Goal: Task Accomplishment & Management: Manage account settings

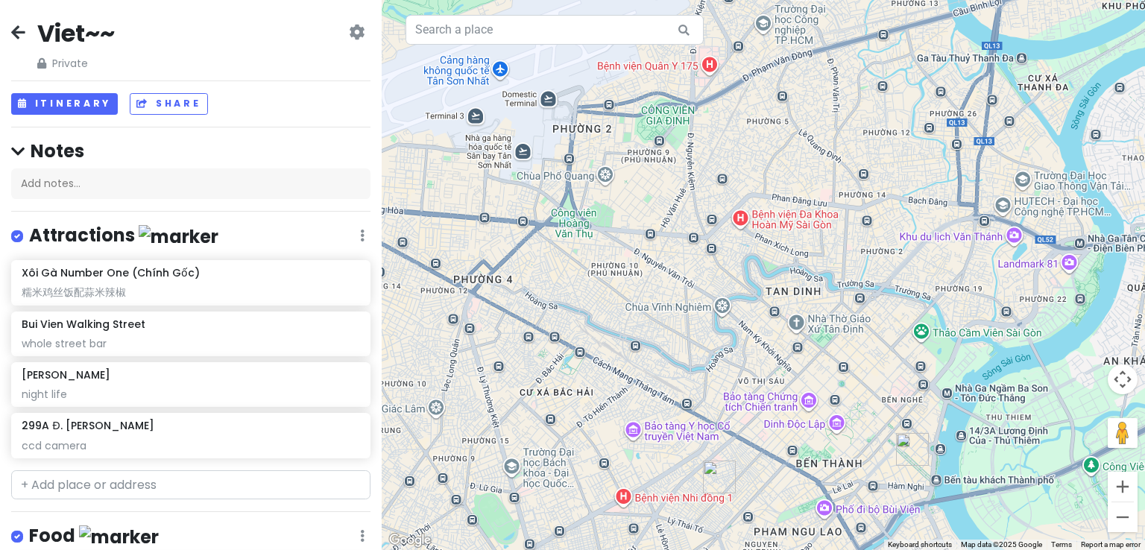
click at [349, 30] on icon at bounding box center [357, 32] width 16 height 12
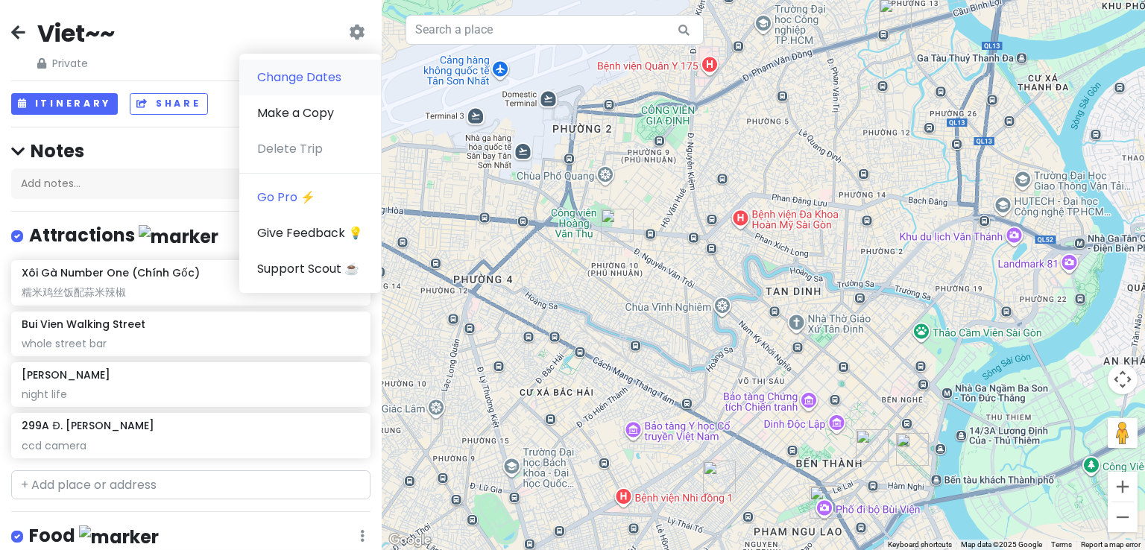
click at [309, 82] on link "Change Dates" at bounding box center [310, 78] width 142 height 36
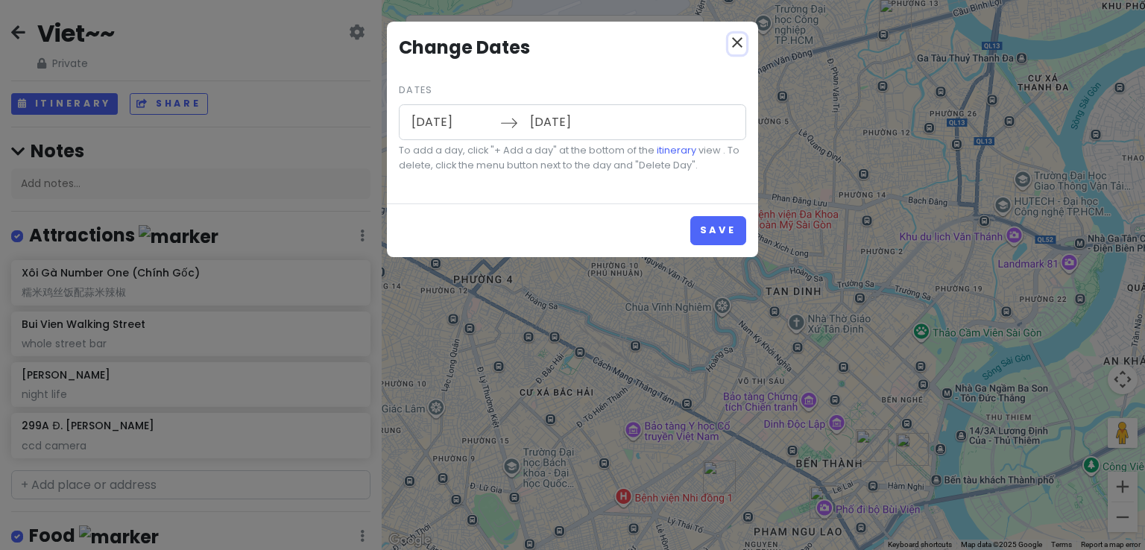
click at [736, 45] on icon "close" at bounding box center [737, 43] width 18 height 18
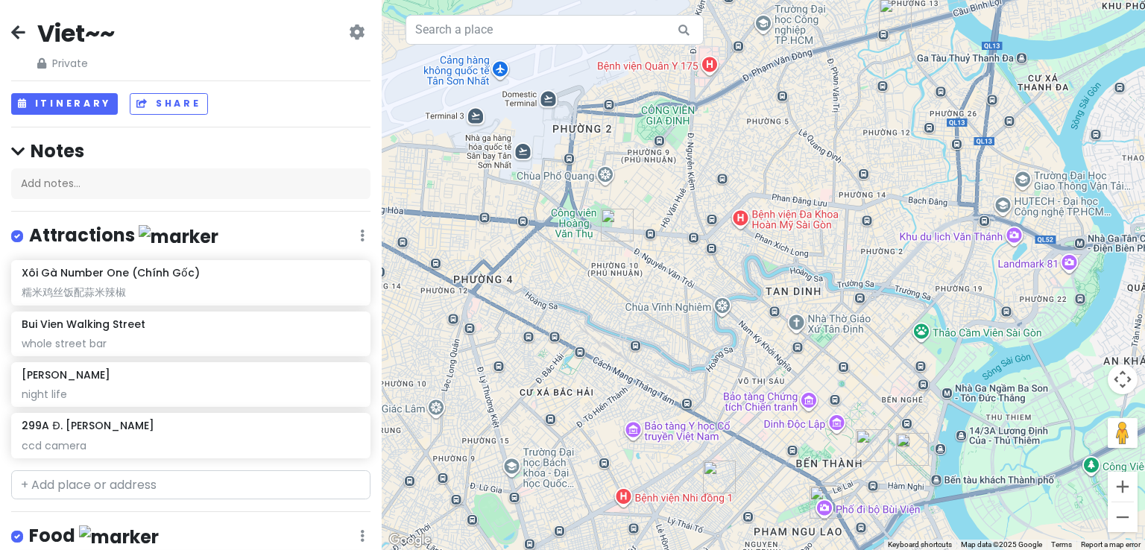
click at [22, 28] on icon at bounding box center [18, 32] width 14 height 12
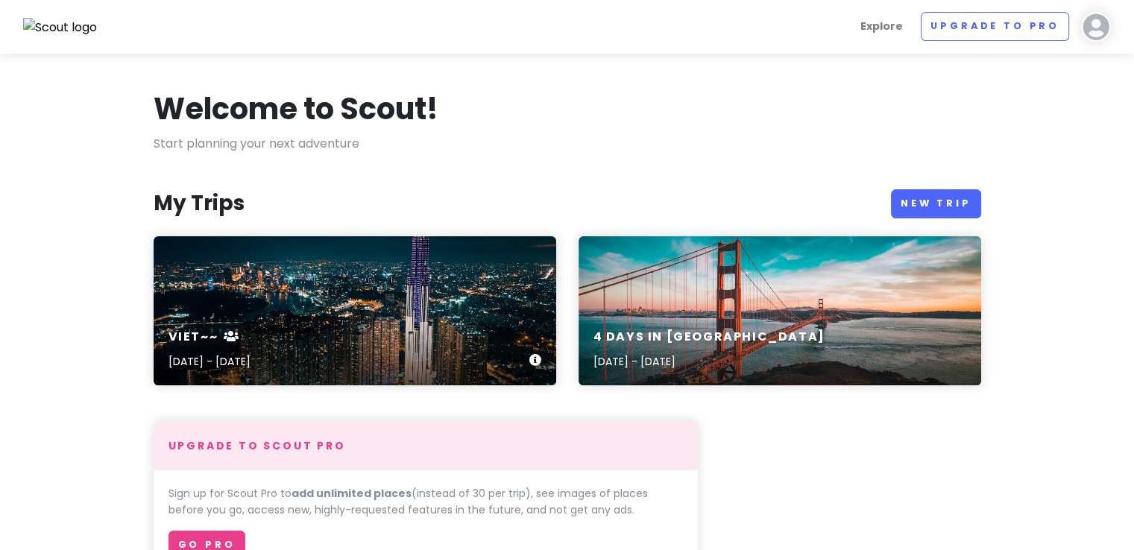
click at [343, 304] on div "Viet~~ [DATE] - [DATE]" at bounding box center [355, 310] width 402 height 149
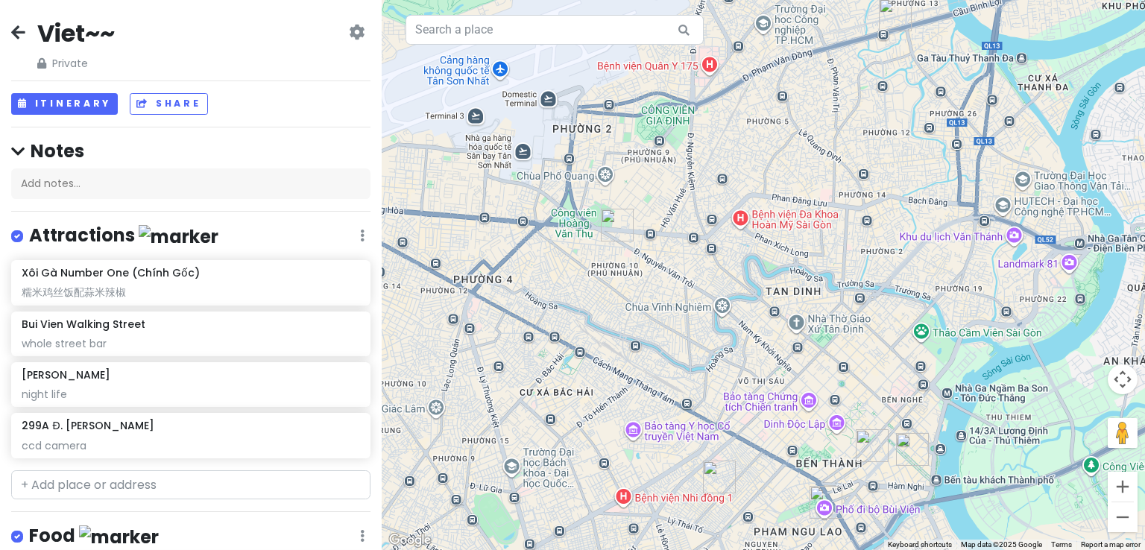
click at [24, 33] on icon at bounding box center [18, 32] width 14 height 12
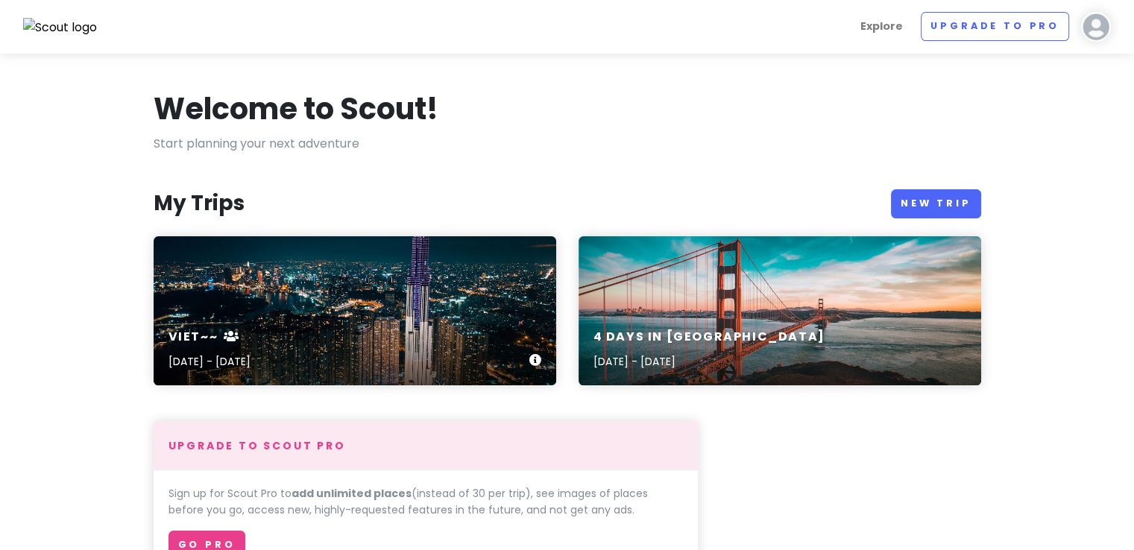
click at [288, 300] on div "Viet~~ [DATE] - [DATE]" at bounding box center [355, 310] width 402 height 149
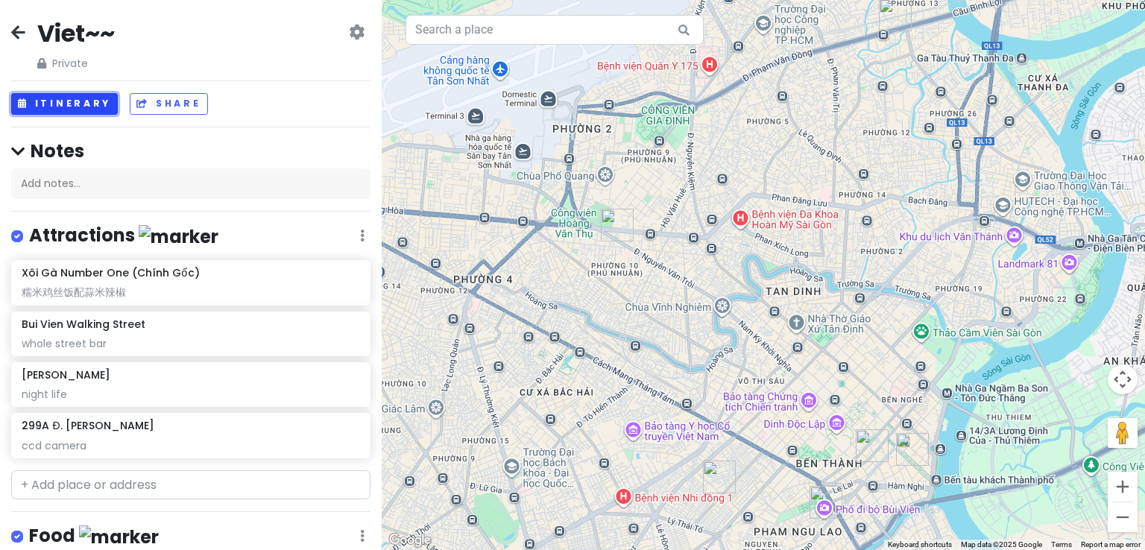
click at [83, 107] on button "Itinerary" at bounding box center [64, 104] width 107 height 22
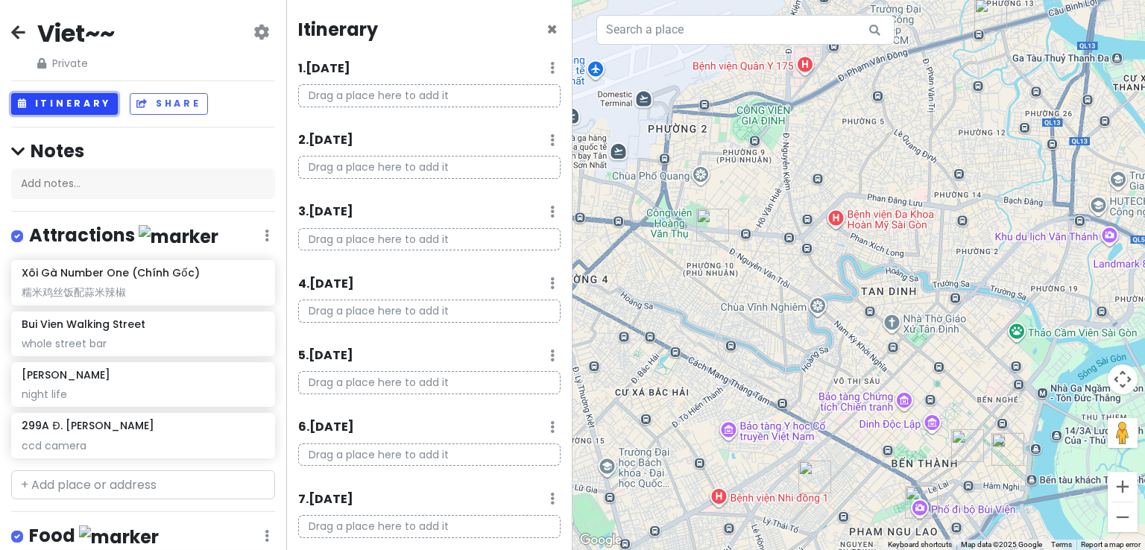
click at [83, 107] on button "Itinerary" at bounding box center [64, 104] width 107 height 22
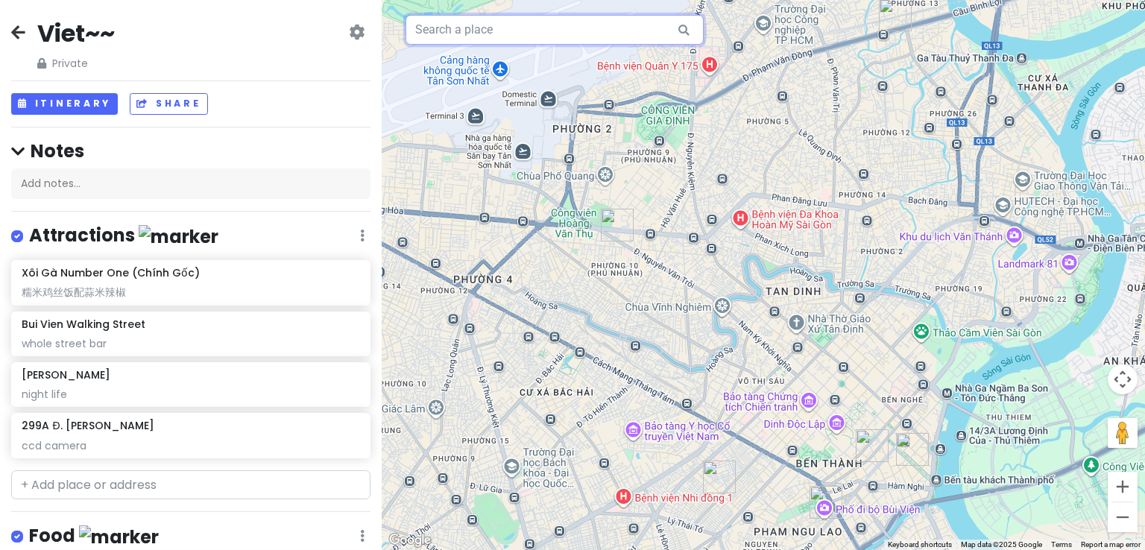
click at [644, 30] on input "text" at bounding box center [554, 30] width 298 height 30
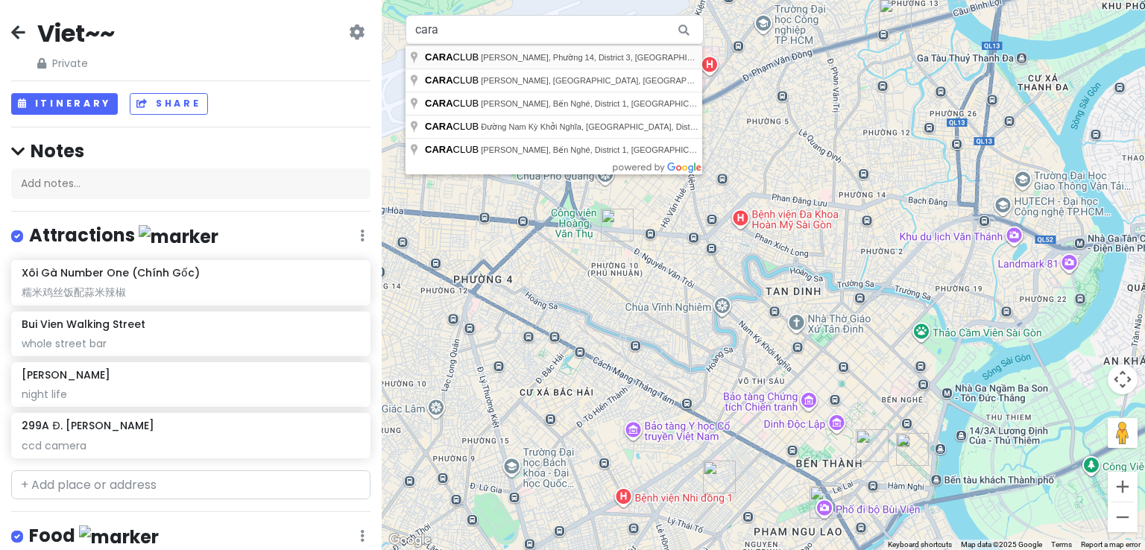
type input "CARA CLUB, [PERSON_NAME], Phường 14, District 3, [GEOGRAPHIC_DATA], [GEOGRAPHIC…"
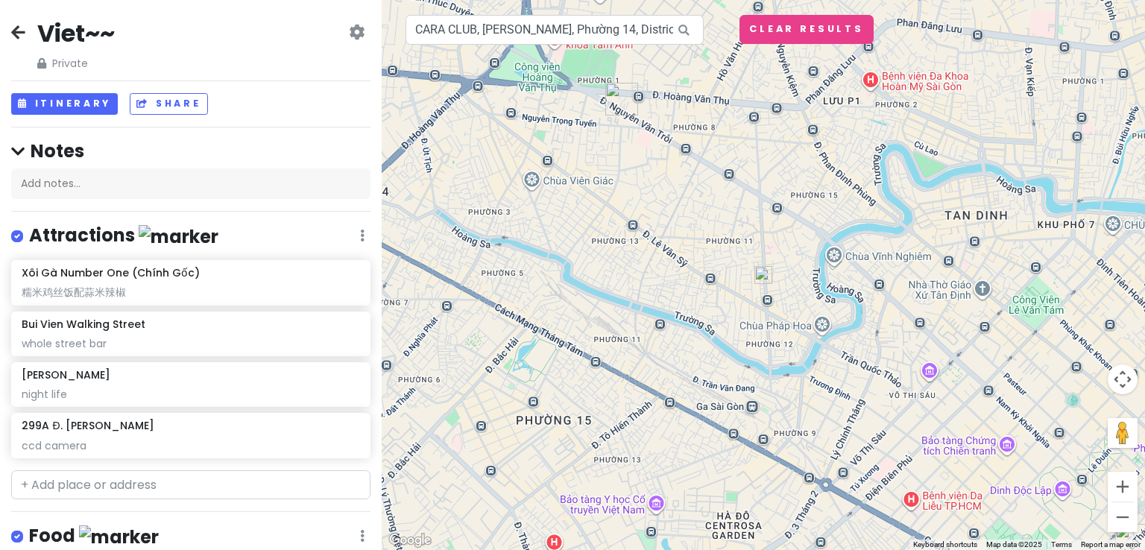
click at [617, 99] on img "299A Đ. Nguyễn Văn Trỗi" at bounding box center [621, 99] width 33 height 33
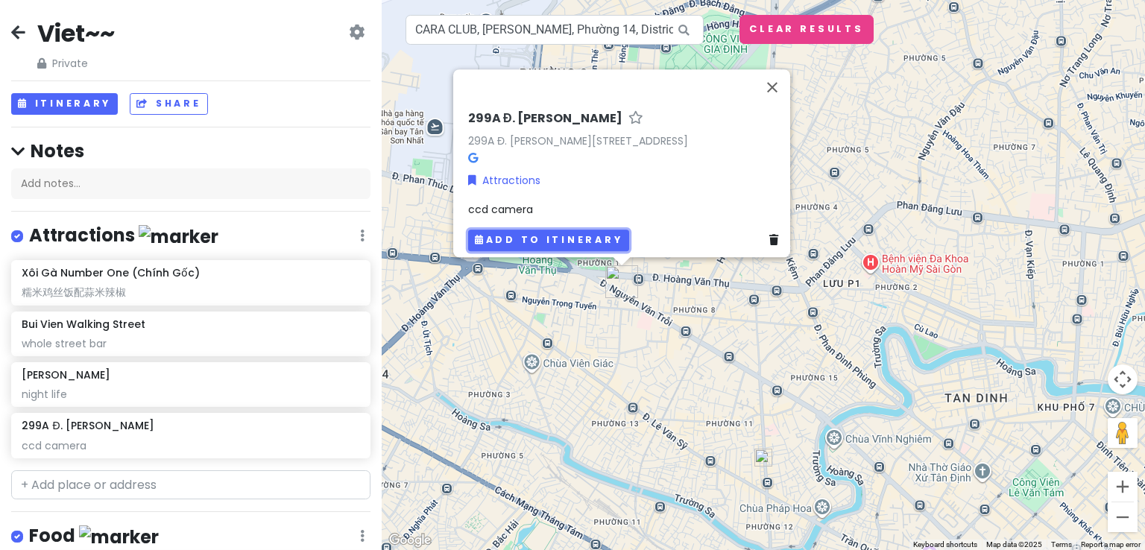
click at [566, 239] on button "Add to itinerary" at bounding box center [548, 241] width 161 height 22
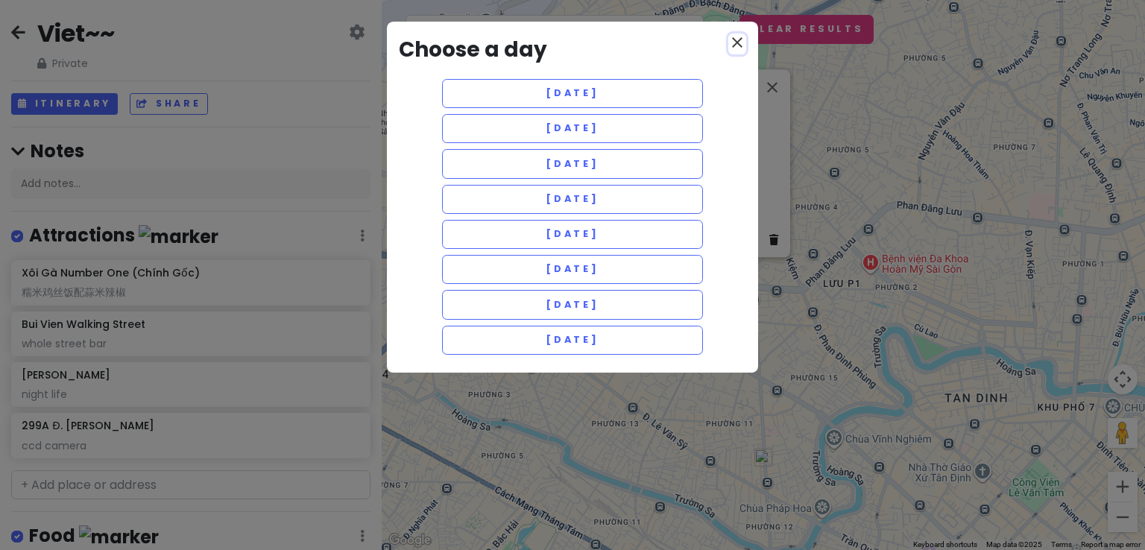
click at [737, 41] on icon "close" at bounding box center [737, 43] width 18 height 18
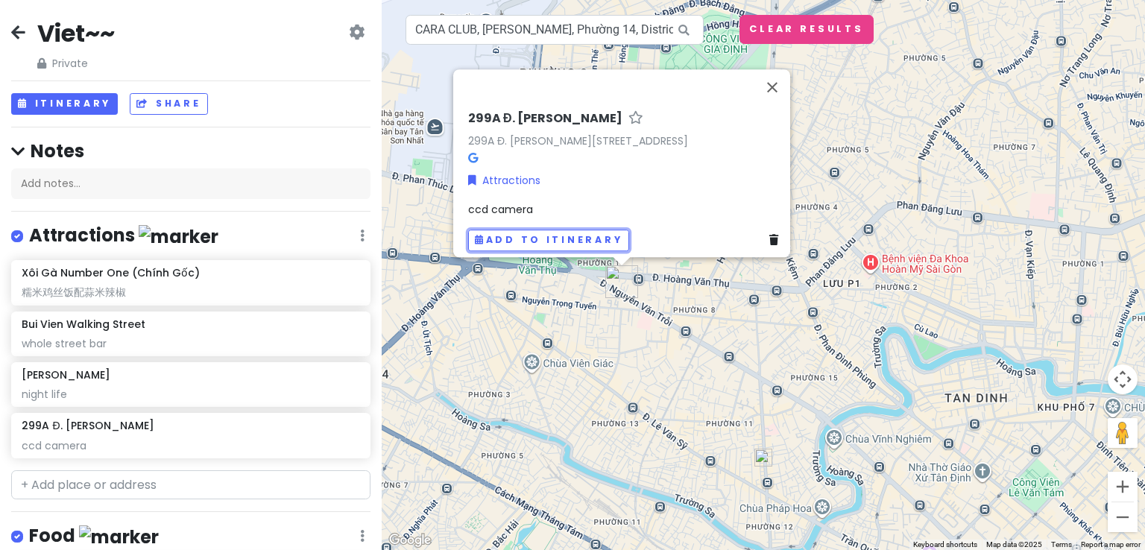
scroll to position [80, 0]
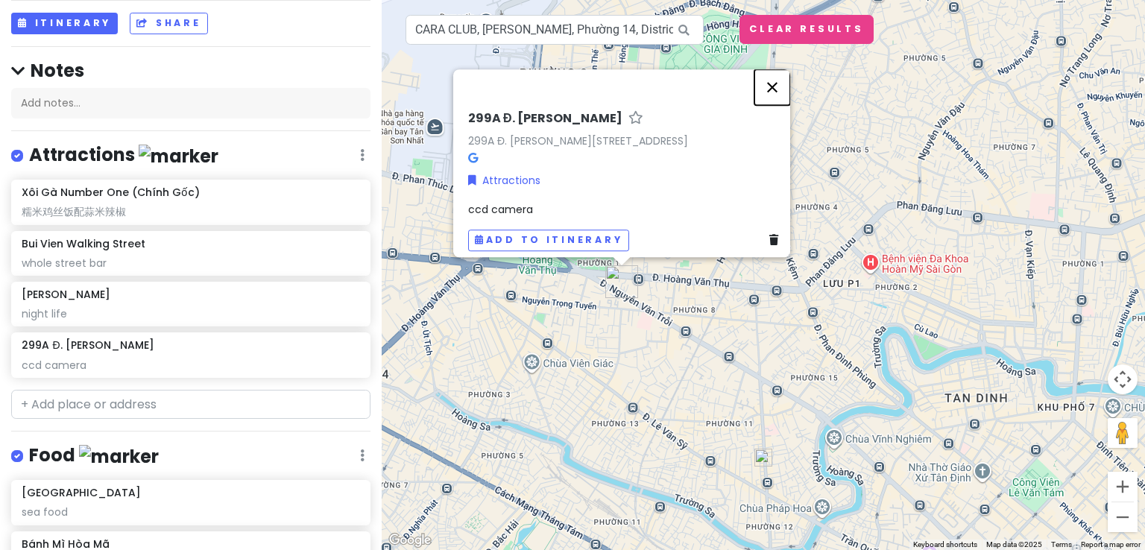
click at [771, 69] on button "Close" at bounding box center [772, 87] width 36 height 36
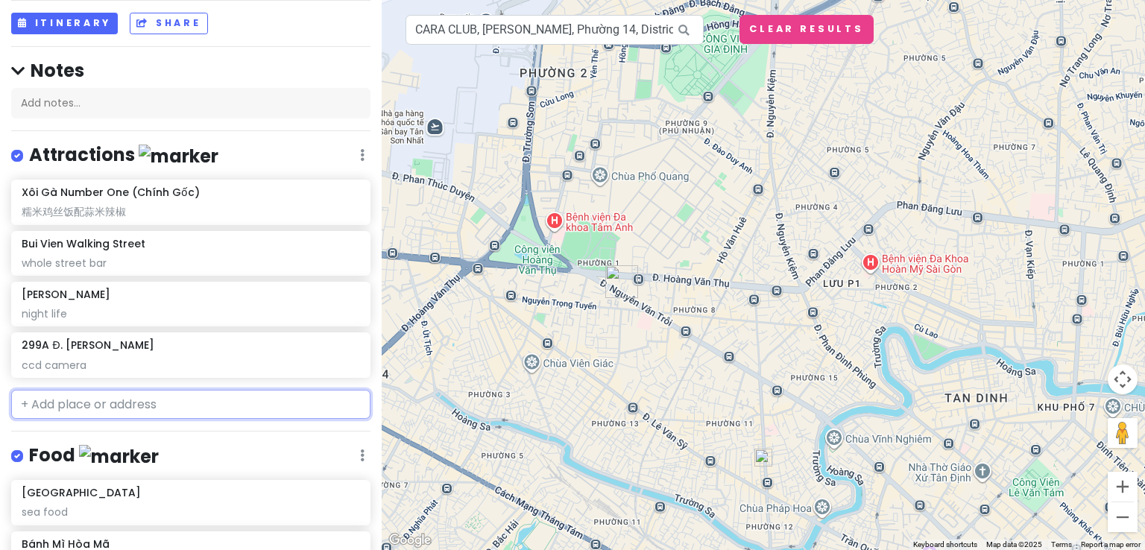
click at [203, 407] on input "text" at bounding box center [190, 405] width 359 height 30
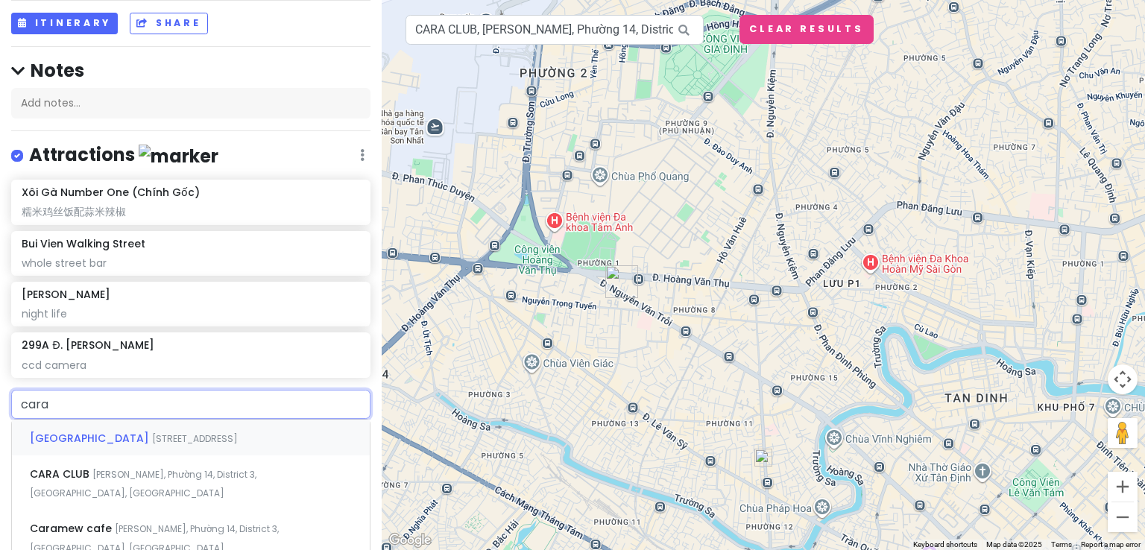
type input "cara"
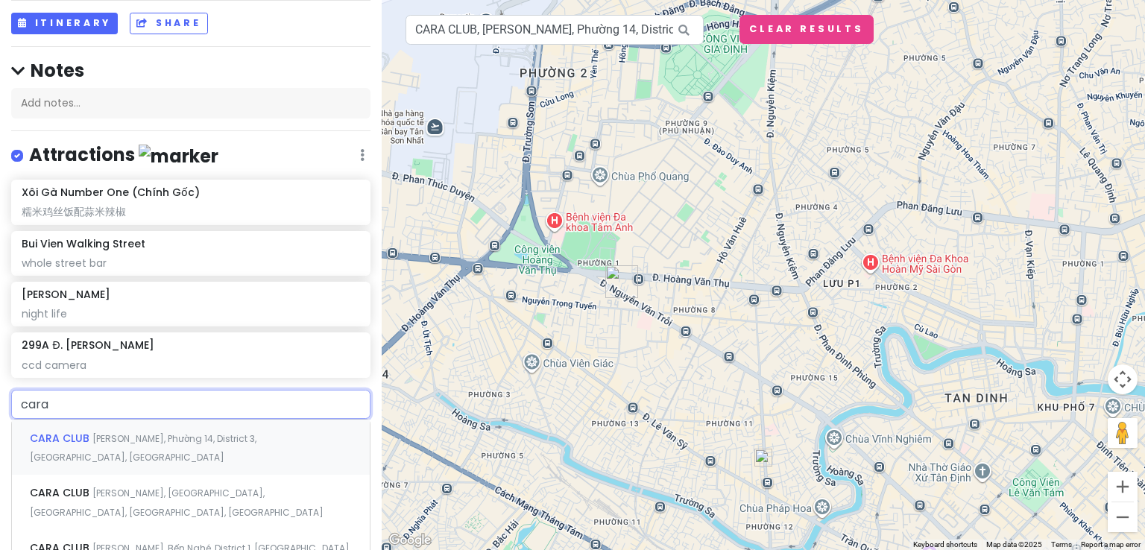
click at [200, 443] on div "CARA CLUB [PERSON_NAME], Phường 14, District 3, [GEOGRAPHIC_DATA], [GEOGRAPHIC_…" at bounding box center [191, 447] width 358 height 55
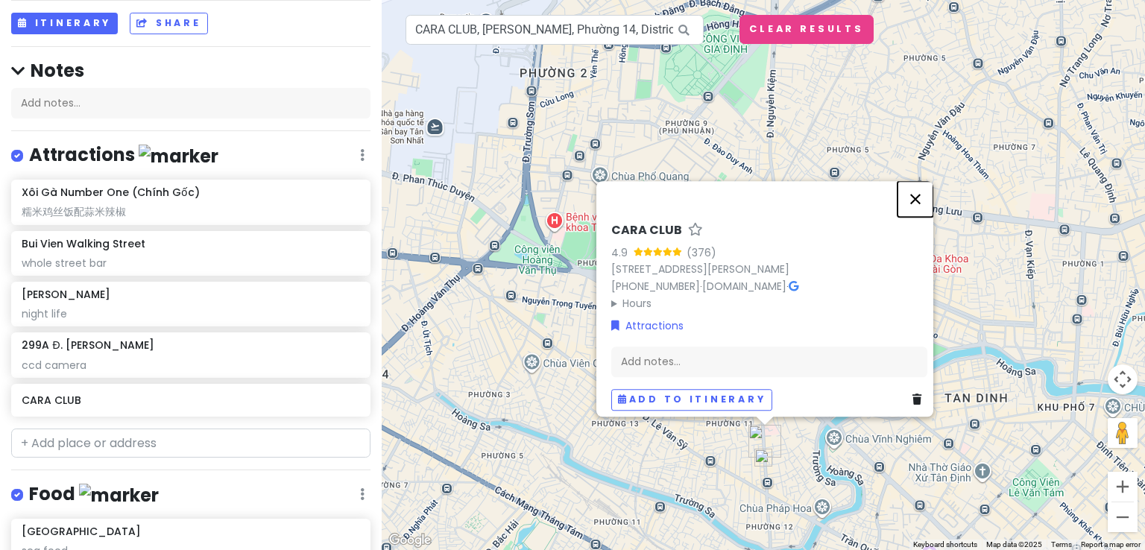
click at [921, 181] on button "Close" at bounding box center [915, 199] width 36 height 36
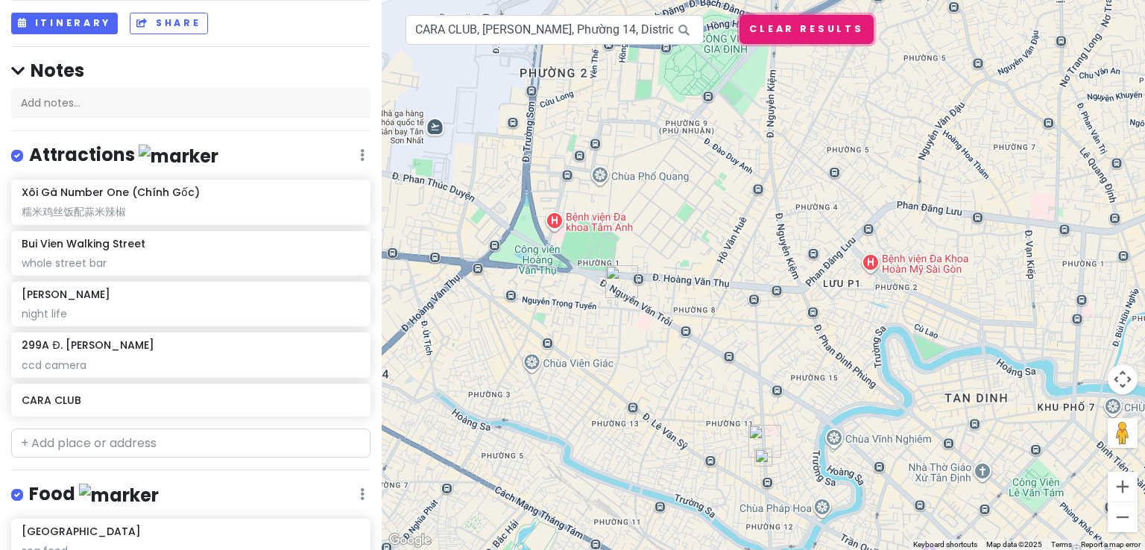
click at [850, 35] on button "Clear Results" at bounding box center [806, 29] width 134 height 29
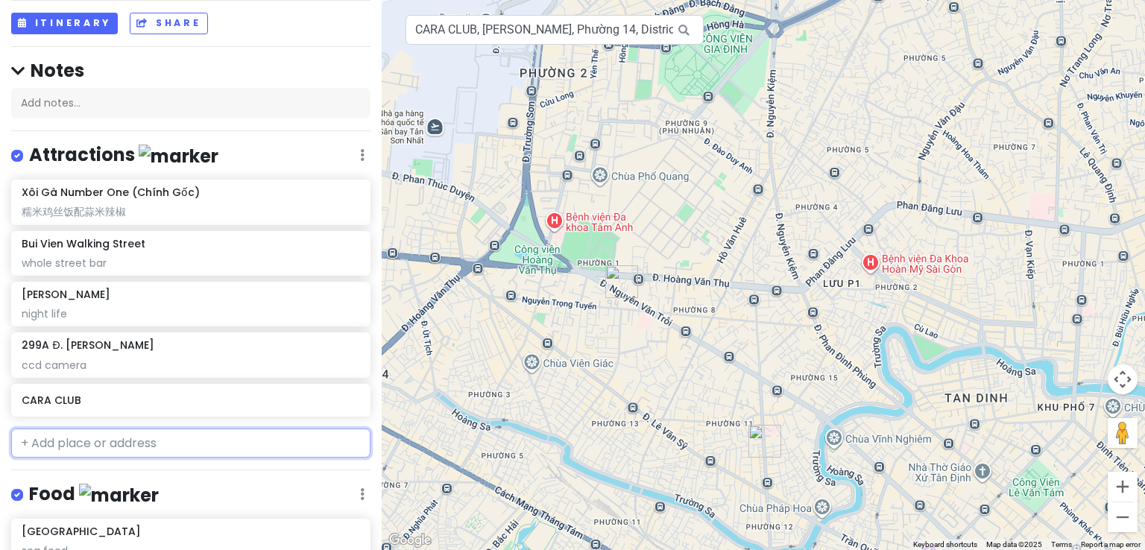
click at [173, 448] on input "text" at bounding box center [190, 444] width 359 height 30
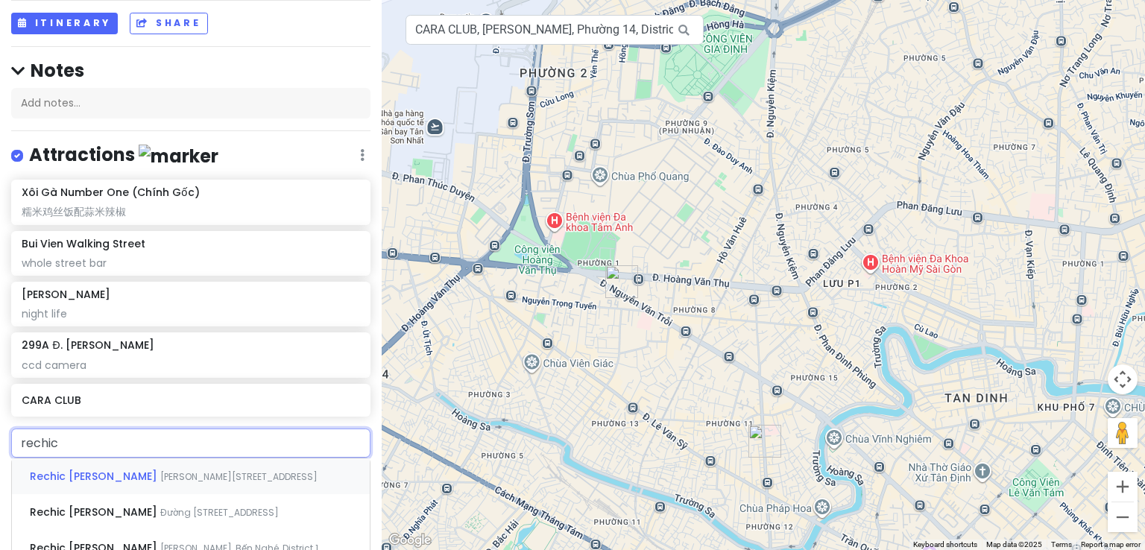
type input "rechic"
click at [254, 484] on div "Rechic [PERSON_NAME] Đường [PERSON_NAME], [STREET_ADDRESS]" at bounding box center [191, 476] width 358 height 36
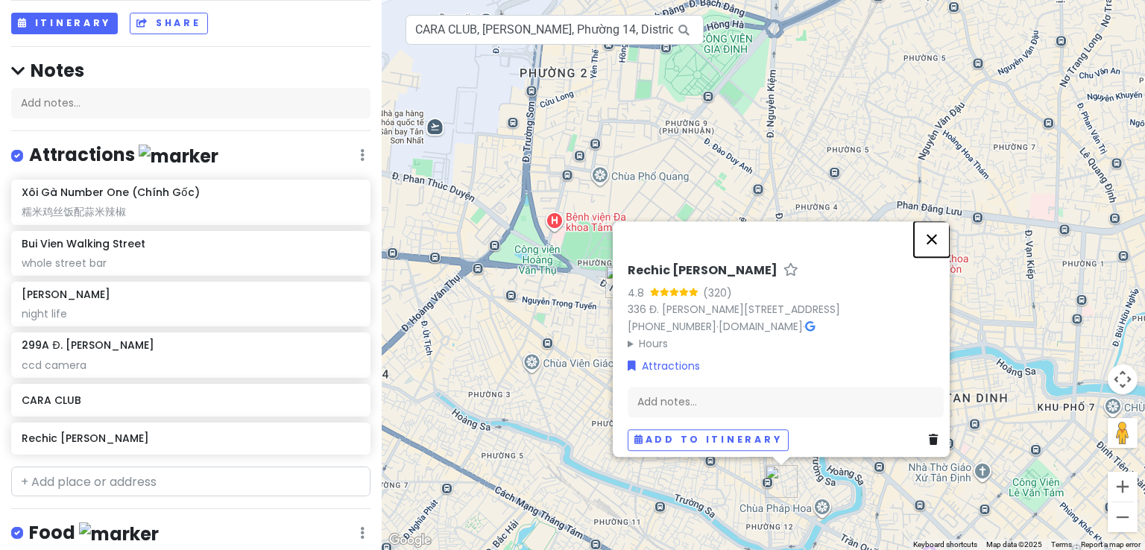
click at [938, 233] on button "Close" at bounding box center [932, 239] width 36 height 36
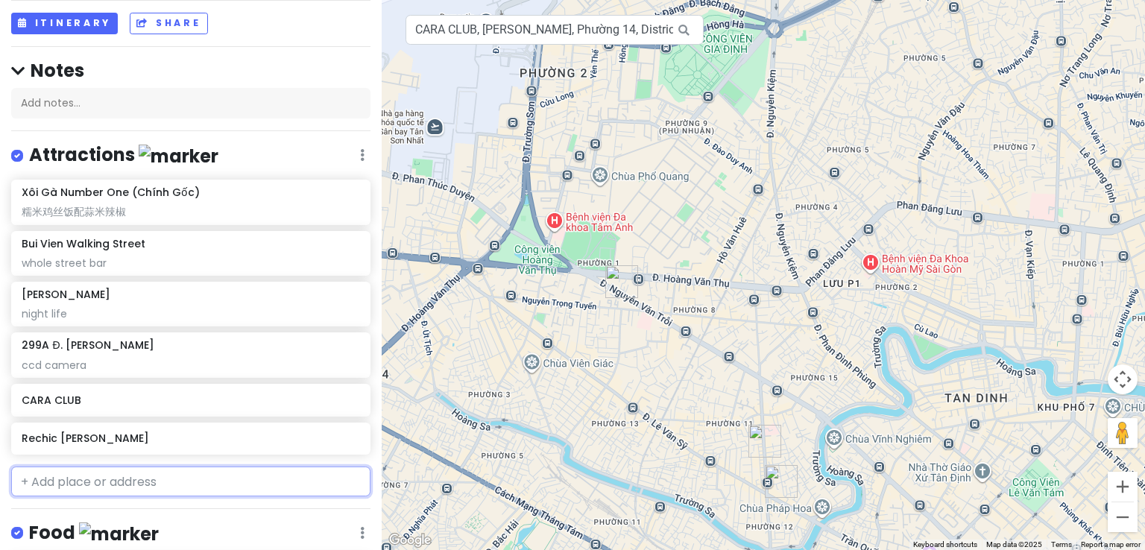
click at [174, 474] on input "text" at bounding box center [190, 482] width 359 height 30
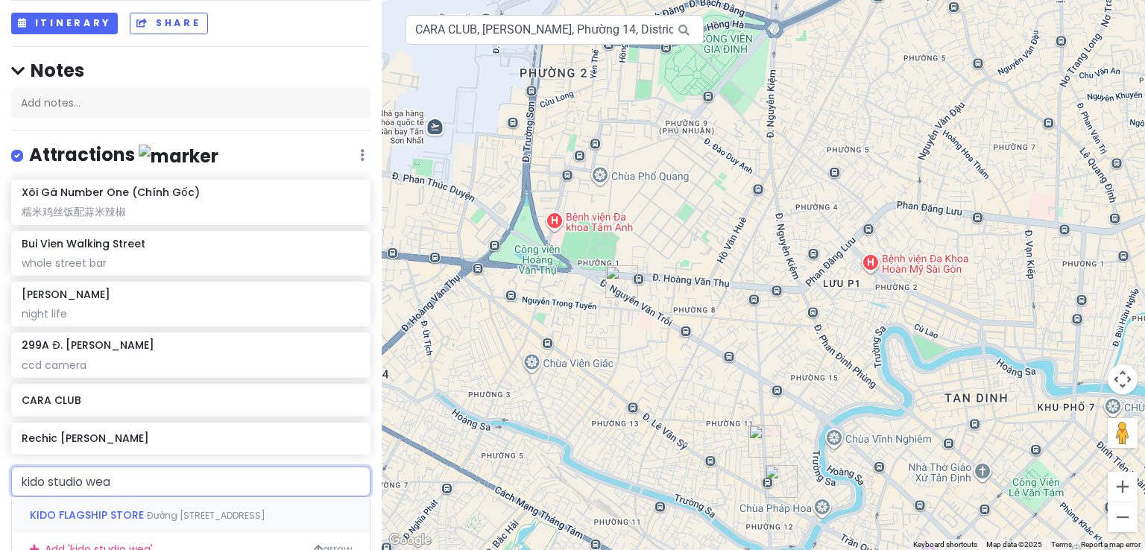
type input "kido studio wear"
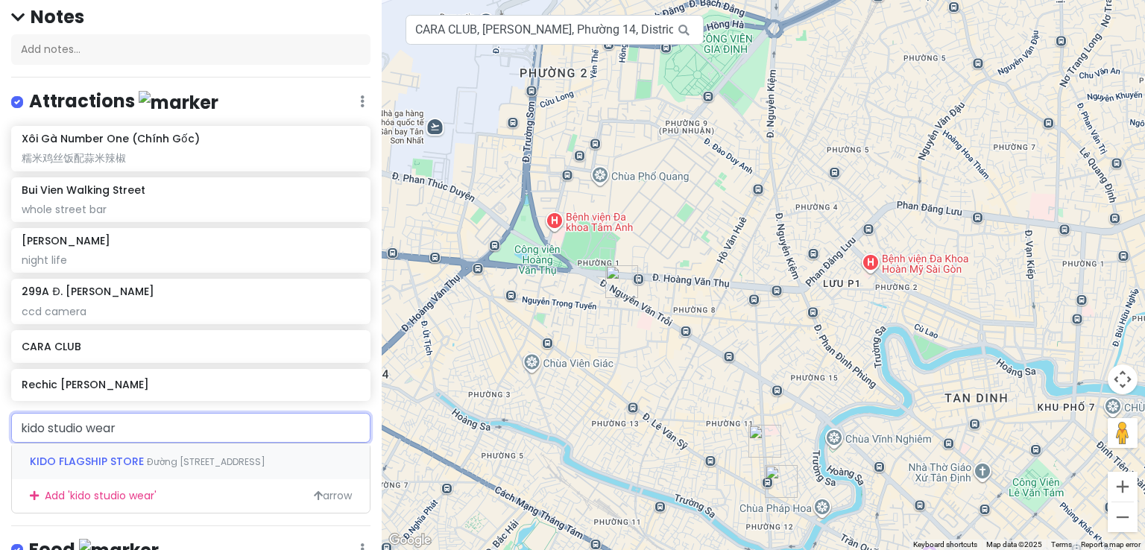
scroll to position [136, 0]
click at [227, 472] on div "KIDO FLAGSHIP STORE [GEOGRAPHIC_DATA][PERSON_NAME], [STREET_ADDRESS]" at bounding box center [191, 459] width 358 height 36
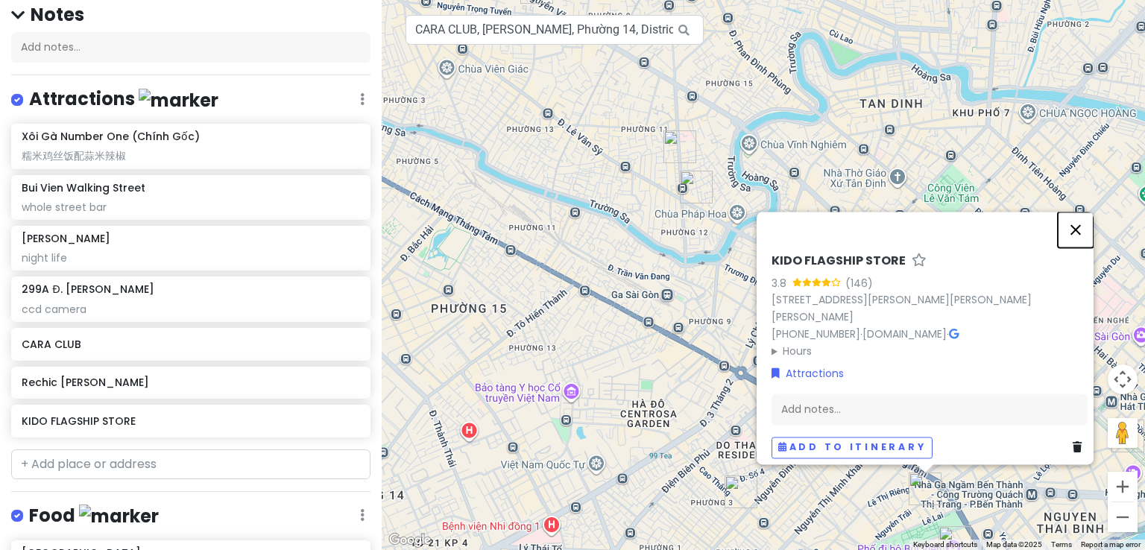
click at [1080, 215] on button "Close" at bounding box center [1076, 230] width 36 height 36
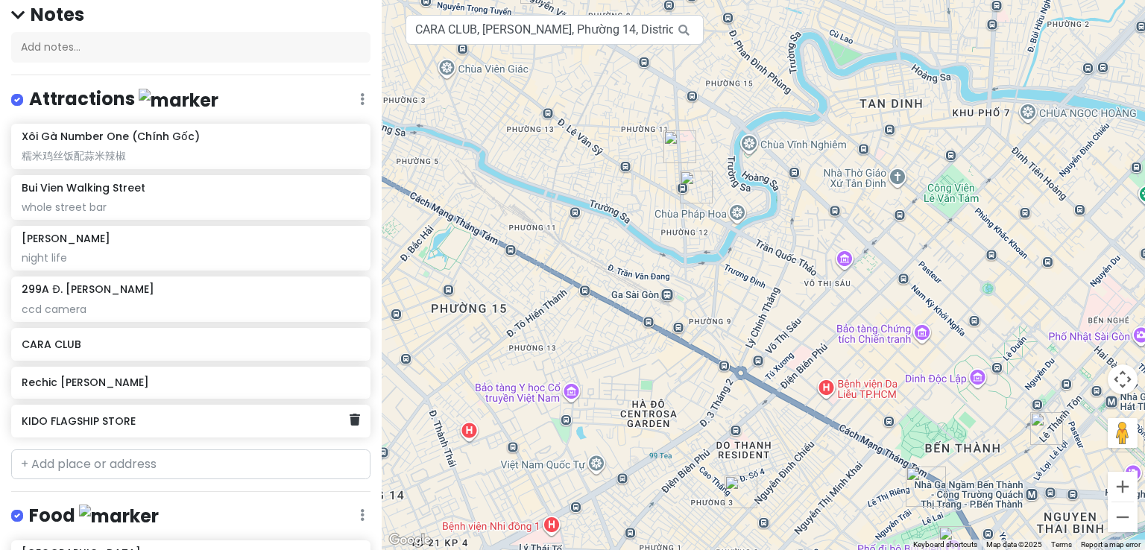
drag, startPoint x: 251, startPoint y: 426, endPoint x: 174, endPoint y: 427, distance: 77.5
click at [174, 427] on div "KIDO FLAGSHIP STORE" at bounding box center [185, 421] width 327 height 21
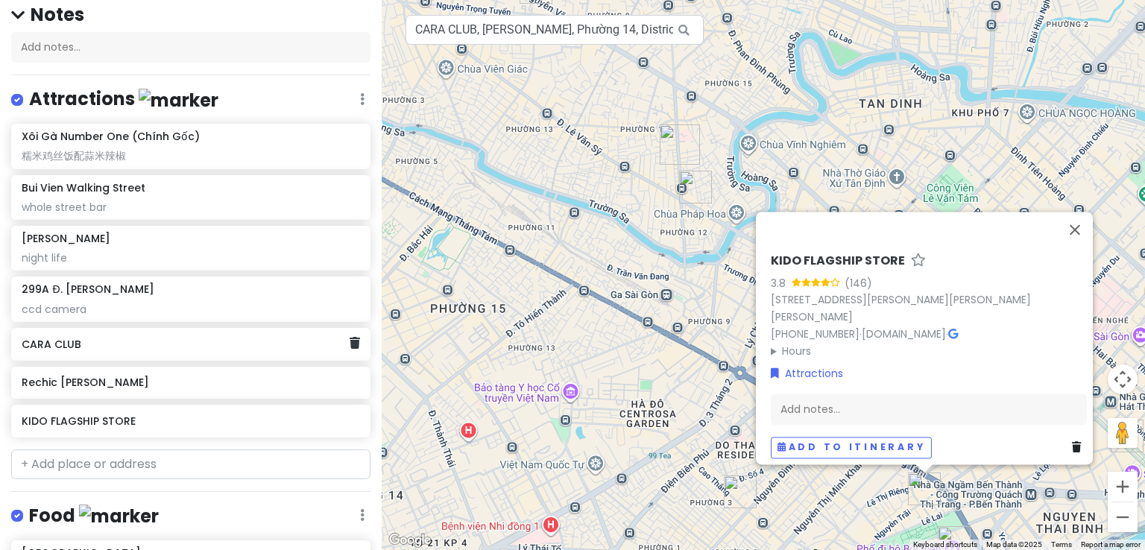
click at [233, 343] on h6 "CARA CLUB" at bounding box center [185, 344] width 327 height 13
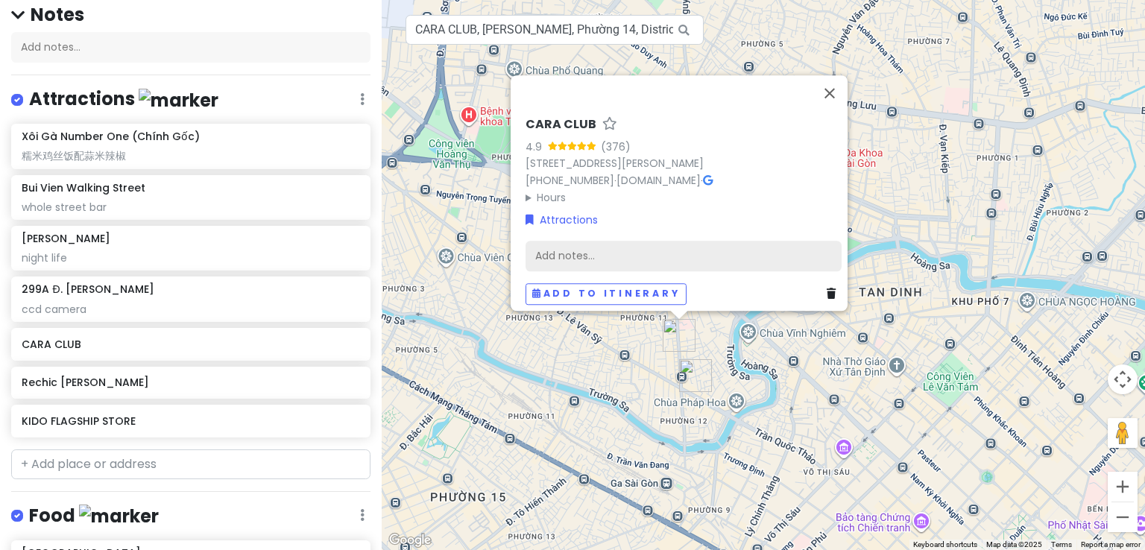
click at [577, 249] on div "Add notes..." at bounding box center [683, 256] width 316 height 31
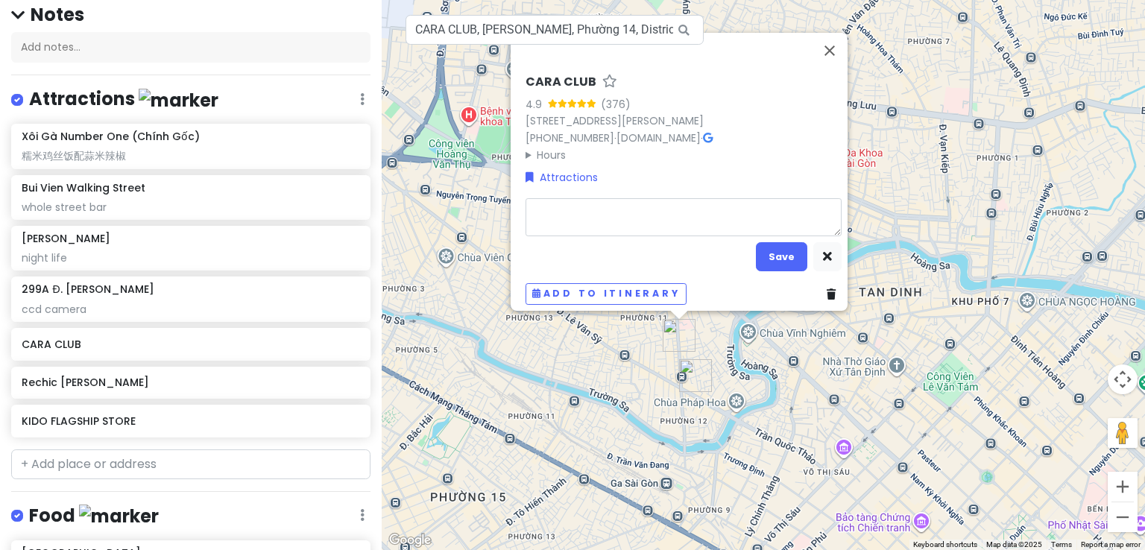
type textarea "x"
type textarea "s"
type textarea "x"
type textarea "sh"
type textarea "x"
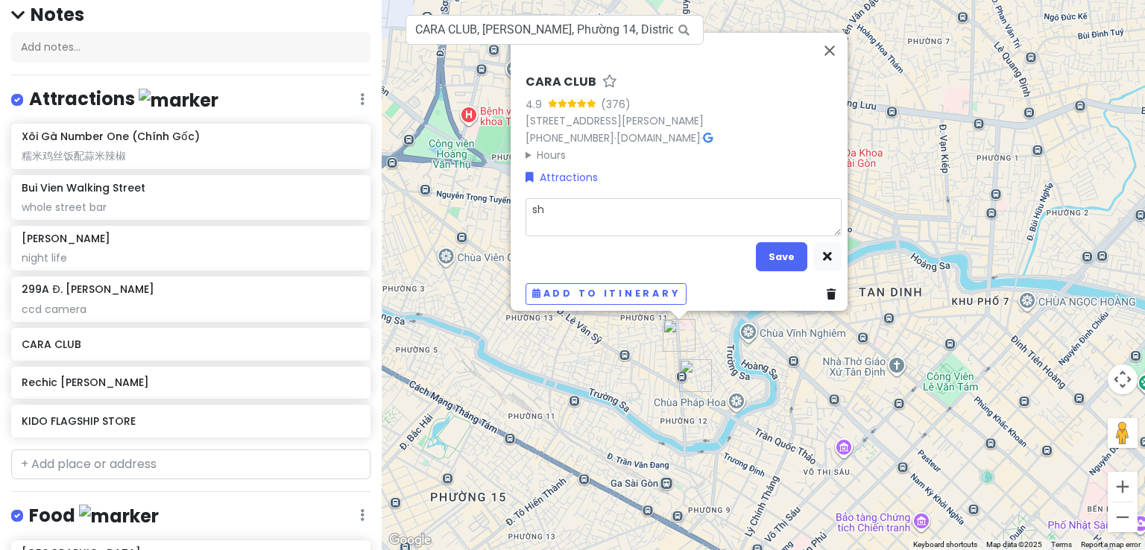
type textarea "sho"
type textarea "x"
type textarea "shop"
type textarea "x"
type textarea "shopp"
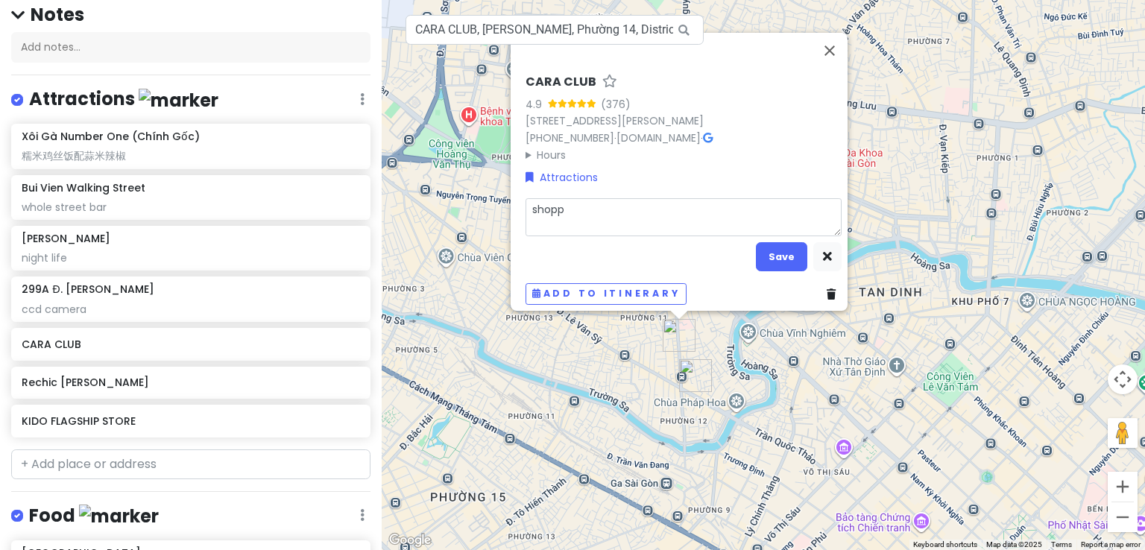
type textarea "x"
type textarea "shoppi"
type textarea "x"
type textarea "shoppin"
type textarea "x"
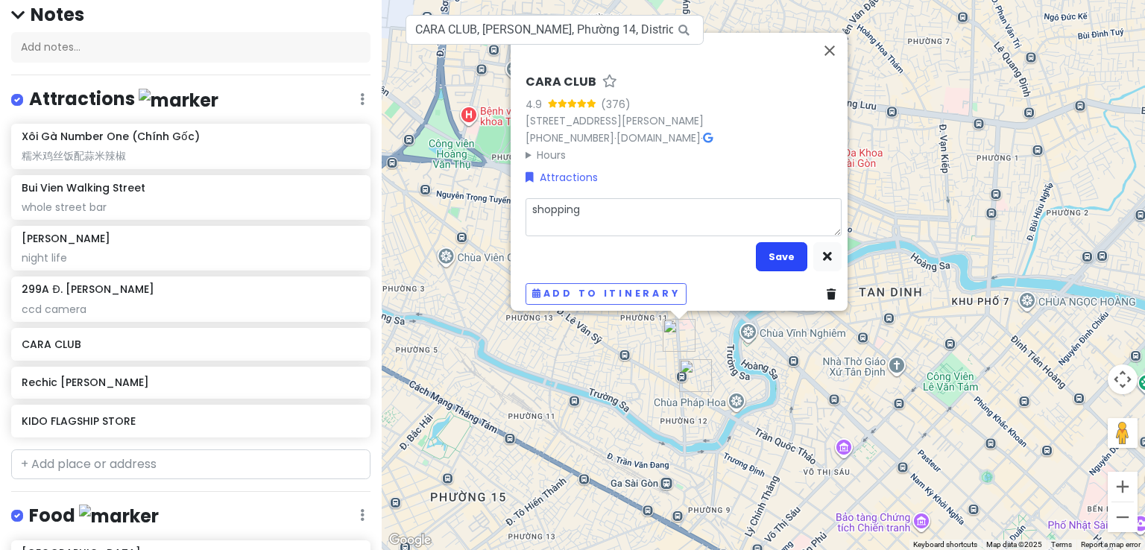
type textarea "shopping"
click at [787, 242] on button "Save" at bounding box center [781, 256] width 51 height 29
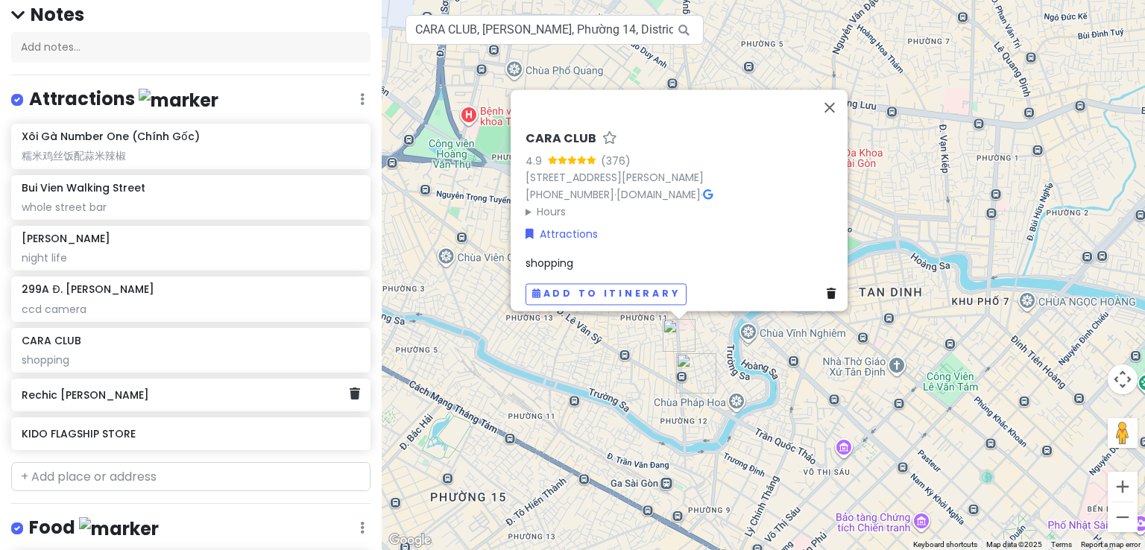
click at [310, 396] on h6 "Rechic [PERSON_NAME]" at bounding box center [185, 394] width 327 height 13
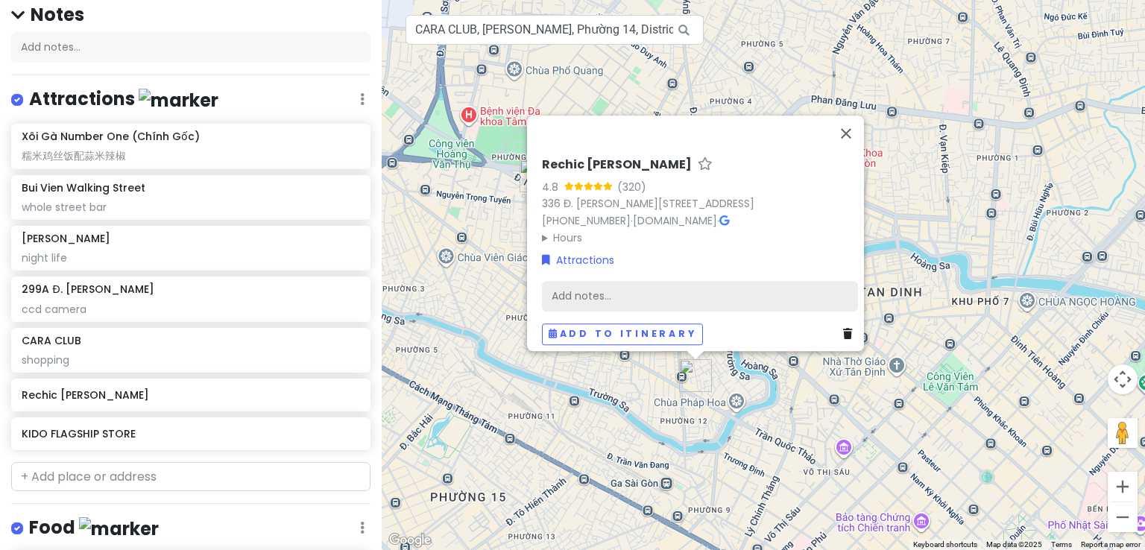
click at [594, 296] on div "Add notes..." at bounding box center [700, 296] width 316 height 31
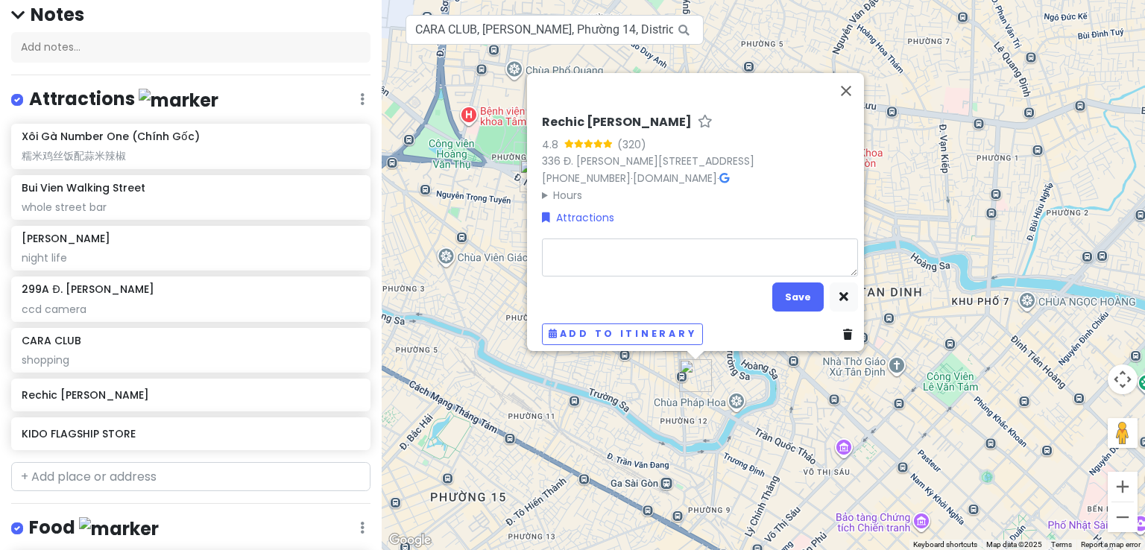
type textarea "x"
type textarea "s"
type textarea "x"
type textarea "sh"
type textarea "x"
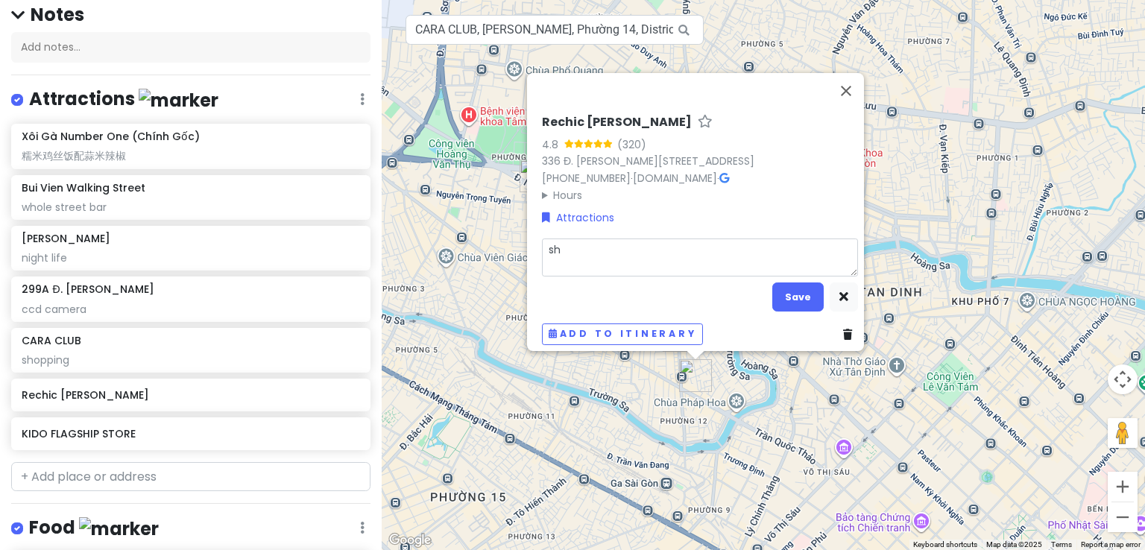
type textarea "sho"
type textarea "x"
type textarea "shop"
type textarea "x"
type textarea "shopp"
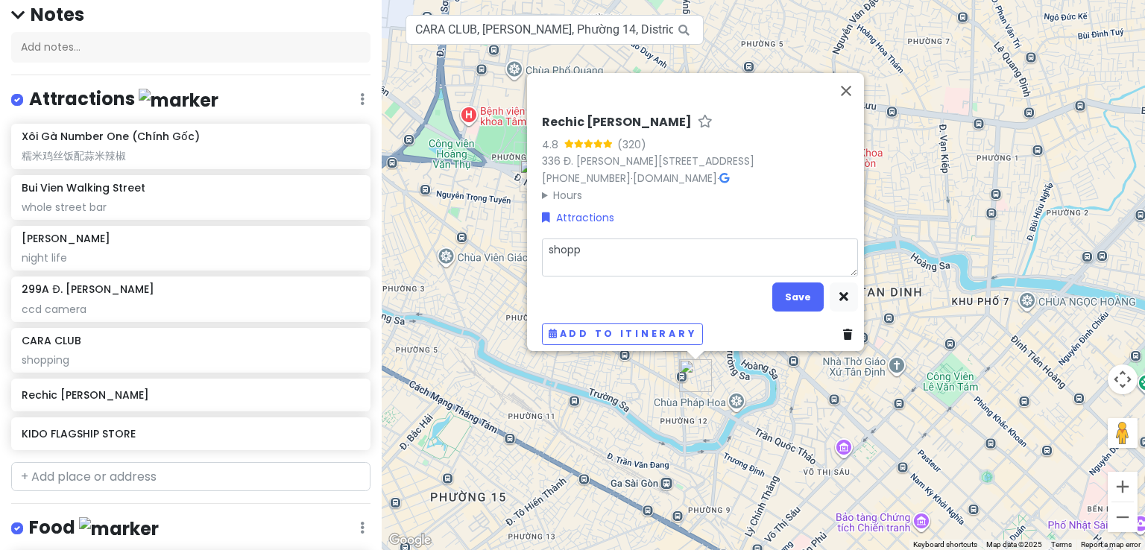
type textarea "x"
type textarea "shoppi"
type textarea "x"
type textarea "shoppin"
type textarea "x"
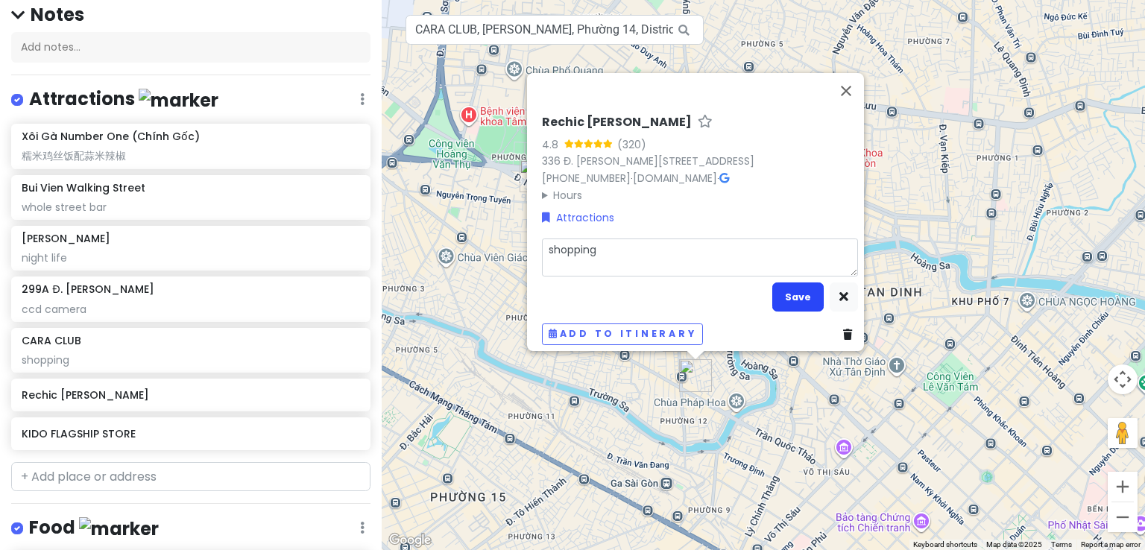
type textarea "shopping"
click at [784, 289] on button "Save" at bounding box center [797, 296] width 51 height 29
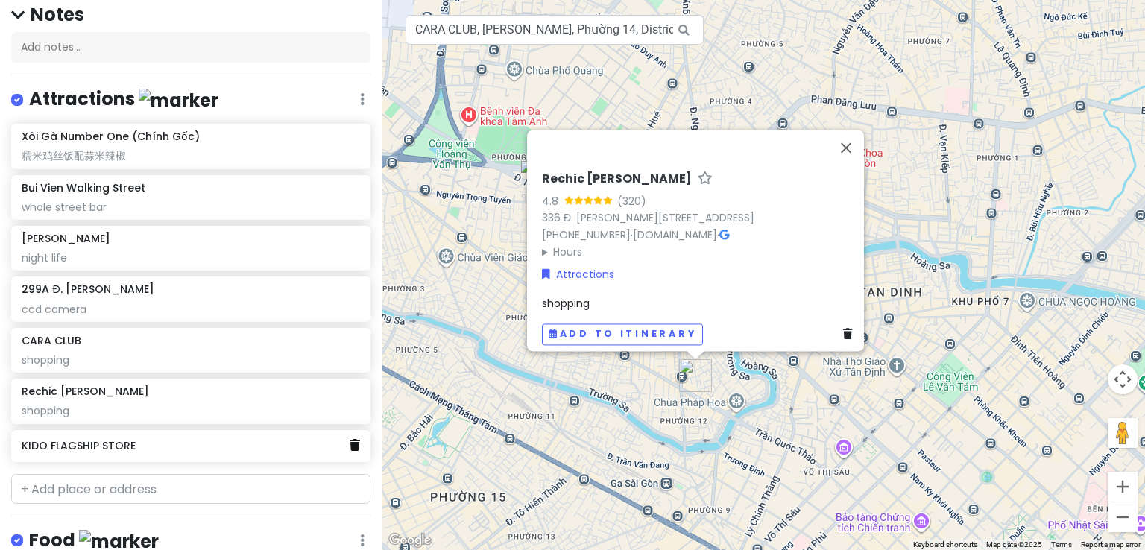
click at [350, 446] on icon at bounding box center [355, 445] width 10 height 12
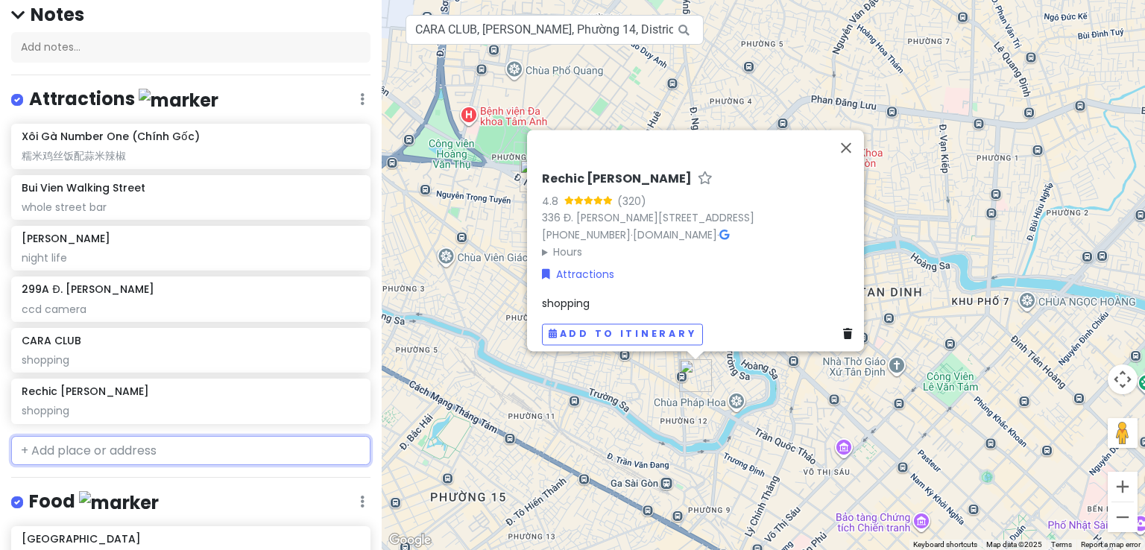
click at [89, 449] on input "text" at bounding box center [190, 451] width 359 height 30
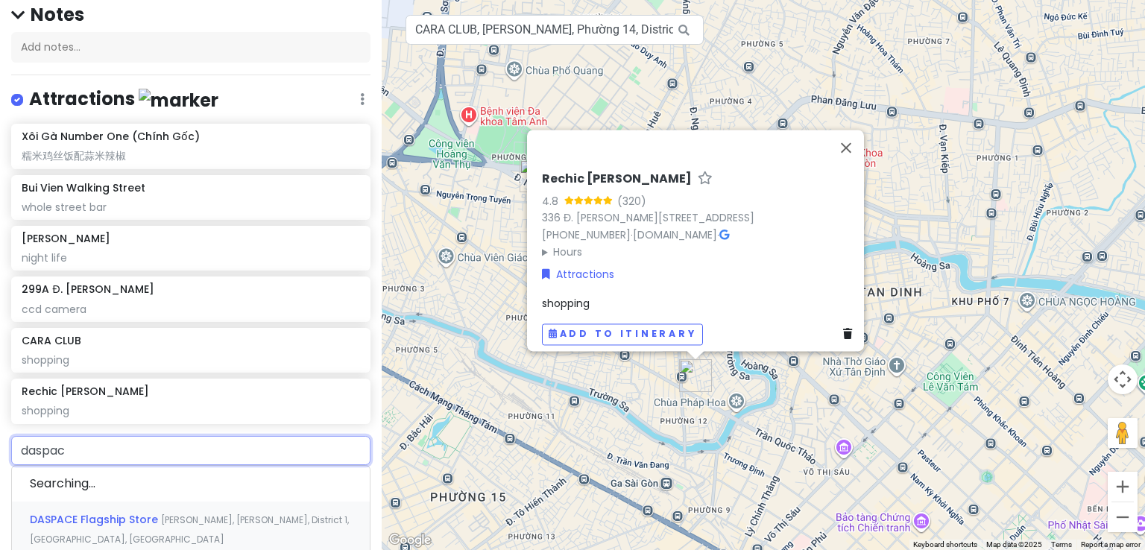
type input "daspace"
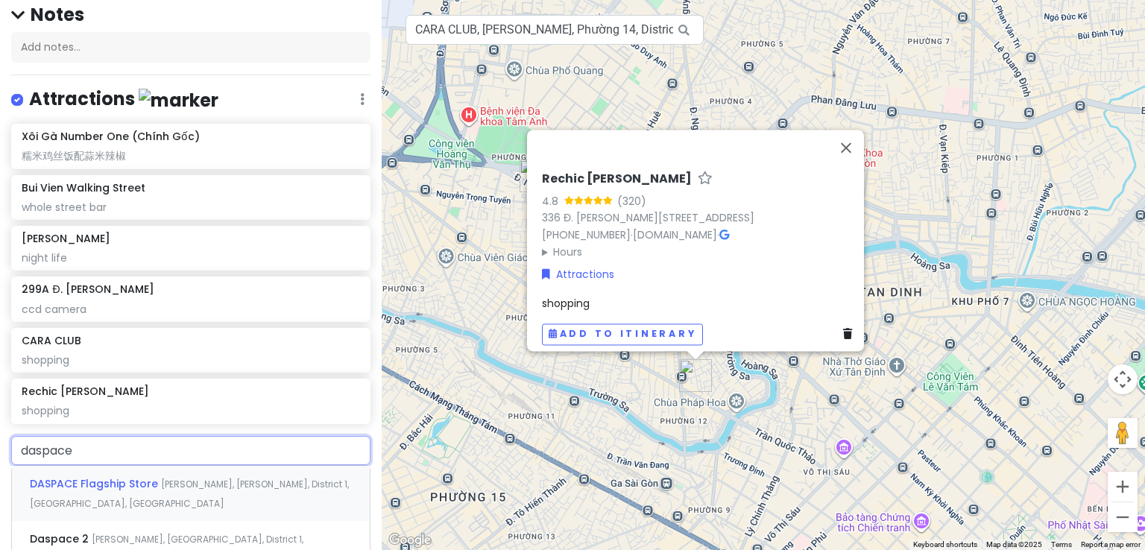
click at [131, 481] on span "DASPACE Flagship Store" at bounding box center [95, 483] width 131 height 15
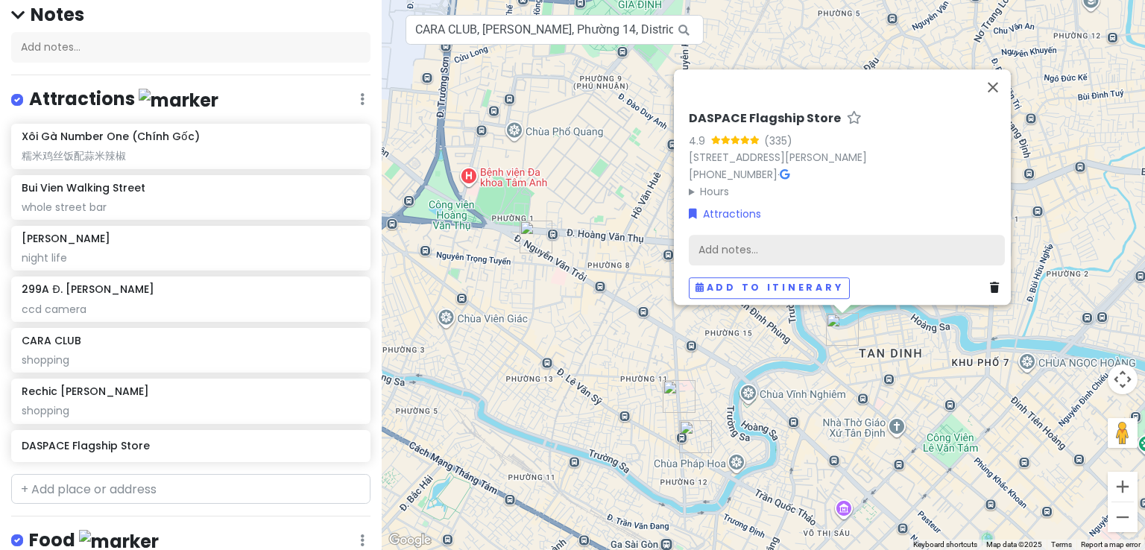
click at [776, 237] on div "Add notes..." at bounding box center [847, 250] width 316 height 31
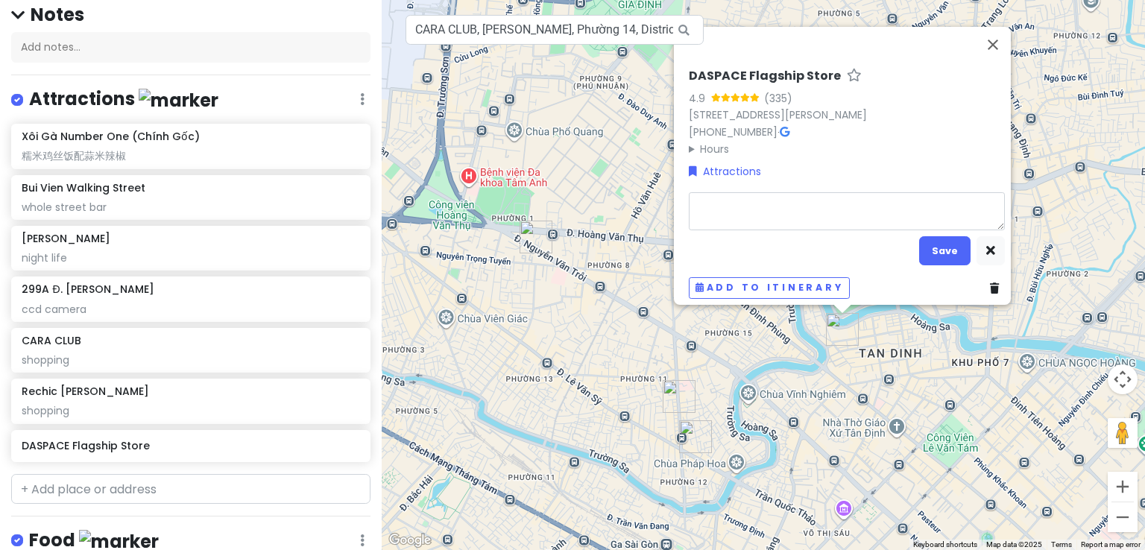
type textarea "x"
type textarea "s"
type textarea "x"
type textarea "sh"
type textarea "x"
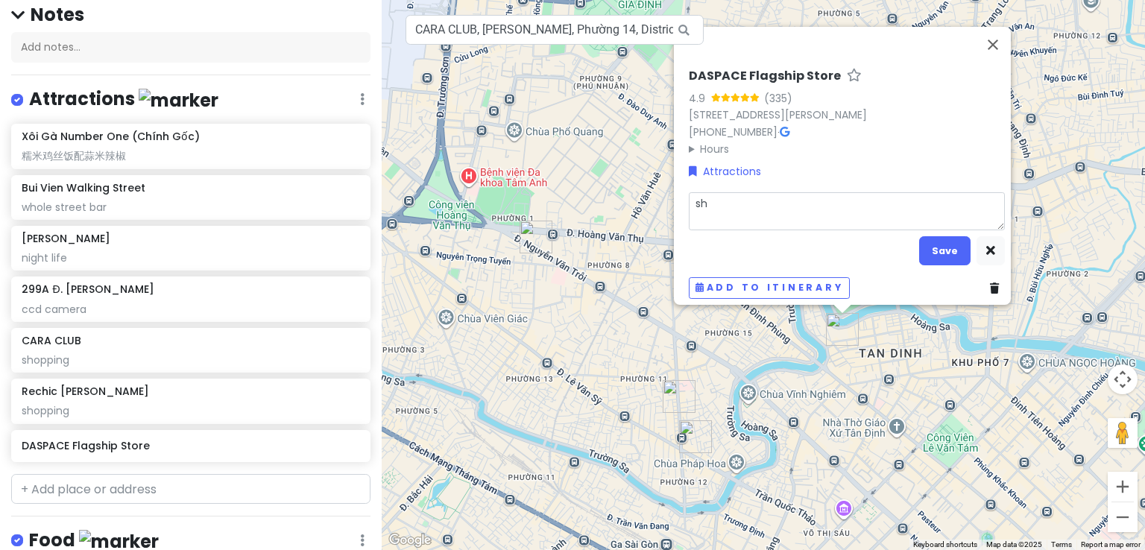
type textarea "sho"
type textarea "x"
type textarea "shop"
type textarea "x"
type textarea "shopp"
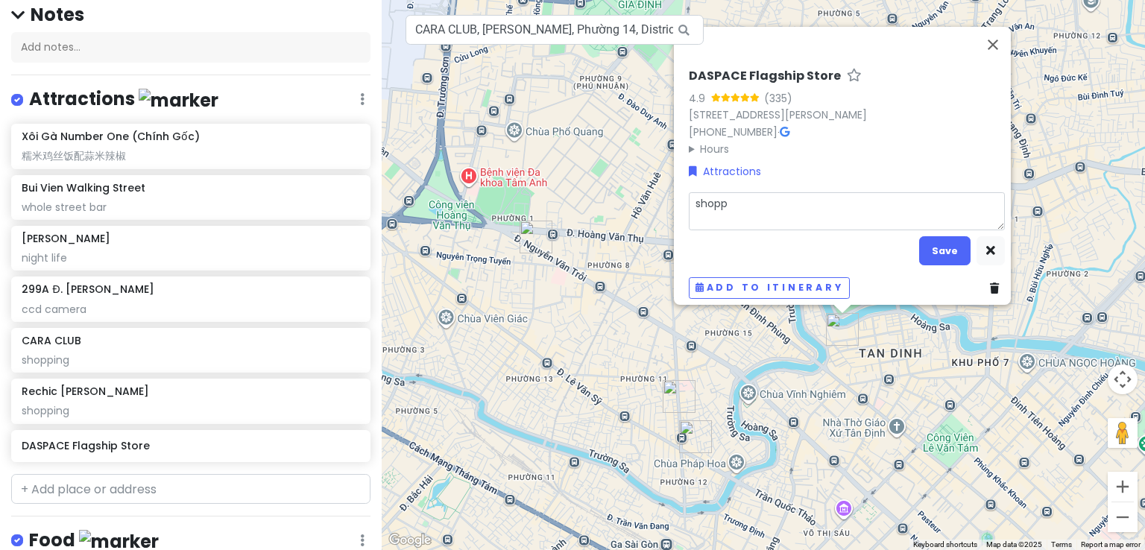
type textarea "x"
type textarea "shoppi"
type textarea "x"
type textarea "shoppin"
type textarea "x"
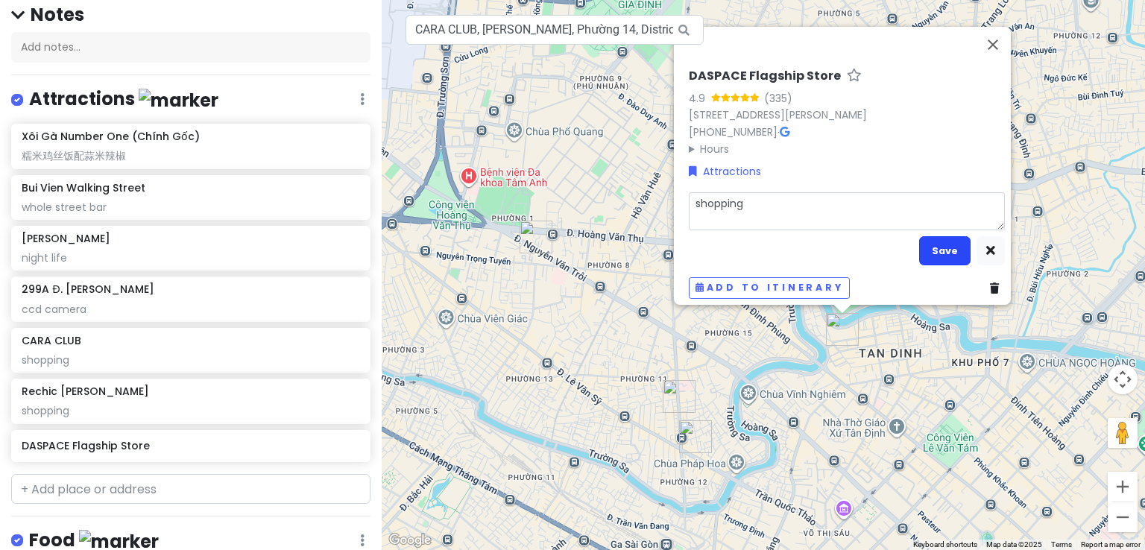
type textarea "shopping"
click at [939, 236] on button "Save" at bounding box center [944, 250] width 51 height 29
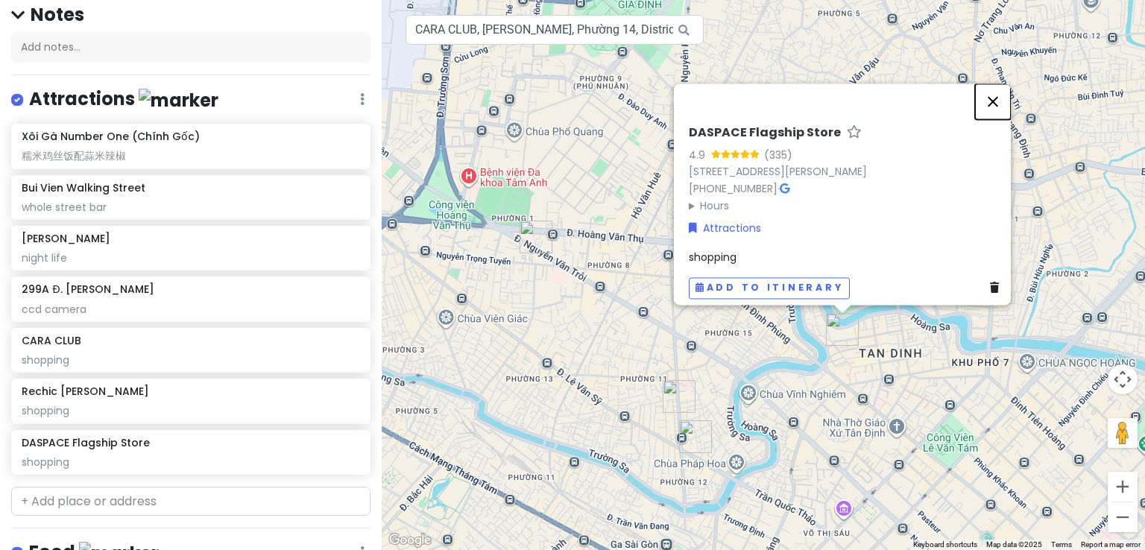
click at [1002, 83] on button "Close" at bounding box center [993, 101] width 36 height 36
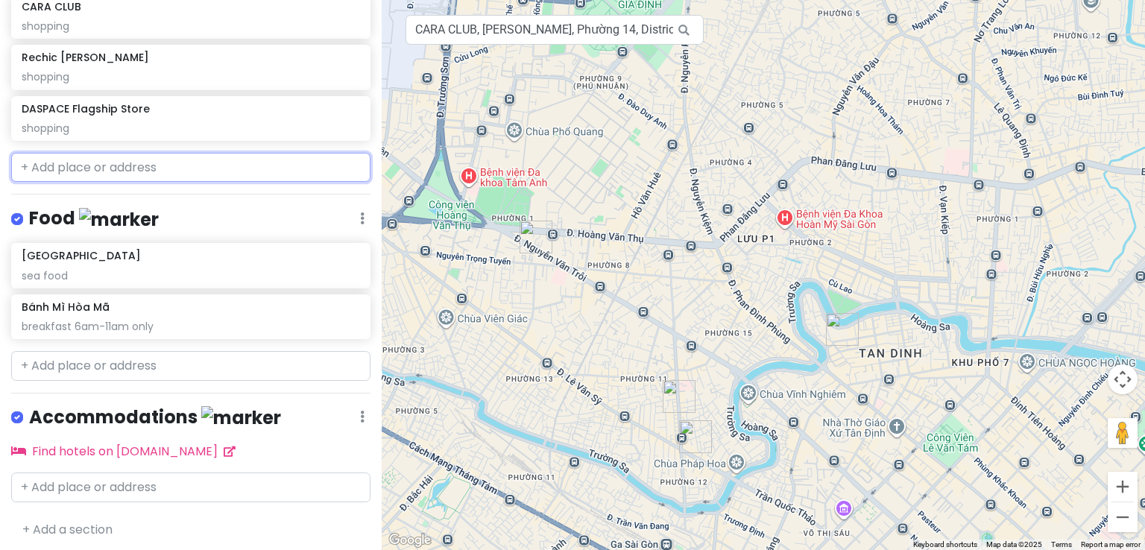
scroll to position [472, 0]
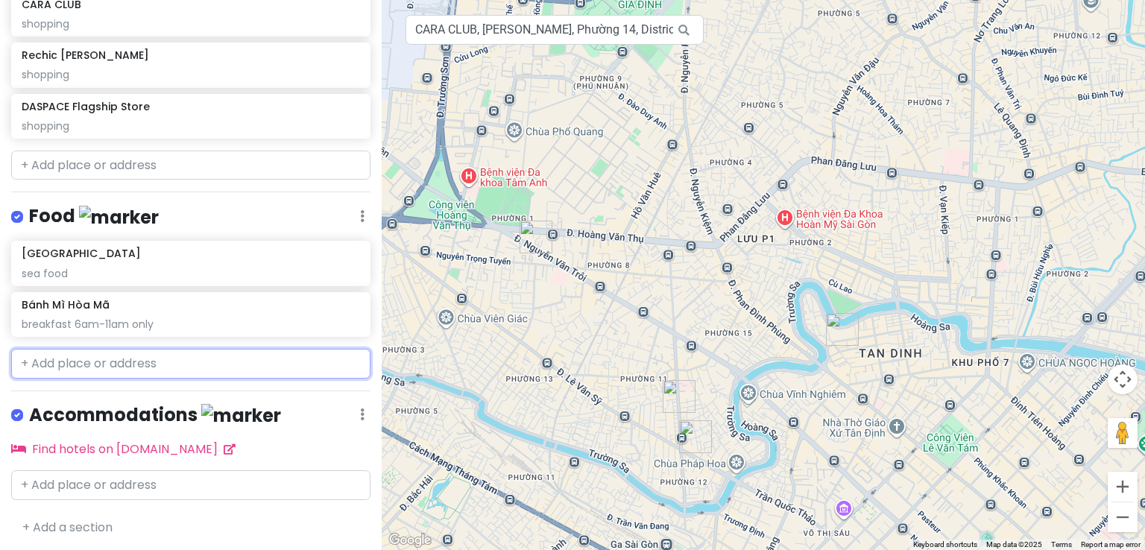
click at [162, 359] on input "text" at bounding box center [190, 364] width 359 height 30
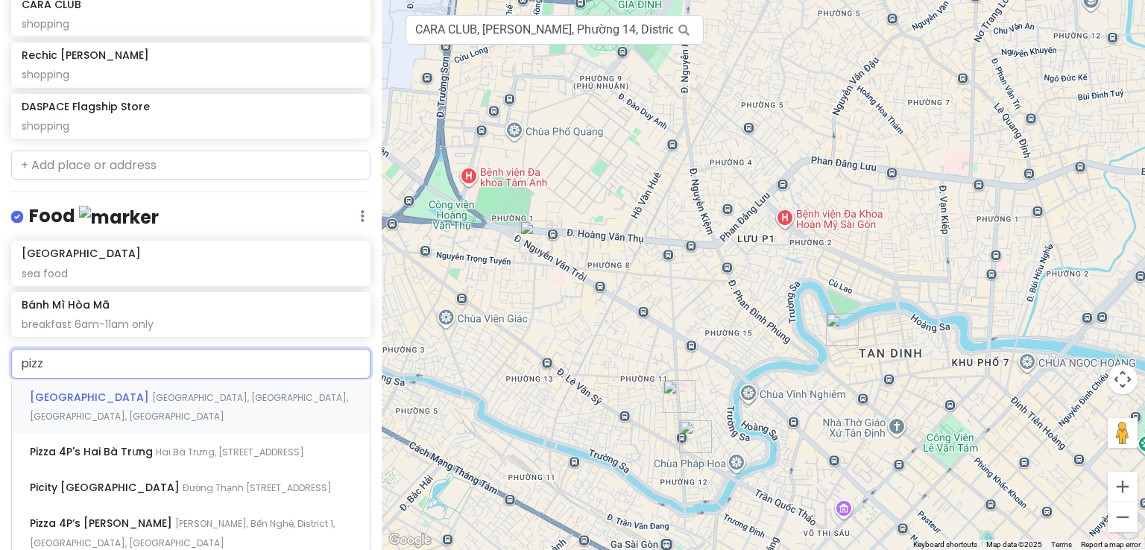
type input "pizza"
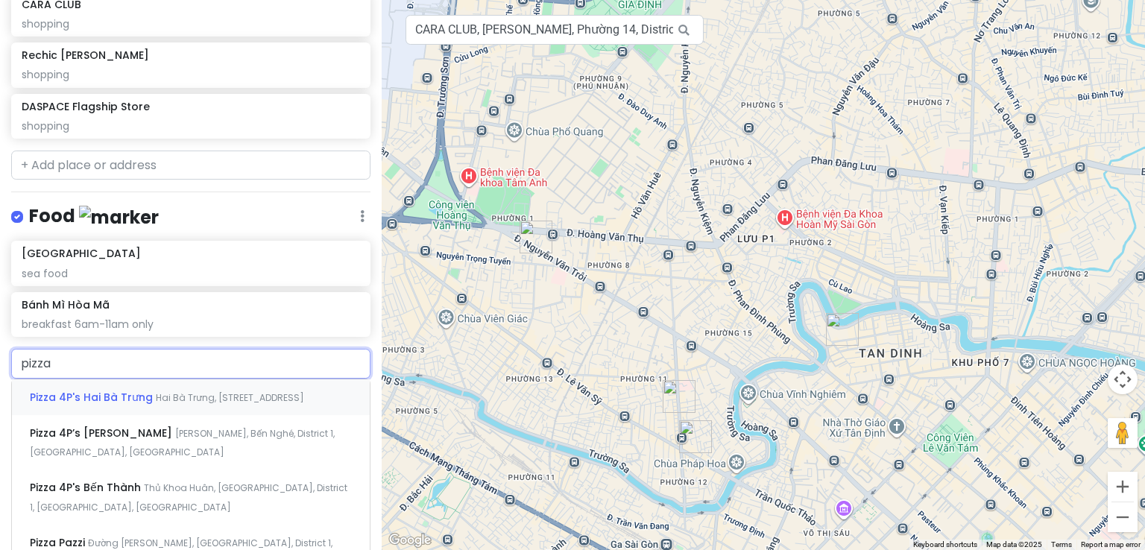
click at [175, 400] on span "Hai Bà Trưng, [STREET_ADDRESS]" at bounding box center [230, 397] width 148 height 13
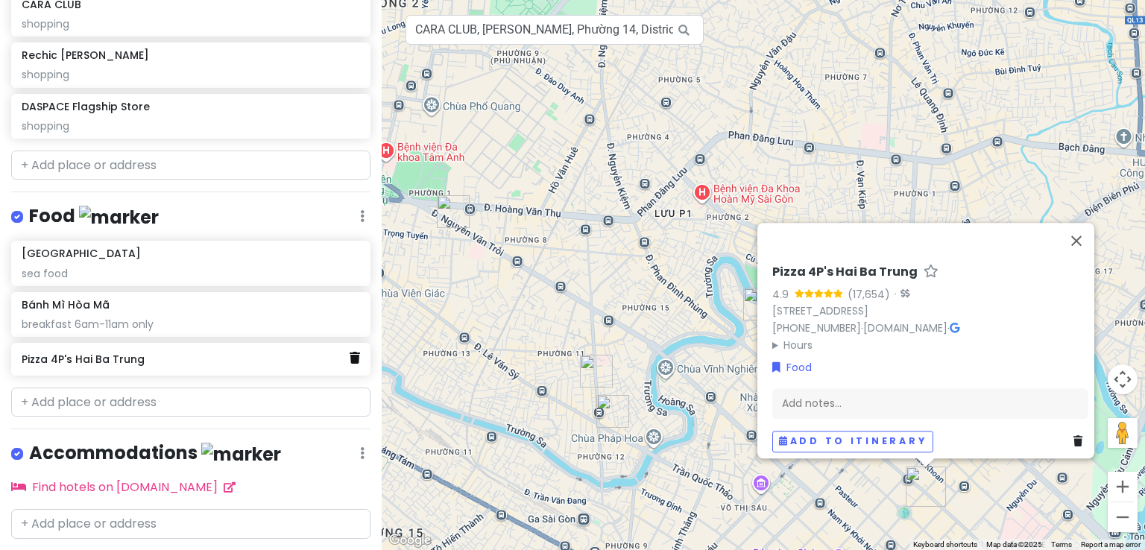
click at [350, 358] on icon at bounding box center [355, 358] width 10 height 12
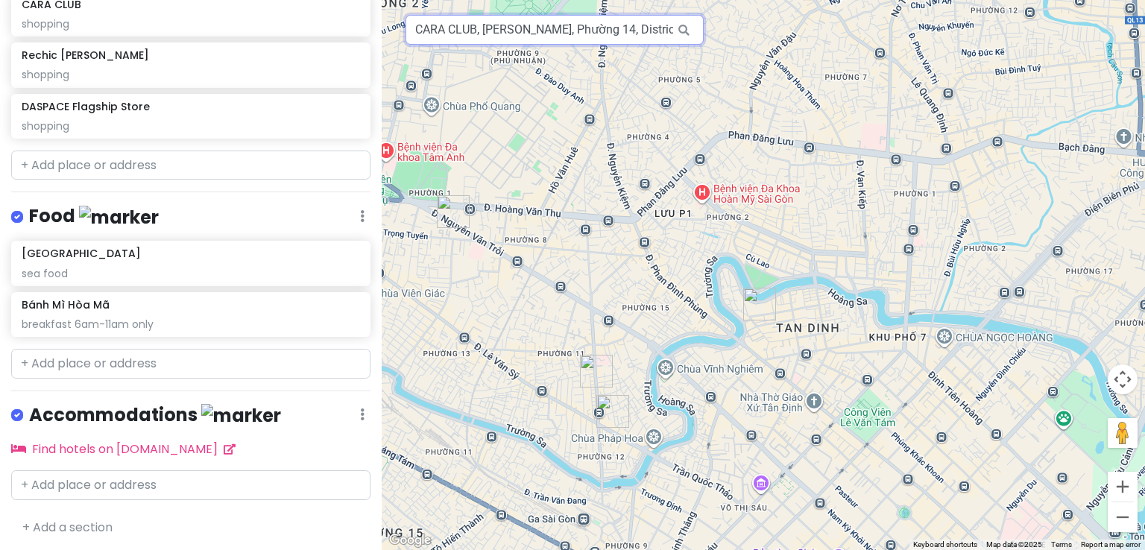
click at [665, 27] on input "CARA CLUB, [PERSON_NAME], Phường 14, District 3, [GEOGRAPHIC_DATA], [GEOGRAPHIC…" at bounding box center [554, 30] width 298 height 30
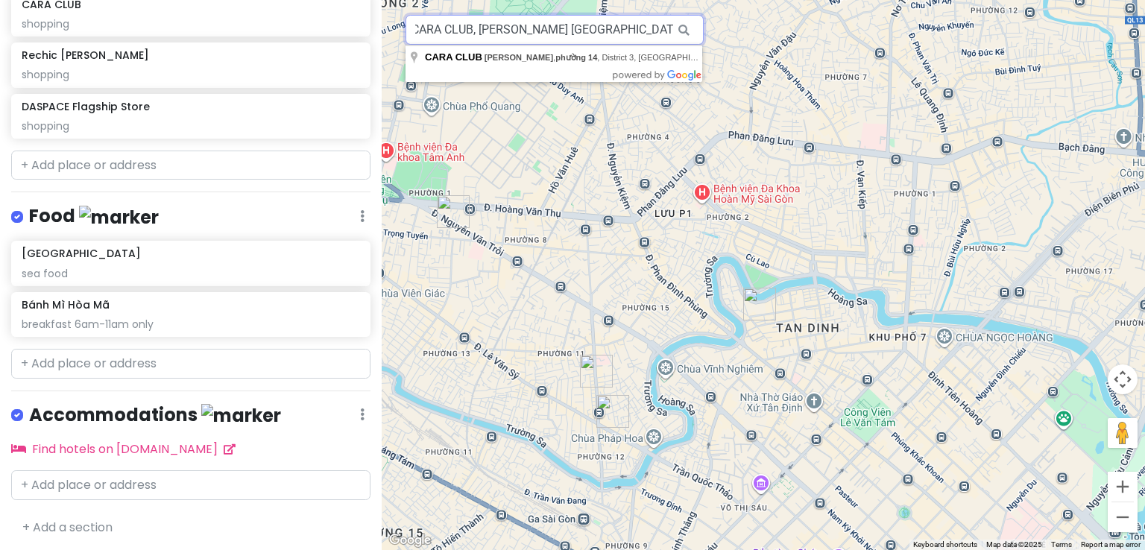
scroll to position [0, 0]
type input "[GEOGRAPHIC_DATA], [GEOGRAPHIC_DATA]"
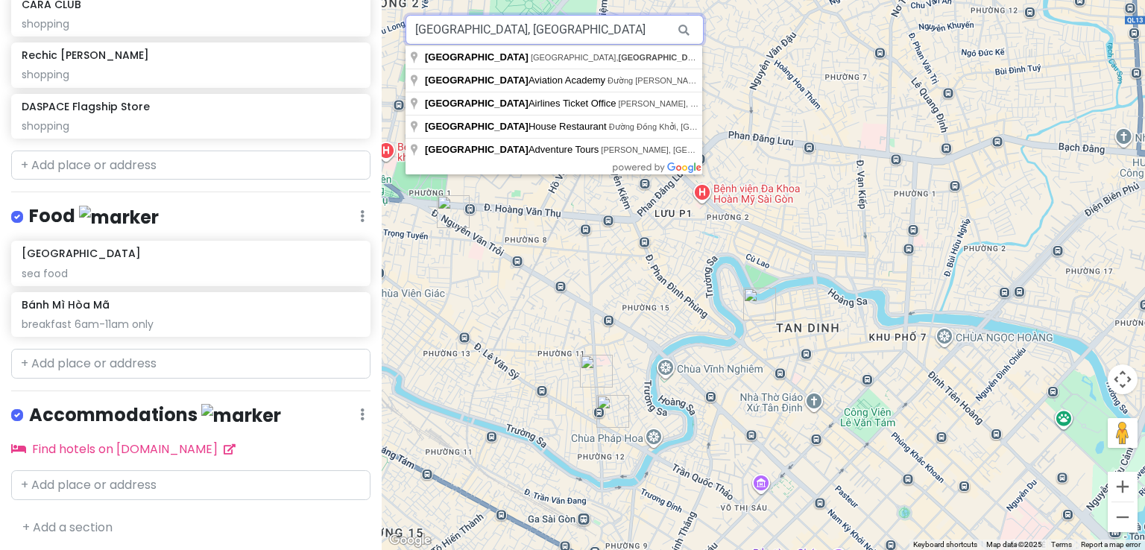
click at [656, 28] on input "[GEOGRAPHIC_DATA], [GEOGRAPHIC_DATA]" at bounding box center [554, 30] width 298 height 30
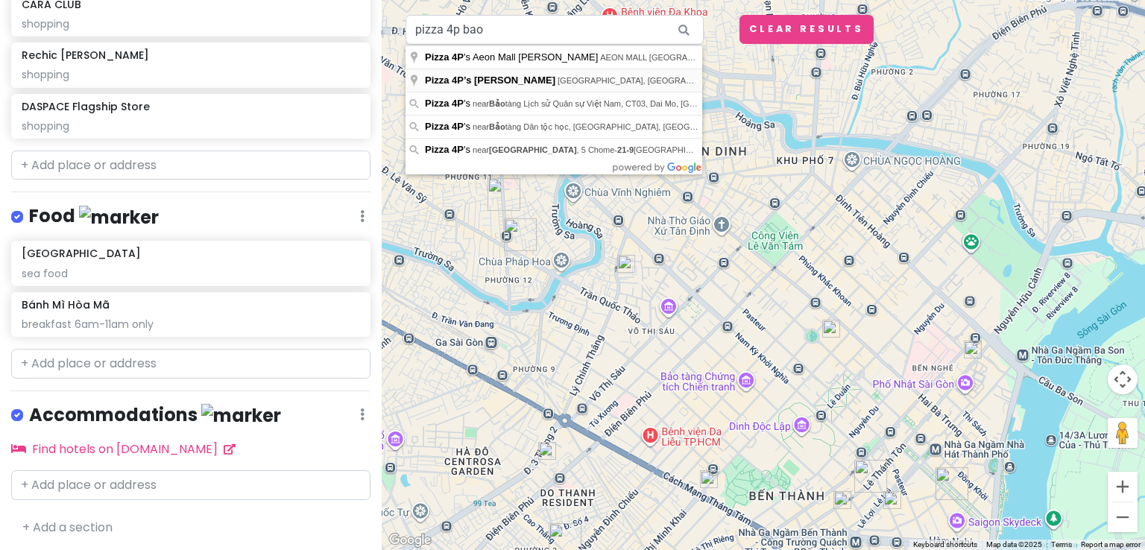
type input "Pizza 4P’s [PERSON_NAME], [GEOGRAPHIC_DATA], Alley, [GEOGRAPHIC_DATA], [GEOGRAP…"
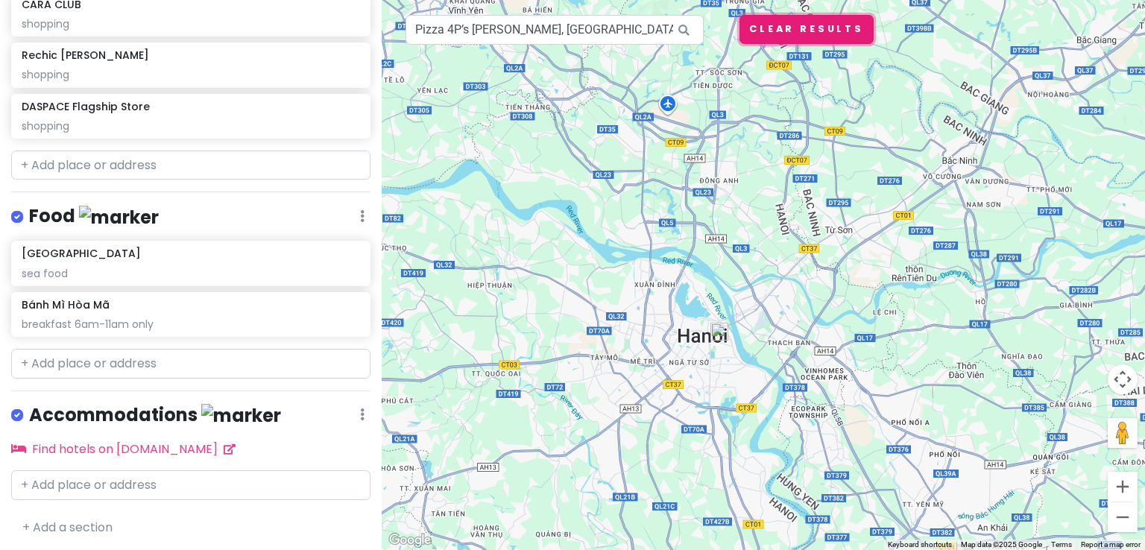
click at [780, 31] on button "Clear Results" at bounding box center [806, 29] width 134 height 29
click at [671, 28] on icon at bounding box center [684, 30] width 34 height 31
click at [668, 29] on icon at bounding box center [684, 30] width 34 height 31
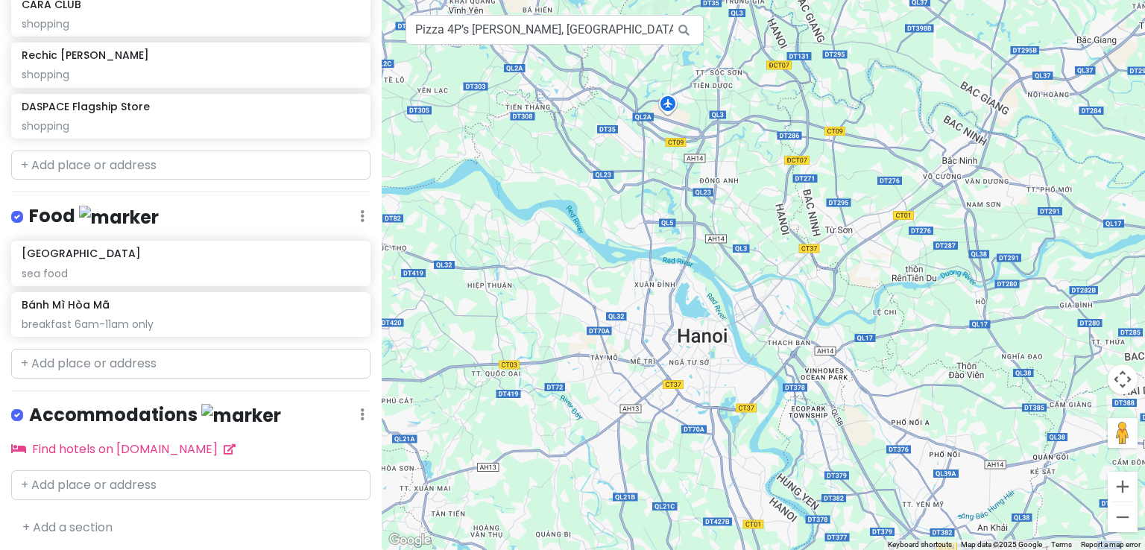
click at [668, 29] on icon at bounding box center [684, 30] width 34 height 31
click at [655, 28] on input "Pizza 4P’s [PERSON_NAME], [GEOGRAPHIC_DATA], Alley, [GEOGRAPHIC_DATA], [GEOGRAP…" at bounding box center [554, 30] width 298 height 30
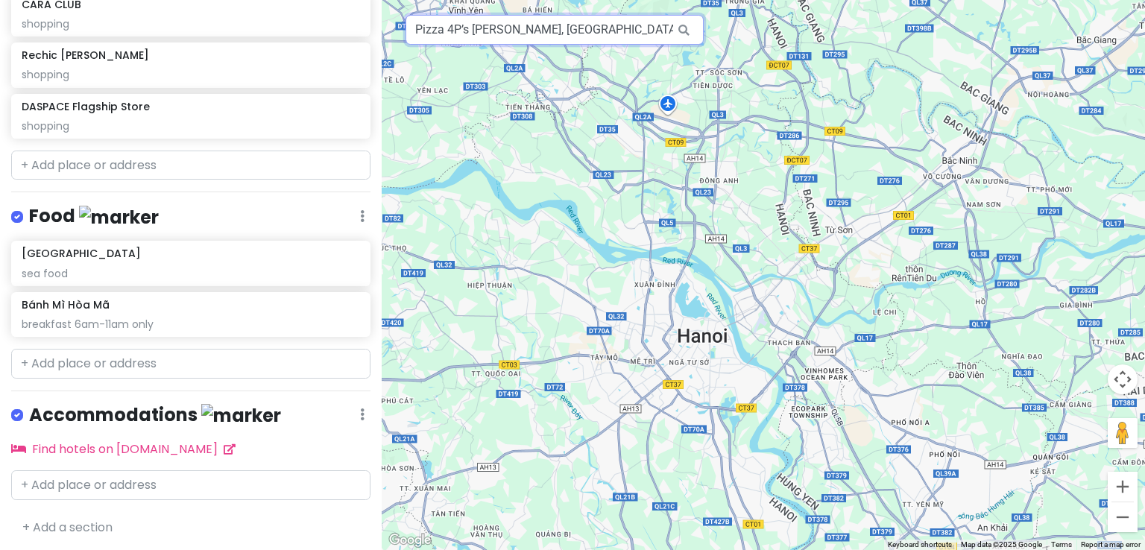
click at [655, 28] on input "Pizza 4P’s [PERSON_NAME], [GEOGRAPHIC_DATA], Alley, [GEOGRAPHIC_DATA], [GEOGRAP…" at bounding box center [554, 30] width 298 height 30
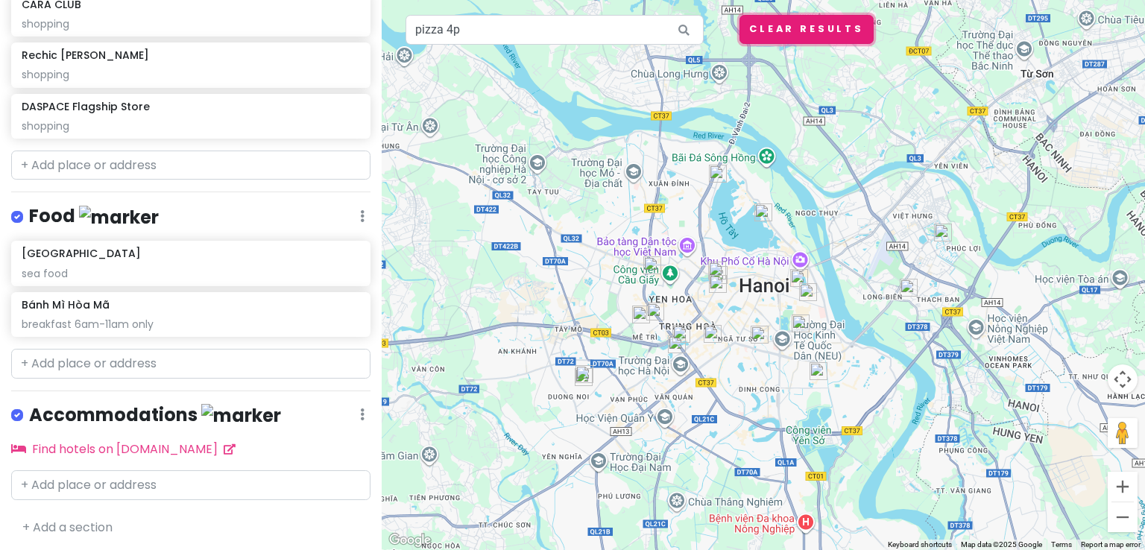
click at [781, 22] on button "Clear Results" at bounding box center [806, 29] width 134 height 29
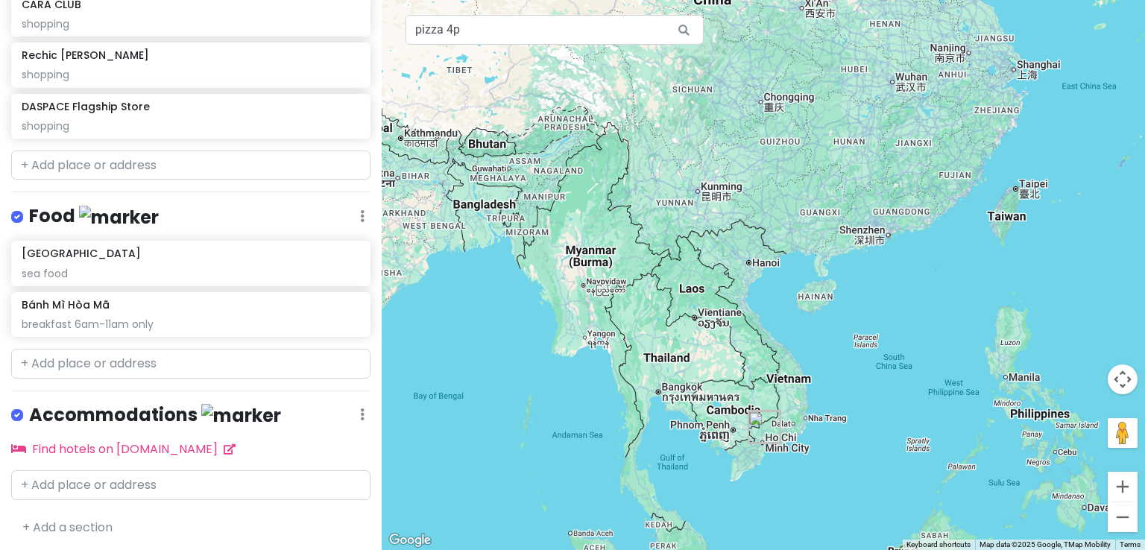
drag, startPoint x: 795, startPoint y: 402, endPoint x: 794, endPoint y: 268, distance: 133.4
click at [794, 268] on div at bounding box center [763, 275] width 763 height 550
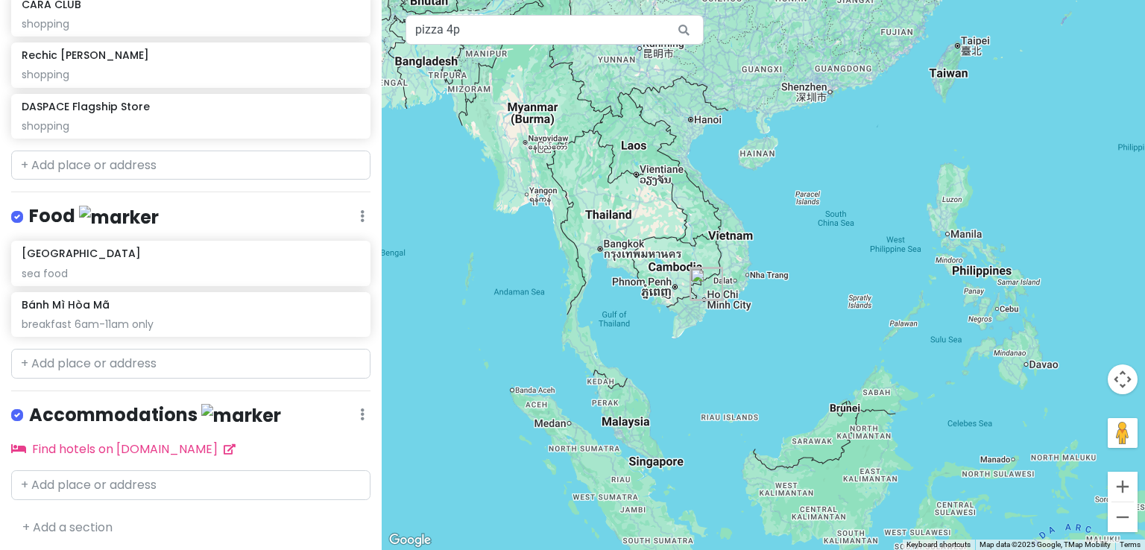
drag, startPoint x: 800, startPoint y: 358, endPoint x: 742, endPoint y: 236, distance: 135.3
click at [742, 236] on div at bounding box center [763, 275] width 763 height 550
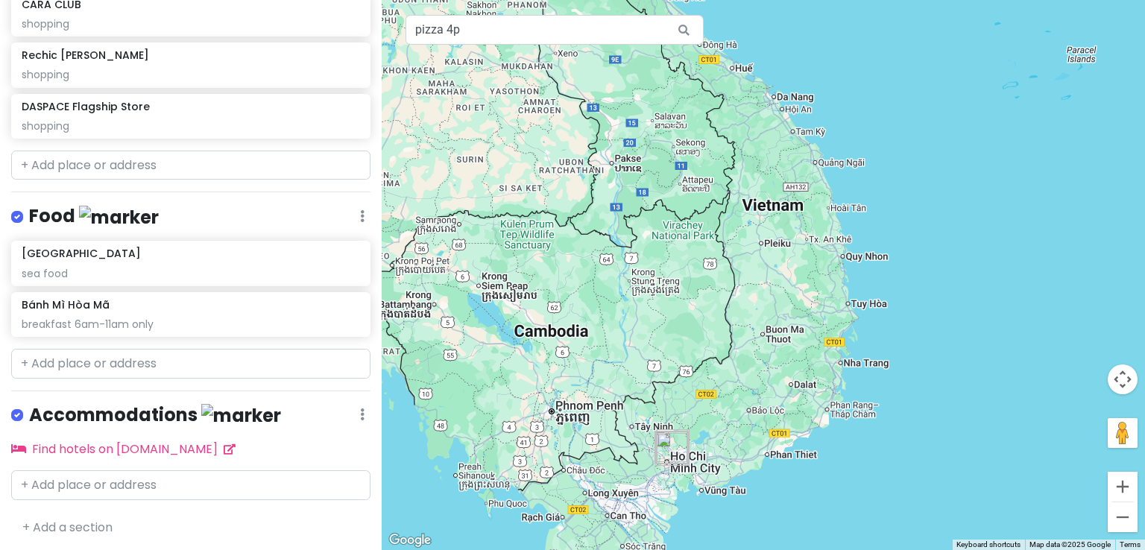
drag, startPoint x: 796, startPoint y: 367, endPoint x: 909, endPoint y: 318, distance: 123.5
click at [909, 318] on div at bounding box center [763, 275] width 763 height 550
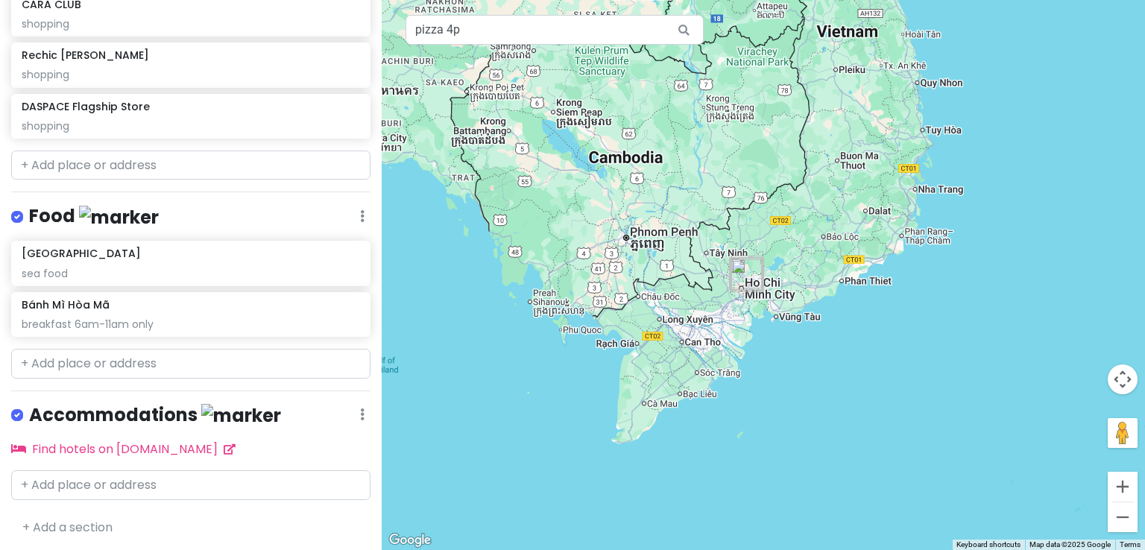
drag, startPoint x: 832, startPoint y: 441, endPoint x: 888, endPoint y: 287, distance: 164.1
click at [888, 287] on div at bounding box center [763, 275] width 763 height 550
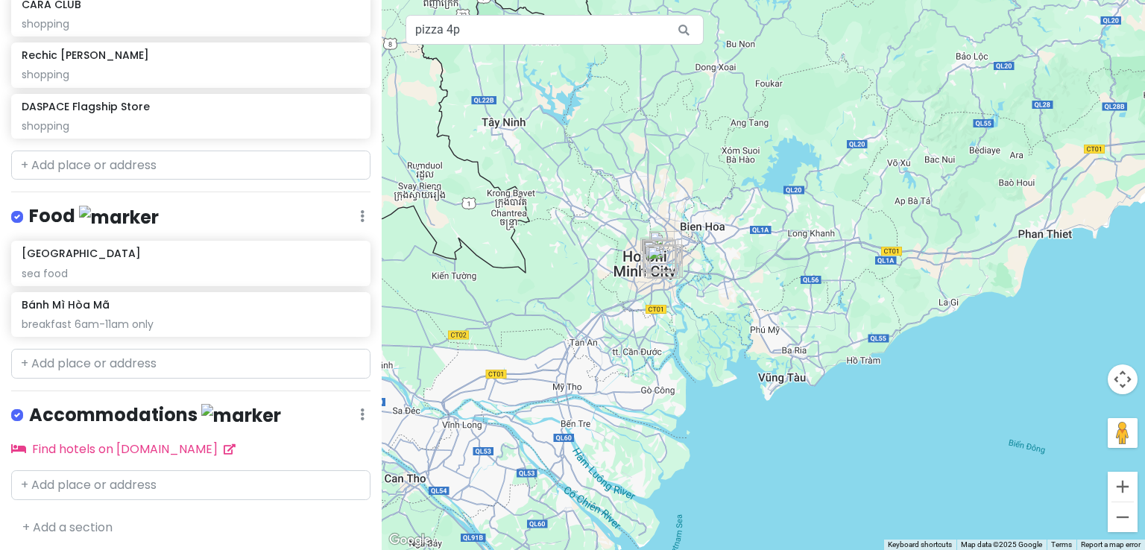
drag, startPoint x: 622, startPoint y: 350, endPoint x: 686, endPoint y: 429, distance: 102.3
click at [686, 429] on div at bounding box center [763, 275] width 763 height 550
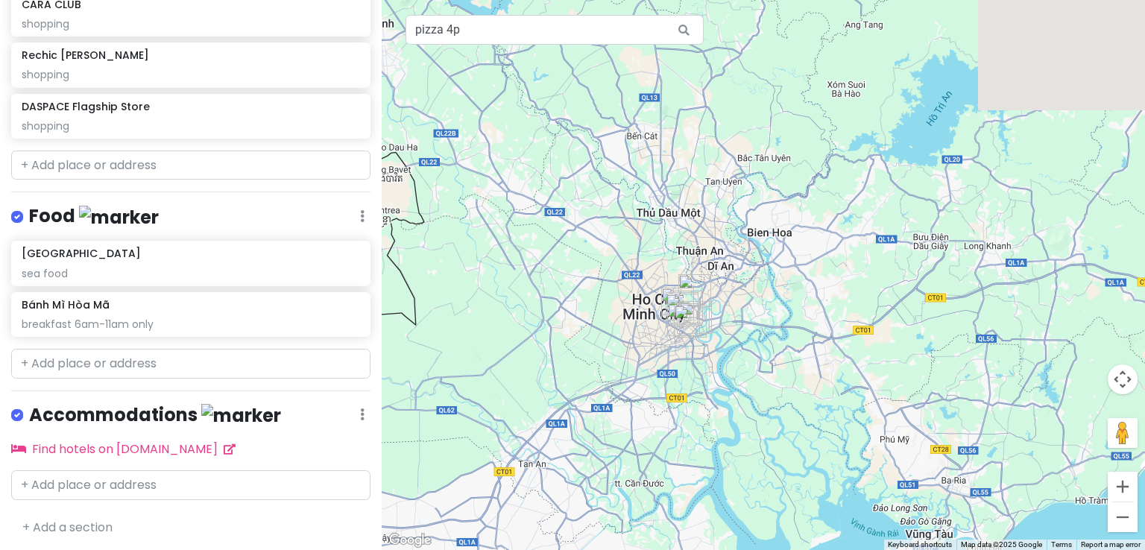
drag, startPoint x: 707, startPoint y: 320, endPoint x: 692, endPoint y: 464, distance: 144.5
click at [692, 464] on div at bounding box center [763, 275] width 763 height 550
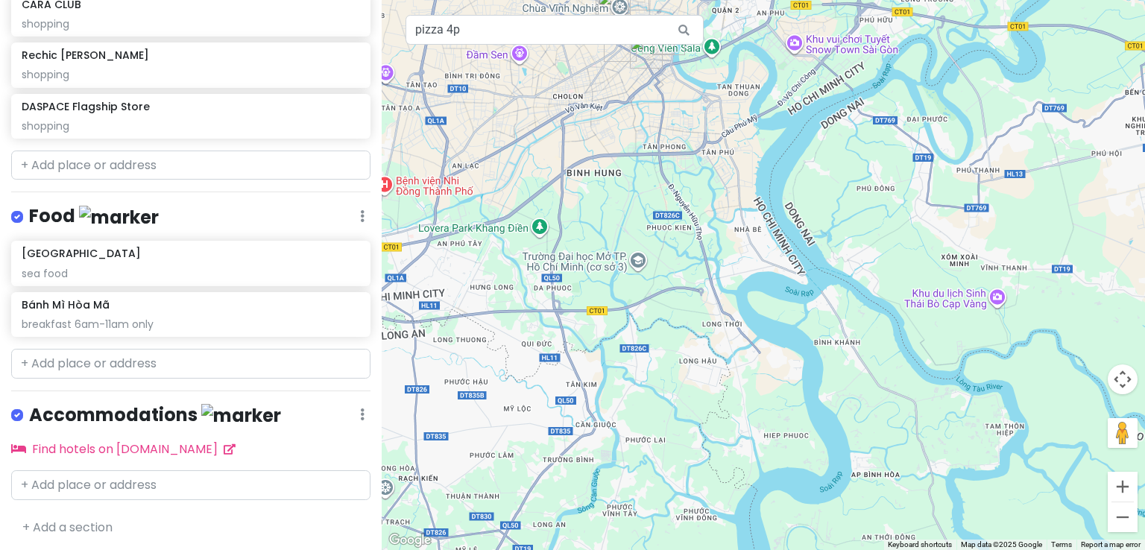
drag, startPoint x: 692, startPoint y: 333, endPoint x: 575, endPoint y: 578, distance: 271.4
click at [575, 549] on html "Viet~~ Private Change Dates Make a Copy Delete Trip Go Pro ⚡️ Give Feedback 💡 S…" at bounding box center [572, 275] width 1145 height 550
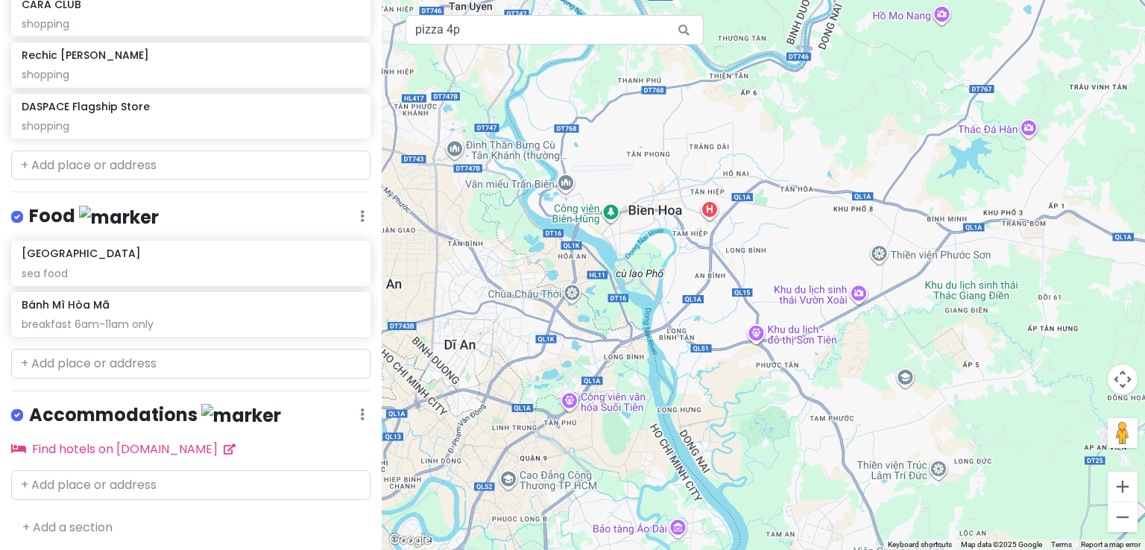
click at [677, 25] on icon at bounding box center [684, 30] width 34 height 31
click at [685, 28] on icon at bounding box center [684, 30] width 34 height 31
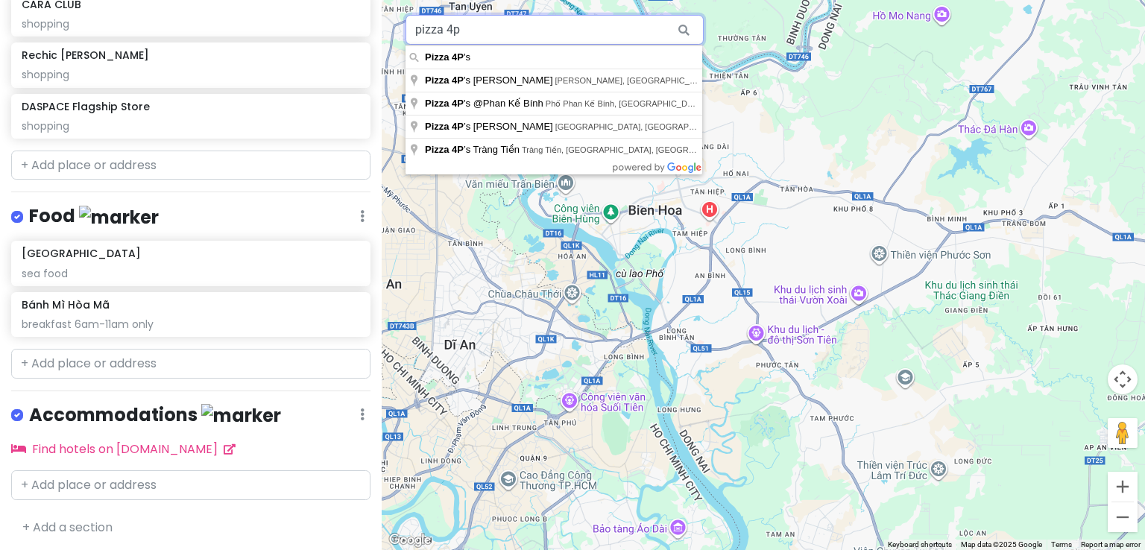
click at [625, 28] on input "pizza 4p" at bounding box center [554, 30] width 298 height 30
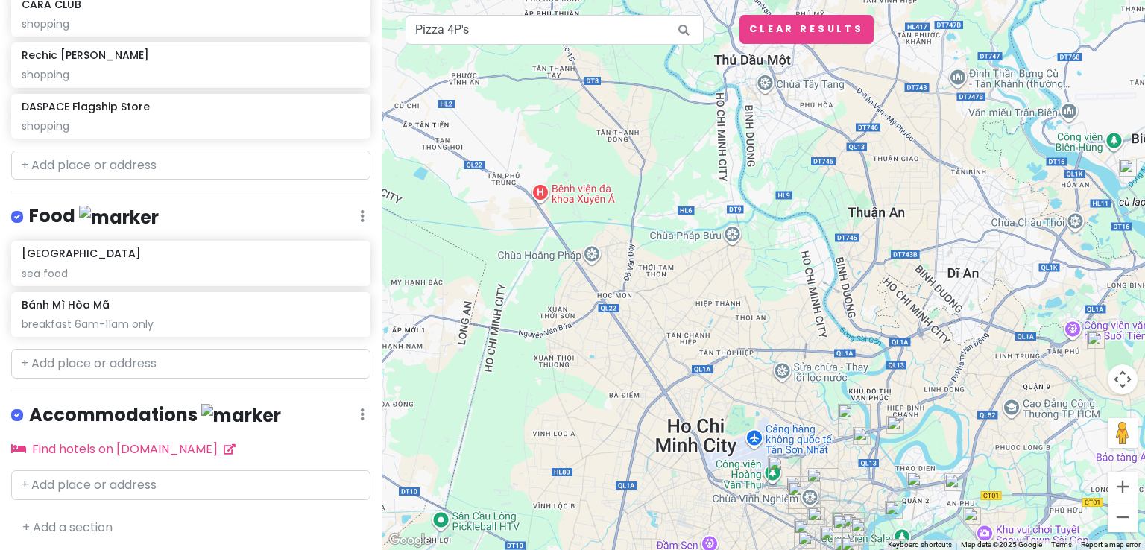
drag, startPoint x: 756, startPoint y: 475, endPoint x: 754, endPoint y: 329, distance: 146.1
click at [754, 329] on div at bounding box center [763, 275] width 763 height 550
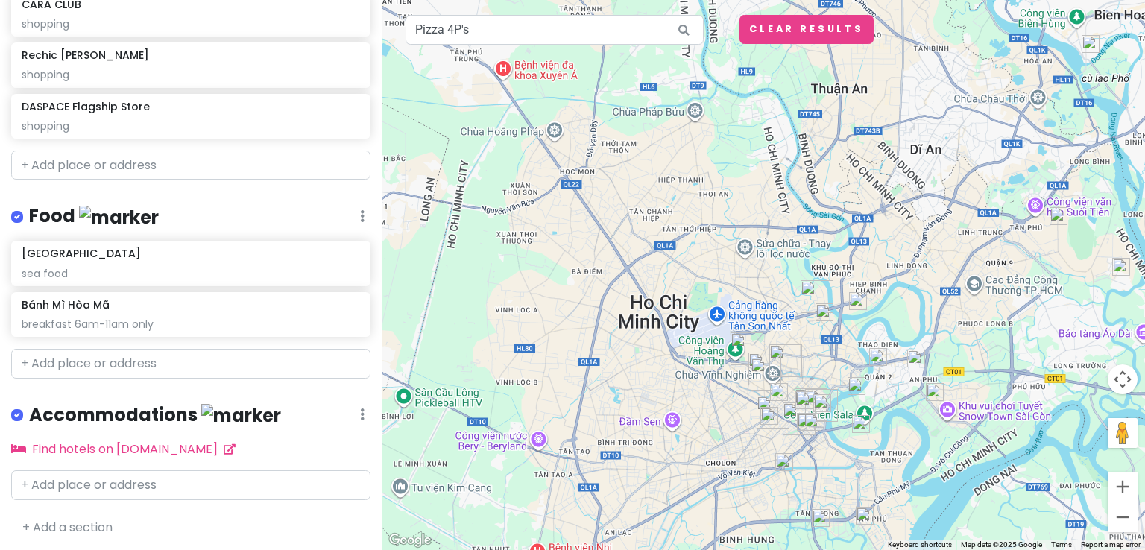
drag, startPoint x: 754, startPoint y: 329, endPoint x: 713, endPoint y: 200, distance: 135.3
click at [713, 200] on div at bounding box center [763, 275] width 763 height 550
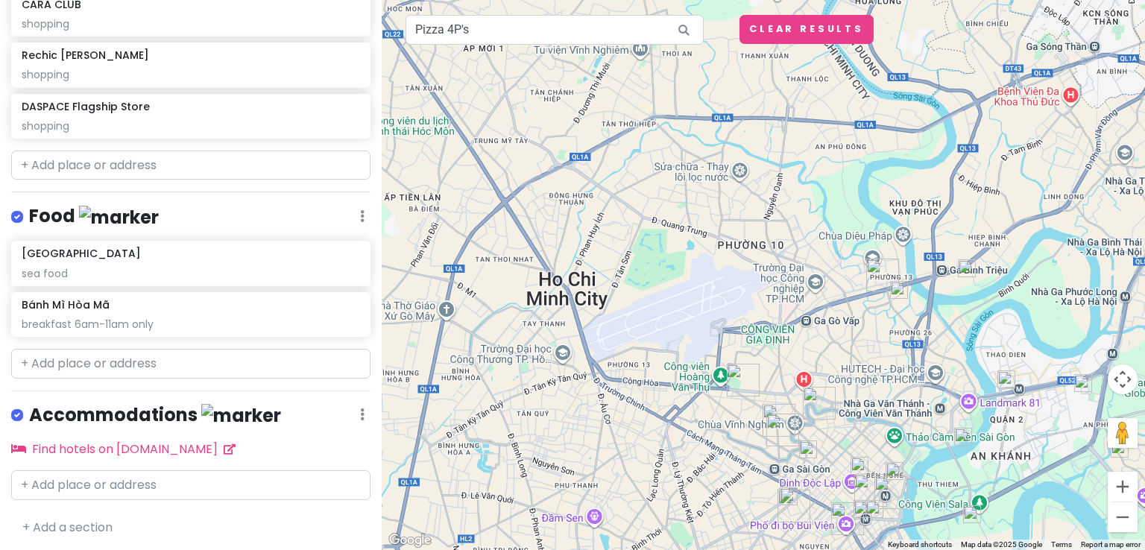
drag, startPoint x: 815, startPoint y: 364, endPoint x: 776, endPoint y: 212, distance: 156.9
click at [776, 212] on div at bounding box center [763, 275] width 763 height 550
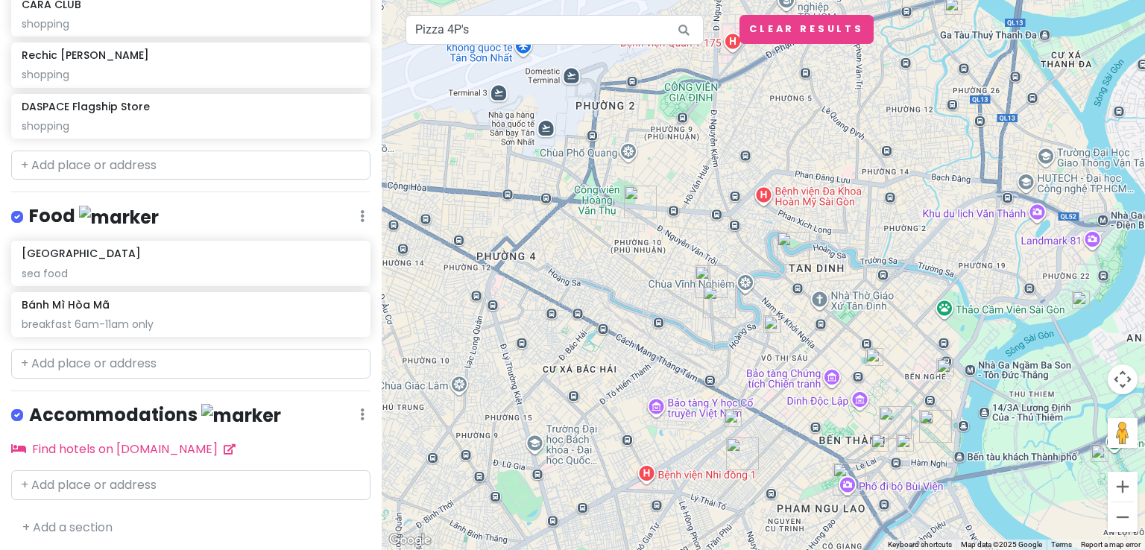
drag, startPoint x: 730, startPoint y: 312, endPoint x: 717, endPoint y: 254, distance: 59.5
click at [717, 254] on div at bounding box center [763, 275] width 763 height 550
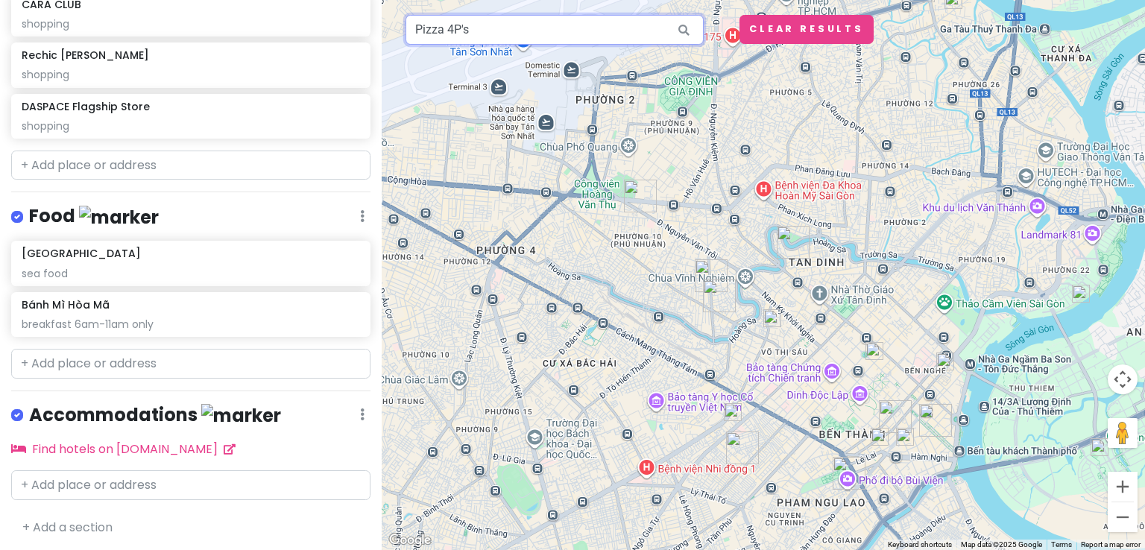
click at [593, 38] on input "Pizza 4P's" at bounding box center [554, 30] width 298 height 30
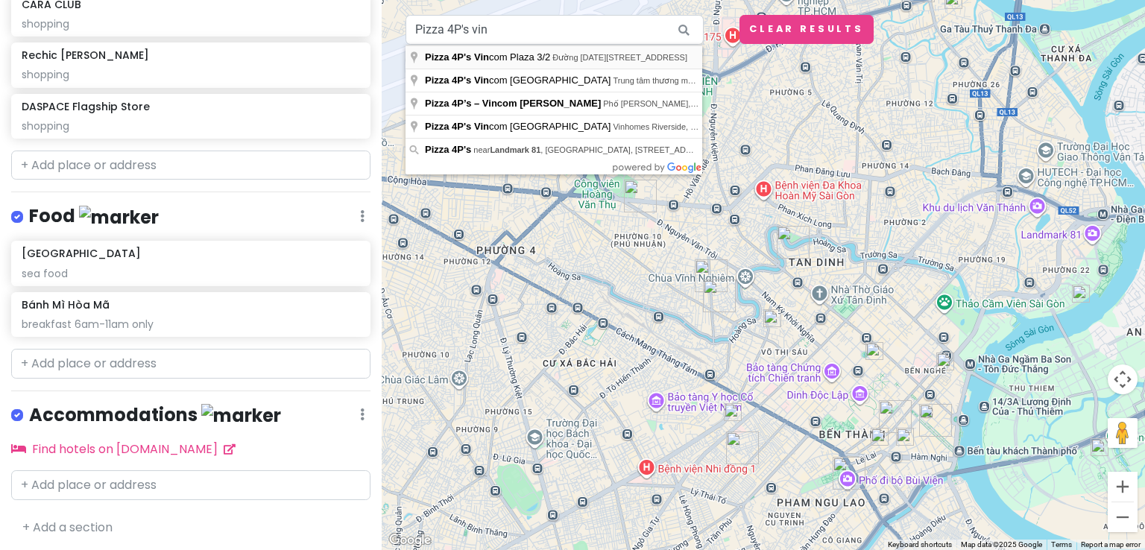
type input "Pizza 4P's Vincom [STREET_ADDRESS][DATE]"
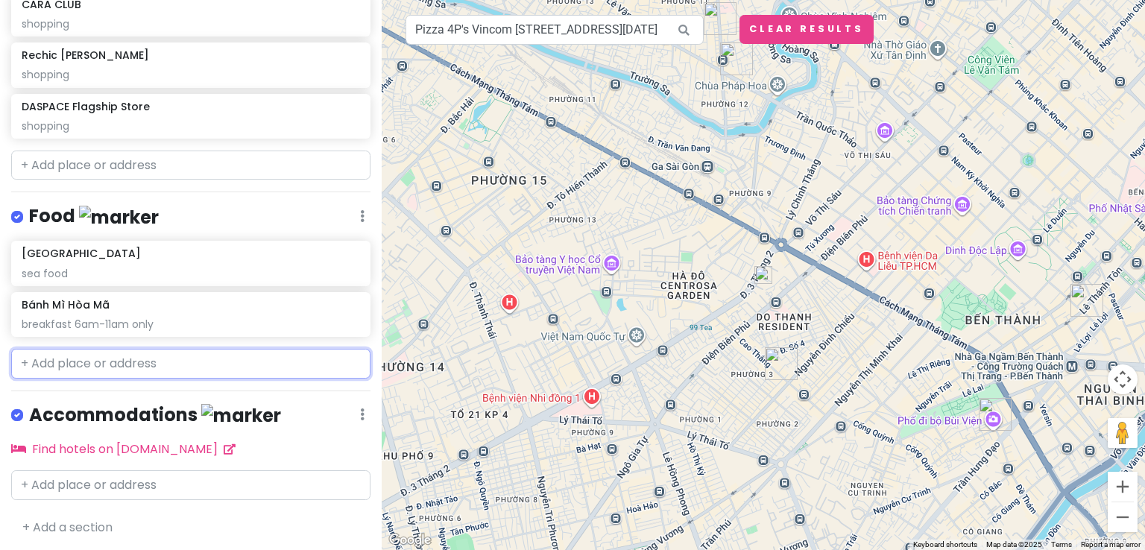
click at [186, 370] on input "text" at bounding box center [190, 364] width 359 height 30
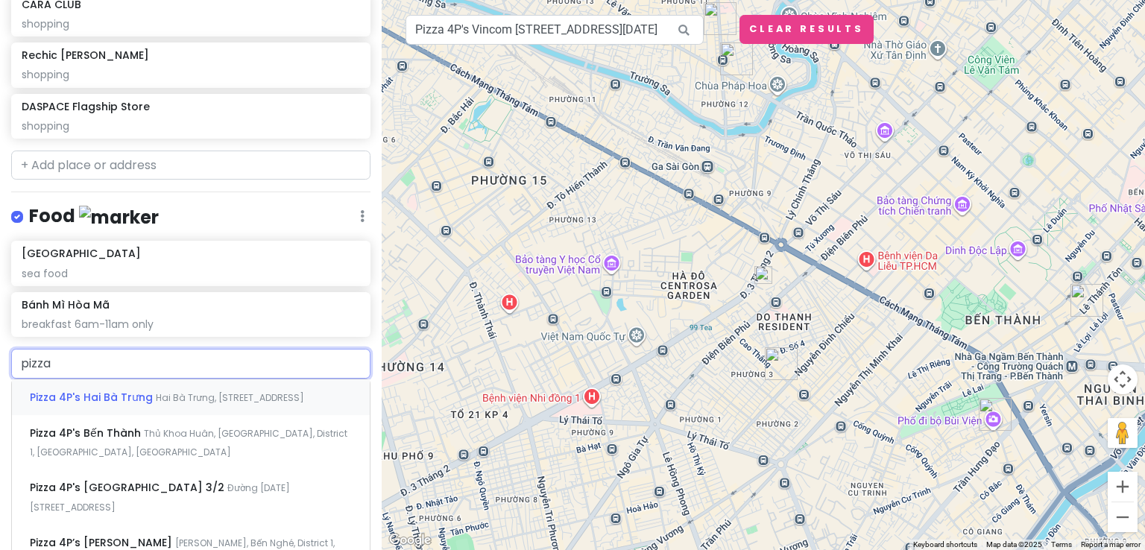
type input "pizza"
click at [185, 498] on span "Đường [DATE][STREET_ADDRESS]" at bounding box center [160, 497] width 260 height 32
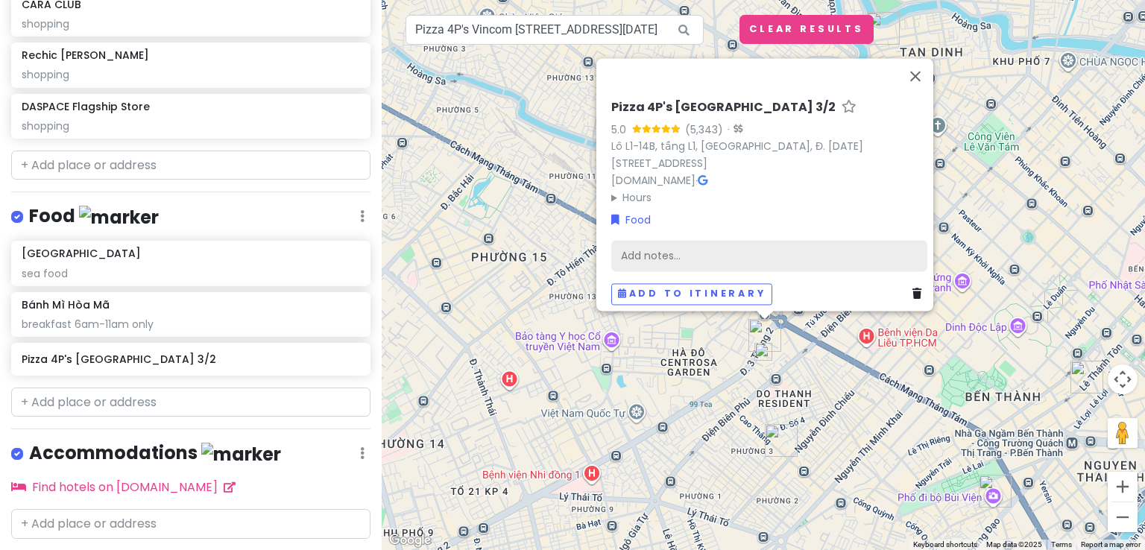
click at [712, 254] on div "Add notes..." at bounding box center [769, 256] width 316 height 31
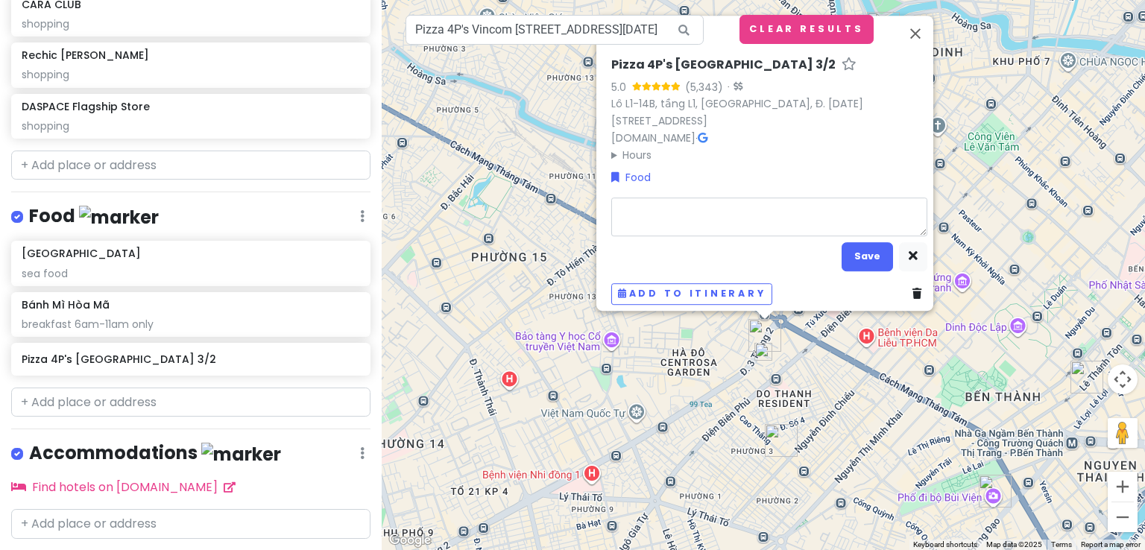
type textarea "x"
type textarea "1"
type textarea "x"
type textarea "10"
type textarea "x"
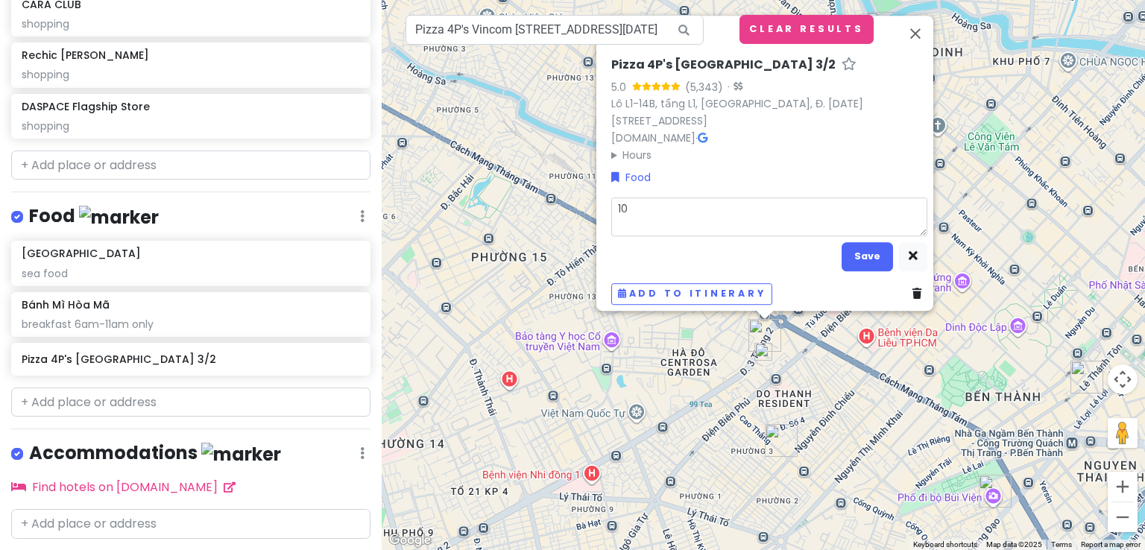
type textarea "10_"
type textarea "x"
type textarea "10"
type textarea "x"
type textarea "10-"
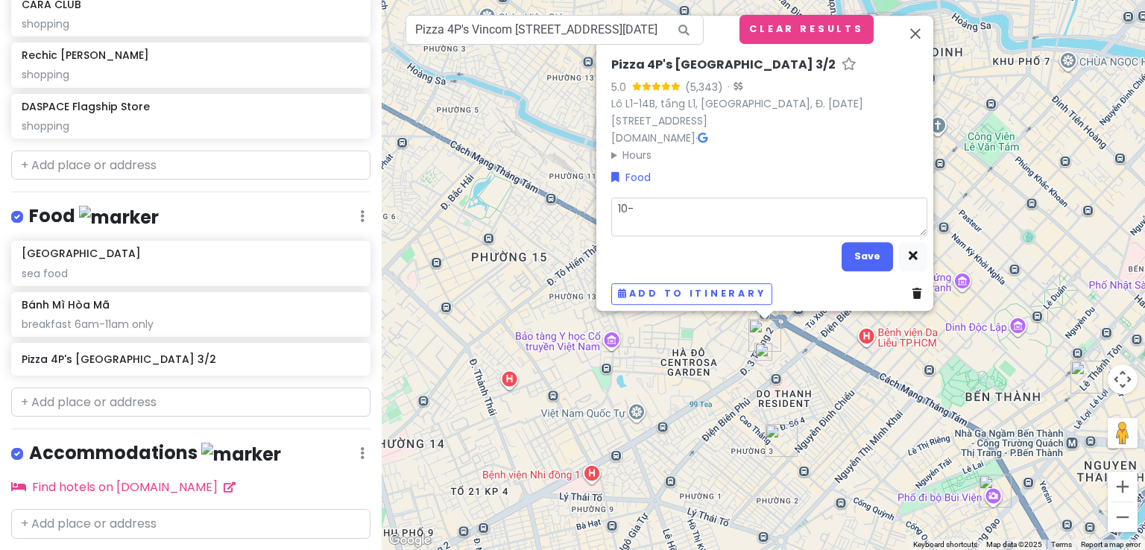
type textarea "x"
type textarea "10-2"
type textarea "x"
type textarea "10-23"
type textarea "x"
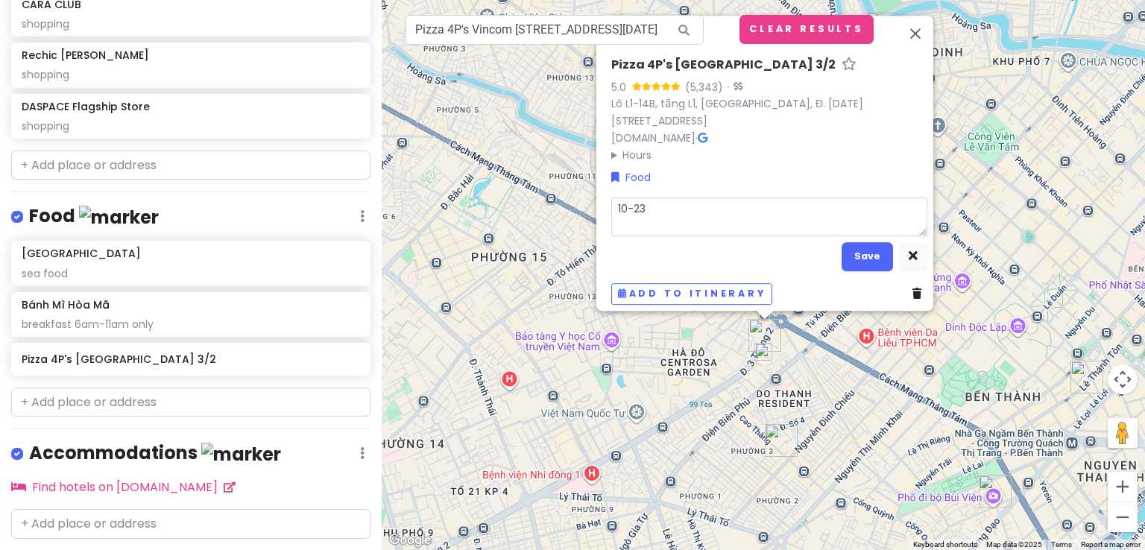
type textarea "10-2"
type textarea "x"
type textarea "10-22"
type textarea "x"
type textarea "10-220"
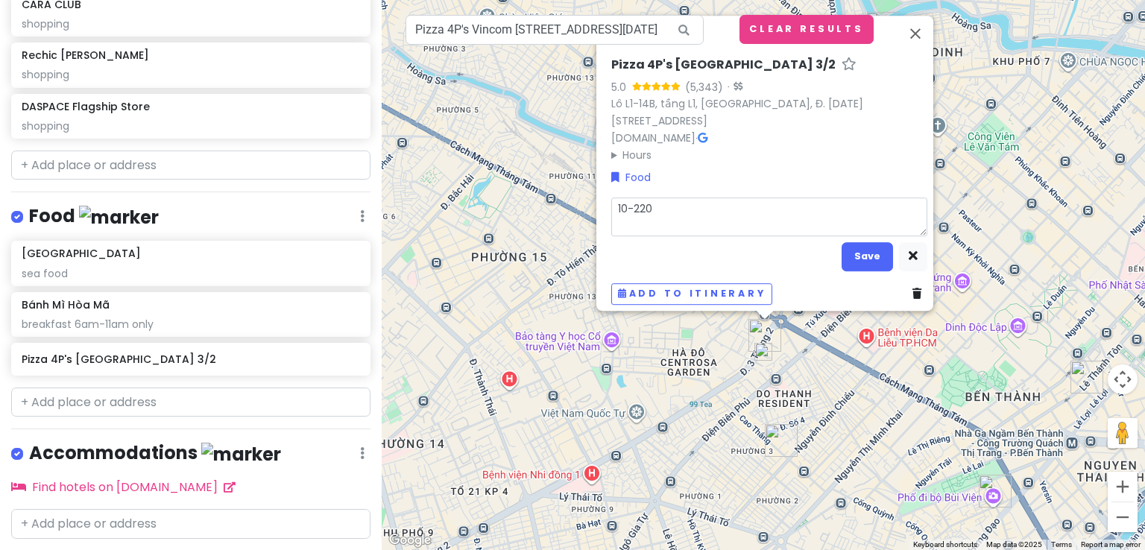
type textarea "x"
type textarea "10-2200"
type textarea "x"
type textarea "10-220"
type textarea "x"
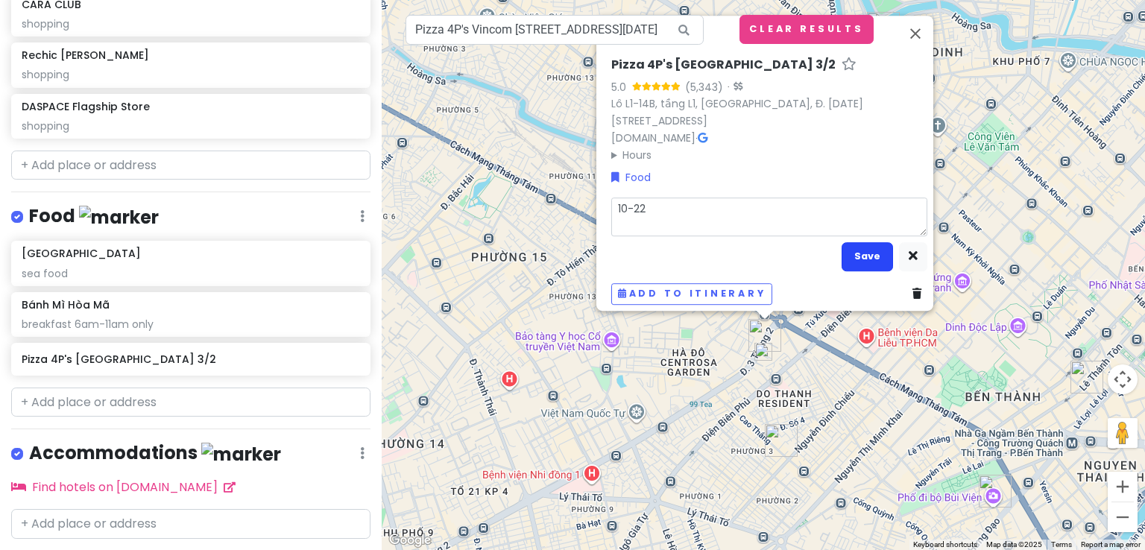
type textarea "10-22"
click at [866, 247] on button "Save" at bounding box center [866, 256] width 51 height 29
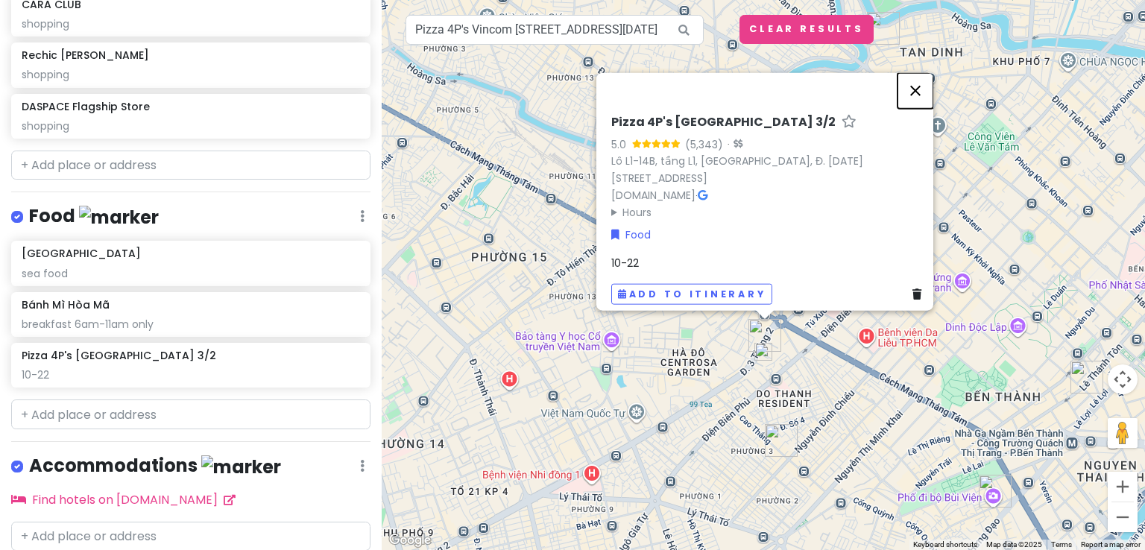
click at [927, 86] on button "Close" at bounding box center [915, 91] width 36 height 36
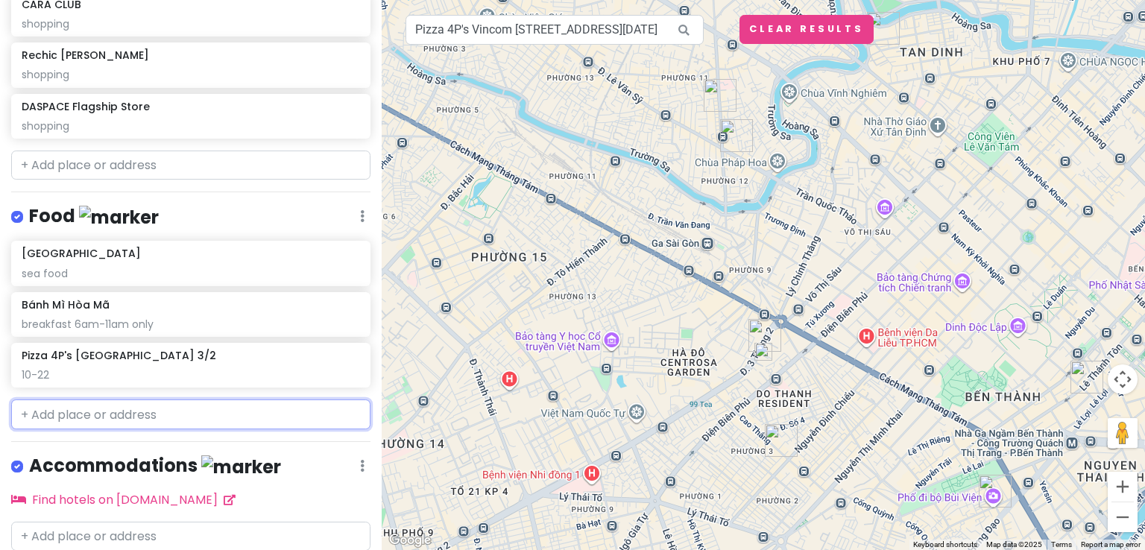
click at [211, 408] on input "text" at bounding box center [190, 414] width 359 height 30
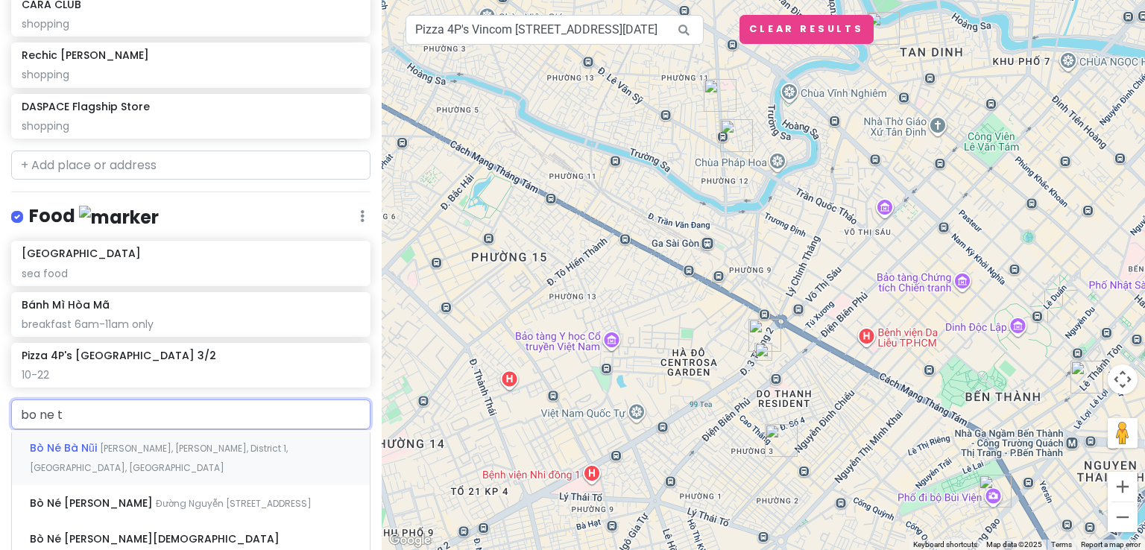
type input "bo ne th"
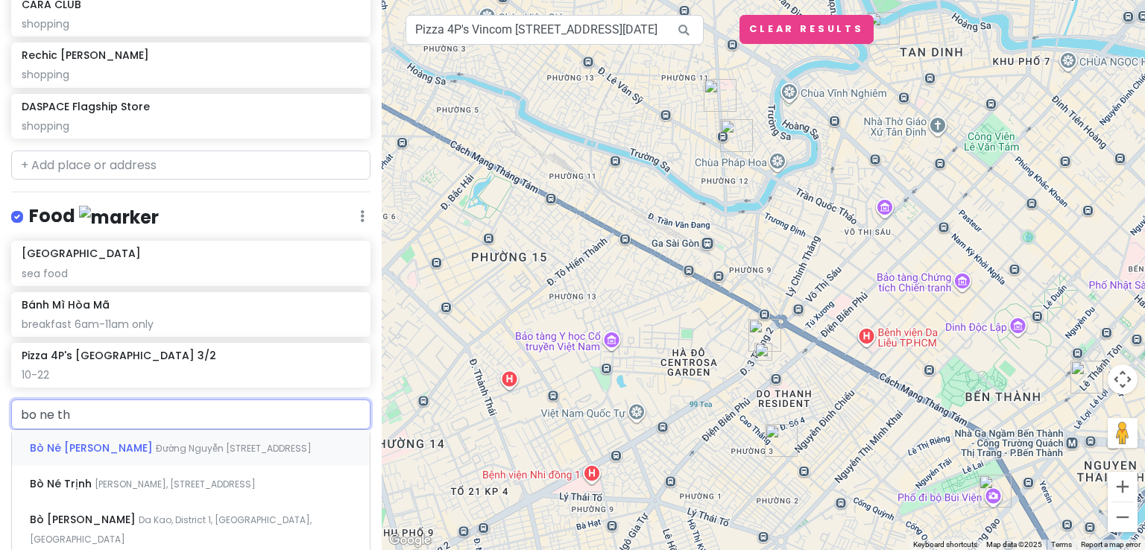
click at [188, 446] on span "Đường Nguyễn [STREET_ADDRESS]" at bounding box center [234, 448] width 156 height 13
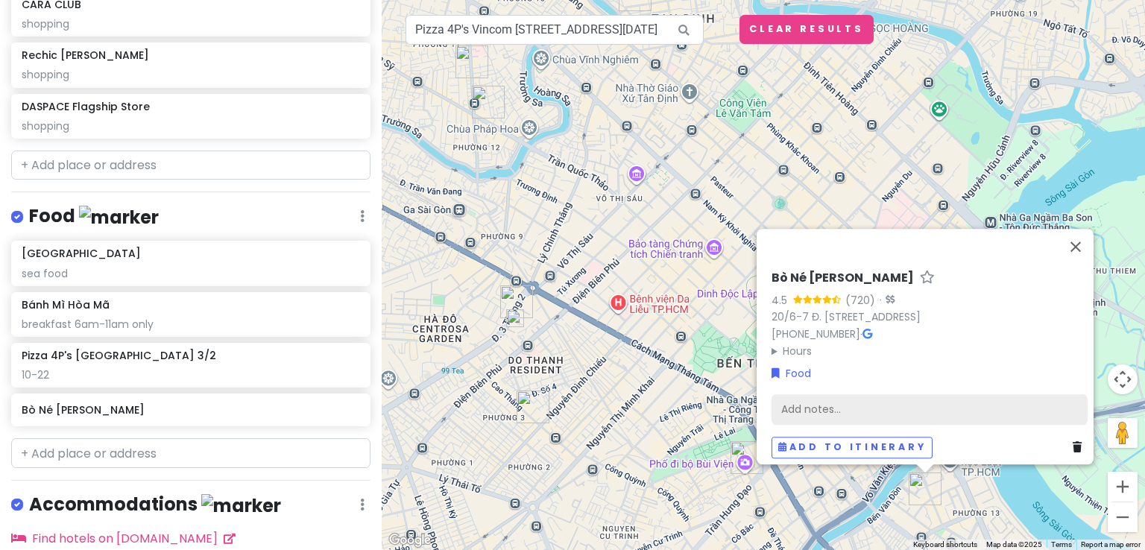
click at [799, 403] on div "Add notes..." at bounding box center [929, 409] width 316 height 31
click at [790, 304] on div "Bò [PERSON_NAME] 4.5 (720) · 20/6-7 Đ. [PERSON_NAME][GEOGRAPHIC_DATA][STREET_AD…" at bounding box center [929, 315] width 316 height 89
click at [847, 400] on div "Add notes..." at bounding box center [929, 409] width 316 height 31
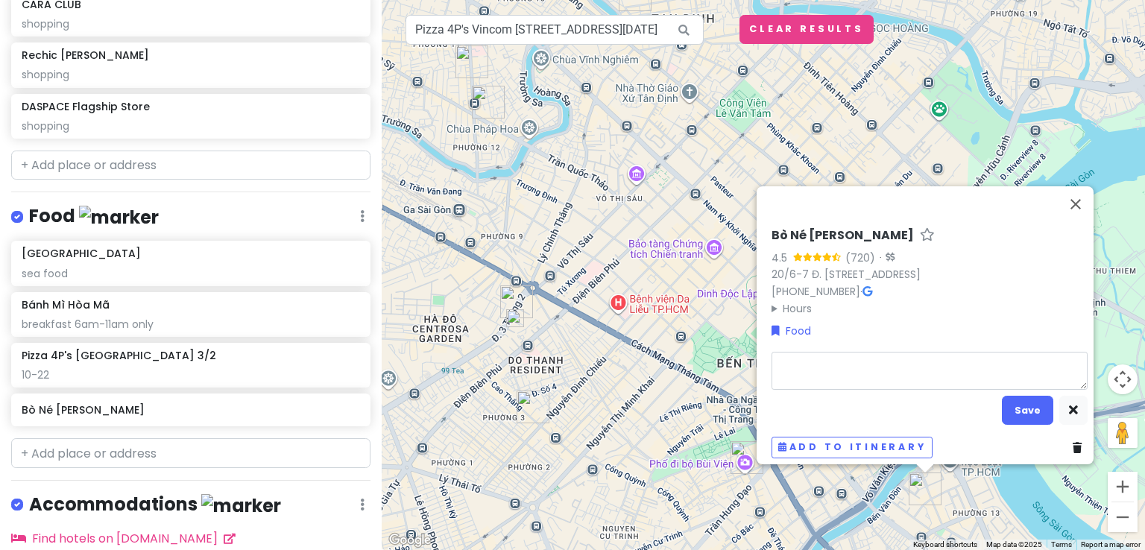
type textarea "x"
type textarea "0"
type textarea "x"
type textarea "06"
type textarea "x"
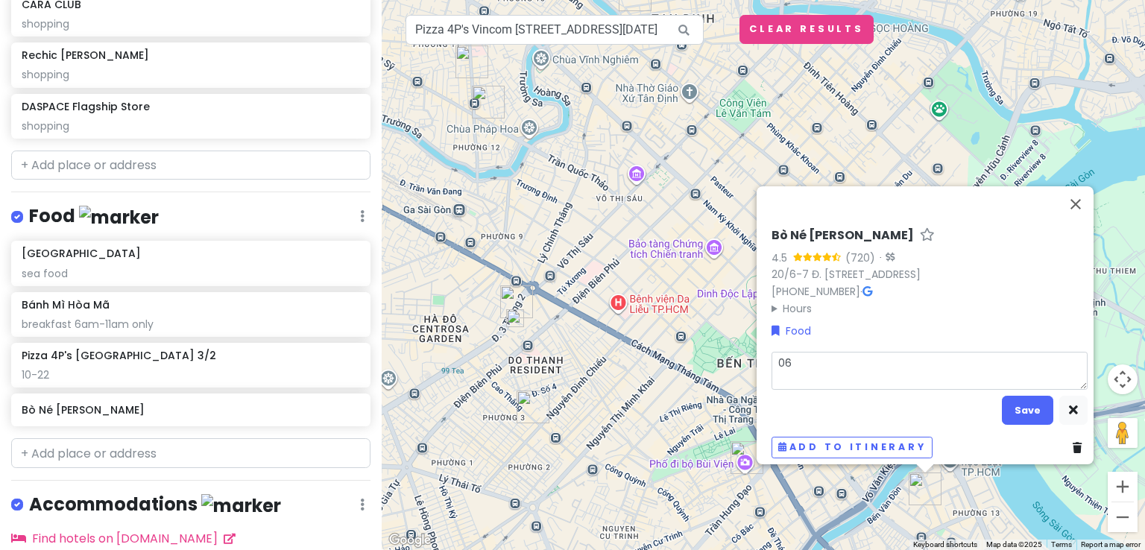
type textarea "060"
type textarea "x"
type textarea "0600"
type textarea "x"
type textarea "0600-"
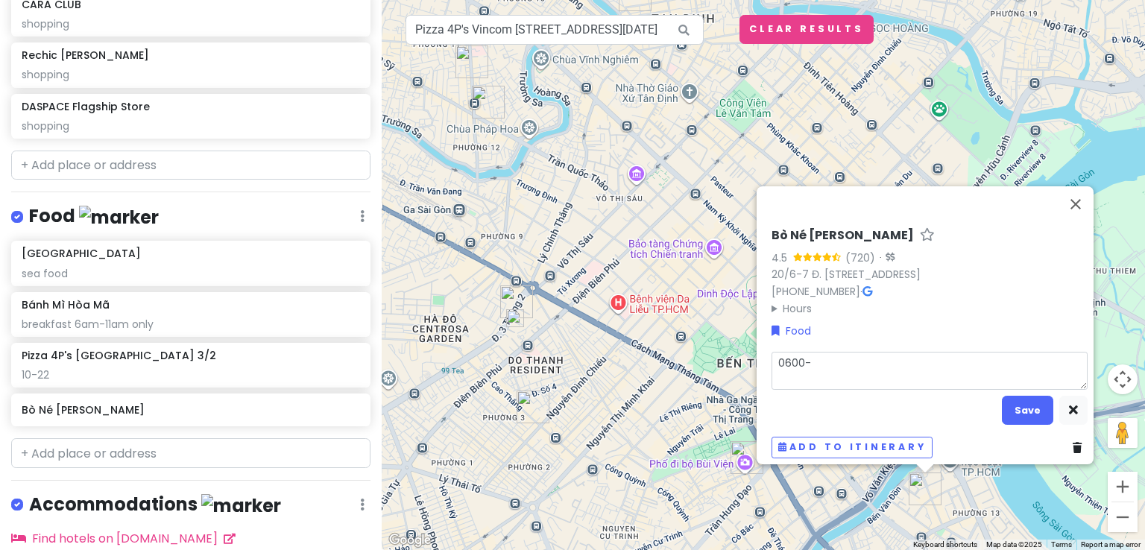
type textarea "x"
type textarea "0600-1"
type textarea "x"
type textarea "0600-11"
type textarea "x"
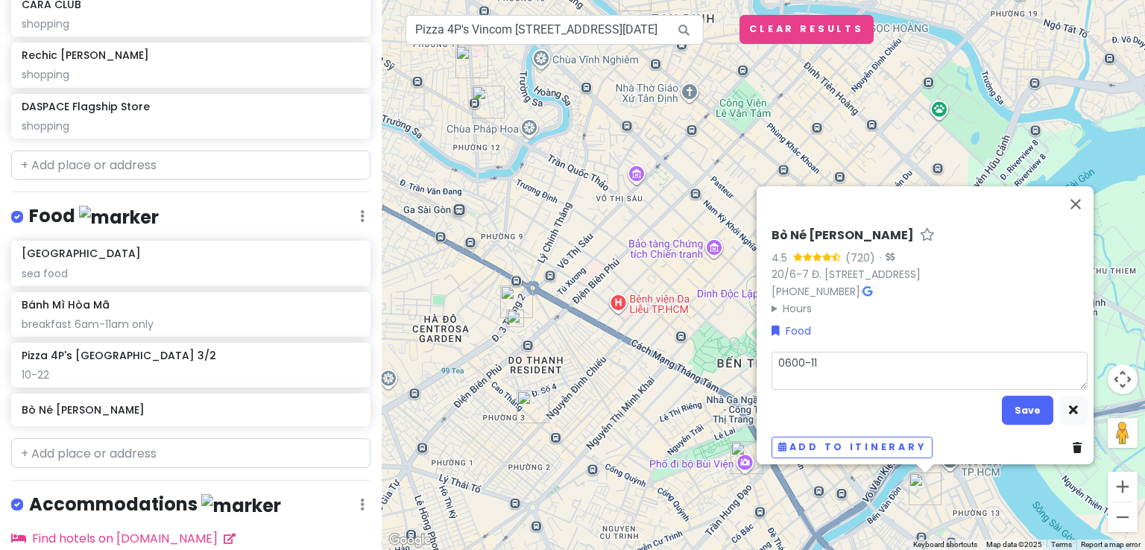
type textarea "0600-110"
type textarea "x"
type textarea "0600-1100"
click at [1014, 402] on button "Save" at bounding box center [1027, 410] width 51 height 29
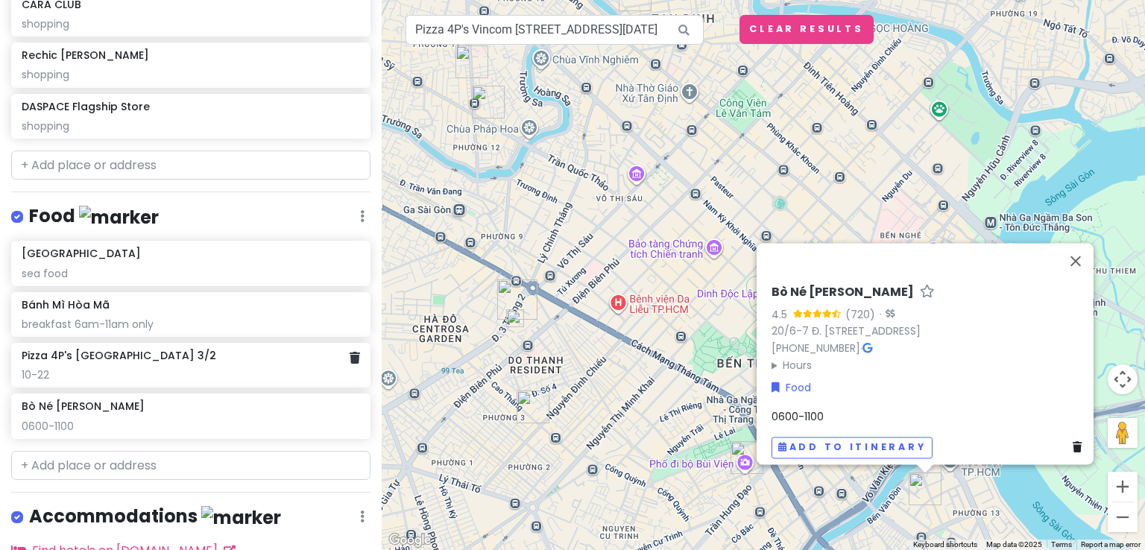
click at [265, 370] on div "10-22" at bounding box center [191, 374] width 338 height 13
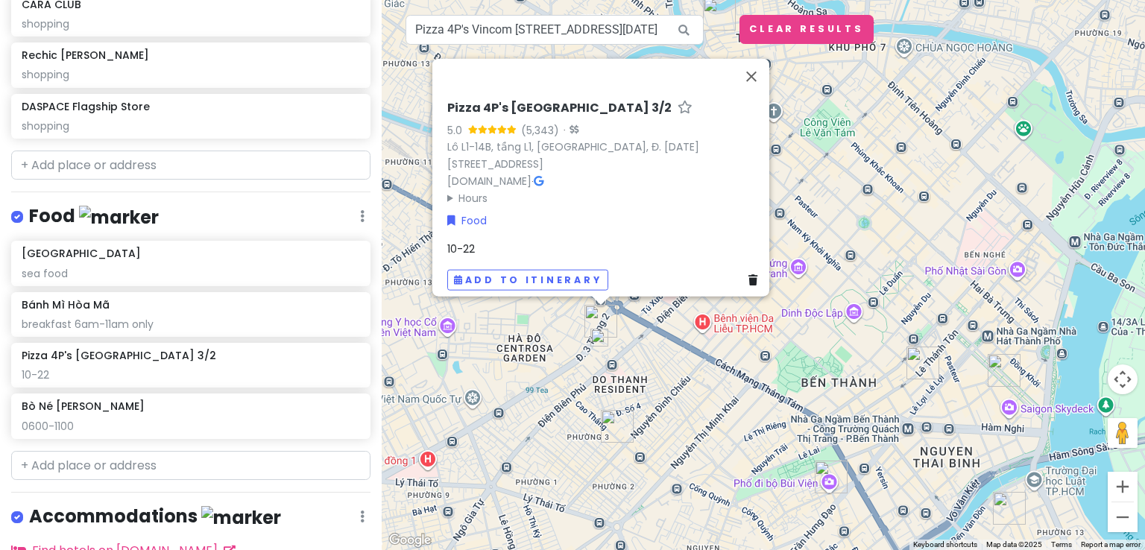
click at [499, 243] on div "10-22" at bounding box center [605, 249] width 316 height 16
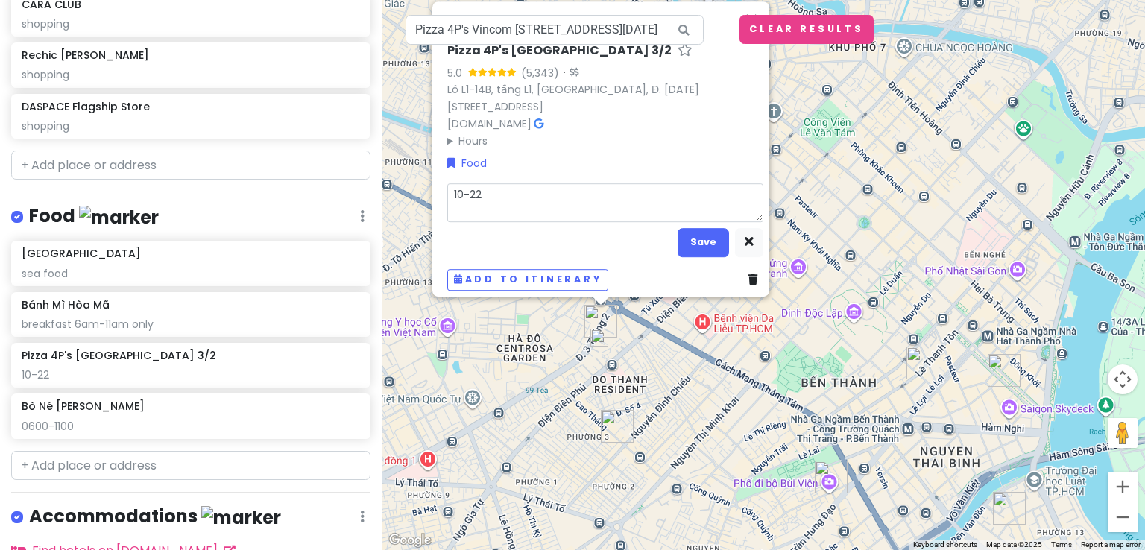
click at [525, 191] on textarea "10-22" at bounding box center [605, 203] width 316 height 39
type textarea "x"
type textarea "10-"
type textarea "x"
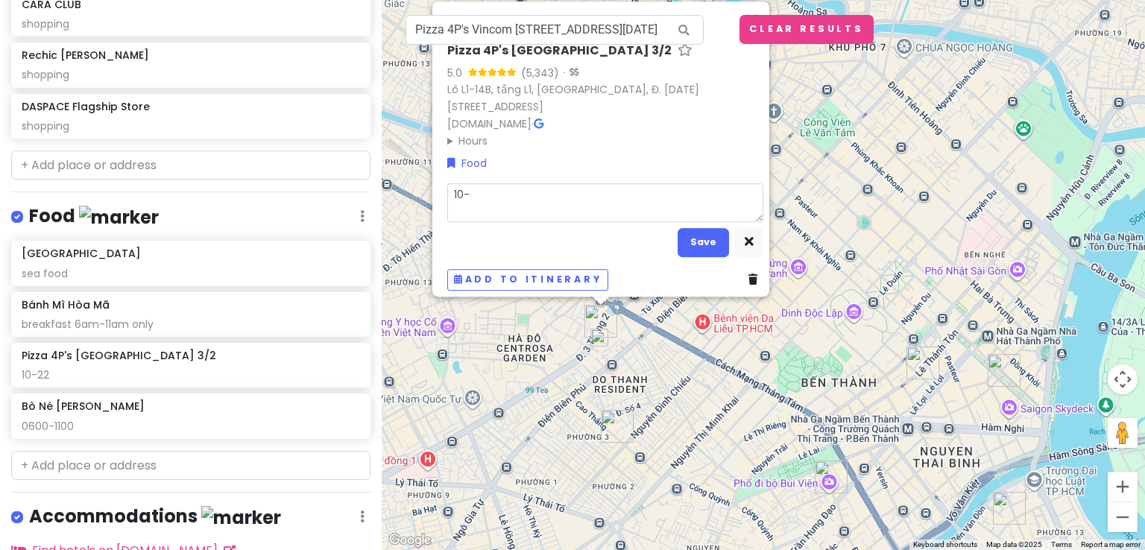
type textarea "10"
type textarea "x"
type textarea "1"
type textarea "x"
type textarea "10"
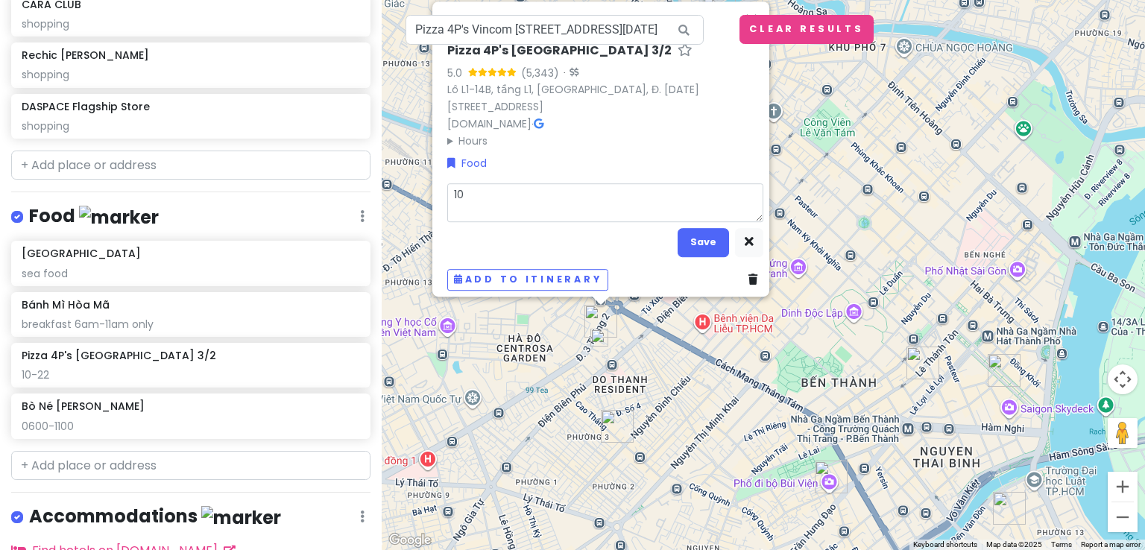
type textarea "x"
type textarea "100"
type textarea "x"
type textarea "1000"
type textarea "x"
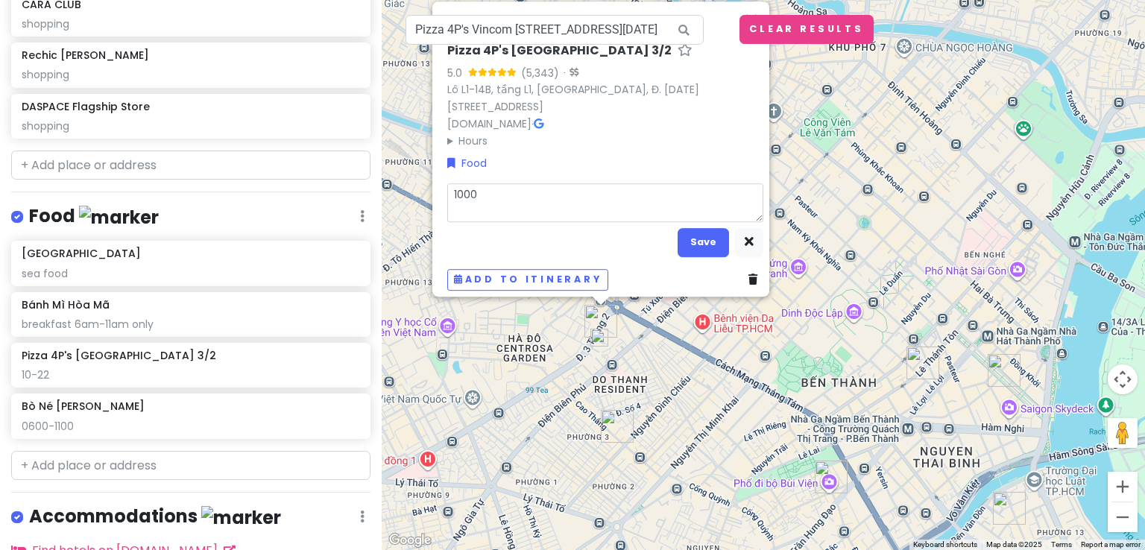
type textarea "1000-"
type textarea "x"
type textarea "1000-2"
type textarea "x"
type textarea "1000-22"
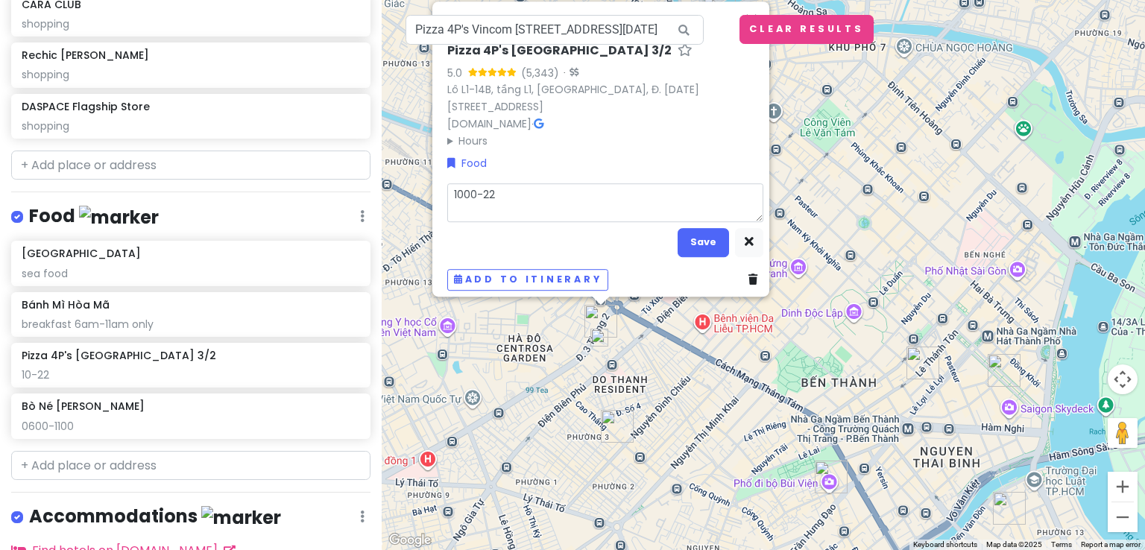
type textarea "x"
type textarea "1000-220"
type textarea "x"
type textarea "[DATE]-2200"
click at [698, 233] on button "Save" at bounding box center [702, 242] width 51 height 29
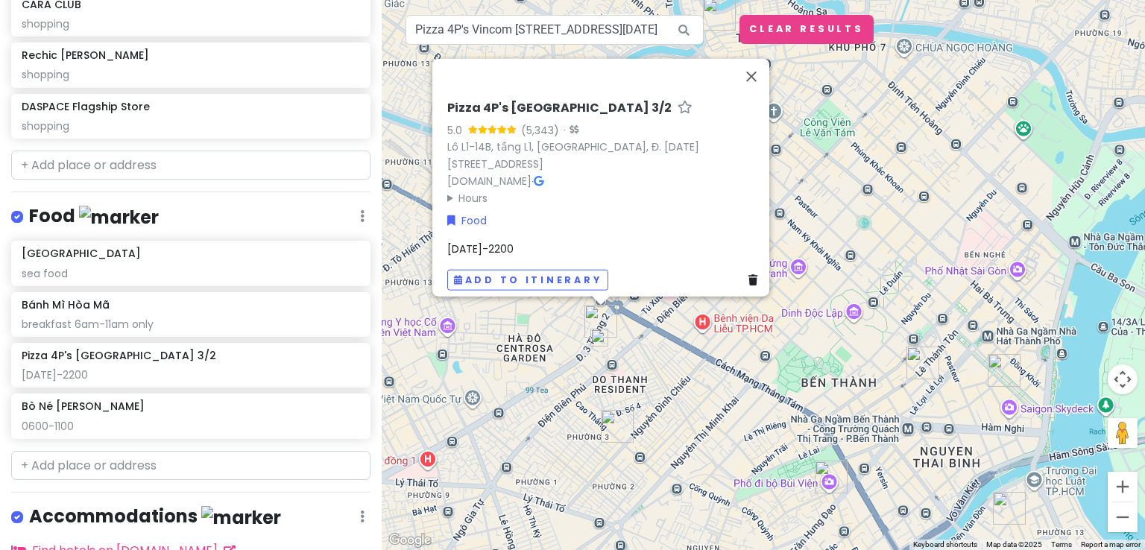
click at [288, 218] on div "Food Edit Reorder Delete List" at bounding box center [190, 219] width 359 height 31
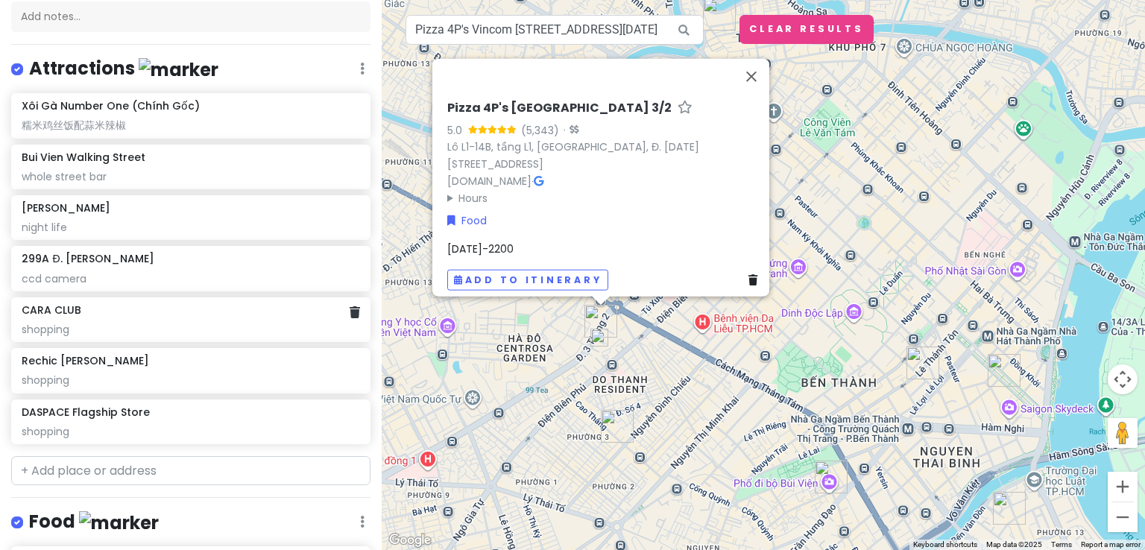
scroll to position [183, 0]
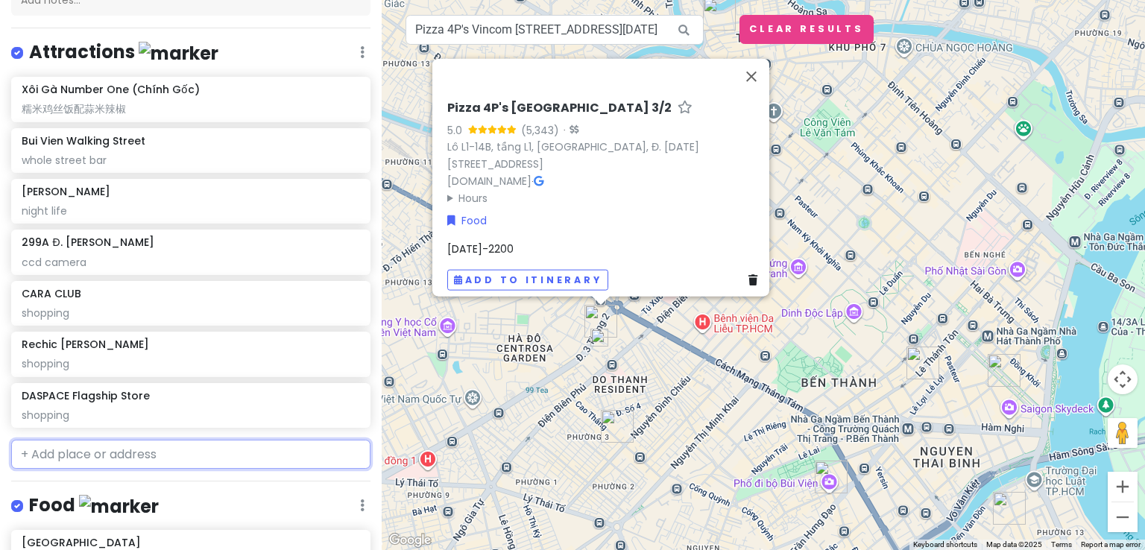
click at [109, 445] on input "text" at bounding box center [190, 455] width 359 height 30
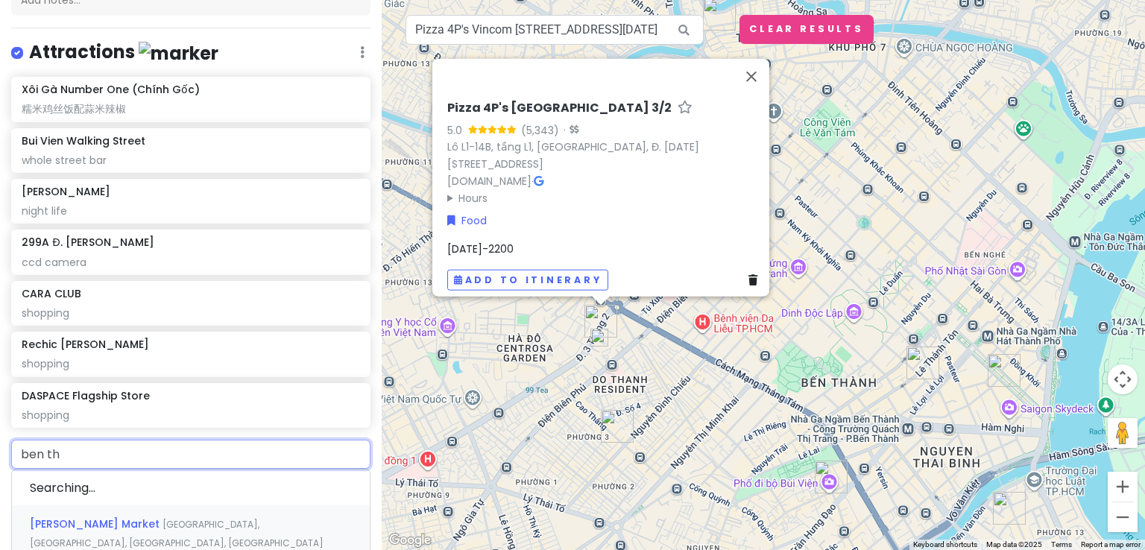
type input "ben tha"
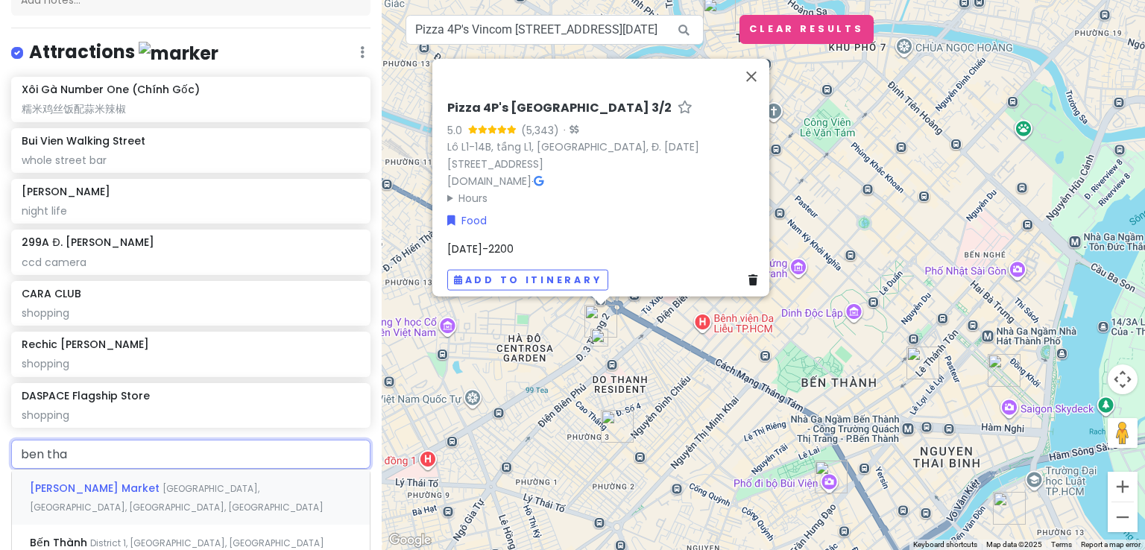
click at [136, 489] on span "[GEOGRAPHIC_DATA], [GEOGRAPHIC_DATA], [GEOGRAPHIC_DATA], [GEOGRAPHIC_DATA]" at bounding box center [177, 498] width 294 height 32
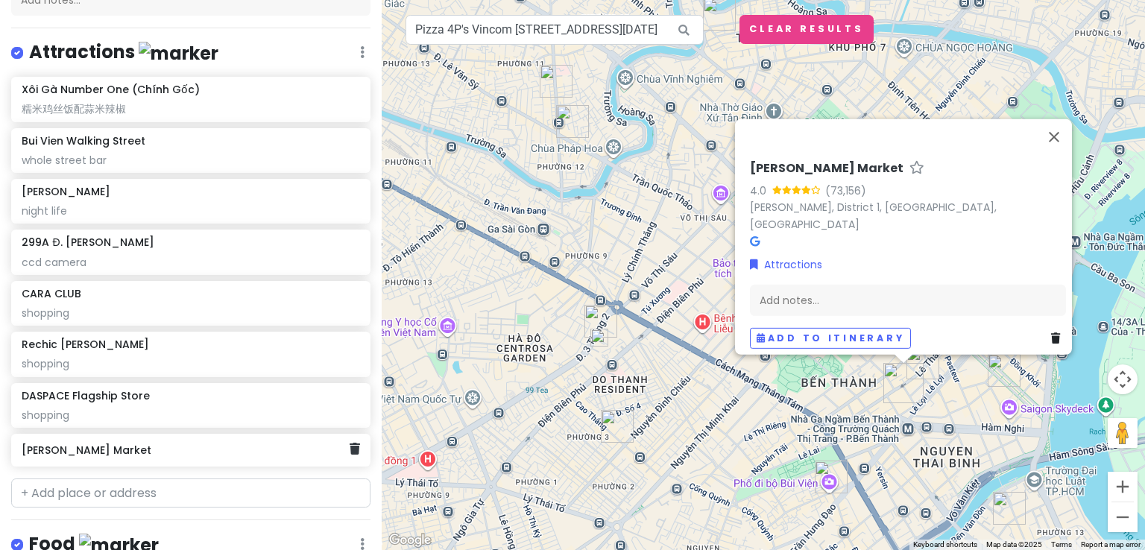
click at [176, 451] on h6 "[PERSON_NAME] Market" at bounding box center [185, 449] width 327 height 13
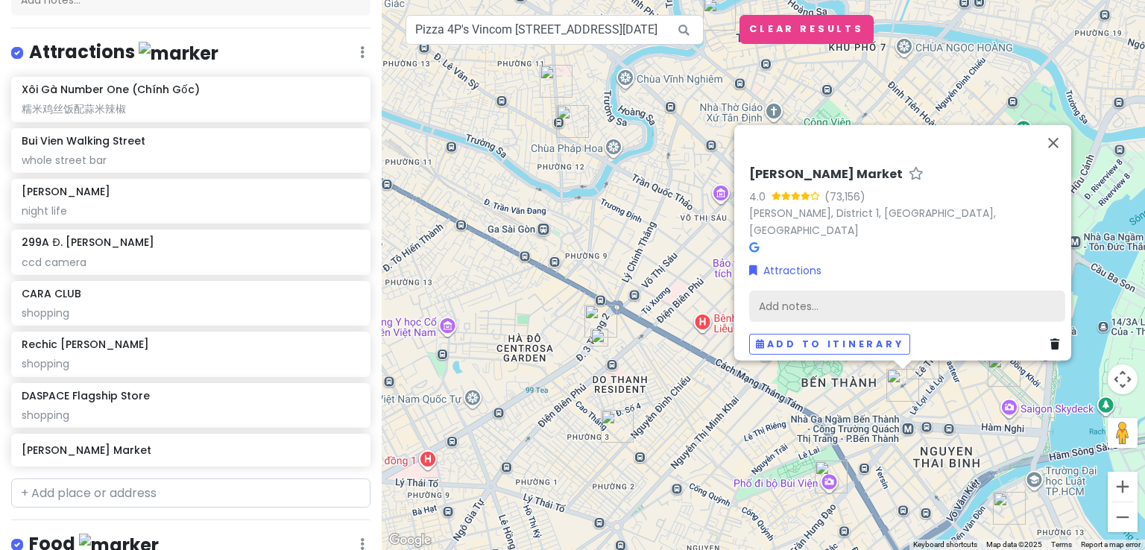
click at [873, 300] on div "Add notes..." at bounding box center [907, 306] width 316 height 31
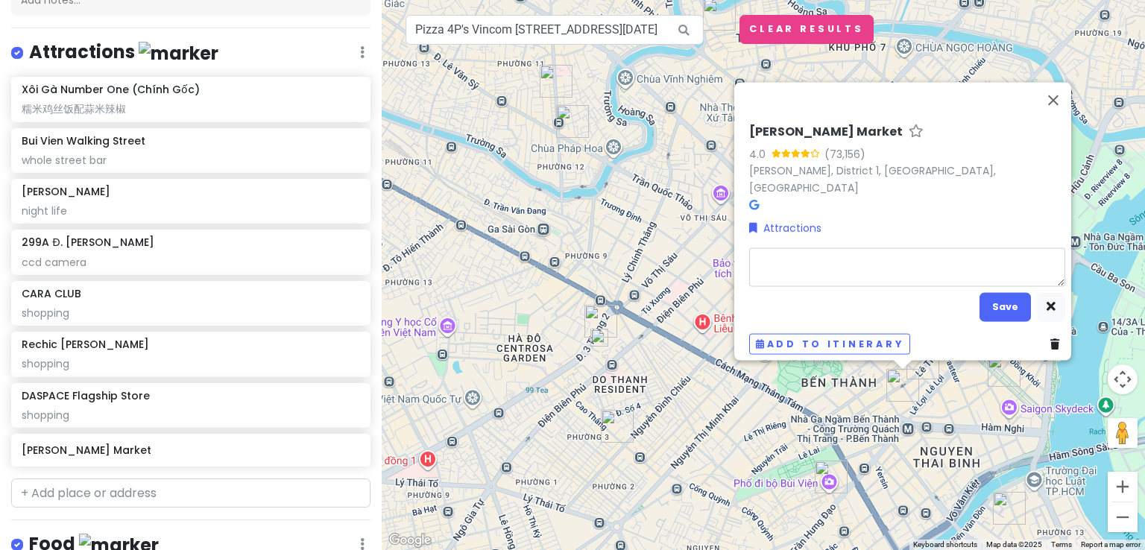
type textarea "x"
type textarea "m"
type textarea "x"
type textarea "ma"
type textarea "x"
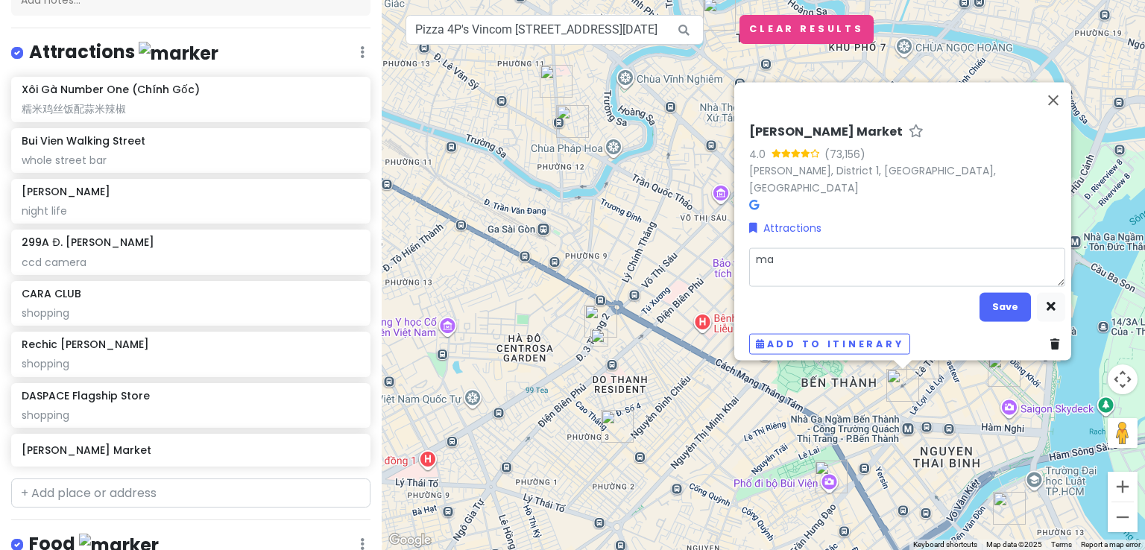
type textarea "mar"
type textarea "x"
type textarea "mark"
type textarea "x"
type textarea "marke"
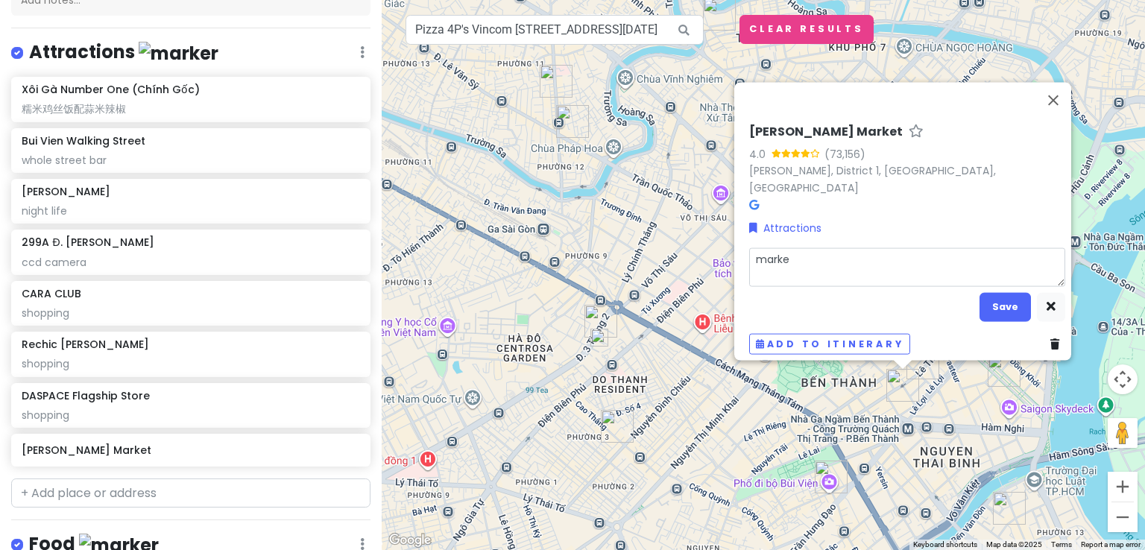
type textarea "x"
type textarea "market"
click at [999, 296] on button "Save" at bounding box center [1004, 306] width 51 height 29
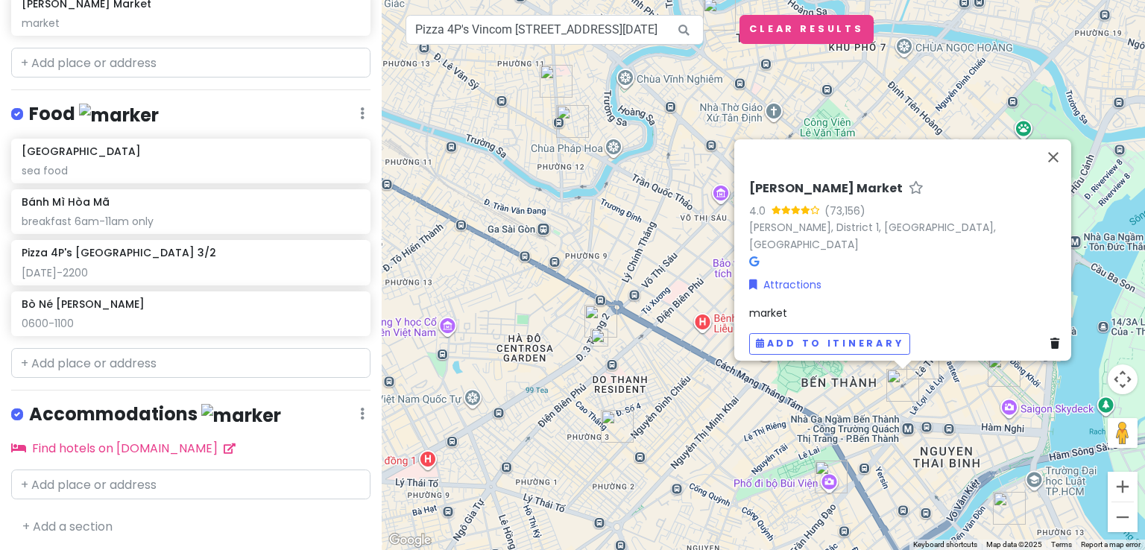
scroll to position [625, 0]
click at [200, 363] on input "text" at bounding box center [190, 364] width 359 height 30
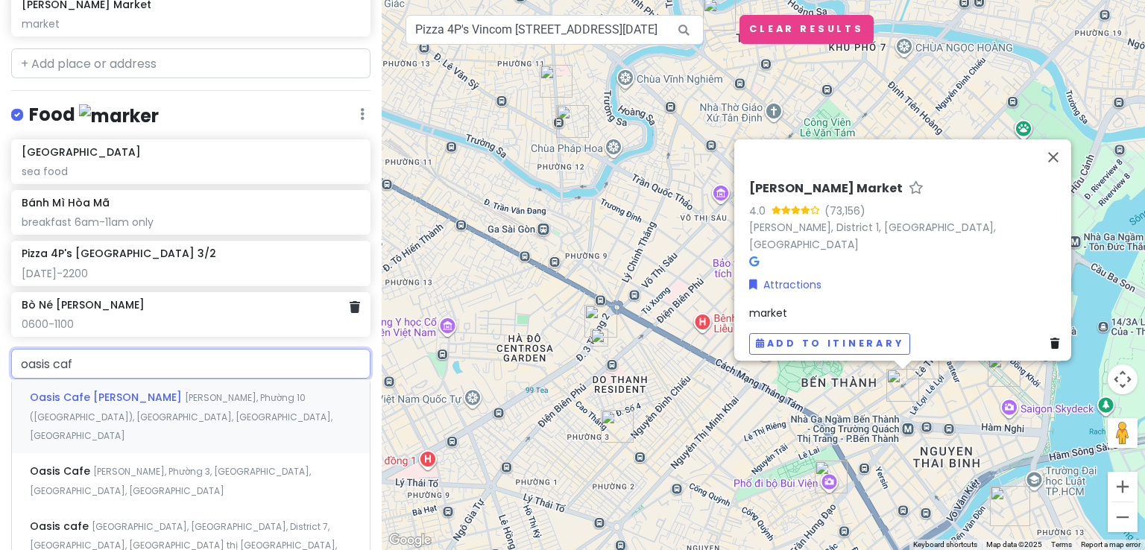
type input "oasis cafe"
click at [224, 408] on div "Oasis Cafe [PERSON_NAME] [PERSON_NAME], [GEOGRAPHIC_DATA] ([GEOGRAPHIC_DATA]), …" at bounding box center [191, 416] width 358 height 74
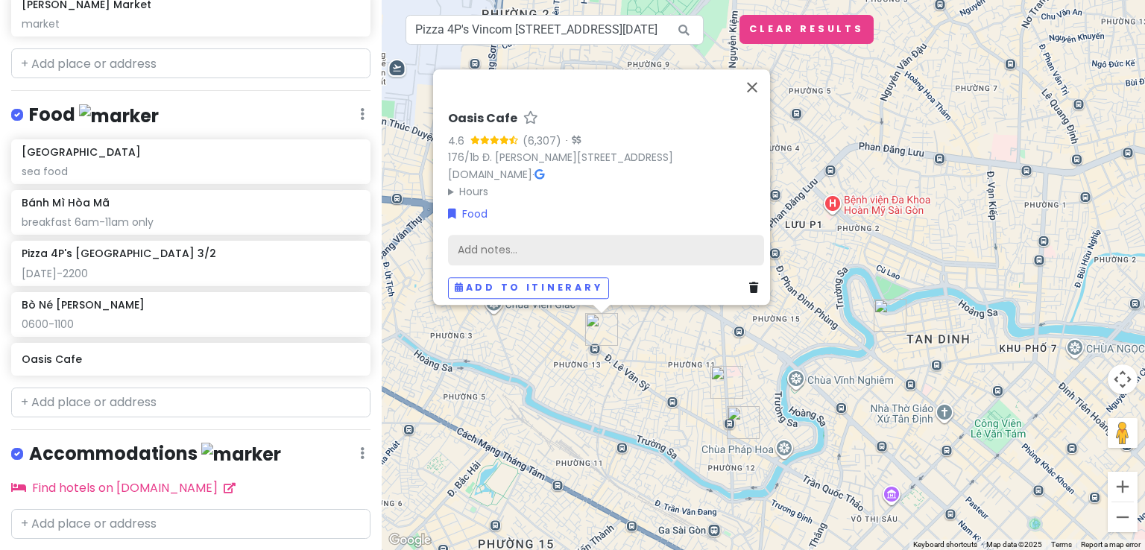
click at [528, 239] on div "Add notes..." at bounding box center [606, 250] width 316 height 31
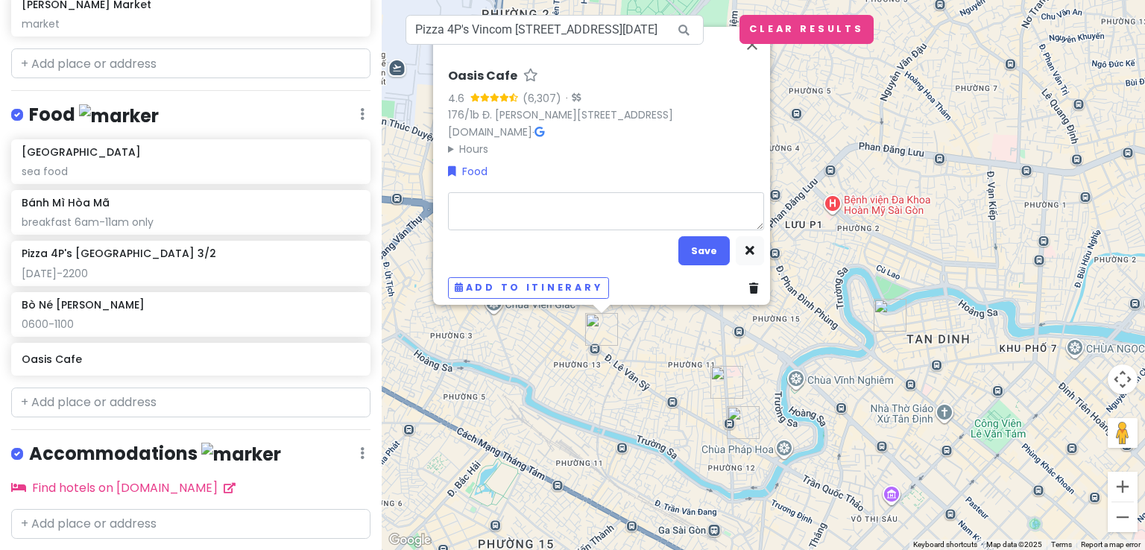
type textarea "x"
type textarea "0"
type textarea "x"
type textarea "07"
type textarea "x"
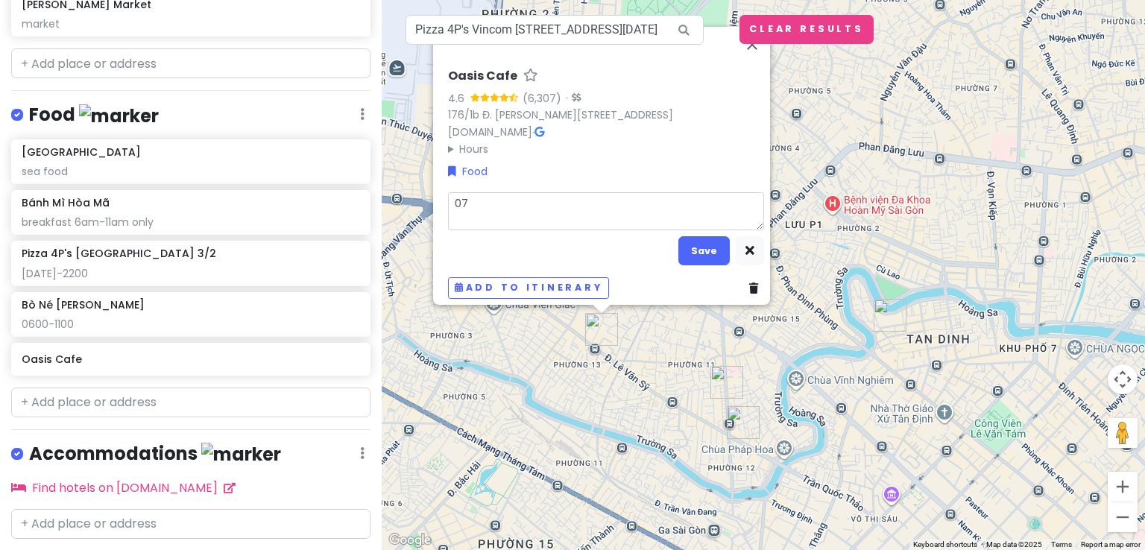
type textarea "070"
type textarea "x"
type textarea "0700"
type textarea "x"
type textarea "0700-"
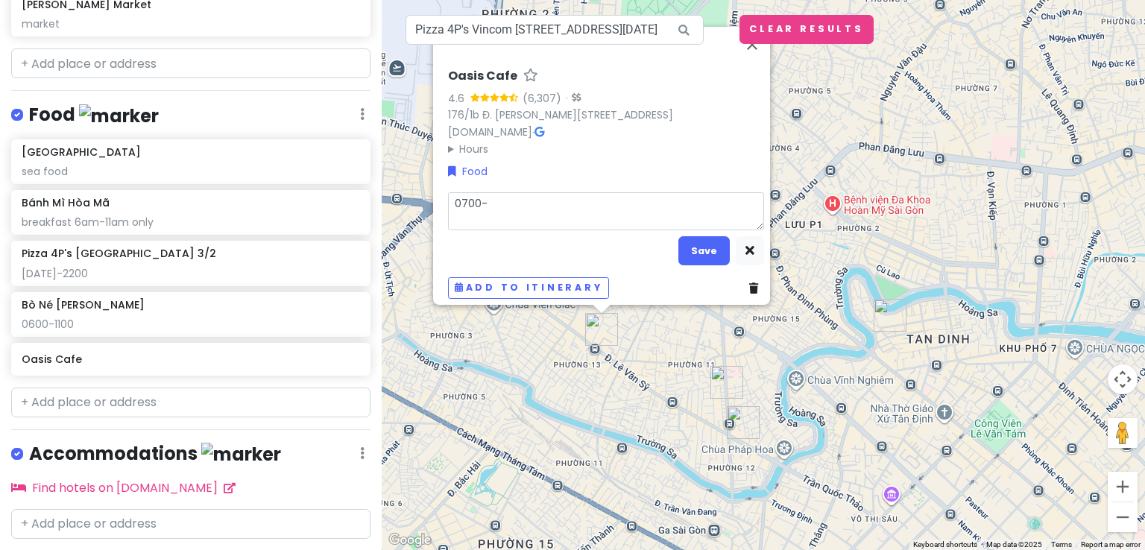
type textarea "x"
type textarea "0700-2"
type textarea "x"
type textarea "0700-23"
type textarea "x"
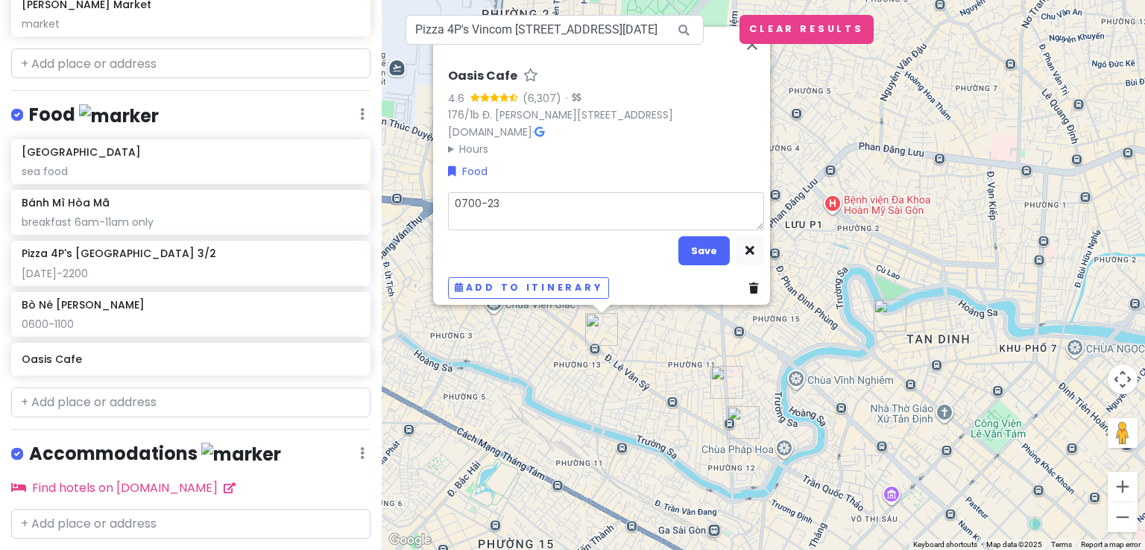
type textarea "0700-230"
type textarea "x"
type textarea "0700-2300"
click at [700, 236] on button "Save" at bounding box center [703, 250] width 51 height 29
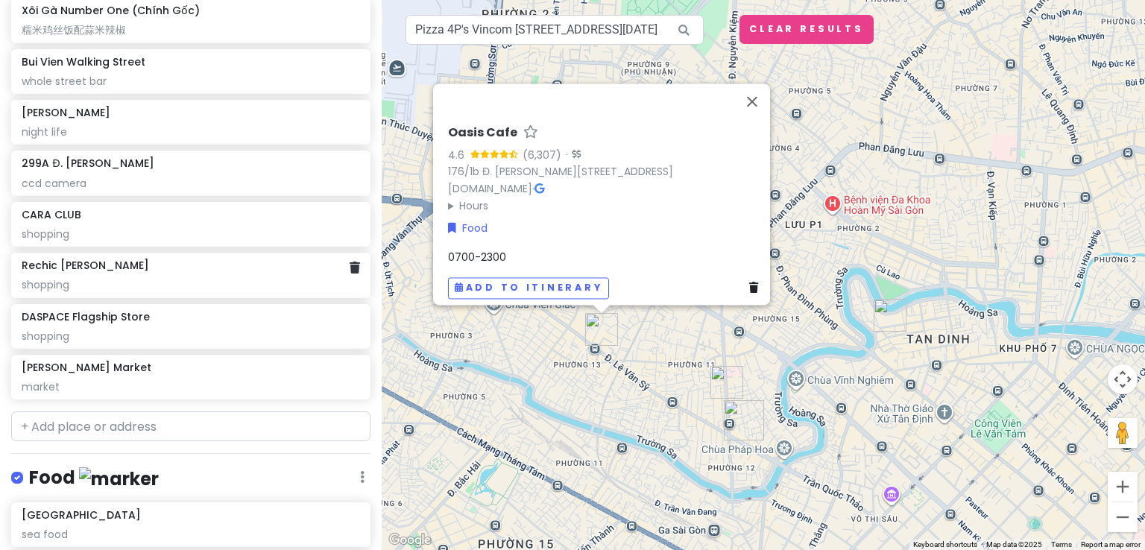
scroll to position [259, 0]
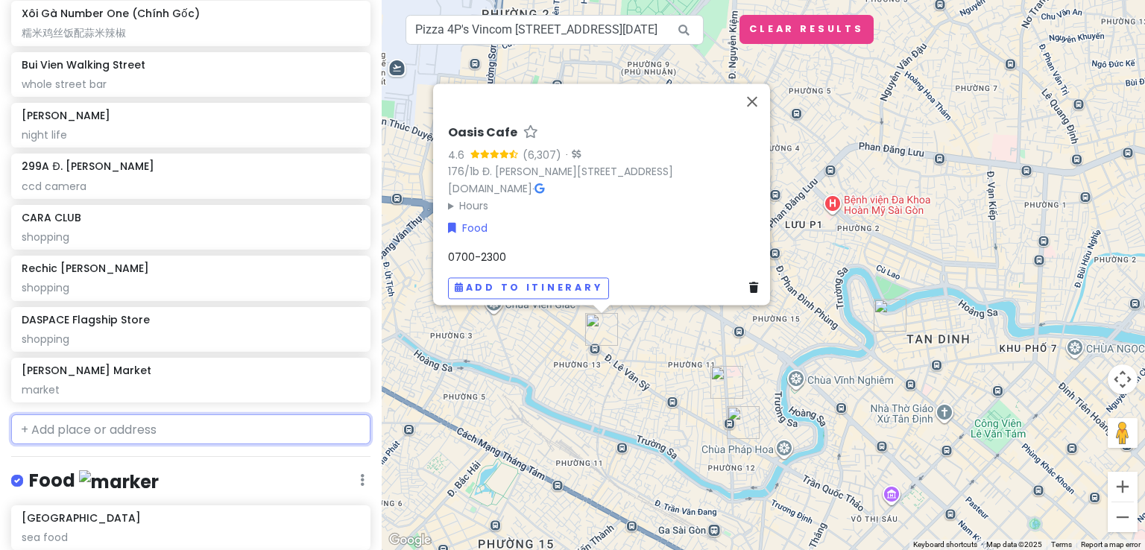
click at [77, 423] on input "text" at bounding box center [190, 429] width 359 height 30
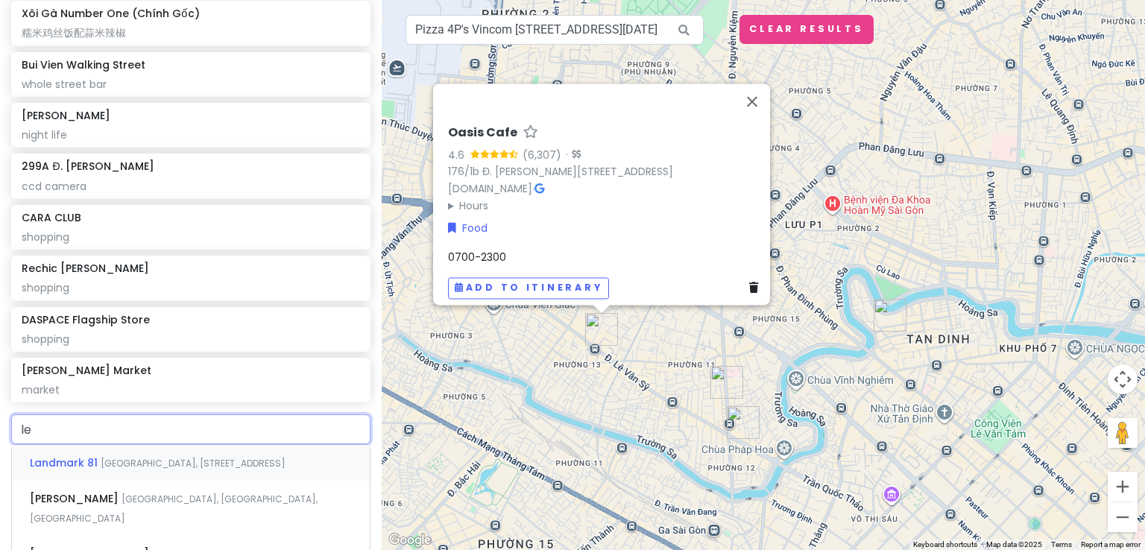
type input "les"
click at [170, 508] on div "L'espoir Đường [PERSON_NAME], Phường 10 ([GEOGRAPHIC_DATA]), [GEOGRAPHIC_DATA],…" at bounding box center [191, 508] width 358 height 55
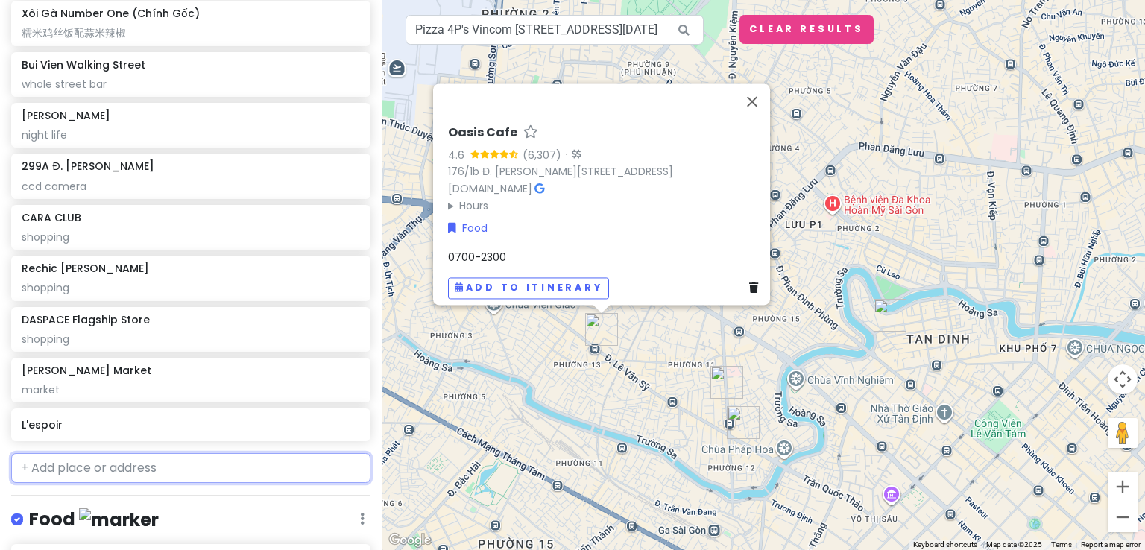
scroll to position [298, 0]
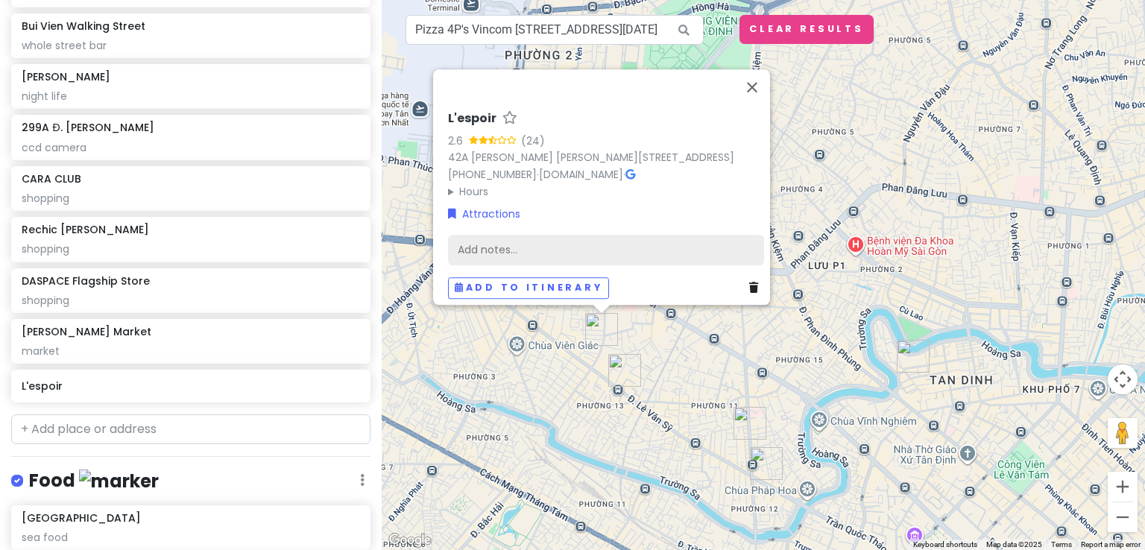
click at [557, 247] on div "Add notes..." at bounding box center [606, 250] width 316 height 31
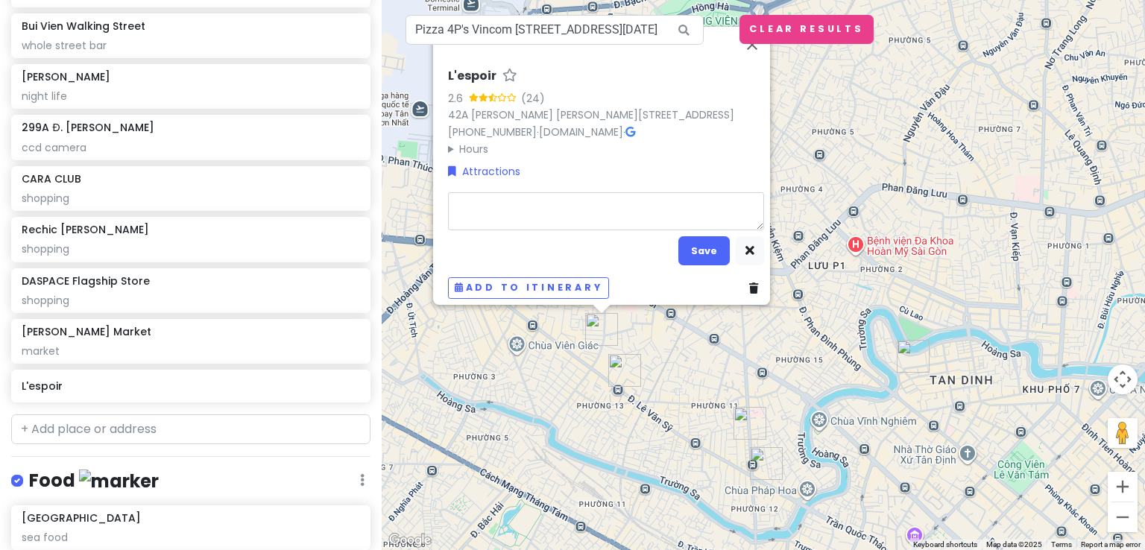
type textarea "x"
type textarea "s"
type textarea "x"
type textarea "sh"
type textarea "x"
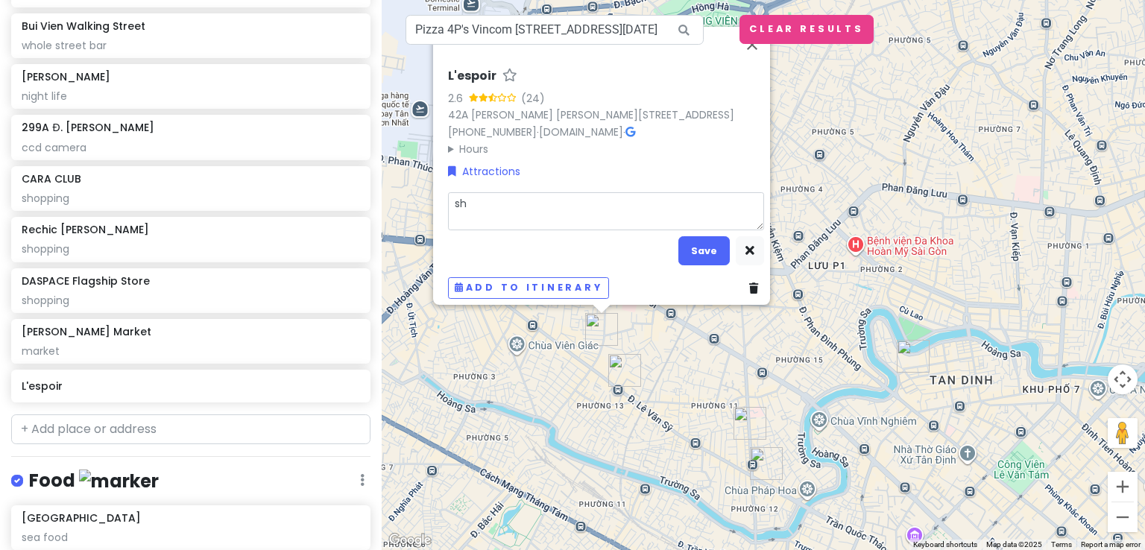
type textarea "sho"
type textarea "x"
type textarea "shop"
type textarea "x"
type textarea "shopp"
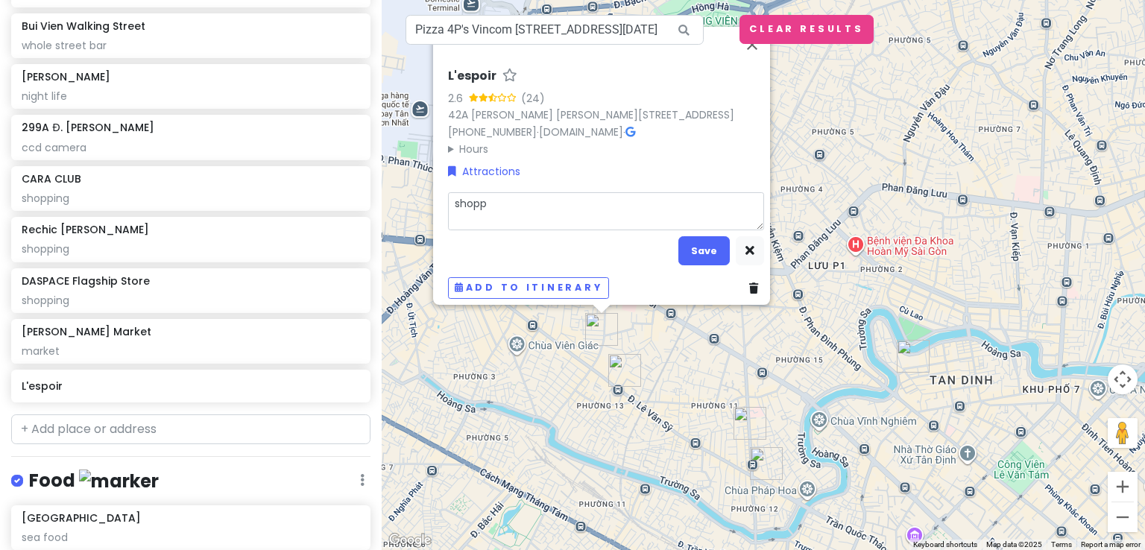
type textarea "x"
type textarea "shoppi"
type textarea "x"
type textarea "shoppin"
type textarea "x"
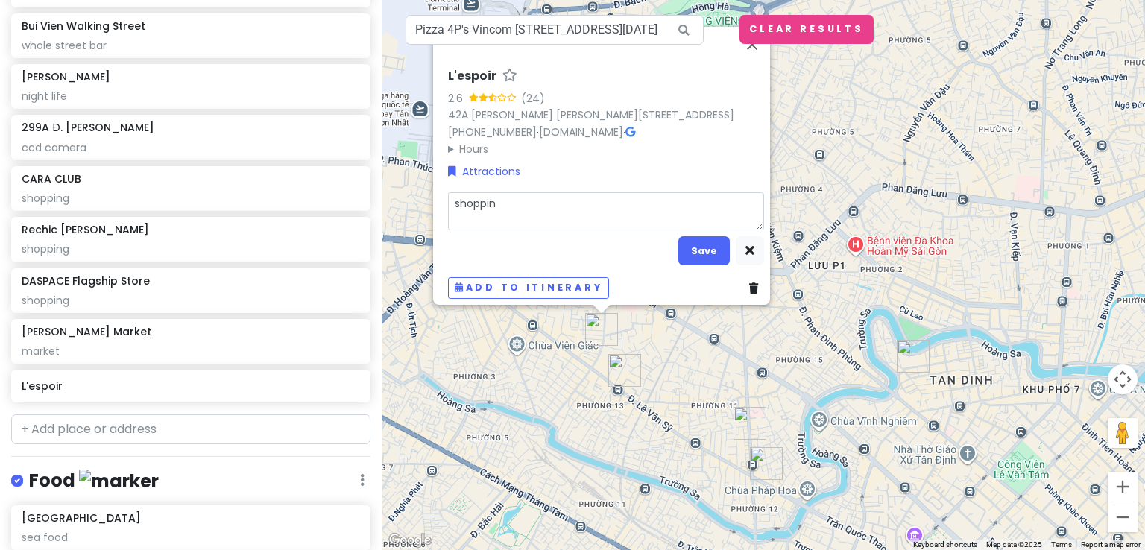
type textarea "shopping"
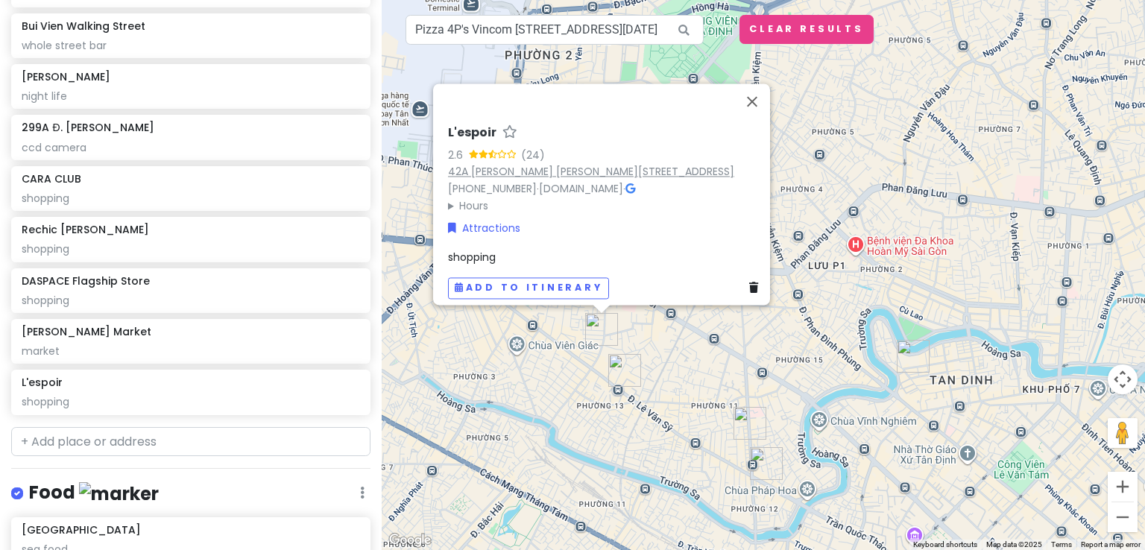
scroll to position [311, 0]
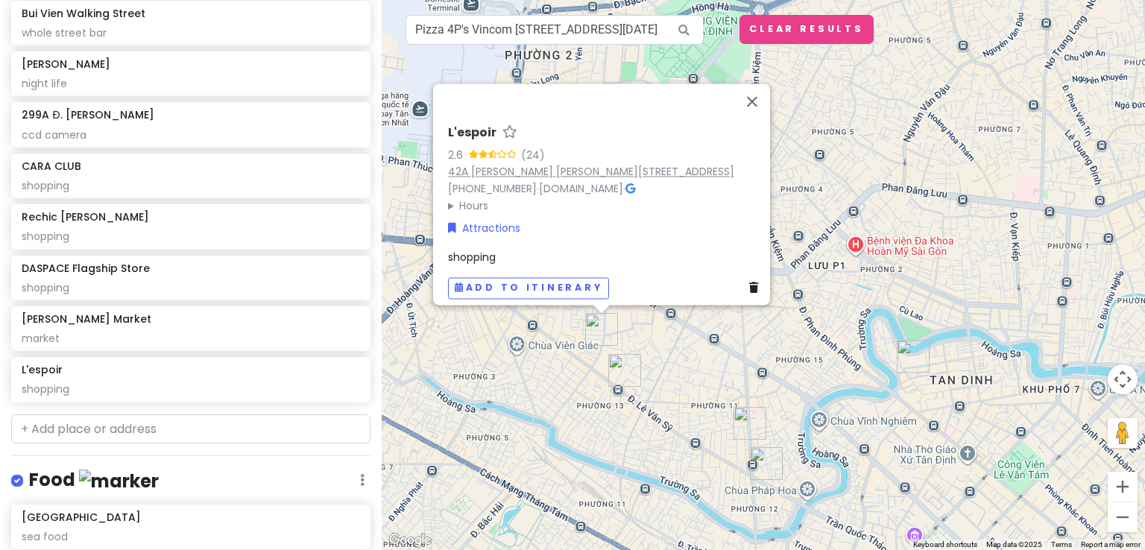
click at [471, 140] on div "L'espoir 2.6 (24) 42A [PERSON_NAME] [PERSON_NAME], [GEOGRAPHIC_DATA][PERSON_NAM…" at bounding box center [606, 169] width 316 height 89
click at [212, 423] on input "text" at bounding box center [190, 429] width 359 height 30
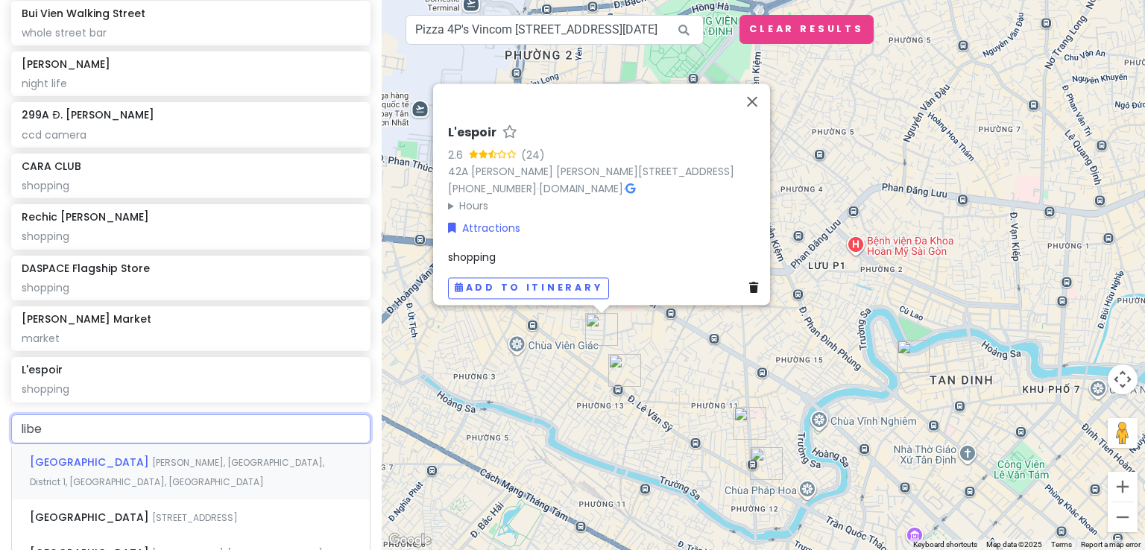
type input "libe"
click at [191, 470] on div "LIBÉ [PERSON_NAME] Đường [PERSON_NAME][STREET_ADDRESS]" at bounding box center [191, 462] width 358 height 36
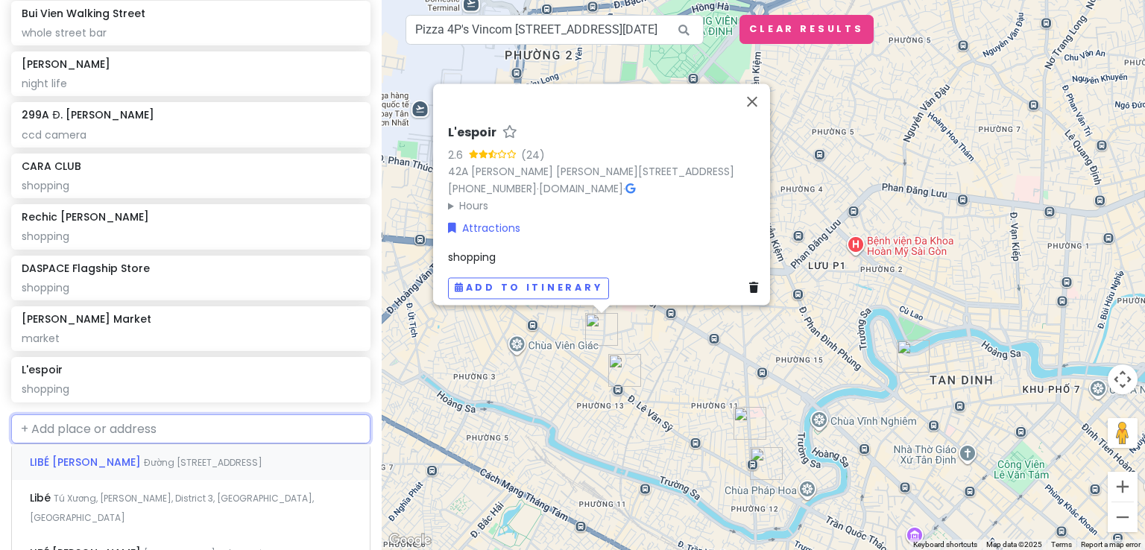
scroll to position [350, 0]
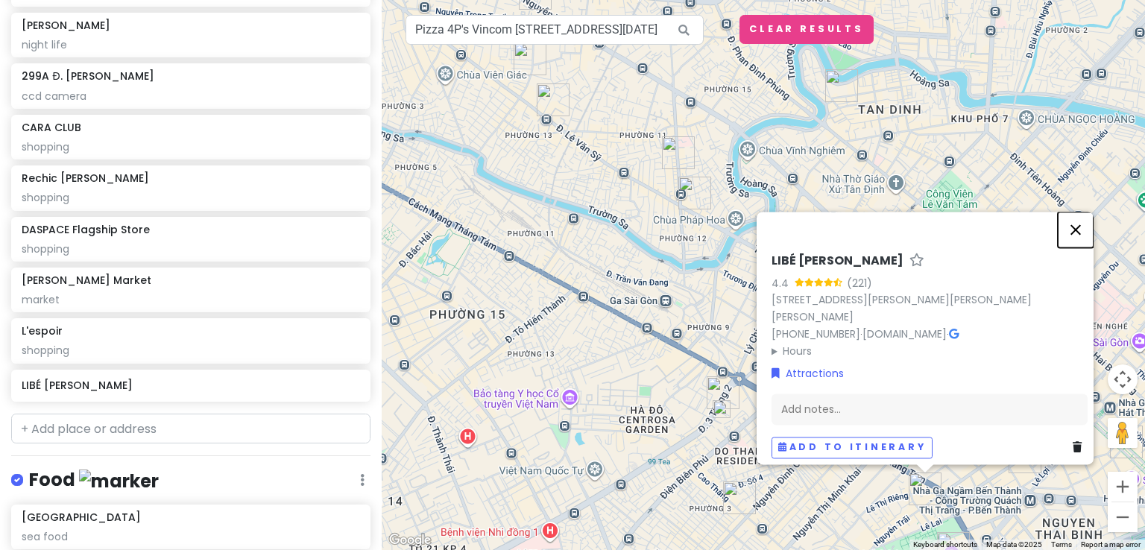
click at [1082, 222] on button "Close" at bounding box center [1076, 230] width 36 height 36
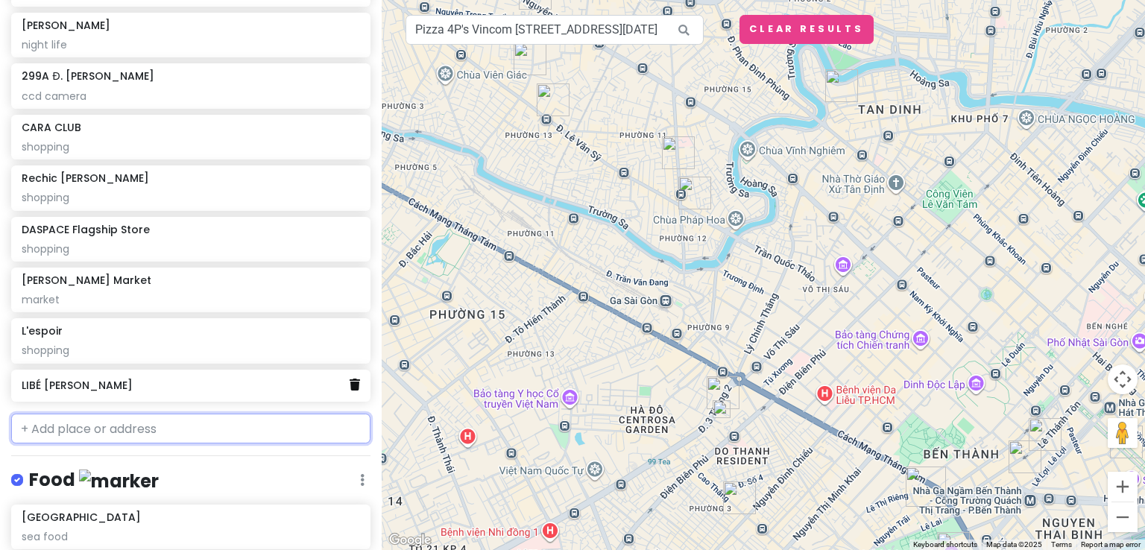
click at [350, 385] on icon at bounding box center [355, 385] width 10 height 12
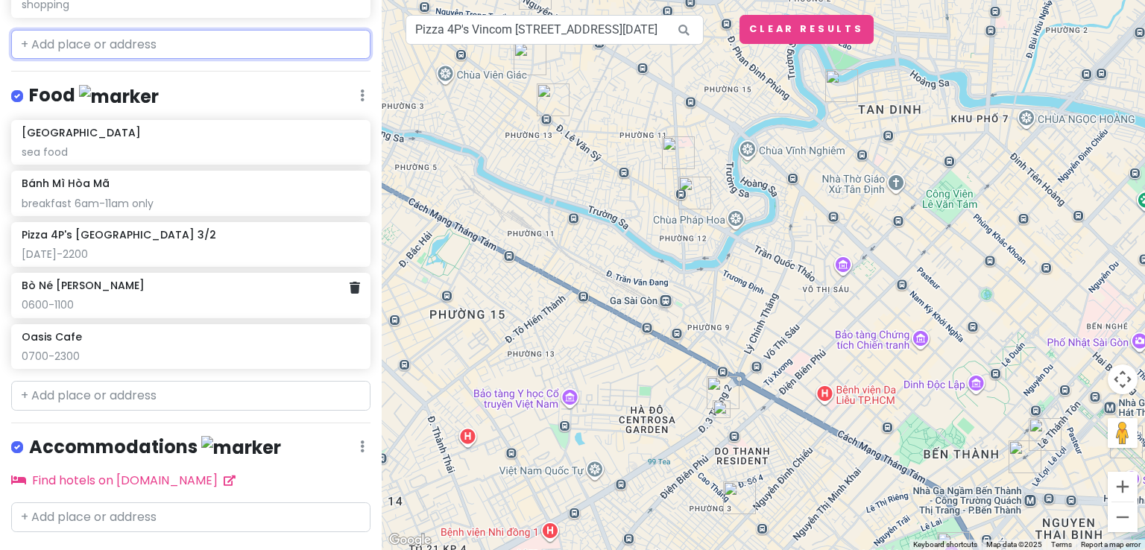
scroll to position [703, 0]
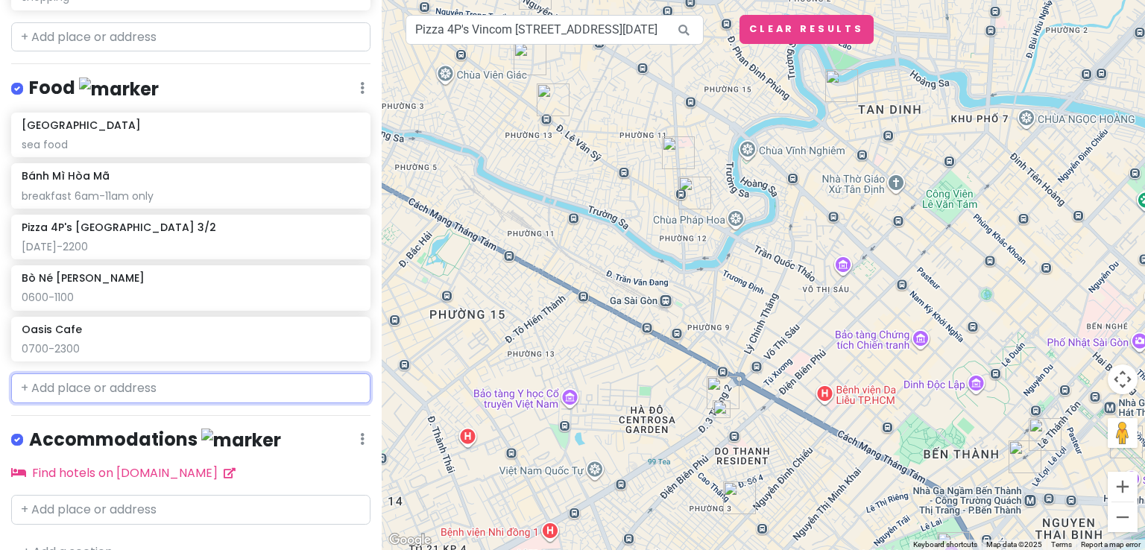
click at [199, 382] on input "text" at bounding box center [190, 388] width 359 height 30
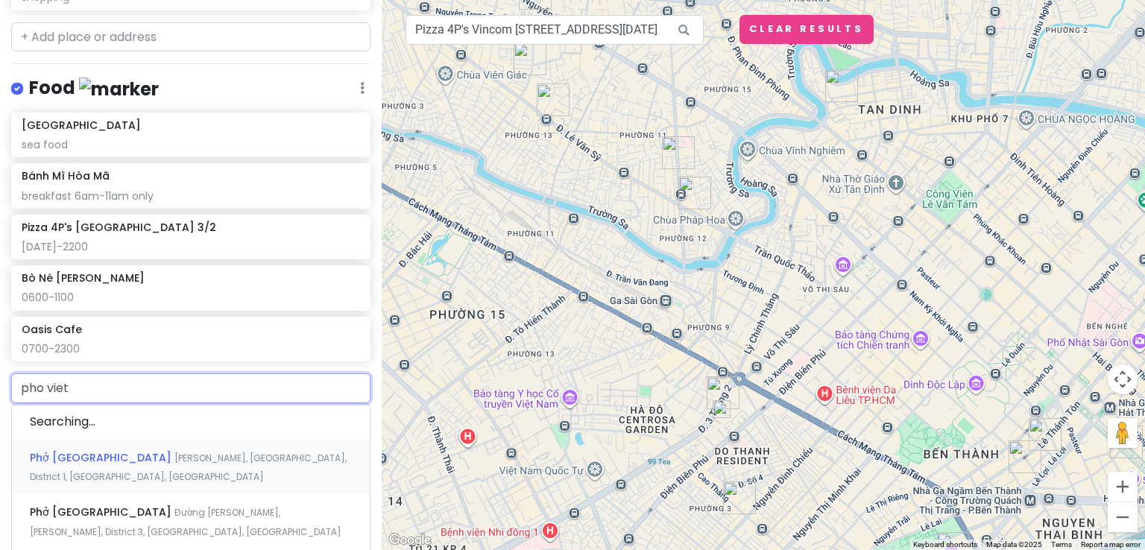
type input "pho viet"
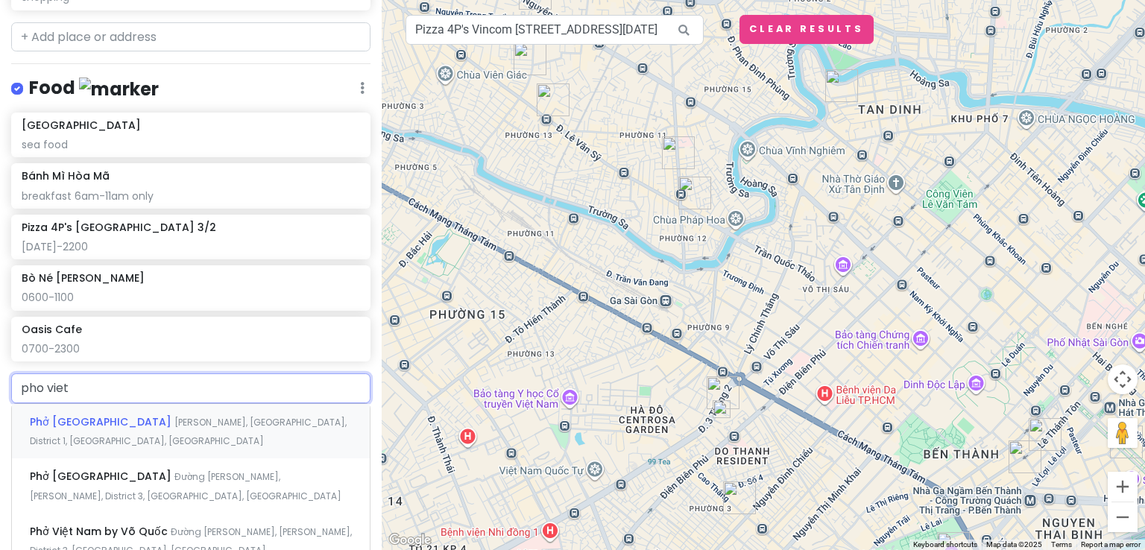
click at [215, 425] on div "Phở Việt Nam [PERSON_NAME], [GEOGRAPHIC_DATA], District 1, [GEOGRAPHIC_DATA], […" at bounding box center [191, 431] width 358 height 55
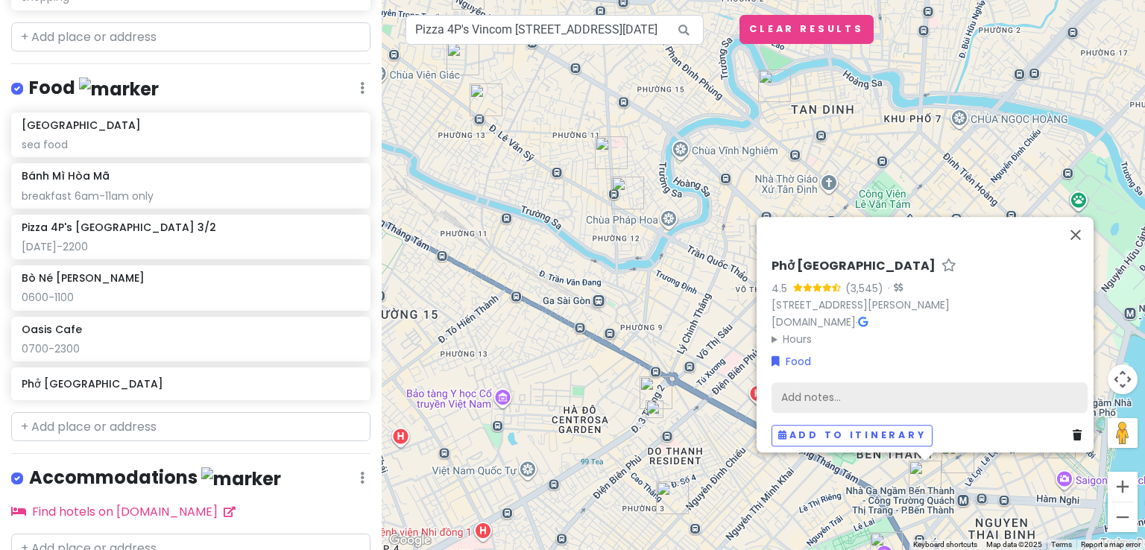
click at [846, 382] on div "Add notes..." at bounding box center [929, 397] width 316 height 31
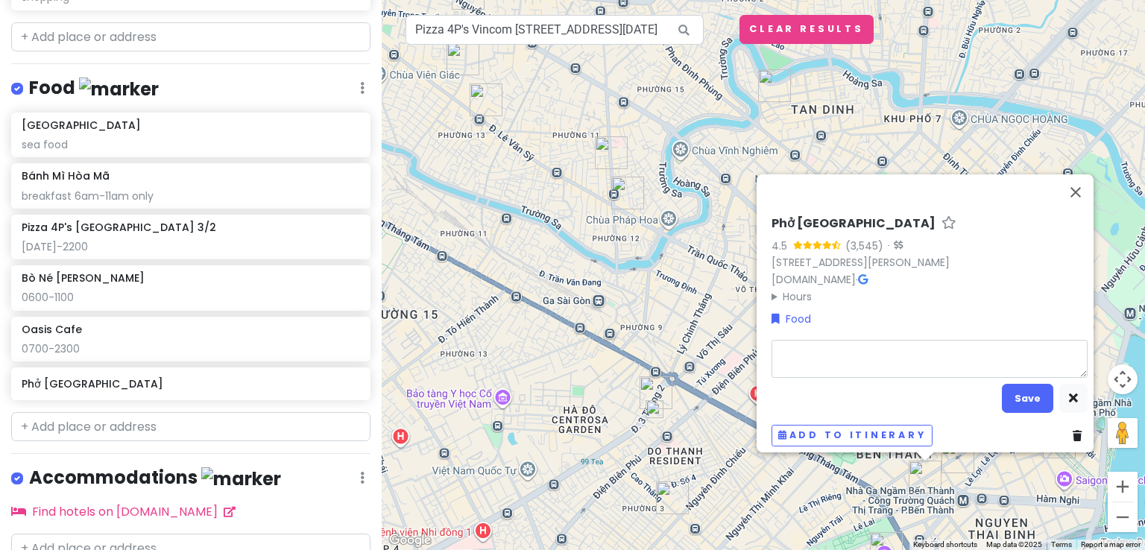
type textarea "x"
type textarea "0"
type textarea "x"
type textarea "06"
type textarea "x"
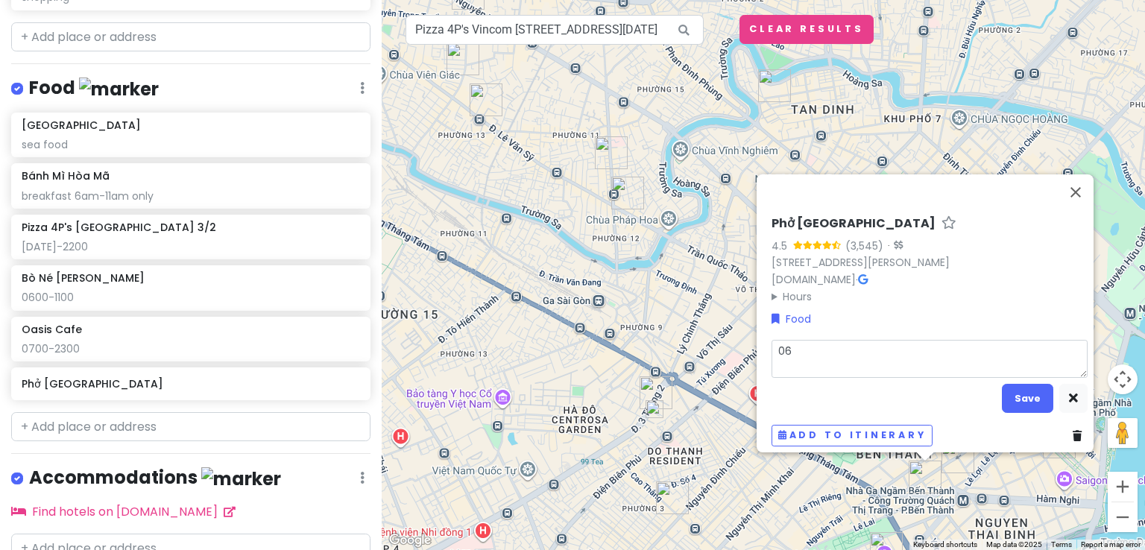
type textarea "060"
type textarea "x"
type textarea "0600"
type textarea "x"
type textarea "0600-"
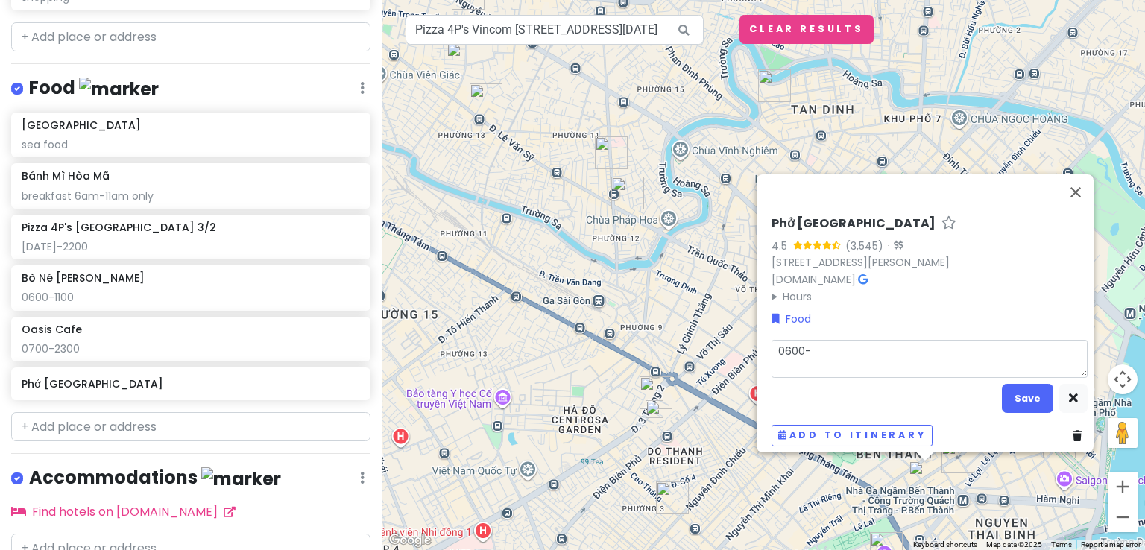
type textarea "x"
type textarea "0600-0"
type textarea "x"
type textarea "0600-03"
click at [1019, 391] on button "Save" at bounding box center [1027, 398] width 51 height 29
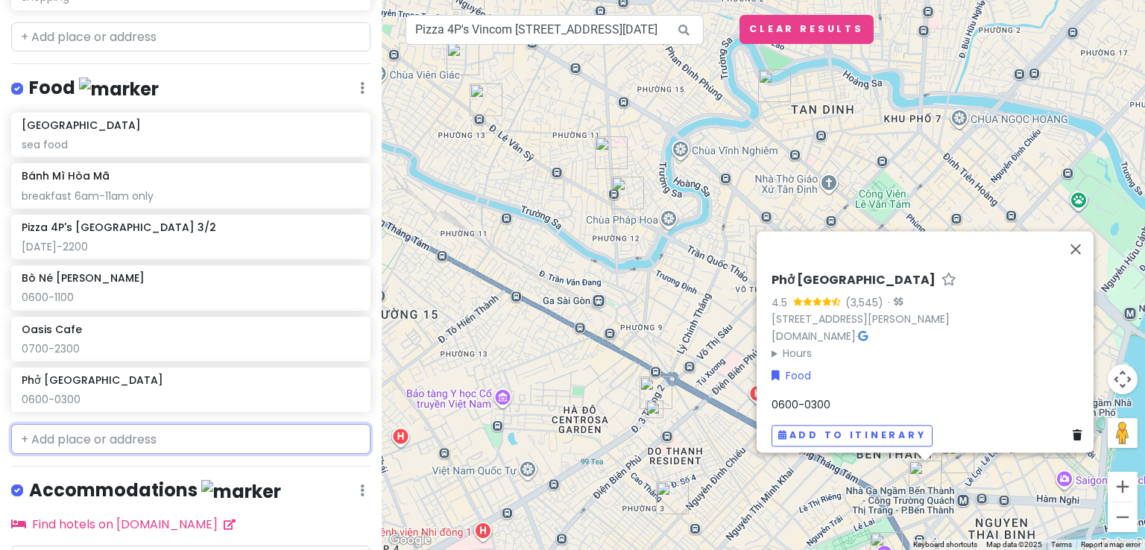
click at [298, 441] on input "text" at bounding box center [190, 439] width 359 height 30
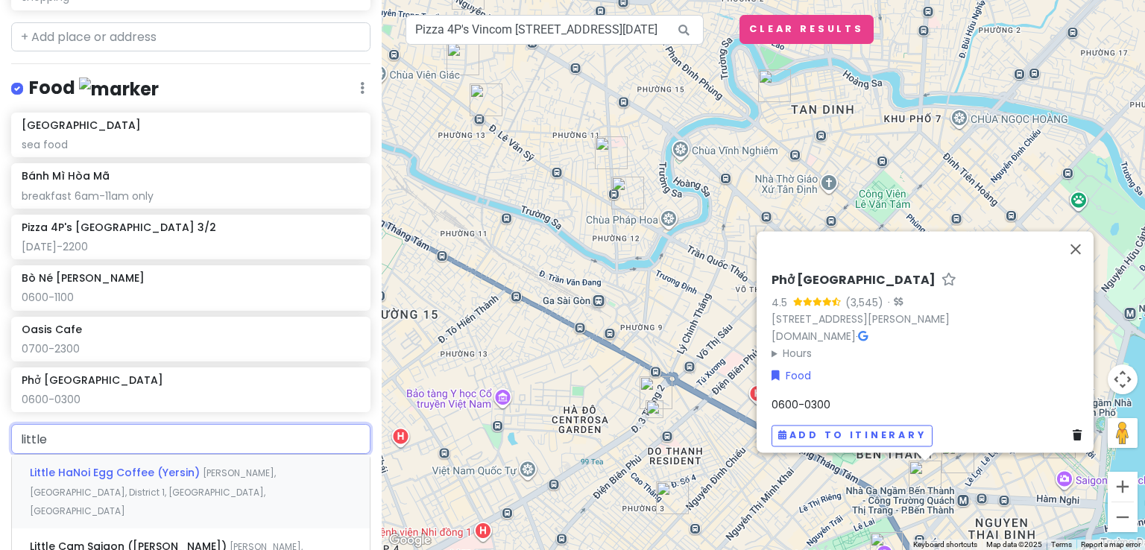
click at [219, 487] on div "Little HaNoi Egg Coffee (Yersin) [GEOGRAPHIC_DATA], [GEOGRAPHIC_DATA], District…" at bounding box center [191, 492] width 358 height 74
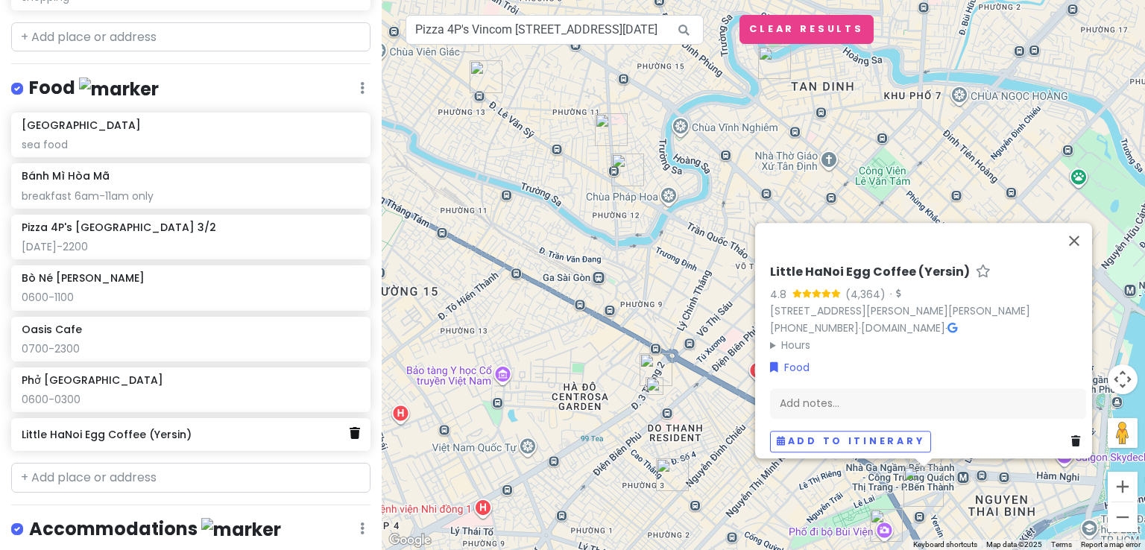
click at [350, 430] on icon at bounding box center [355, 433] width 10 height 12
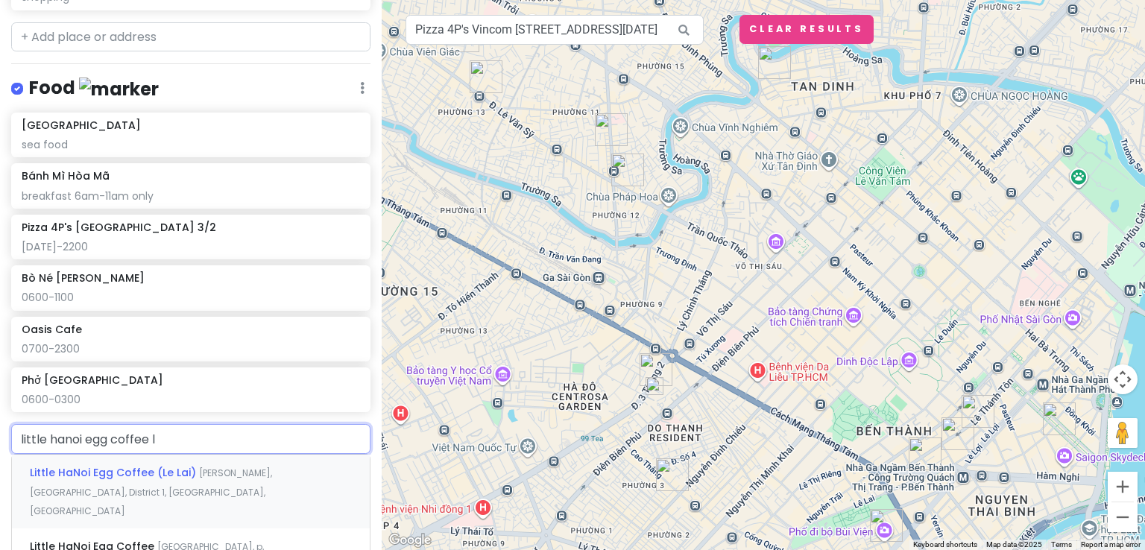
click at [241, 469] on span "[PERSON_NAME], [GEOGRAPHIC_DATA], District 1, [GEOGRAPHIC_DATA], [GEOGRAPHIC_DA…" at bounding box center [151, 492] width 242 height 51
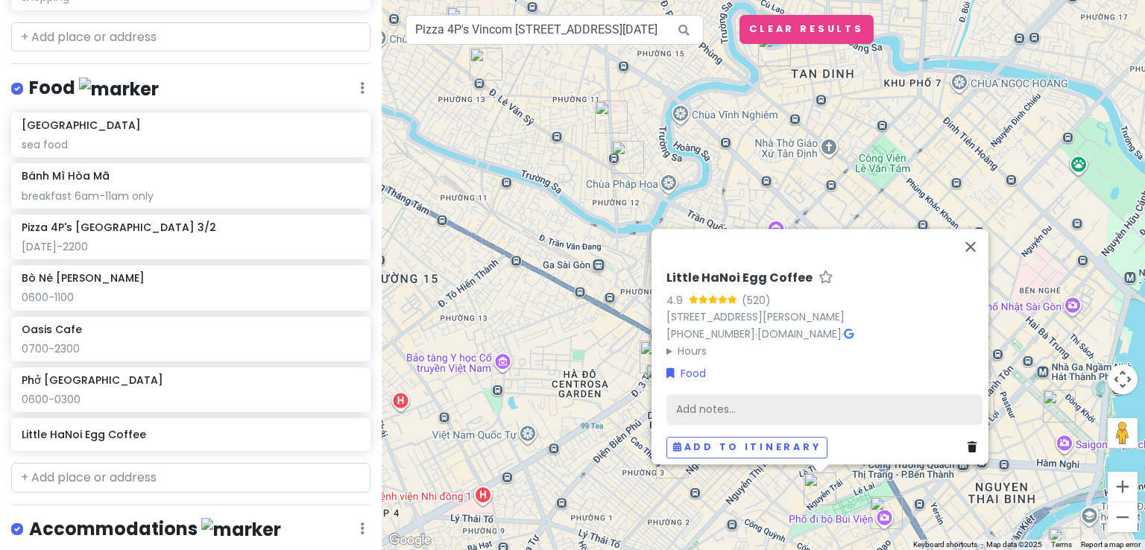
click at [713, 400] on div "Add notes..." at bounding box center [824, 409] width 316 height 31
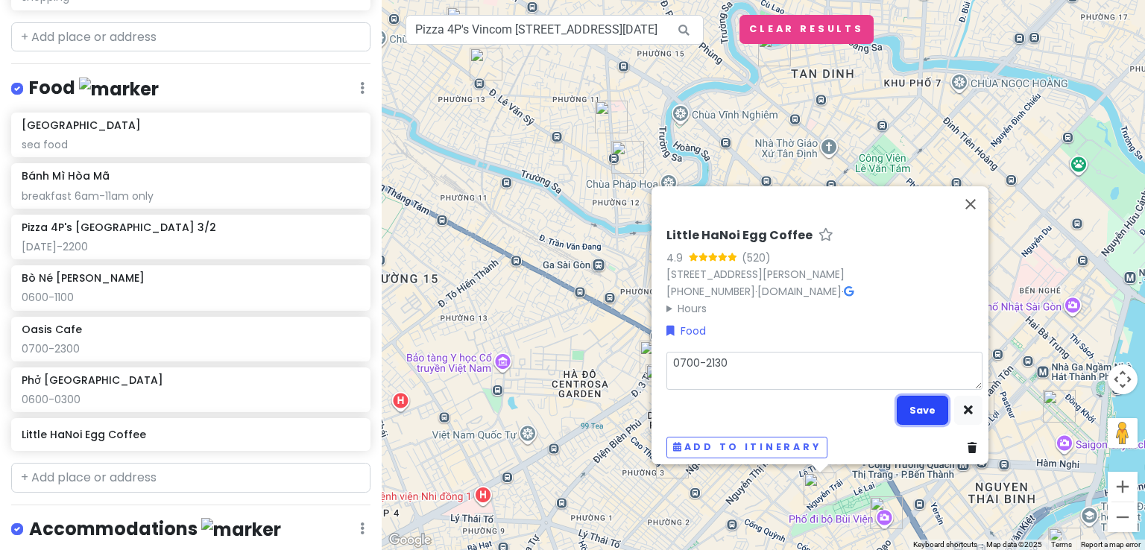
click at [930, 404] on button "Save" at bounding box center [922, 410] width 51 height 29
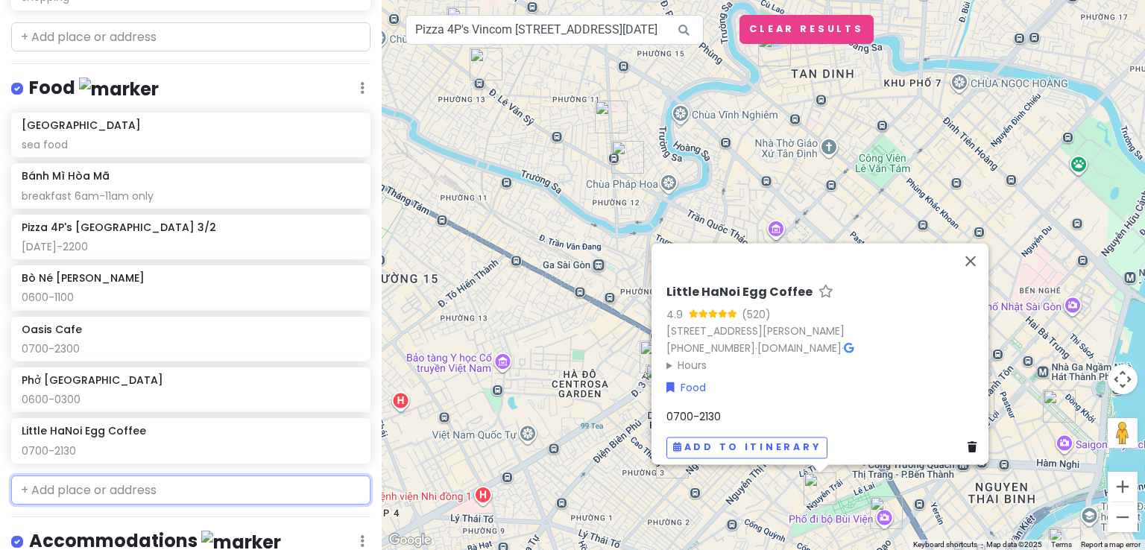
click at [286, 487] on input "text" at bounding box center [190, 490] width 359 height 30
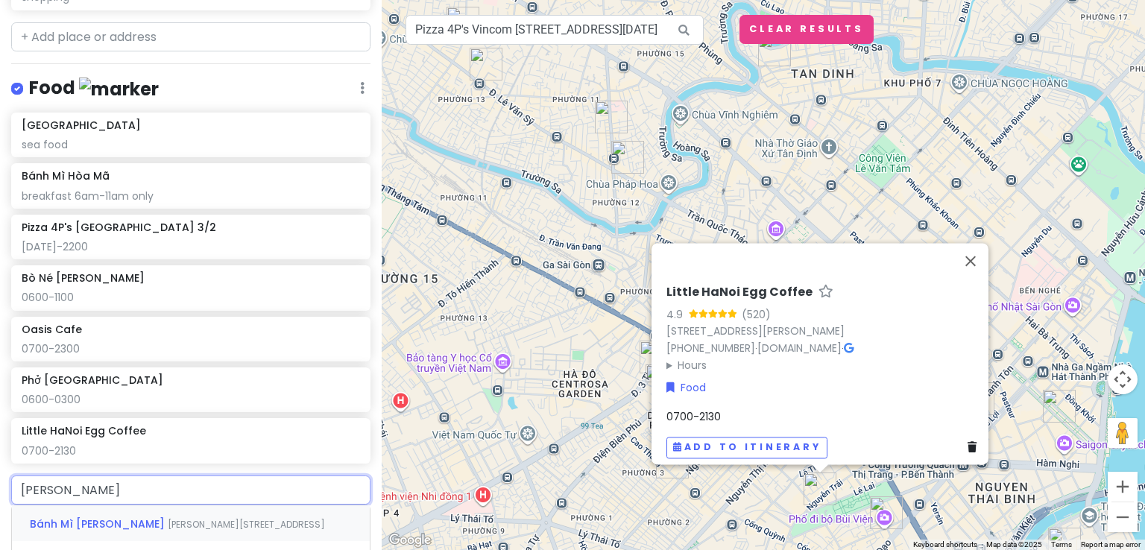
click at [227, 525] on span "[PERSON_NAME][STREET_ADDRESS]" at bounding box center [246, 524] width 157 height 13
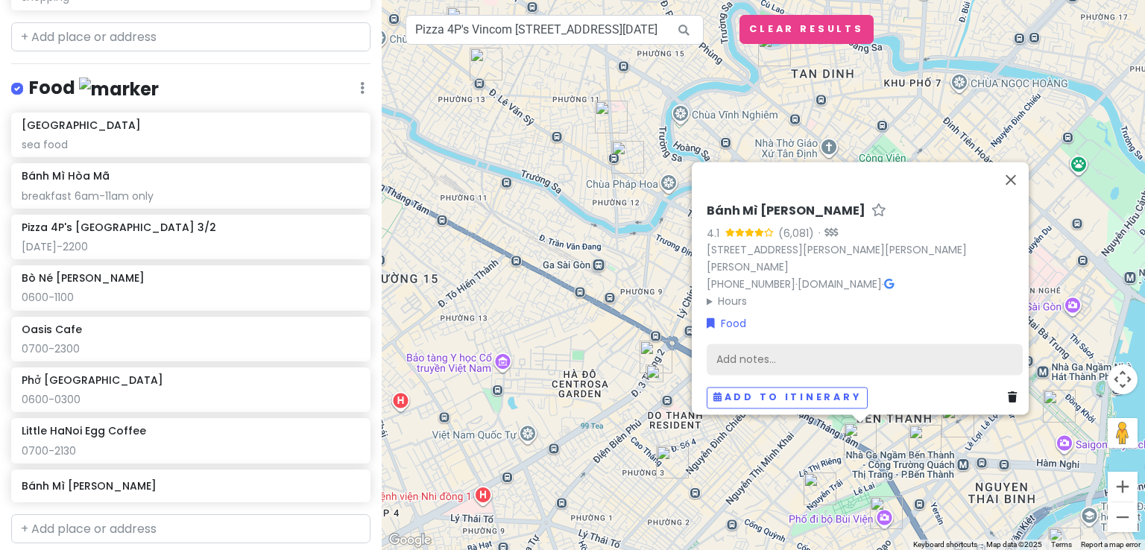
click at [812, 361] on div "Add notes..." at bounding box center [865, 359] width 316 height 31
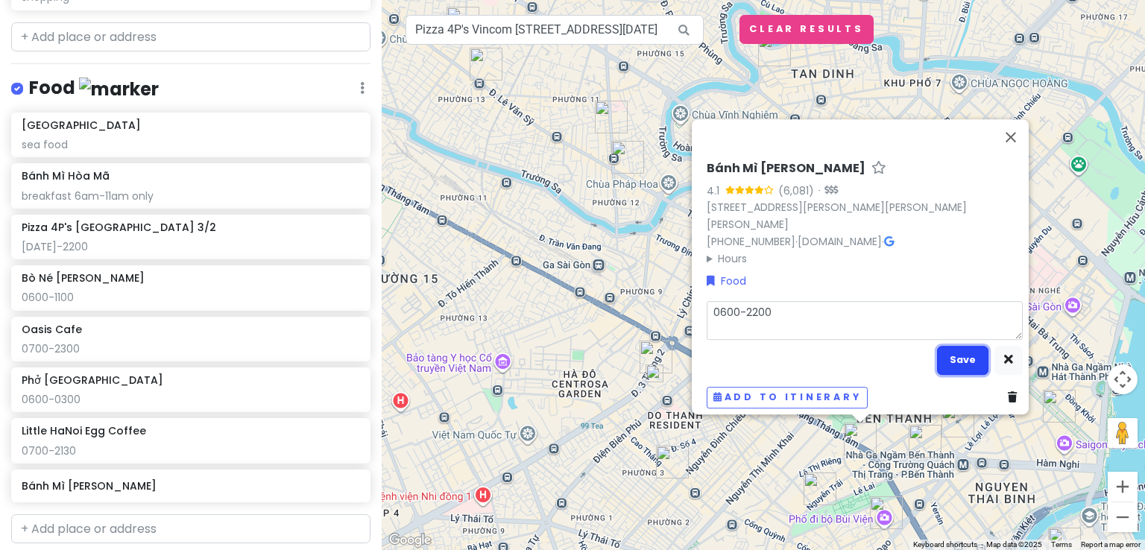
click at [960, 350] on button "Save" at bounding box center [962, 360] width 51 height 29
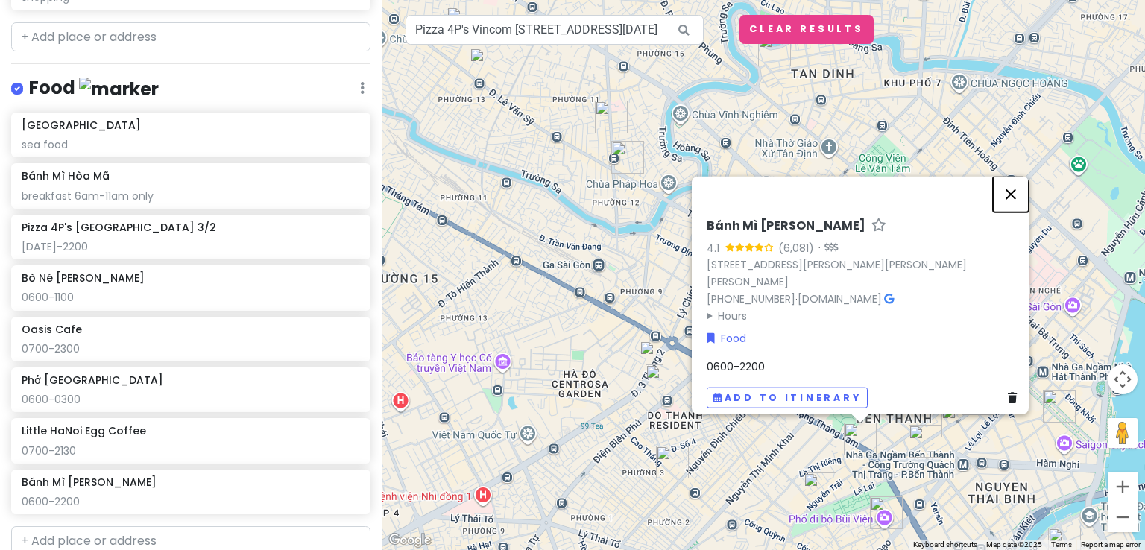
click at [1022, 183] on button "Close" at bounding box center [1011, 195] width 36 height 36
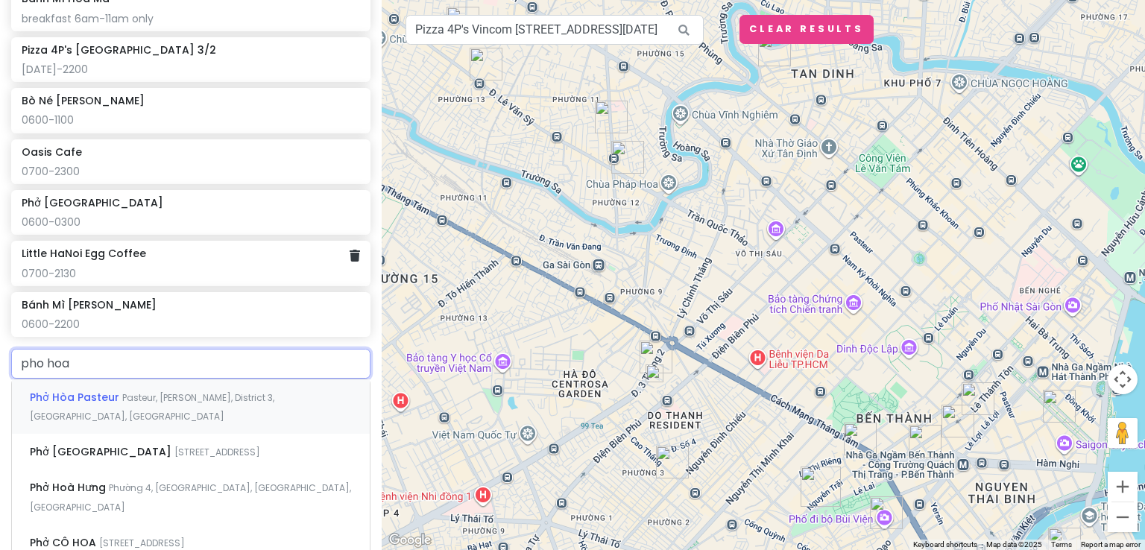
scroll to position [882, 0]
click at [157, 399] on div "Phở Hòa Pasteur Pasteur, [GEOGRAPHIC_DATA], District 3, [GEOGRAPHIC_DATA], [GEO…" at bounding box center [191, 404] width 358 height 55
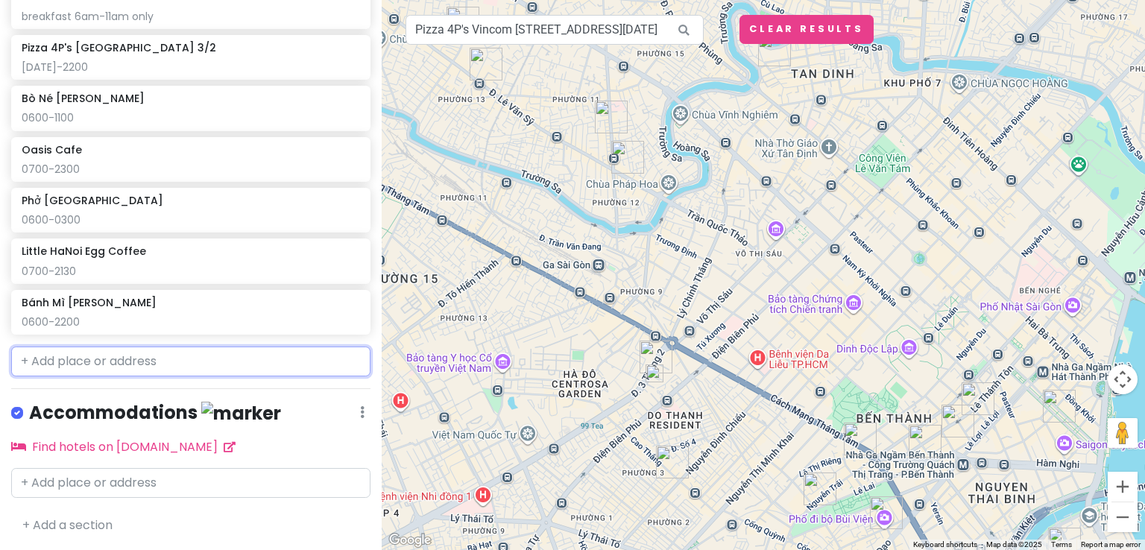
scroll to position [919, 0]
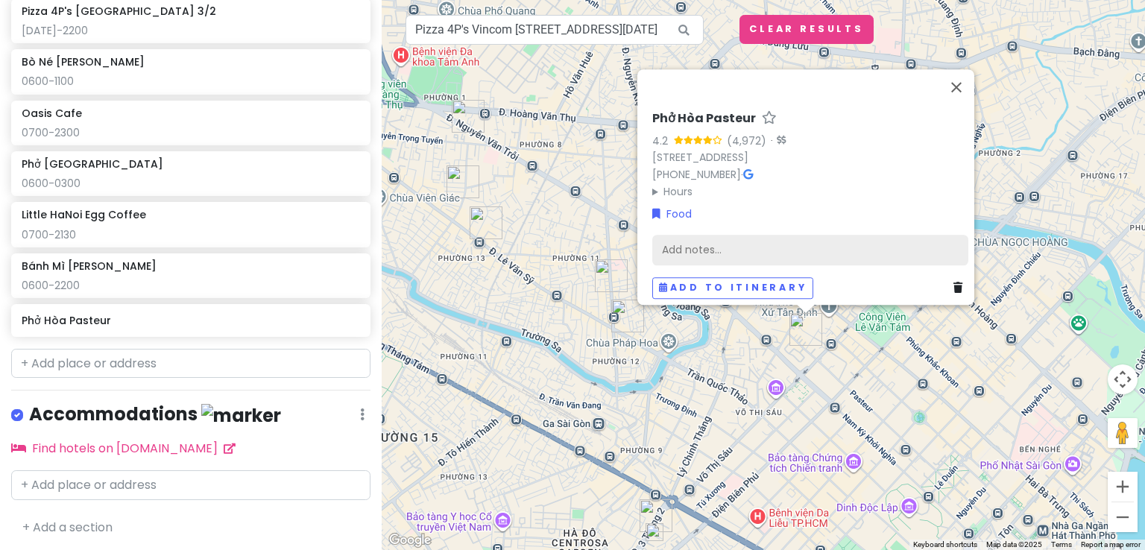
click at [724, 235] on div "Add notes..." at bounding box center [810, 250] width 316 height 31
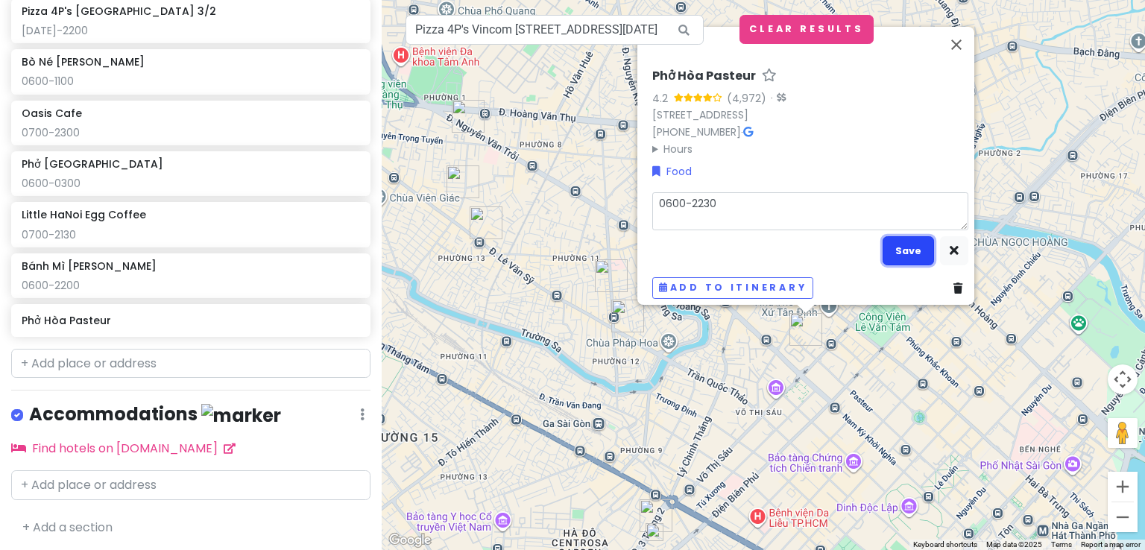
click at [903, 245] on button "Save" at bounding box center [907, 250] width 51 height 29
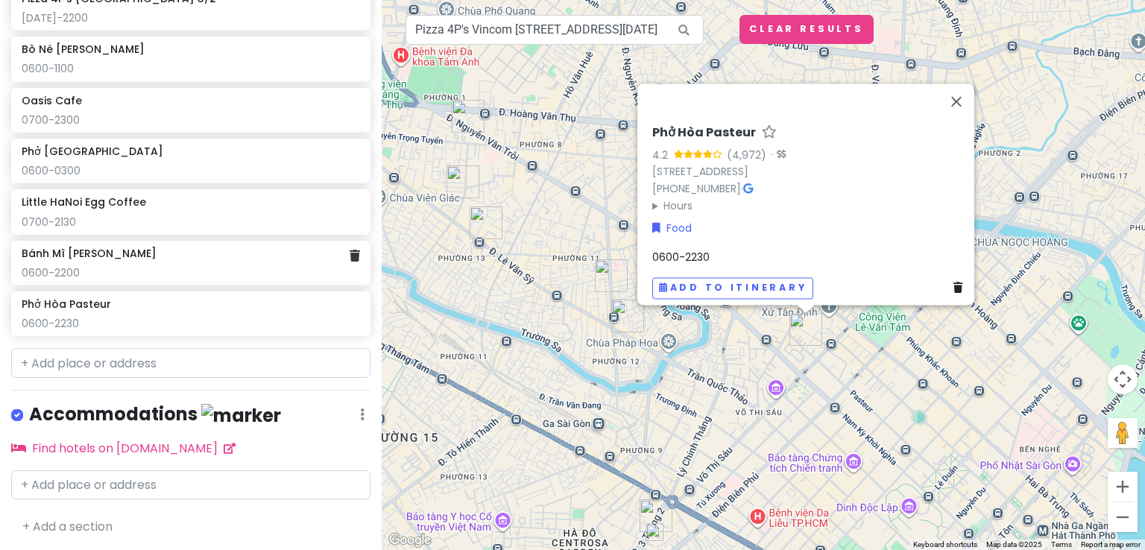
scroll to position [824, 0]
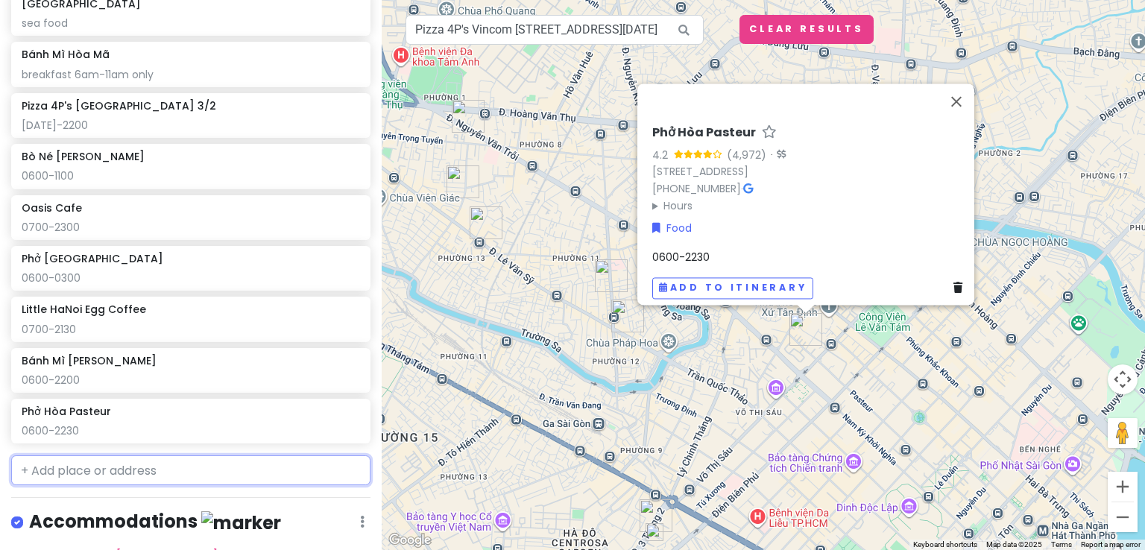
click at [70, 467] on input "text" at bounding box center [190, 470] width 359 height 30
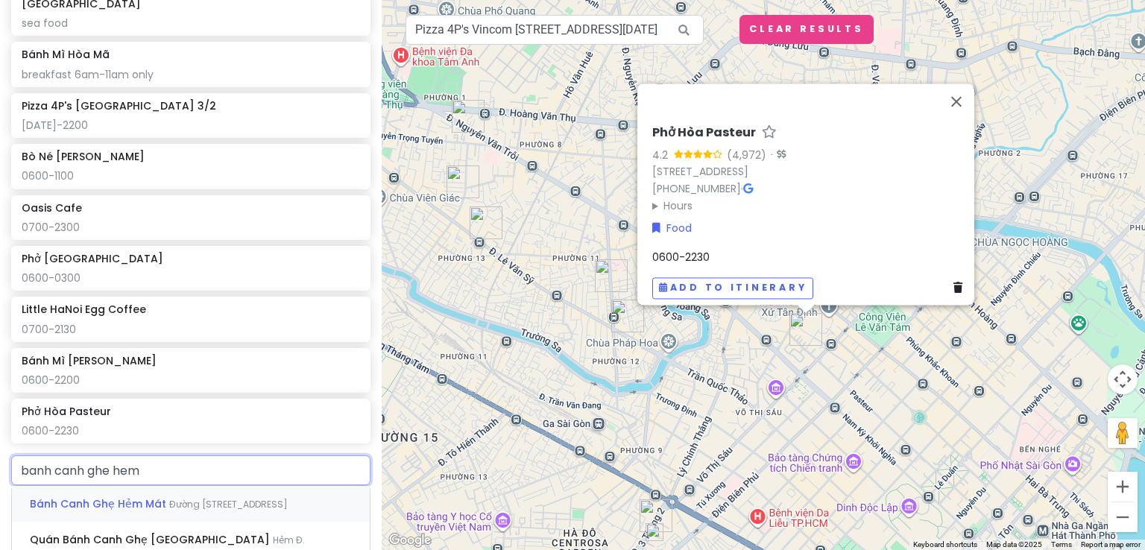
click at [198, 502] on span "Đường [STREET_ADDRESS]" at bounding box center [228, 504] width 118 height 13
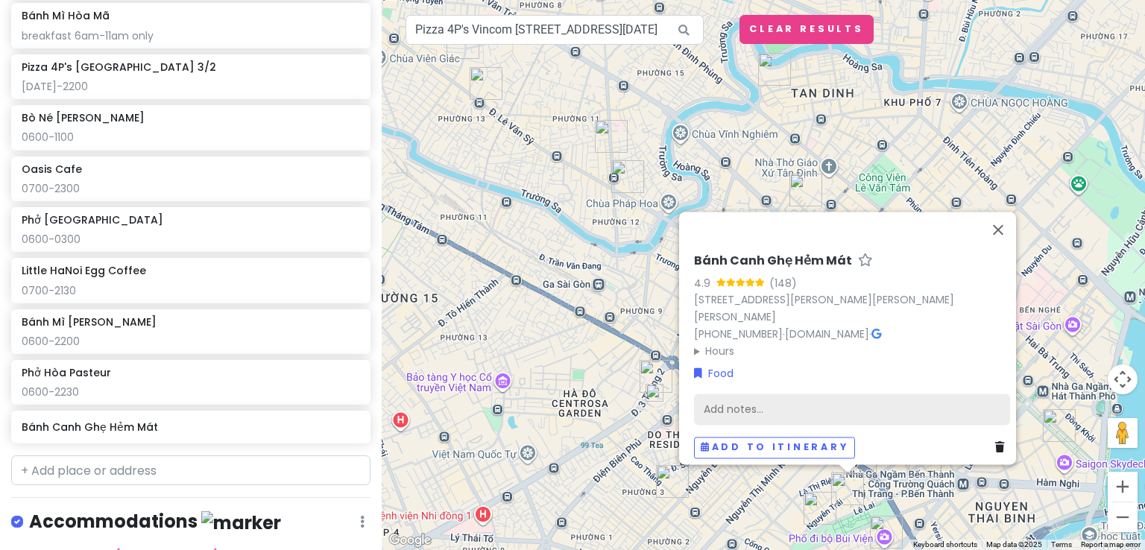
click at [724, 399] on div "Add notes..." at bounding box center [852, 409] width 316 height 31
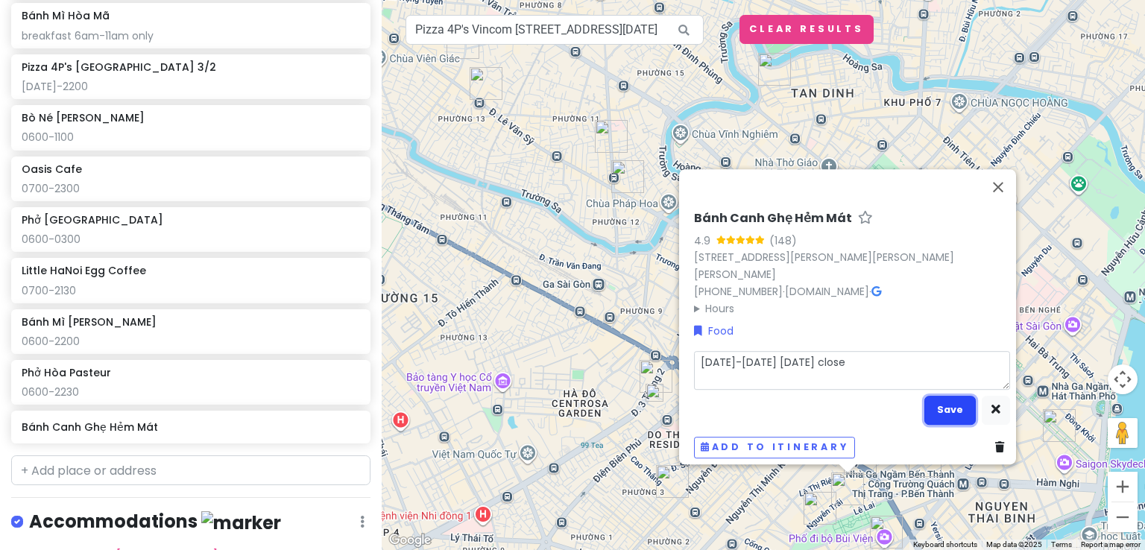
click at [947, 396] on button "Save" at bounding box center [949, 410] width 51 height 29
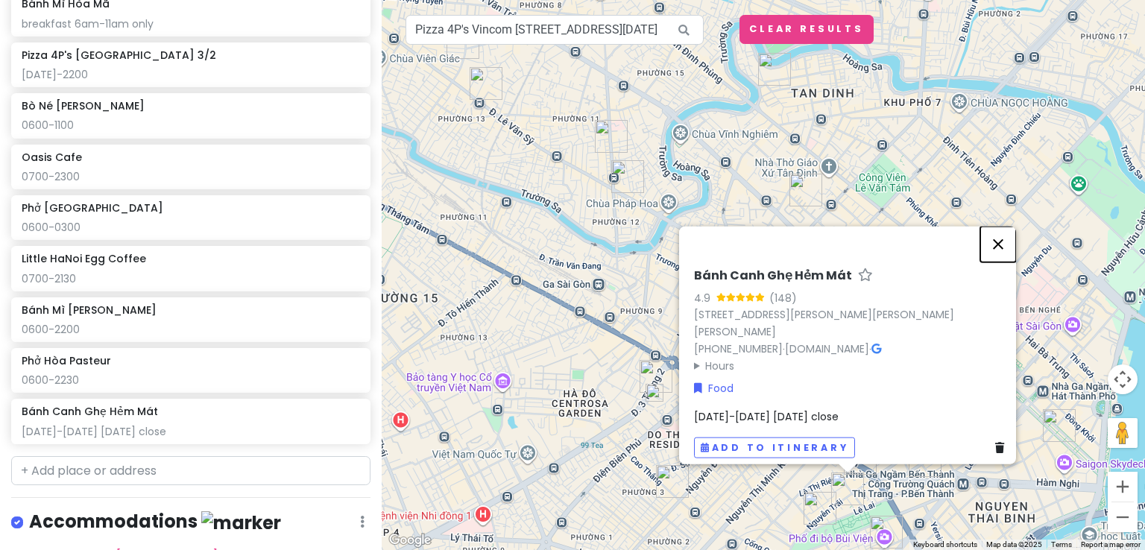
click at [1005, 237] on button "Close" at bounding box center [998, 245] width 36 height 36
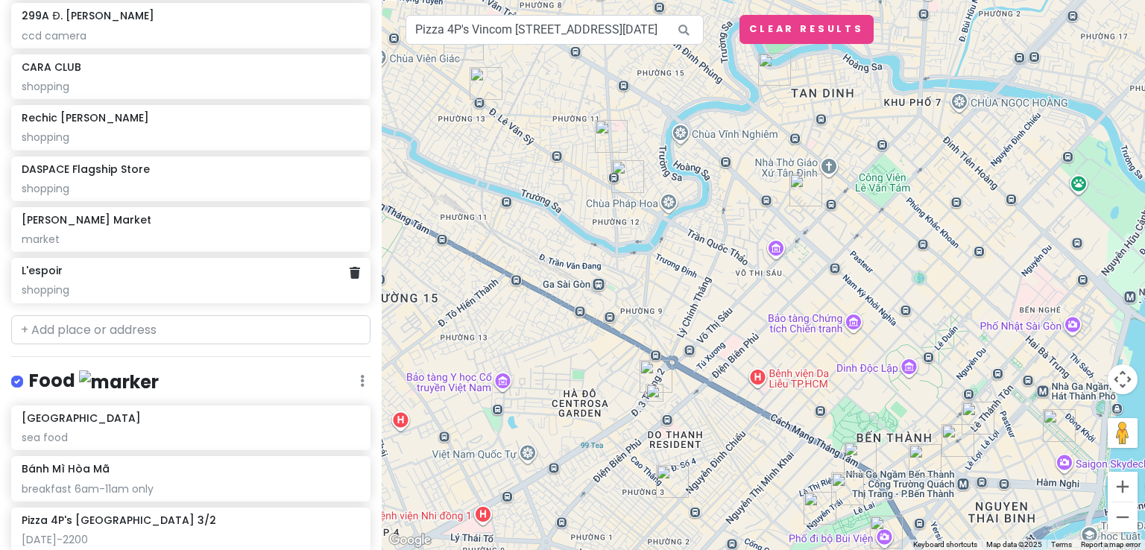
scroll to position [411, 0]
click at [199, 332] on input "text" at bounding box center [190, 329] width 359 height 30
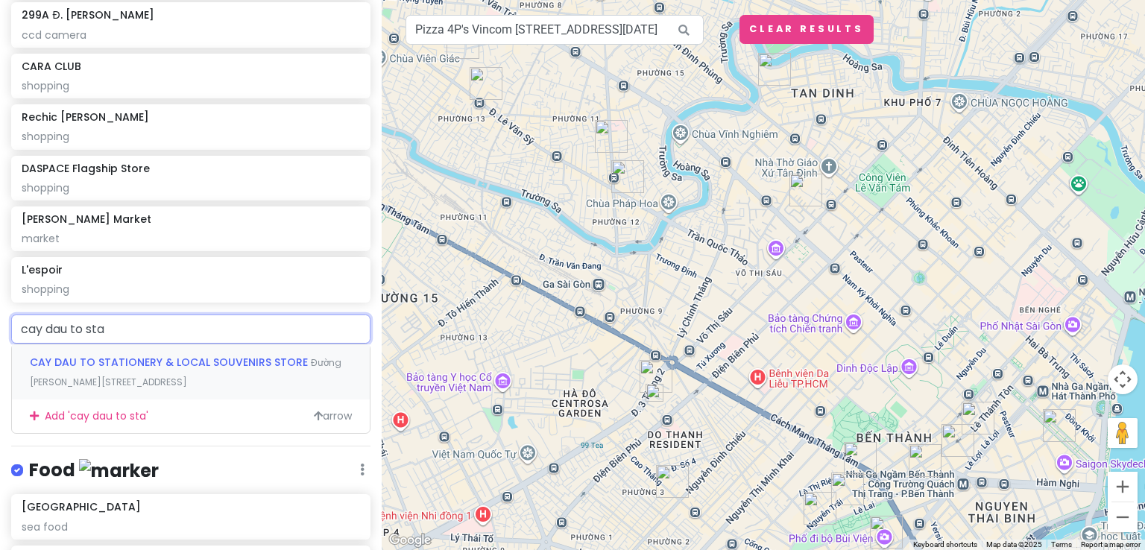
click at [197, 370] on div "CAY DAU TO STATIONERY & LOCAL SOUVENIRS STORE [GEOGRAPHIC_DATA][PERSON_NAME], […" at bounding box center [191, 371] width 358 height 55
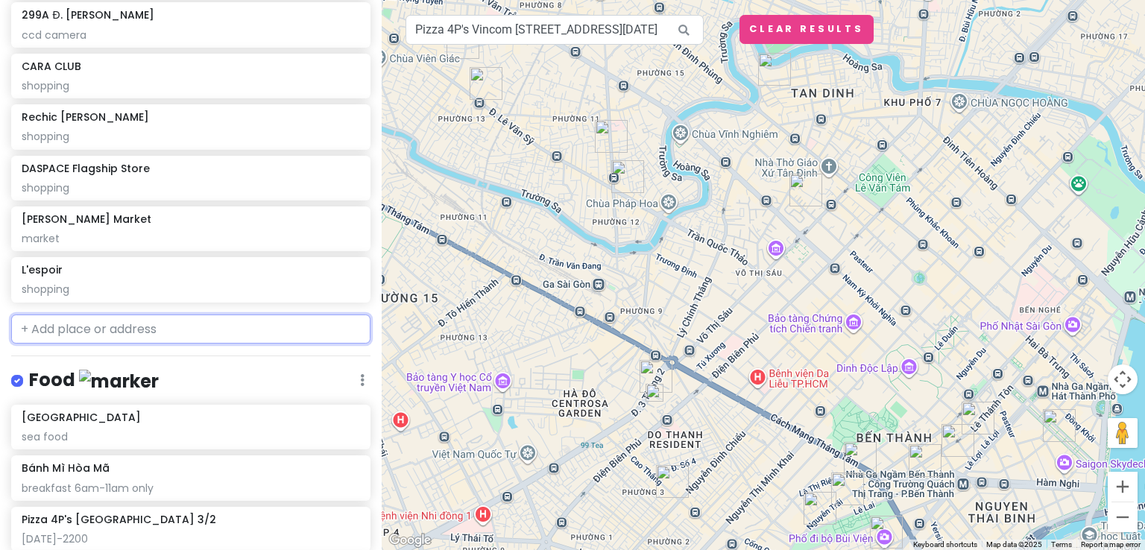
scroll to position [449, 0]
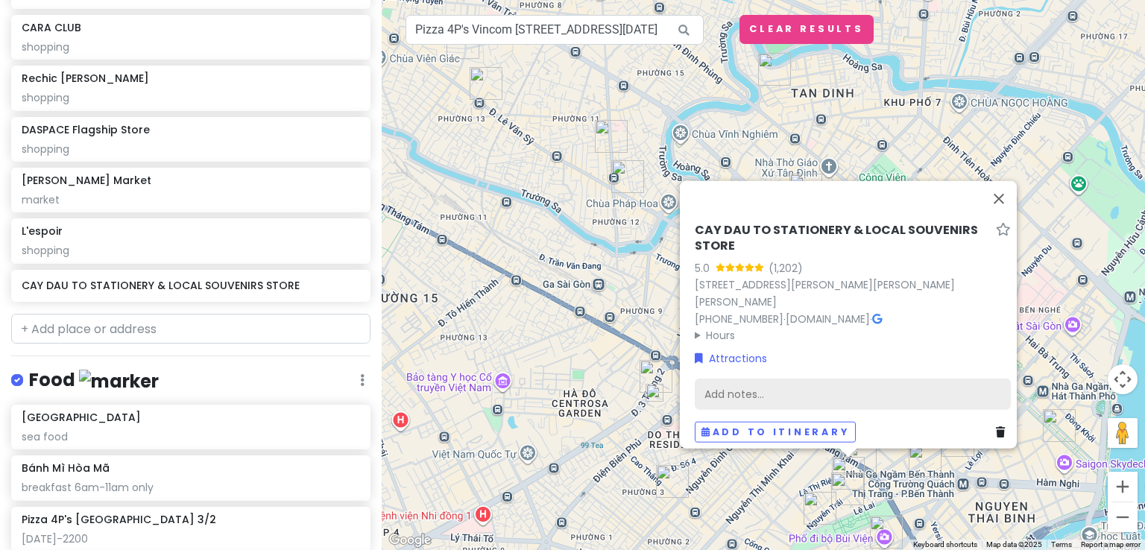
click at [754, 382] on div "Add notes..." at bounding box center [853, 394] width 316 height 31
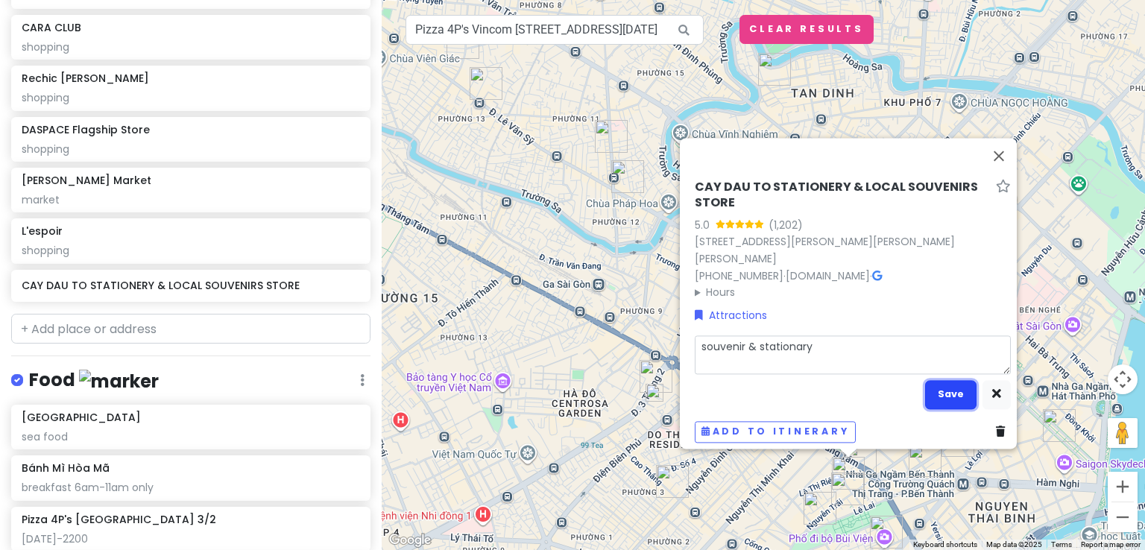
click at [941, 389] on button "Save" at bounding box center [950, 394] width 51 height 29
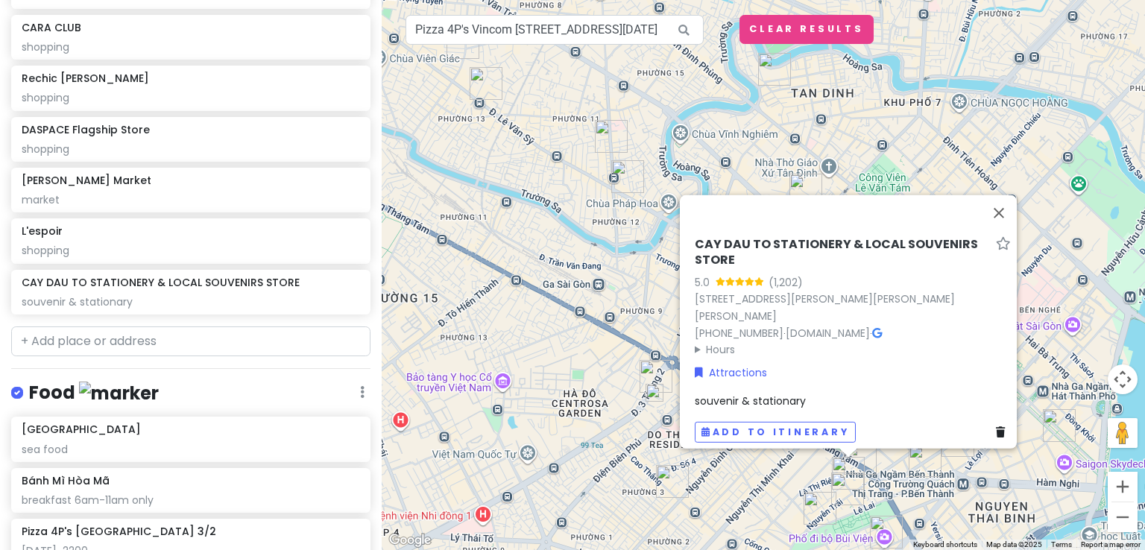
scroll to position [461, 0]
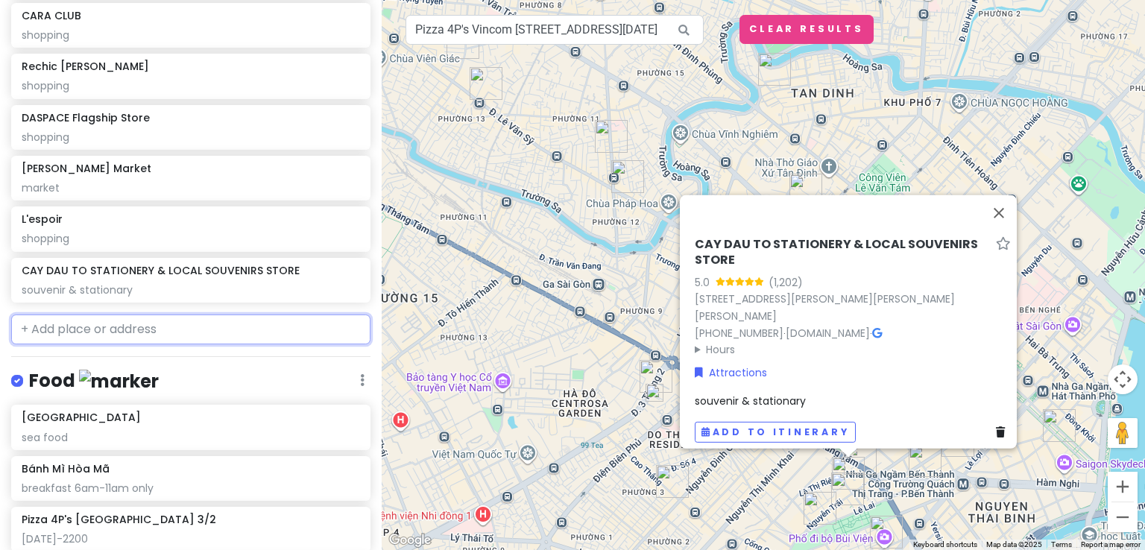
click at [256, 328] on input "text" at bounding box center [190, 329] width 359 height 30
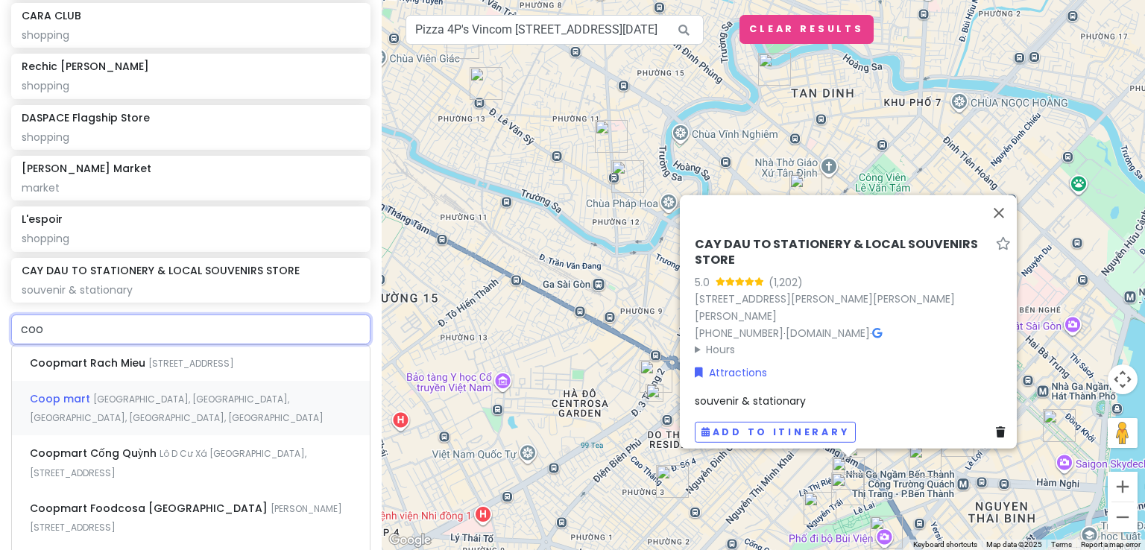
click at [225, 428] on div "Coop mart [GEOGRAPHIC_DATA], [GEOGRAPHIC_DATA], [GEOGRAPHIC_DATA], [GEOGRAPHIC_…" at bounding box center [191, 408] width 358 height 55
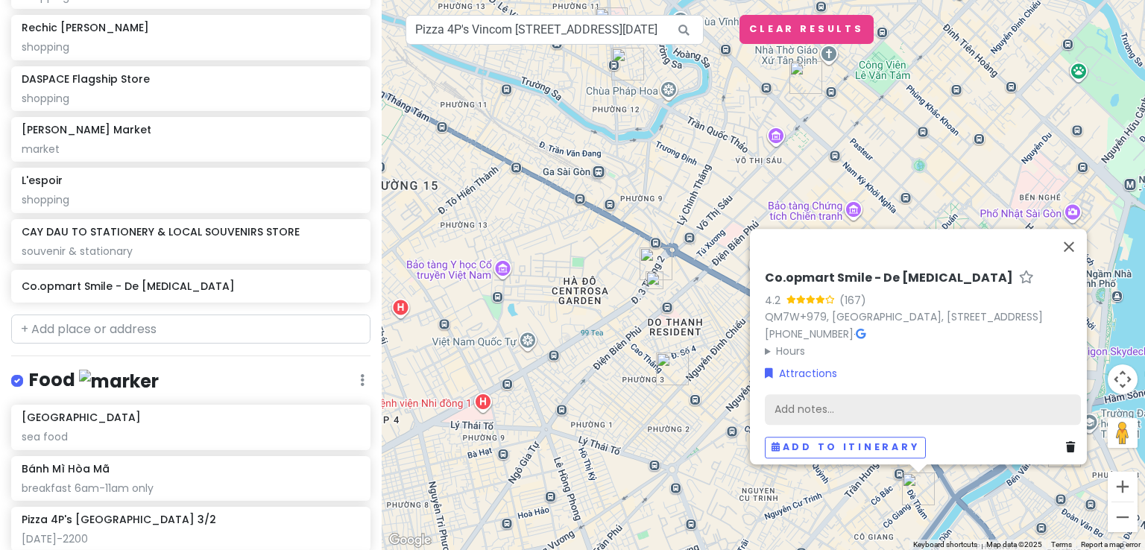
click at [861, 402] on div "Add notes..." at bounding box center [923, 409] width 316 height 31
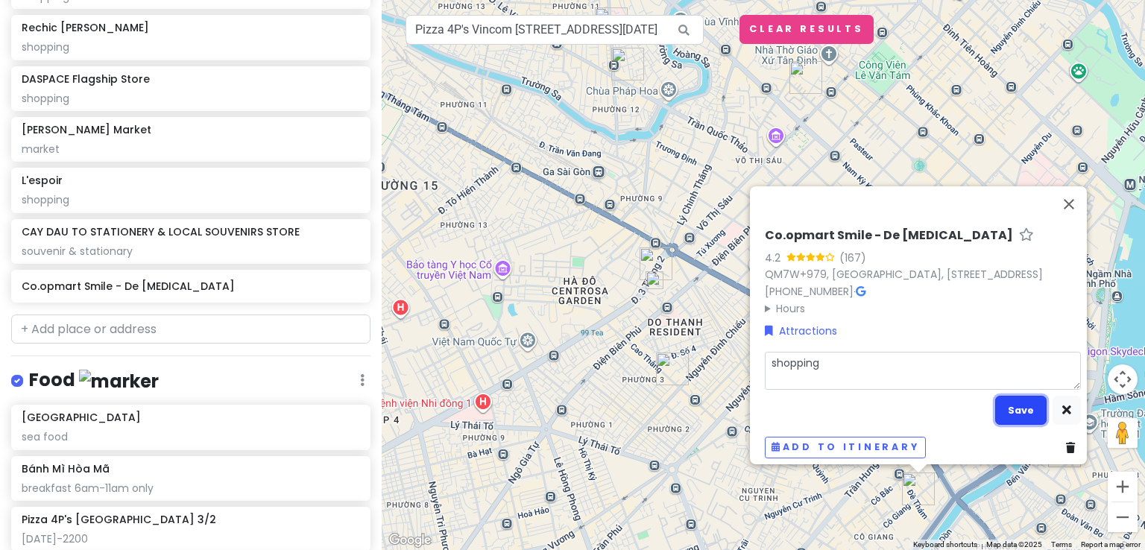
click at [1020, 397] on button "Save" at bounding box center [1020, 410] width 51 height 29
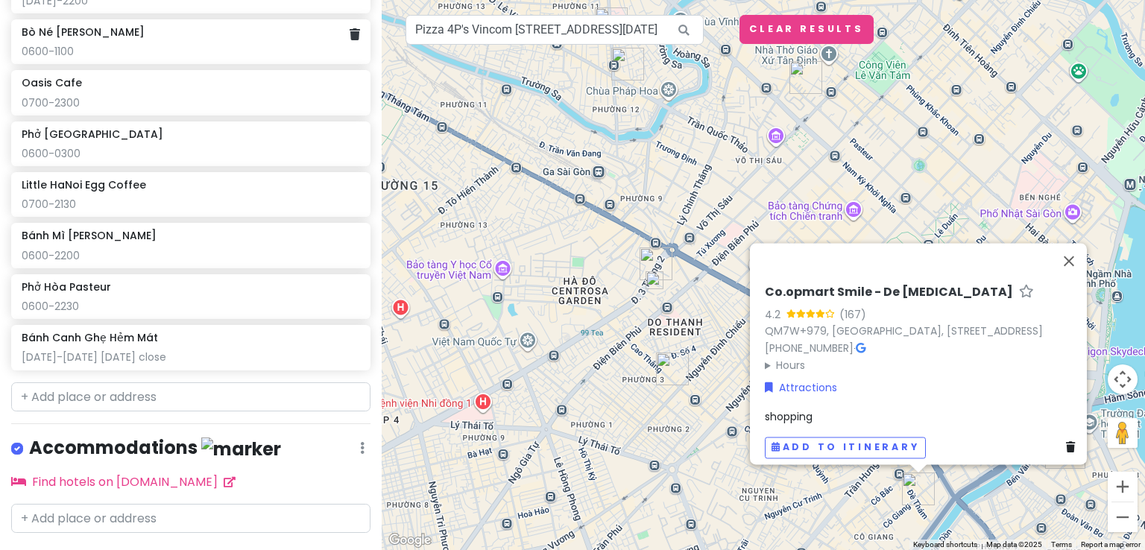
scroll to position [1084, 0]
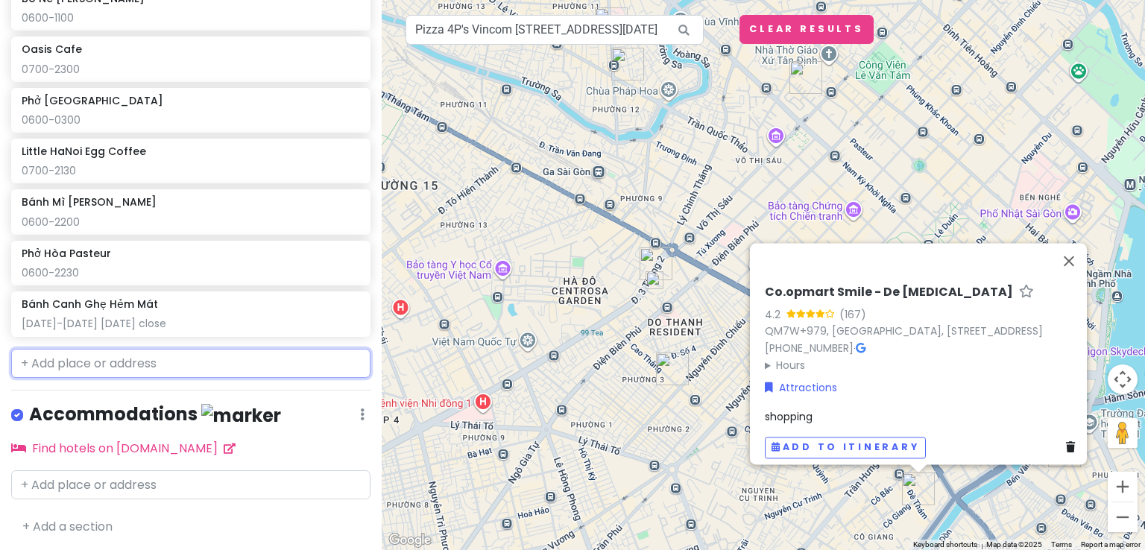
click at [203, 362] on input "text" at bounding box center [190, 364] width 359 height 30
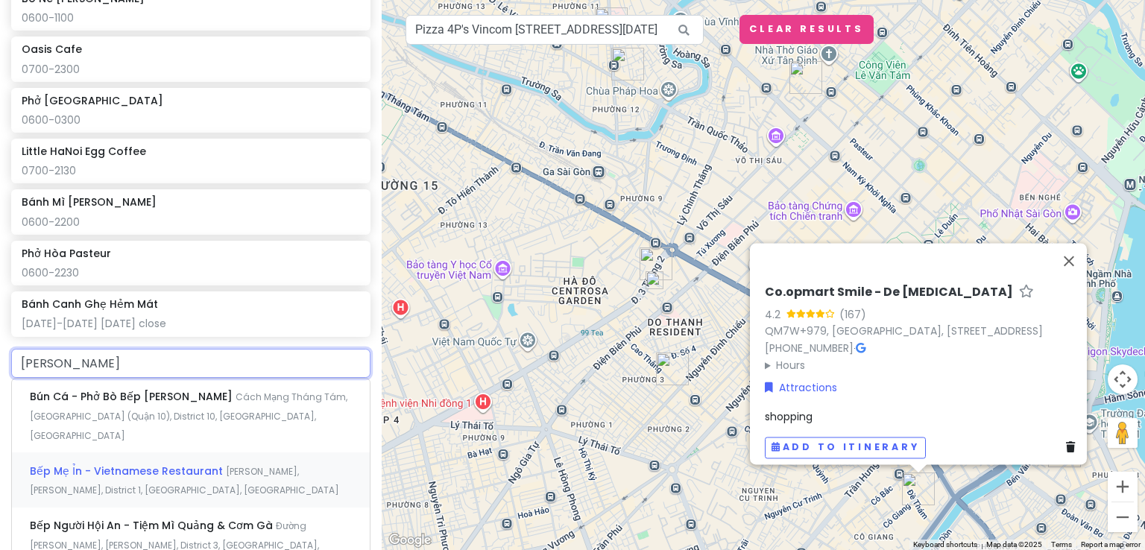
click at [197, 458] on div "Bếp Mẹ Ỉn - Vietnamese Restaurant [GEOGRAPHIC_DATA][PERSON_NAME], [GEOGRAPHIC_D…" at bounding box center [191, 479] width 358 height 55
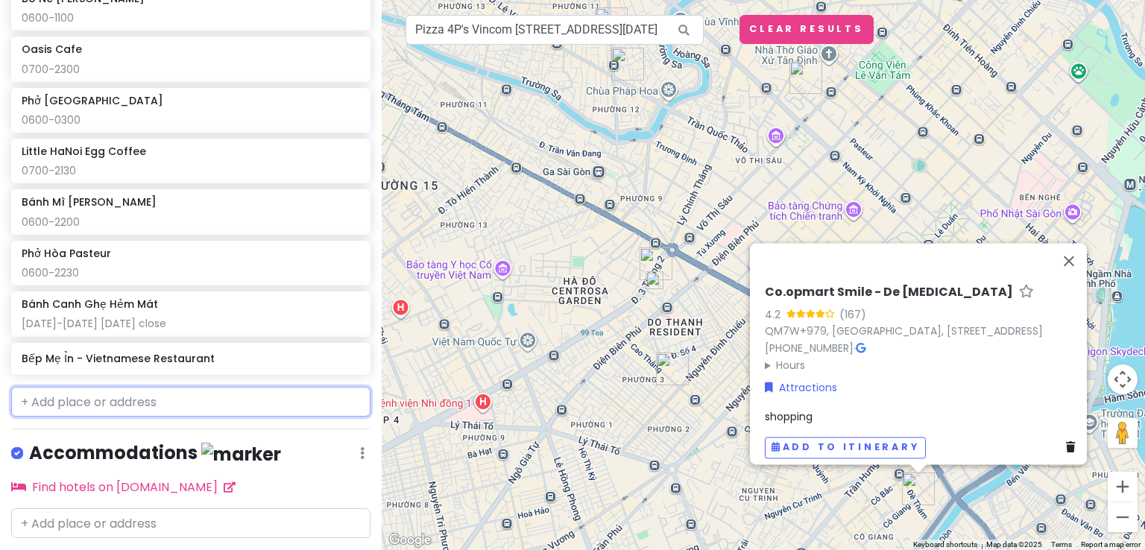
scroll to position [1123, 0]
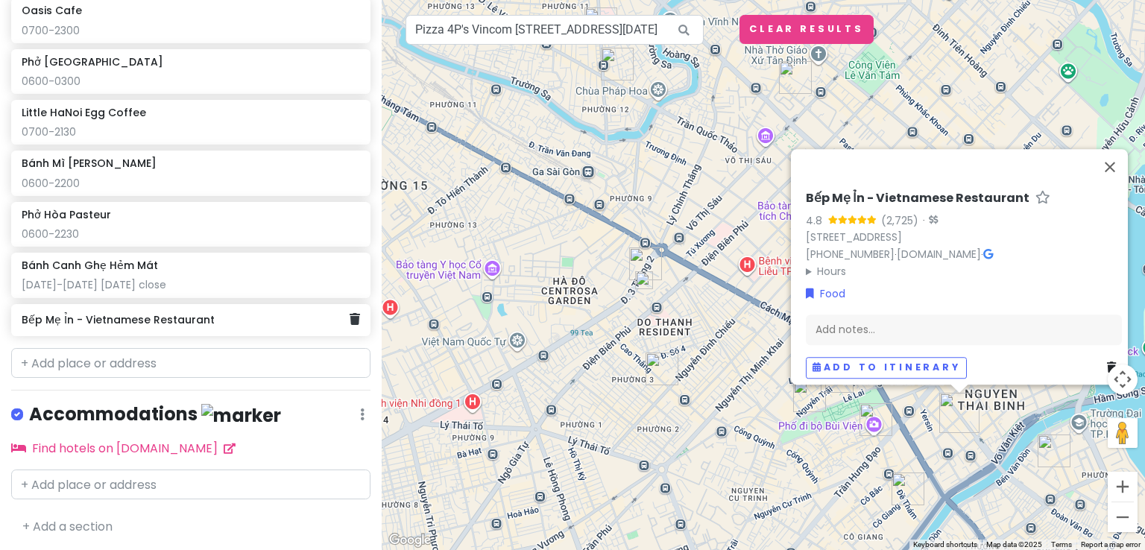
click at [259, 314] on h6 "Bếp Mẹ Ỉn - Vietnamese Restaurant" at bounding box center [185, 319] width 327 height 13
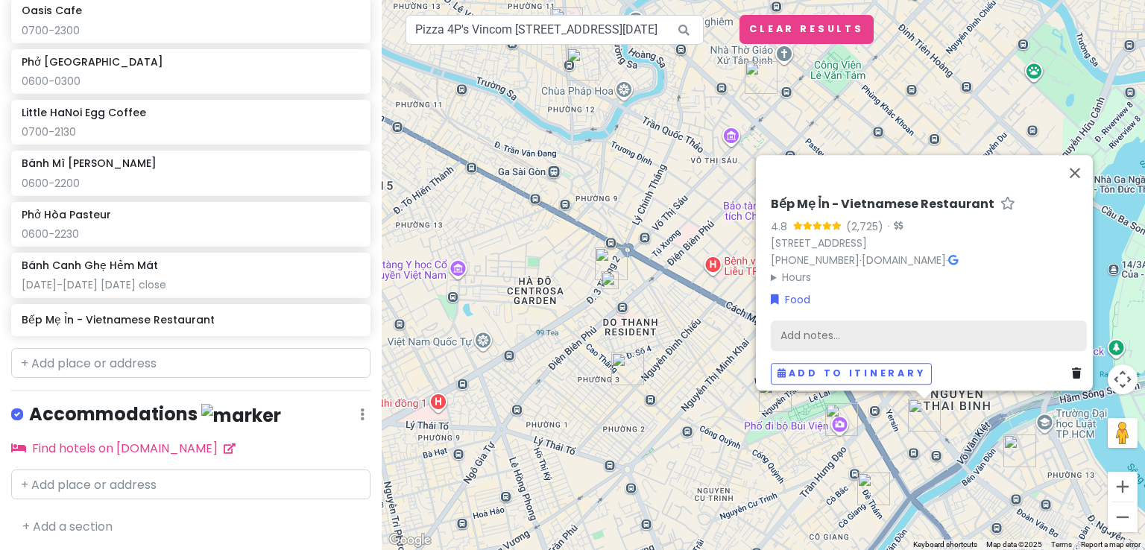
click at [855, 324] on div "Add notes..." at bounding box center [929, 335] width 316 height 31
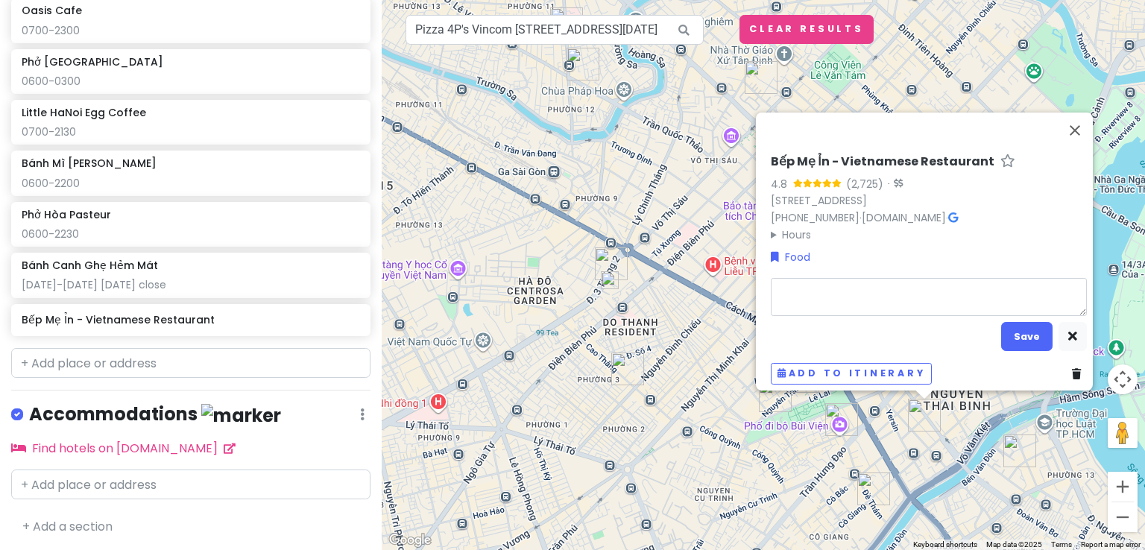
click at [1072, 369] on icon at bounding box center [1076, 374] width 9 height 10
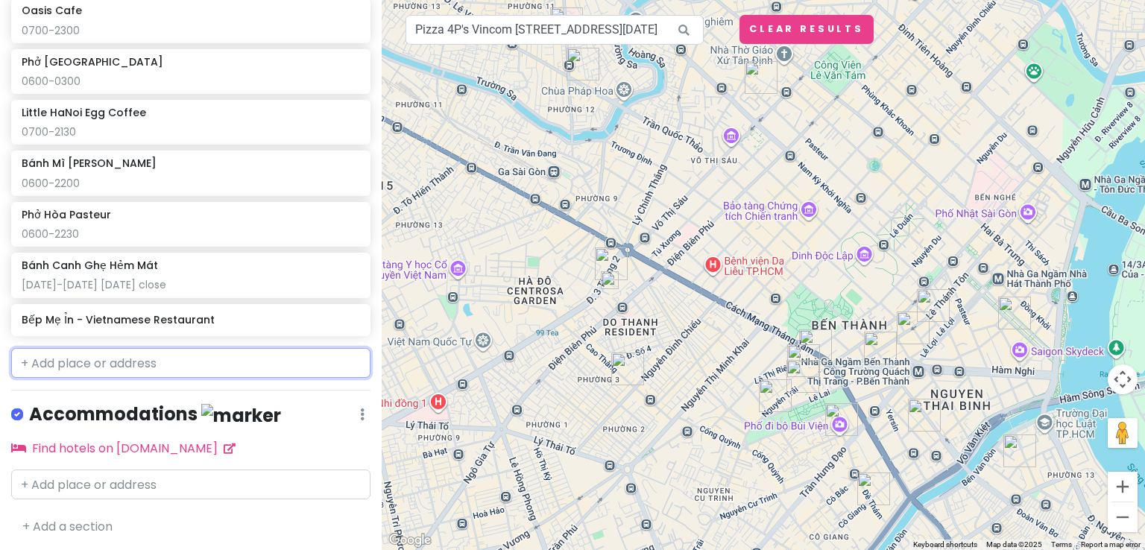
scroll to position [1084, 0]
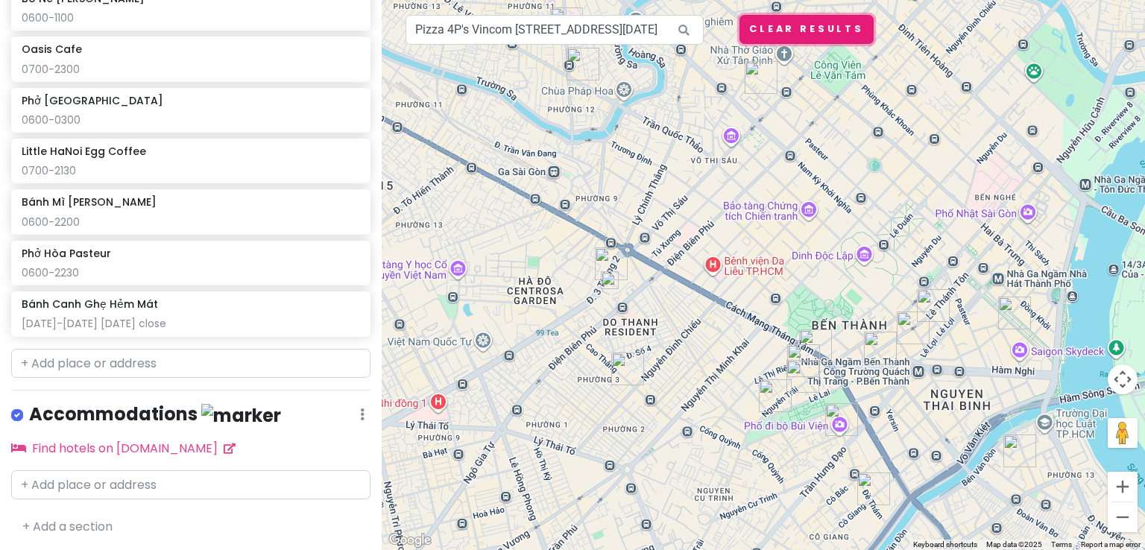
click at [800, 28] on button "Clear Results" at bounding box center [806, 29] width 134 height 29
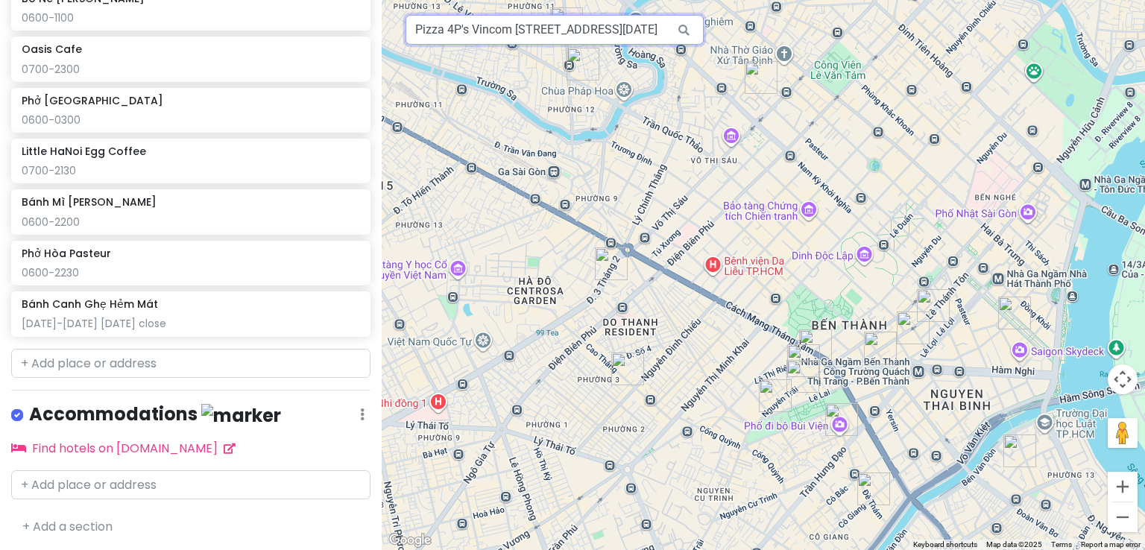
click at [648, 28] on input "Pizza 4P's Vincom [STREET_ADDRESS][DATE]" at bounding box center [554, 30] width 298 height 30
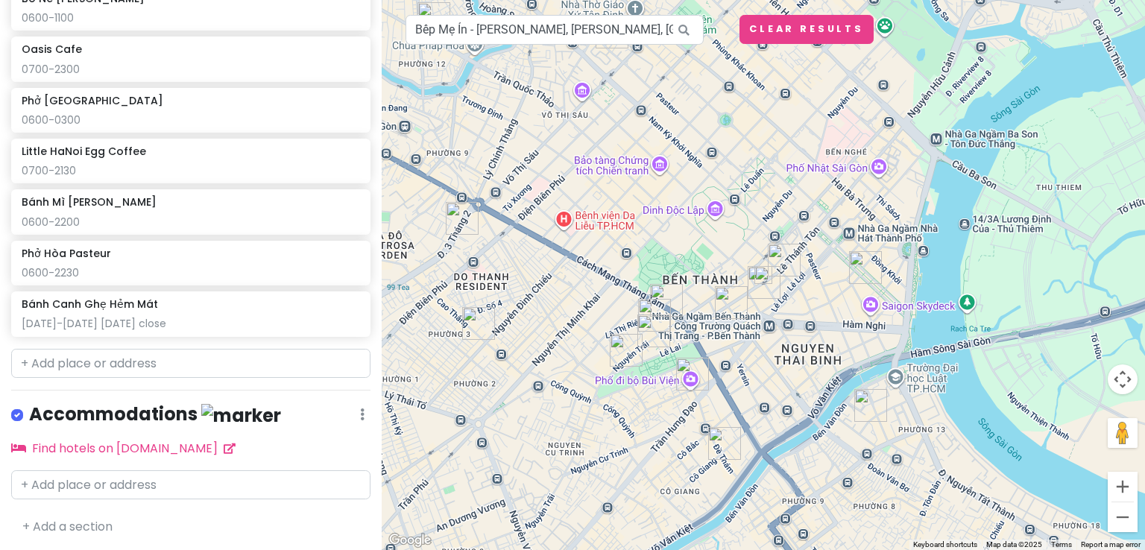
click at [781, 258] on img "Xôi Gà Number One (Chính Gốc)" at bounding box center [784, 260] width 33 height 33
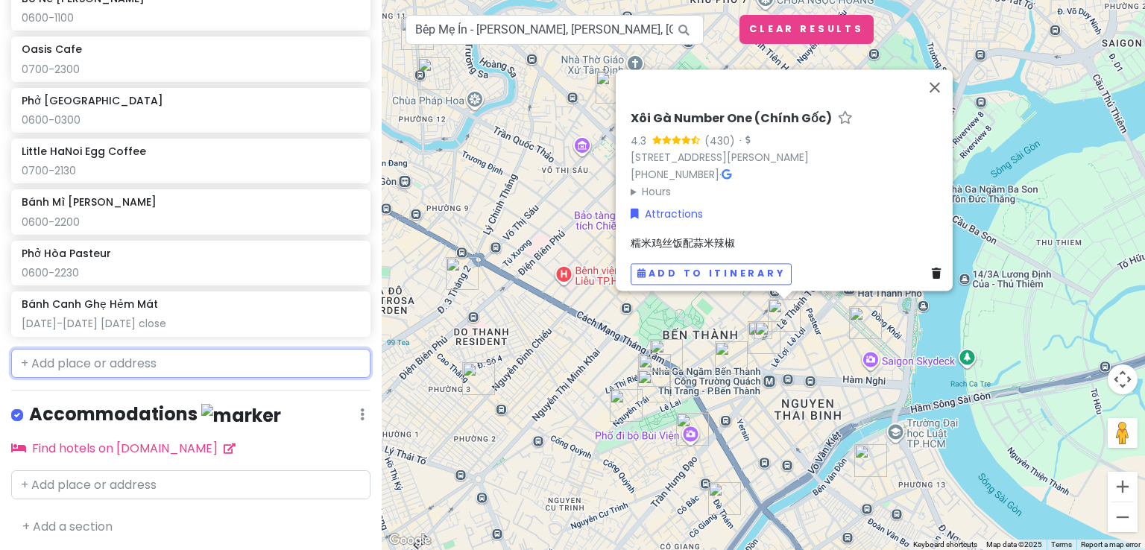
click at [224, 374] on input "text" at bounding box center [190, 364] width 359 height 30
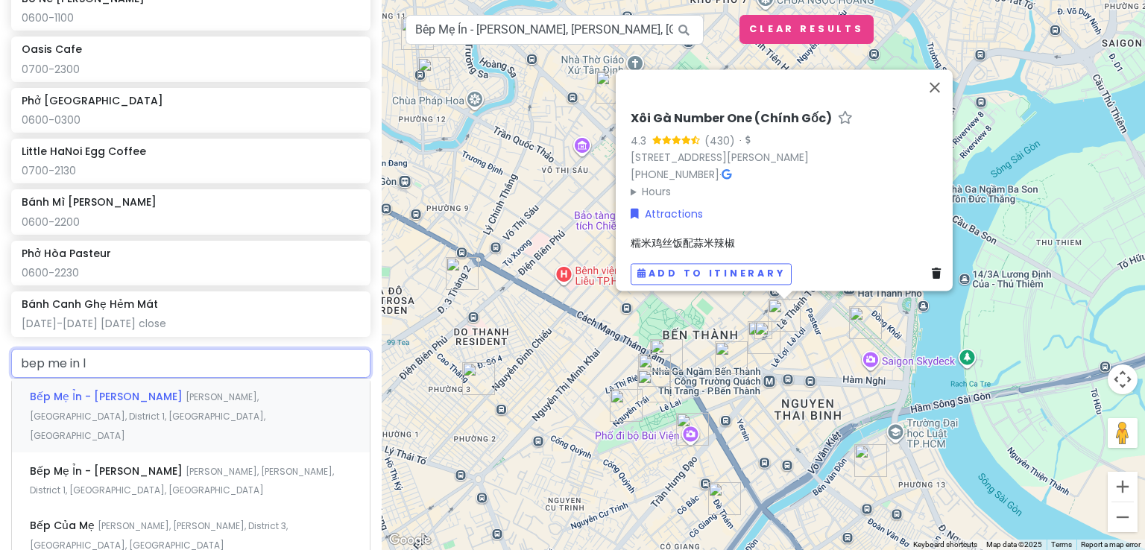
click at [200, 396] on span "[PERSON_NAME], [GEOGRAPHIC_DATA], District 1, [GEOGRAPHIC_DATA], [GEOGRAPHIC_DA…" at bounding box center [148, 416] width 236 height 51
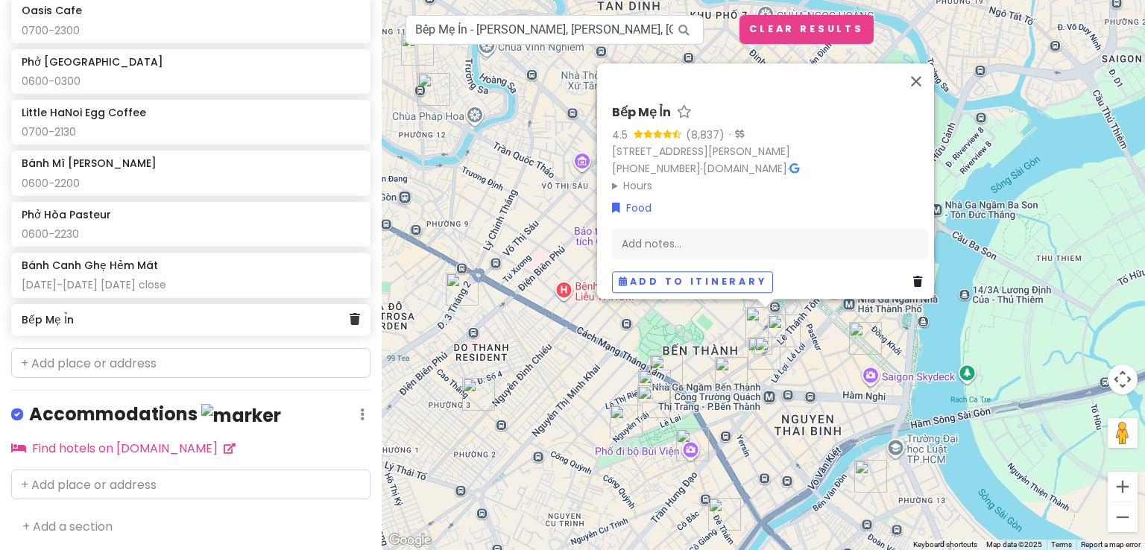
click at [173, 323] on h6 "Bếp Mẹ Ỉn" at bounding box center [185, 319] width 327 height 13
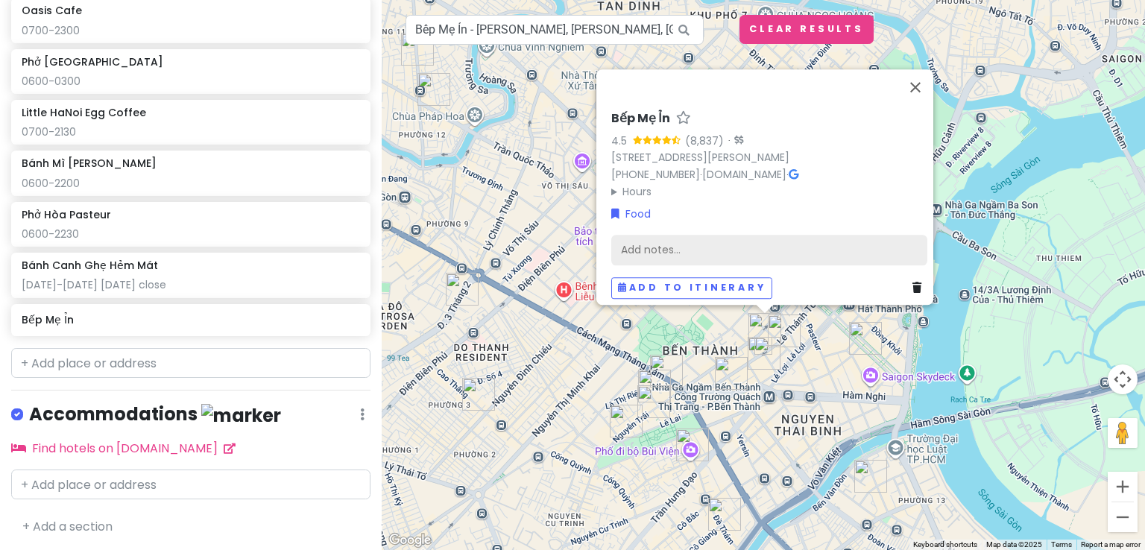
click at [650, 249] on div "Add notes..." at bounding box center [769, 250] width 316 height 31
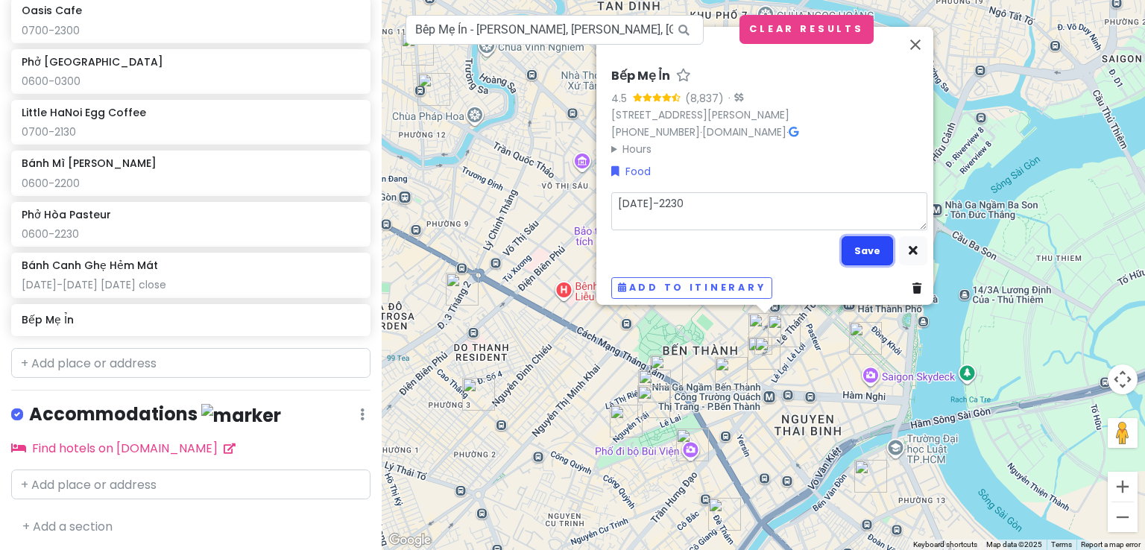
click at [862, 245] on button "Save" at bounding box center [866, 250] width 51 height 29
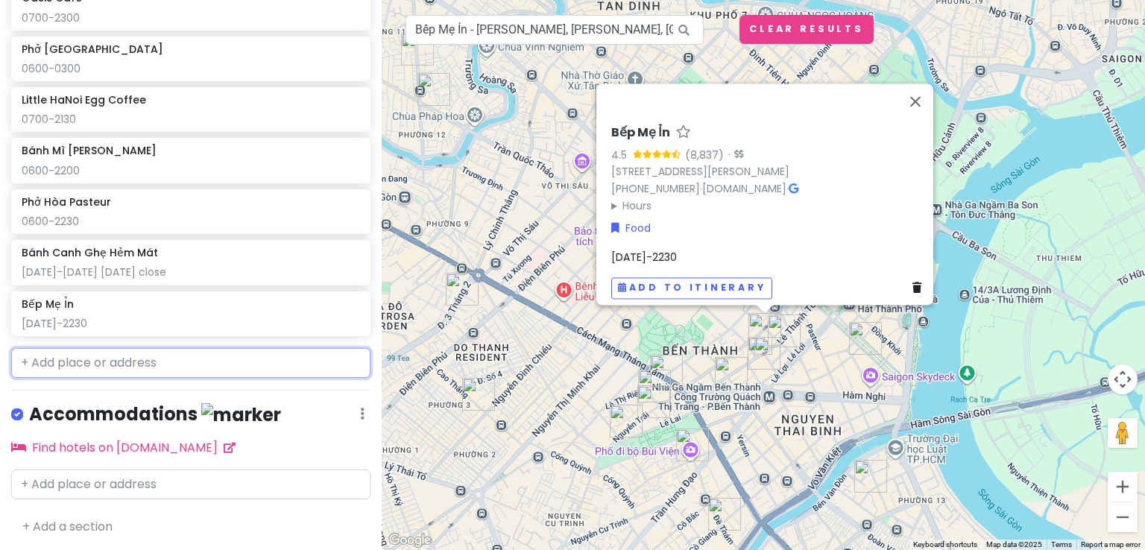
click at [279, 364] on input "text" at bounding box center [190, 363] width 359 height 30
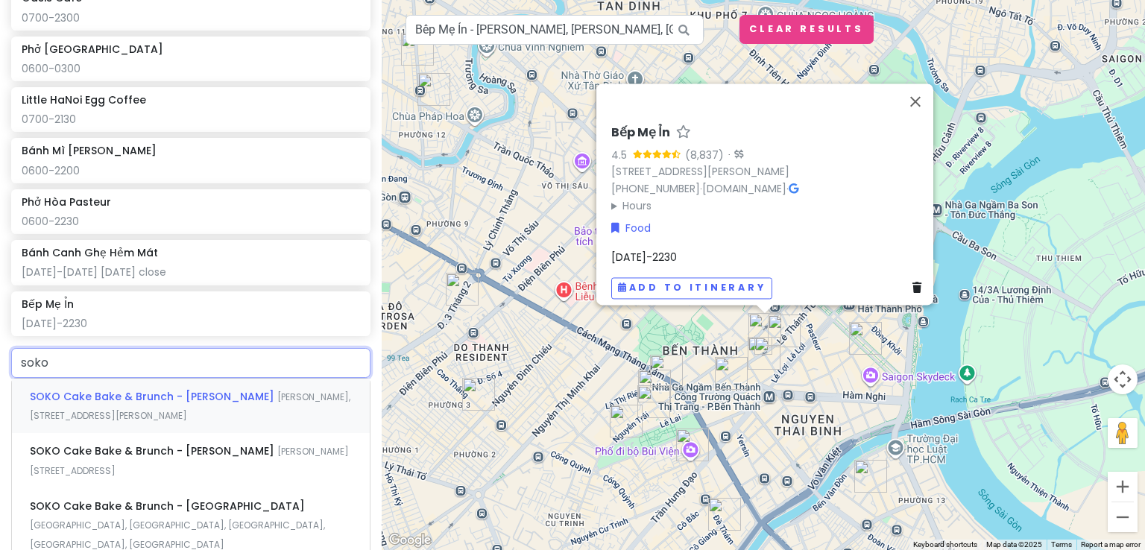
click at [262, 400] on div "SOKO Cake Bake & [PERSON_NAME], [STREET_ADDRESS][PERSON_NAME]" at bounding box center [191, 406] width 358 height 55
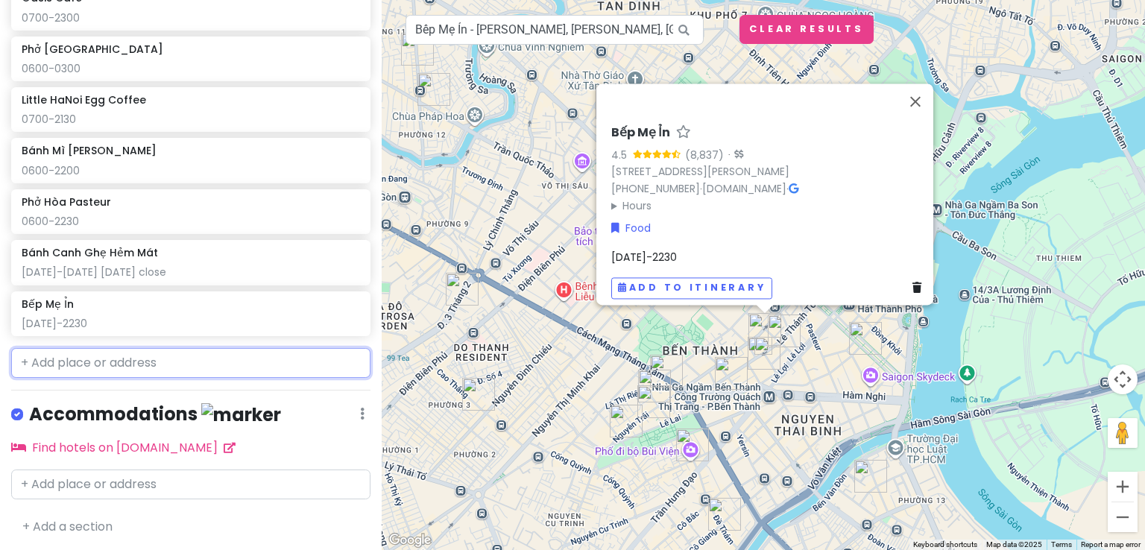
scroll to position [1175, 0]
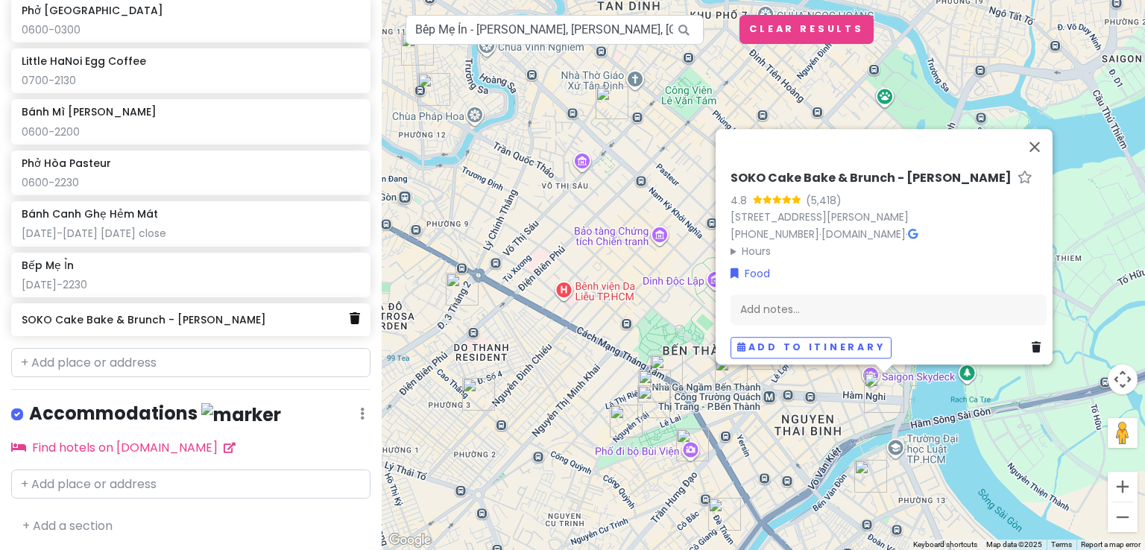
click at [350, 318] on icon at bounding box center [355, 318] width 10 height 12
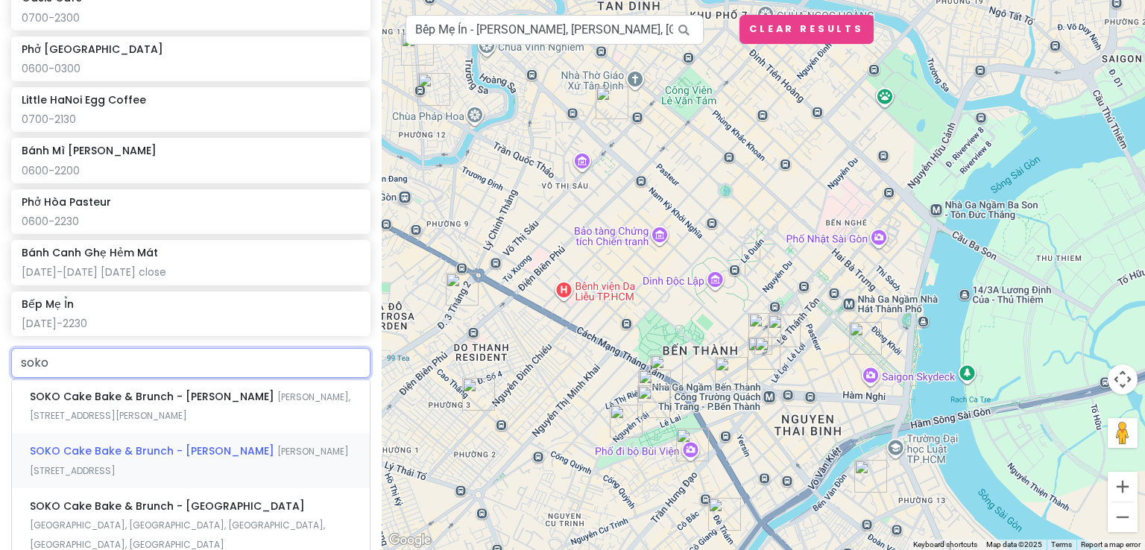
click at [227, 457] on div "SOKO Cake Bake & Brunch - [PERSON_NAME] [PERSON_NAME], [STREET_ADDRESS]" at bounding box center [191, 460] width 358 height 55
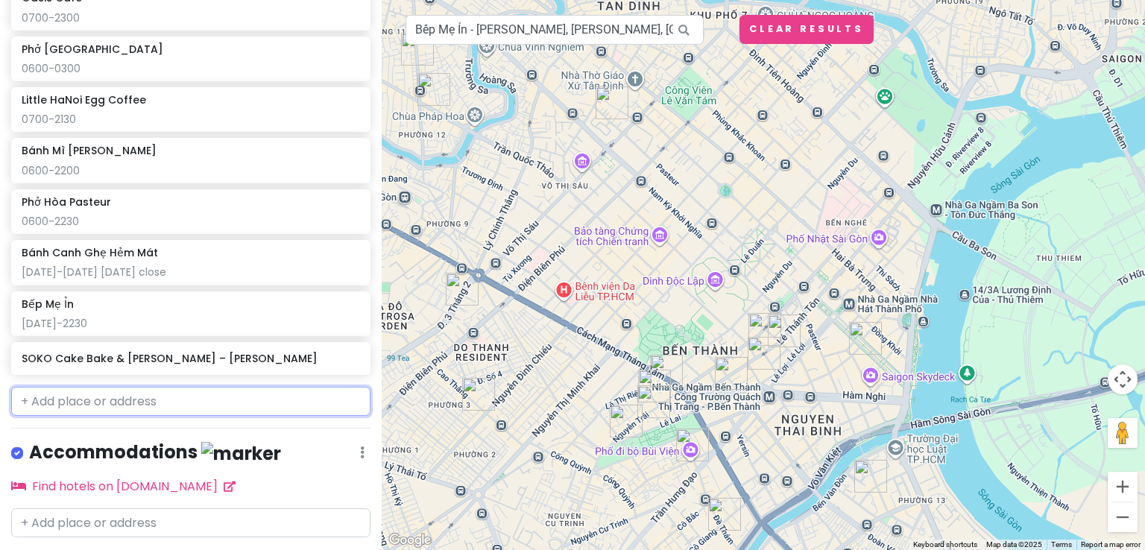
scroll to position [1175, 0]
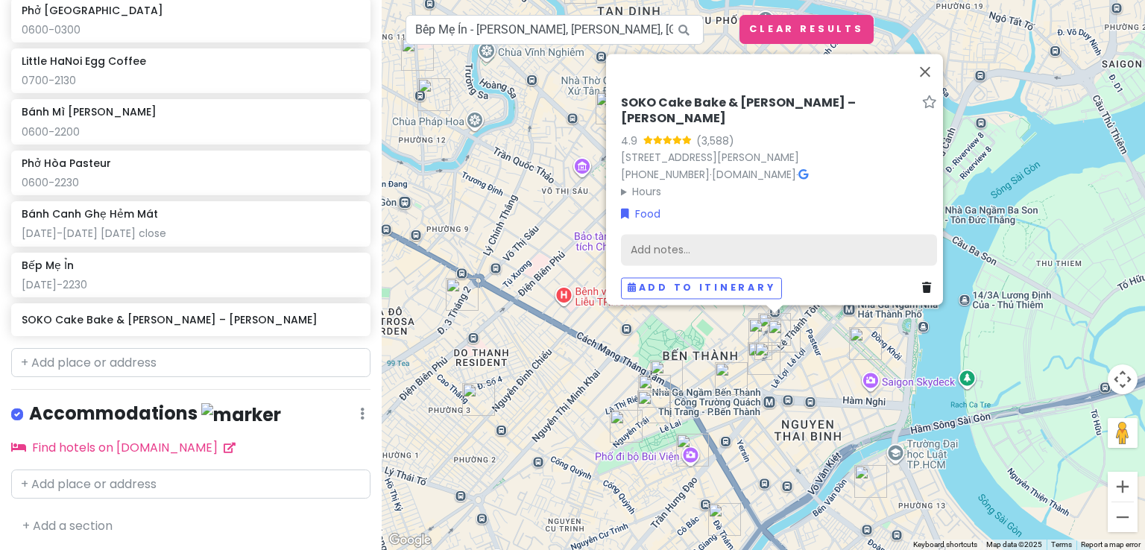
click at [747, 241] on div "Add notes..." at bounding box center [779, 250] width 316 height 31
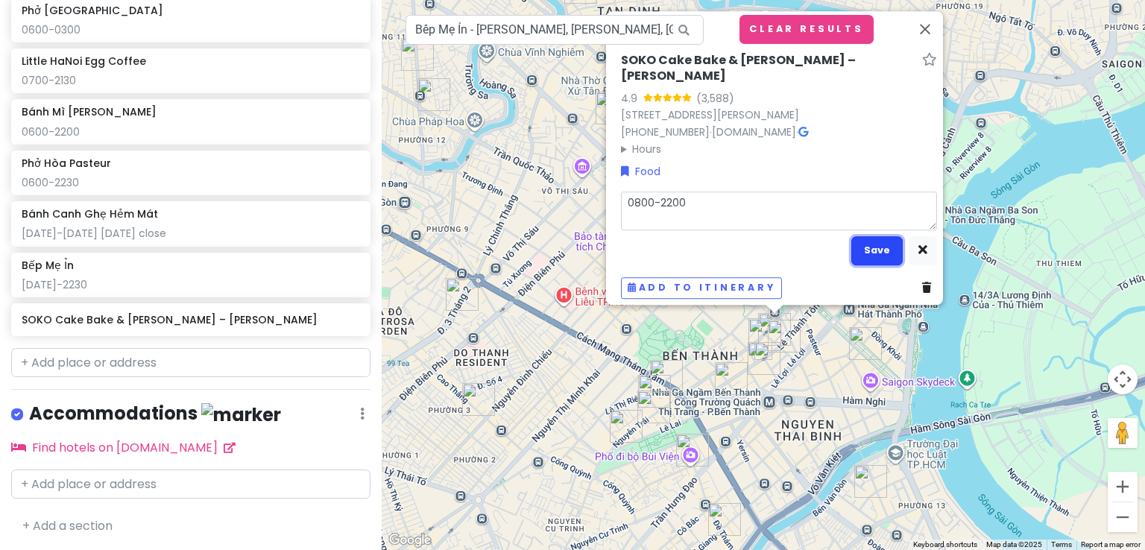
click at [857, 248] on button "Save" at bounding box center [876, 250] width 51 height 29
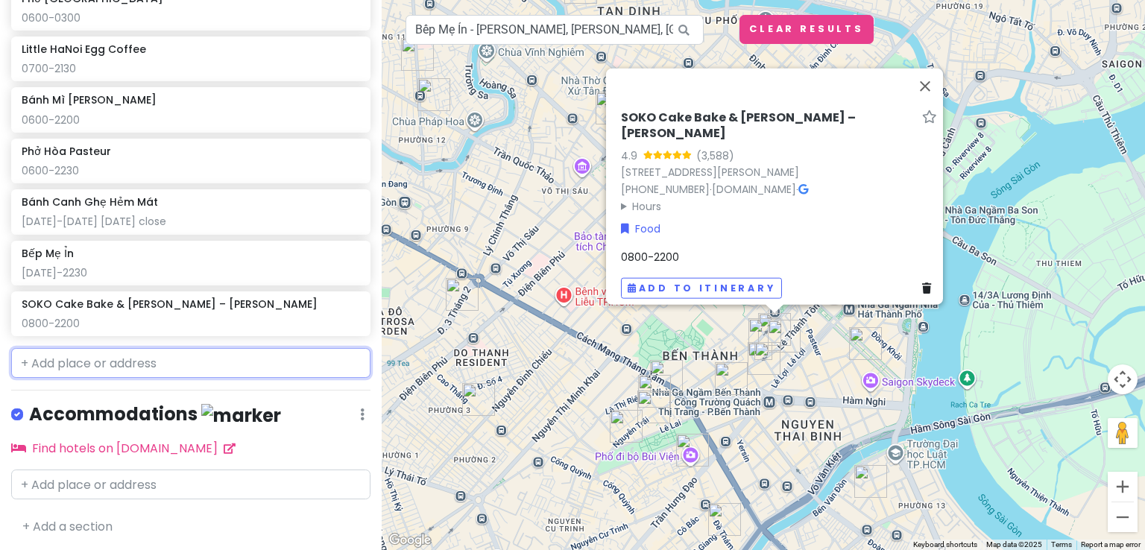
click at [269, 361] on input "text" at bounding box center [190, 363] width 359 height 30
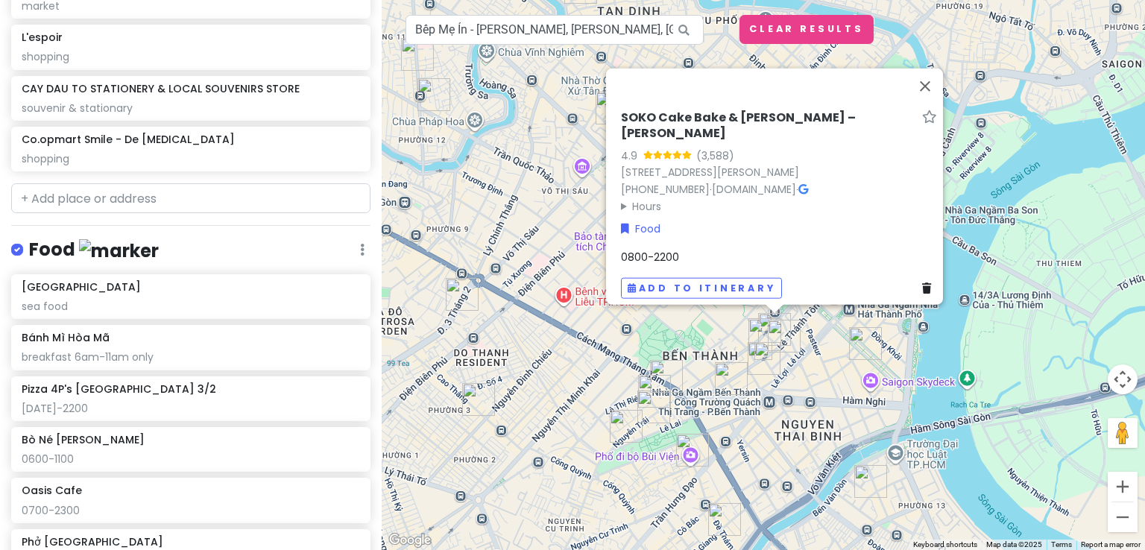
scroll to position [641, 0]
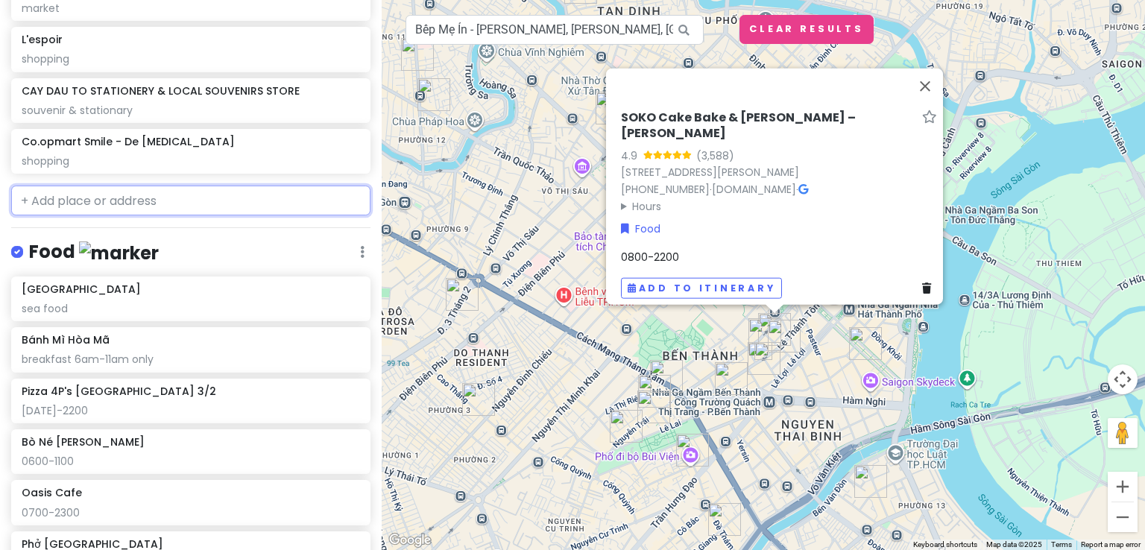
click at [230, 202] on input "text" at bounding box center [190, 201] width 359 height 30
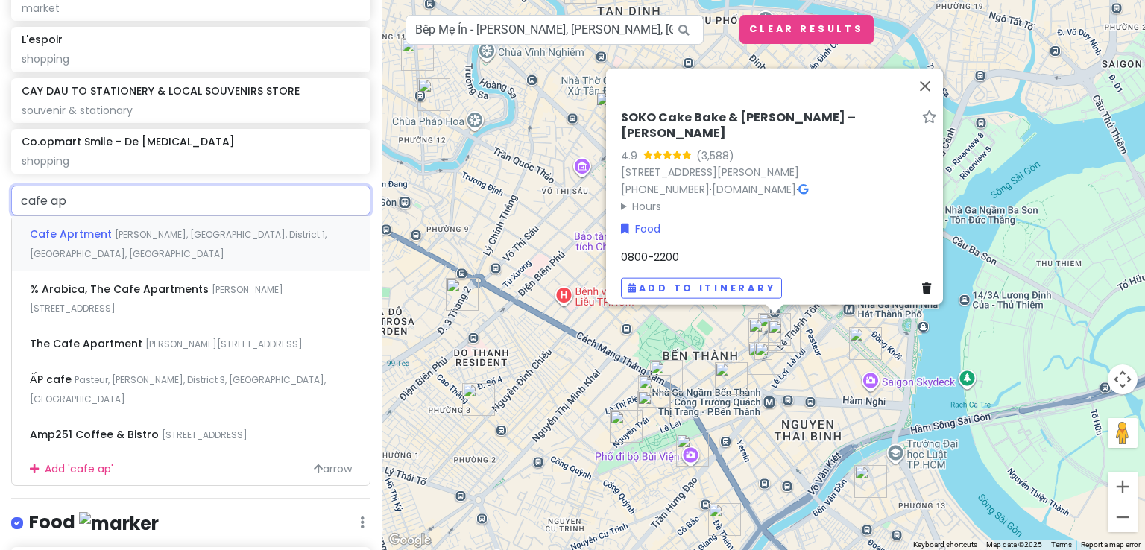
click at [195, 251] on div "Cafe Aprtment [PERSON_NAME], [GEOGRAPHIC_DATA], [GEOGRAPHIC_DATA], [GEOGRAPHIC_…" at bounding box center [191, 243] width 358 height 55
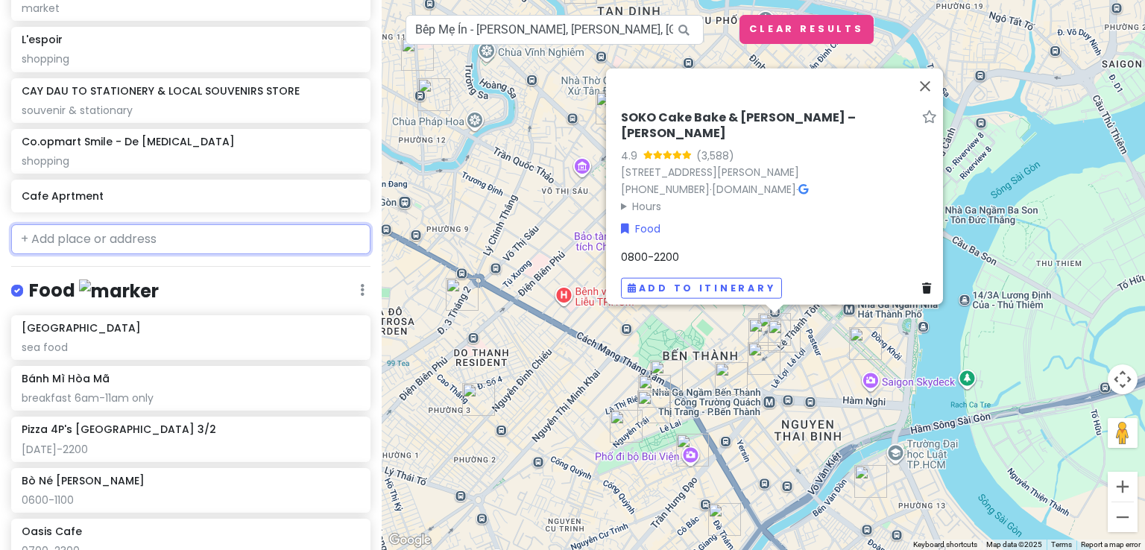
scroll to position [680, 0]
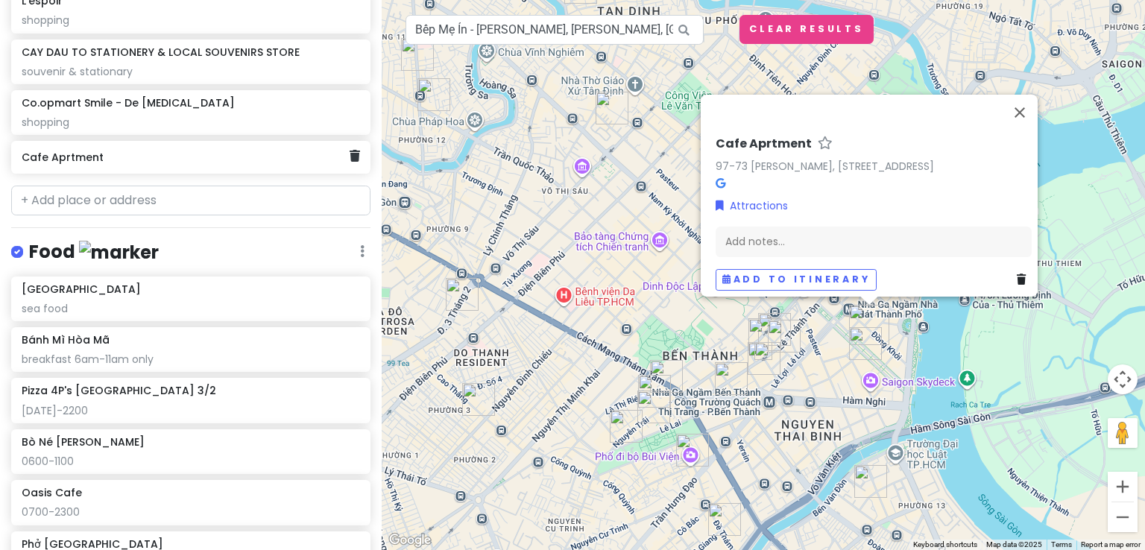
click at [185, 159] on h6 "Cafe Aprtment" at bounding box center [185, 157] width 327 height 13
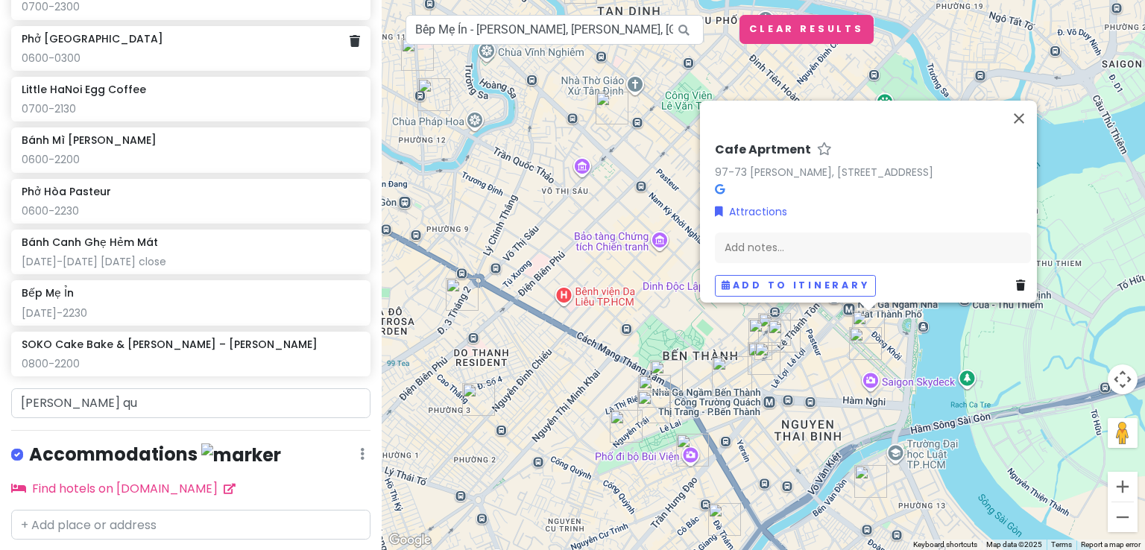
scroll to position [1225, 0]
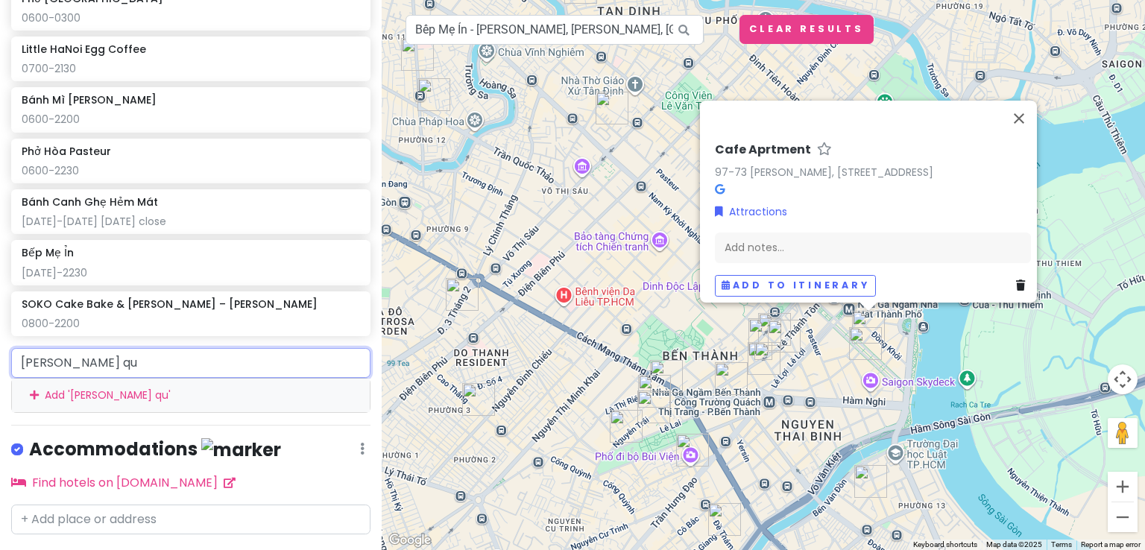
click at [154, 362] on input "[PERSON_NAME] qu" at bounding box center [190, 363] width 359 height 30
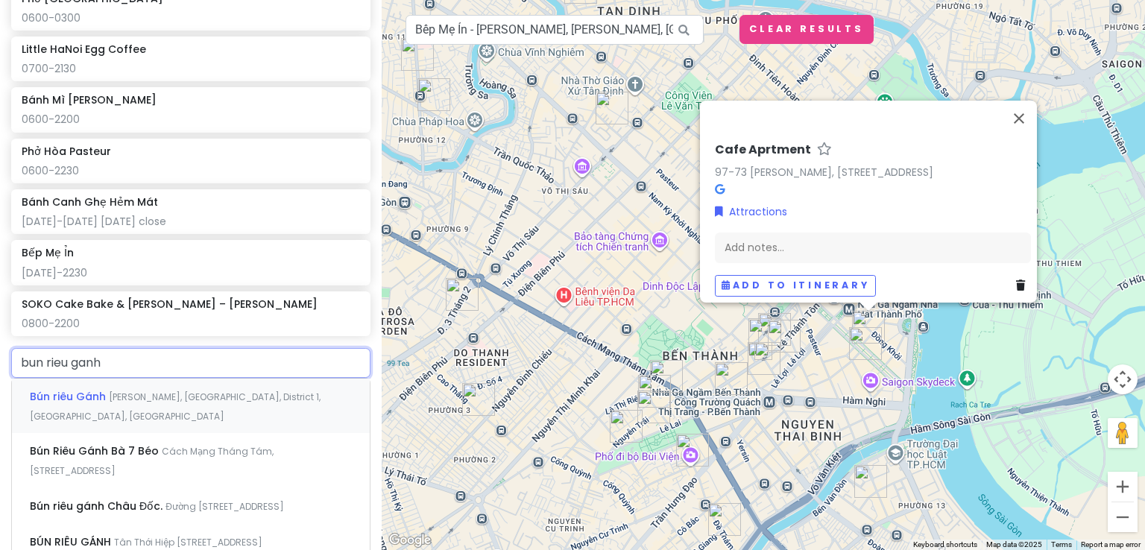
click at [185, 397] on span "[PERSON_NAME], [GEOGRAPHIC_DATA], District 1, [GEOGRAPHIC_DATA], [GEOGRAPHIC_DA…" at bounding box center [175, 407] width 291 height 32
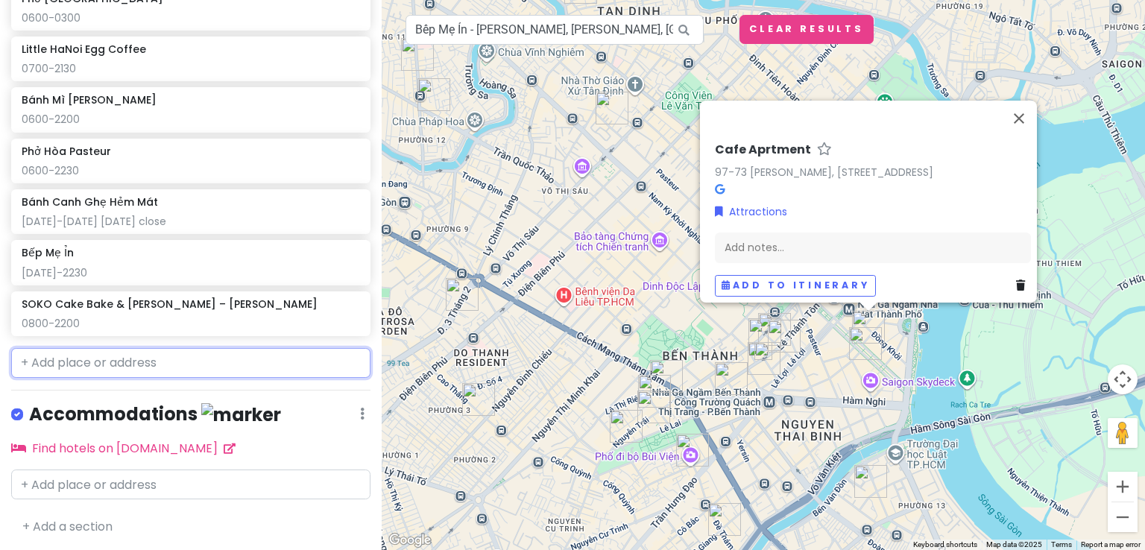
scroll to position [1264, 0]
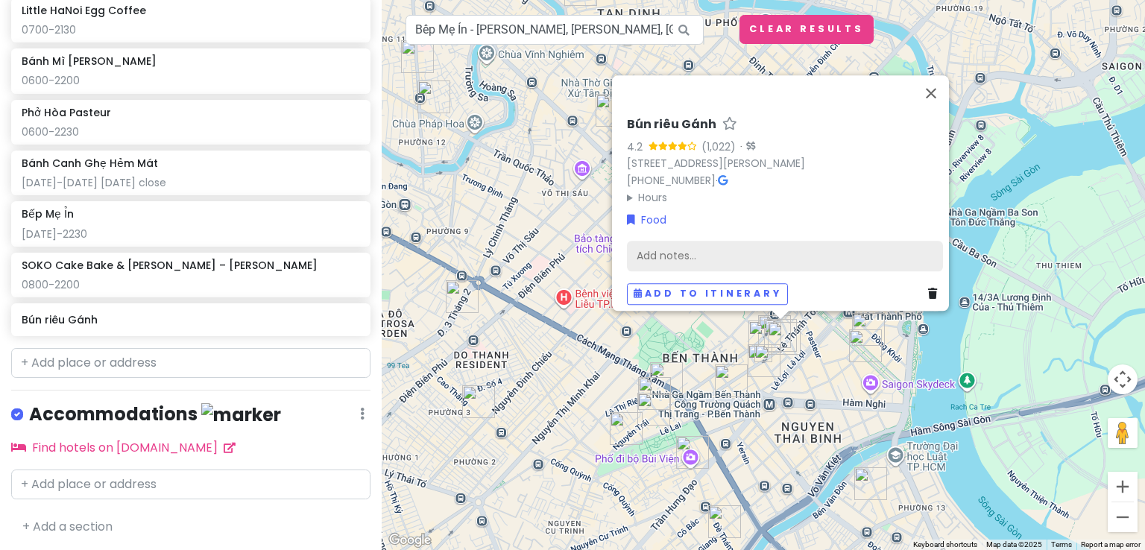
click at [677, 242] on div "Add notes..." at bounding box center [785, 256] width 316 height 31
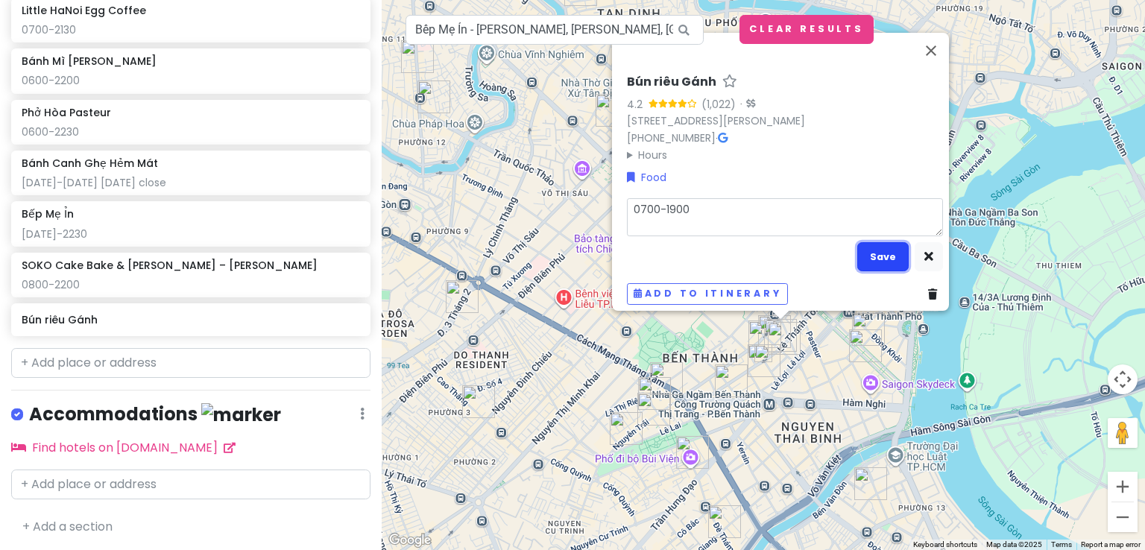
click at [884, 244] on button "Save" at bounding box center [882, 256] width 51 height 29
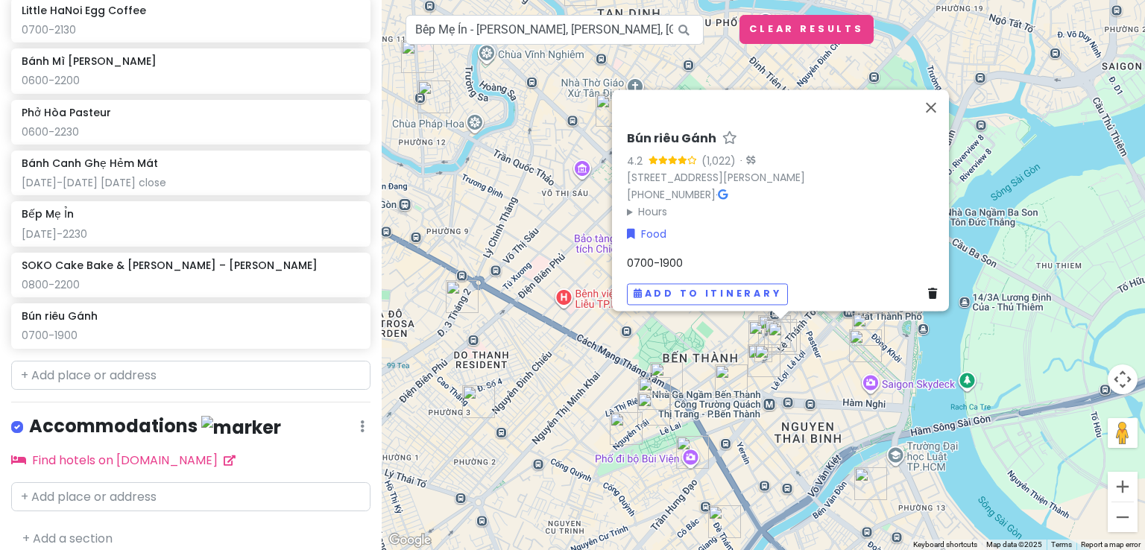
scroll to position [1276, 0]
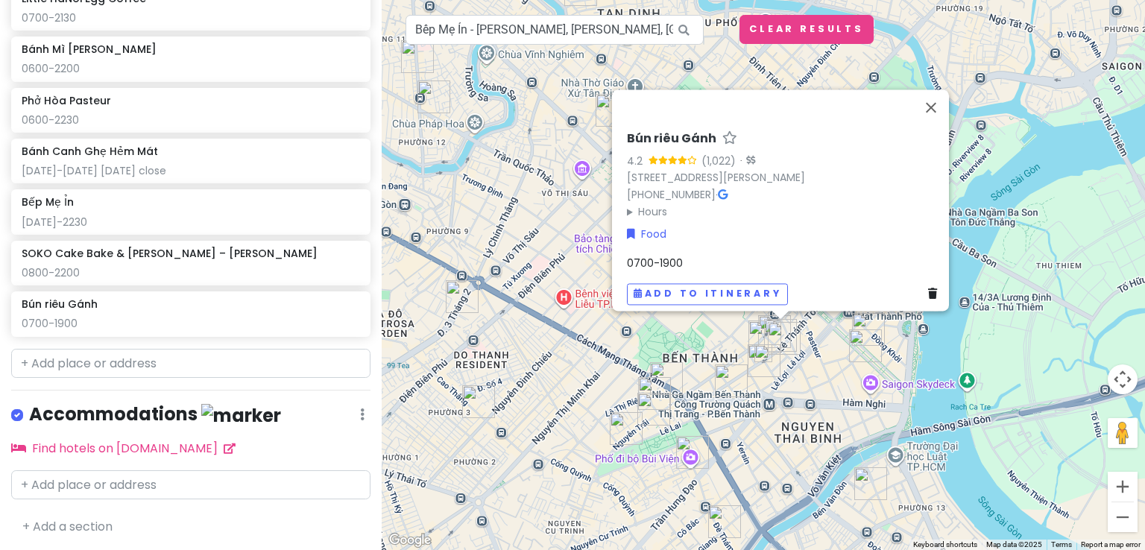
click at [1020, 150] on div "[GEOGRAPHIC_DATA] Gánh 4.2 (1,022) · [STREET_ADDRESS][PERSON_NAME][PERSON_NAME]…" at bounding box center [763, 275] width 763 height 550
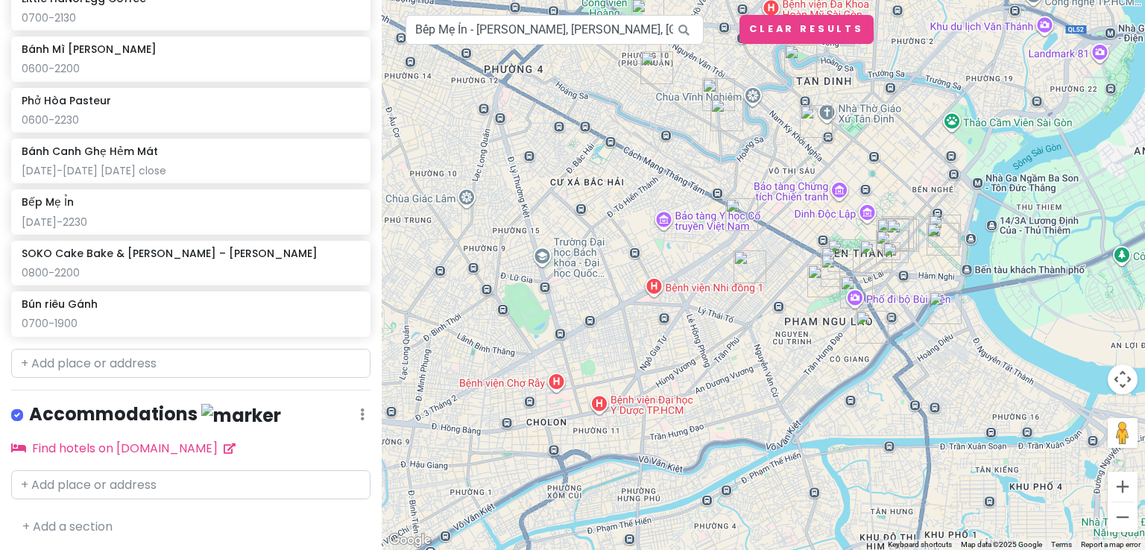
click at [850, 257] on img "Bánh Canh Ghẹ Hẻm Mát" at bounding box center [837, 270] width 33 height 33
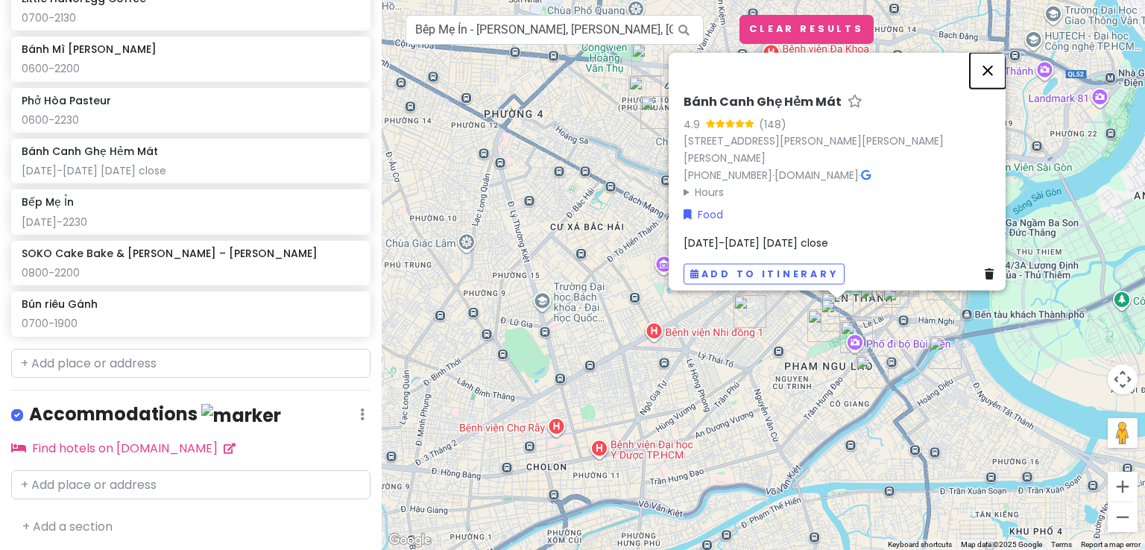
click at [996, 67] on button "Close" at bounding box center [988, 71] width 36 height 36
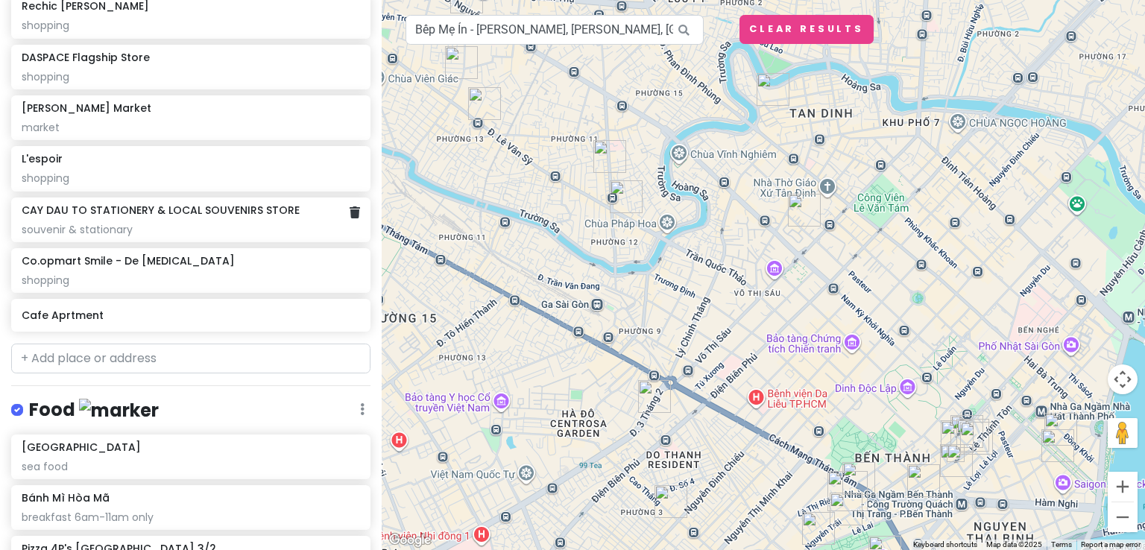
scroll to position [522, 0]
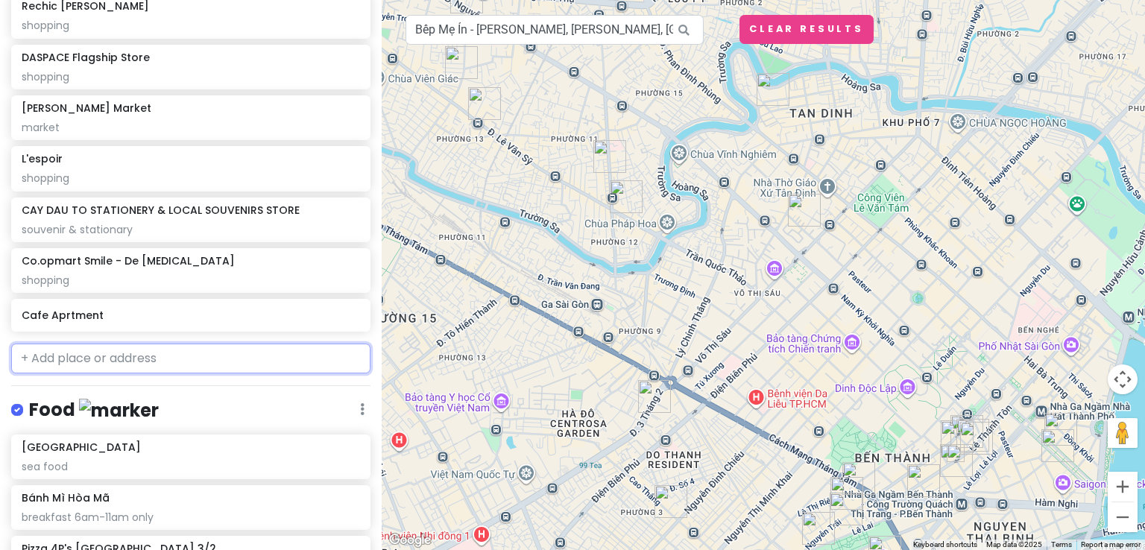
click at [133, 353] on input "text" at bounding box center [190, 359] width 359 height 30
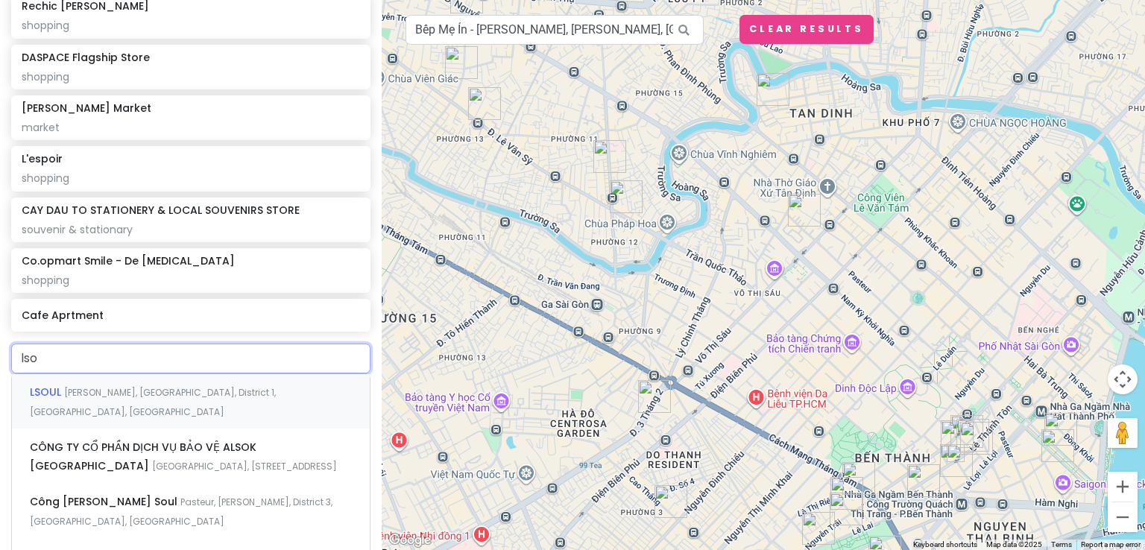
click at [158, 408] on div "LSOUL Đường [PERSON_NAME], [STREET_ADDRESS]" at bounding box center [191, 401] width 358 height 55
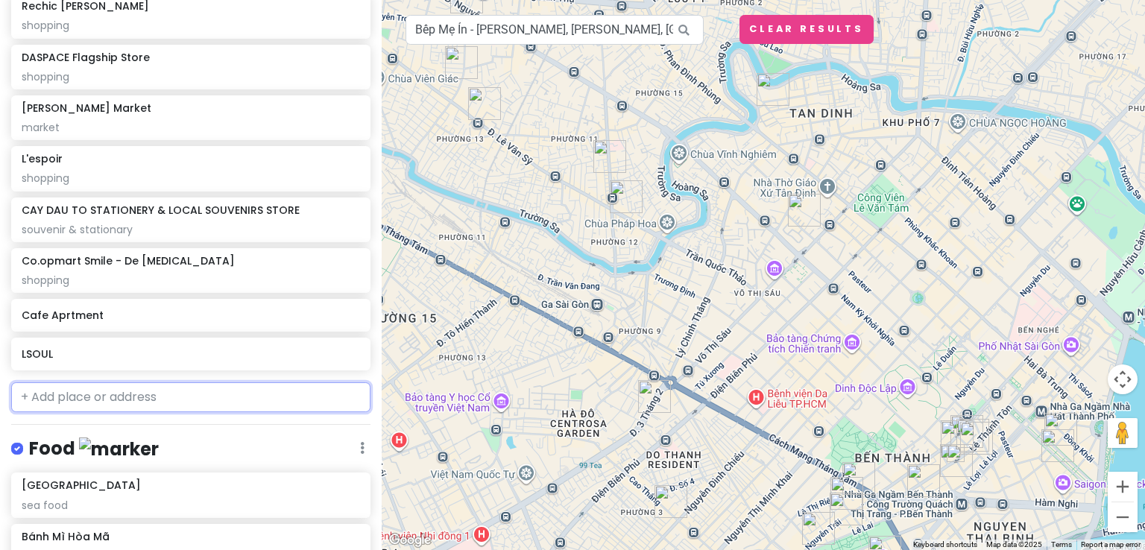
scroll to position [560, 0]
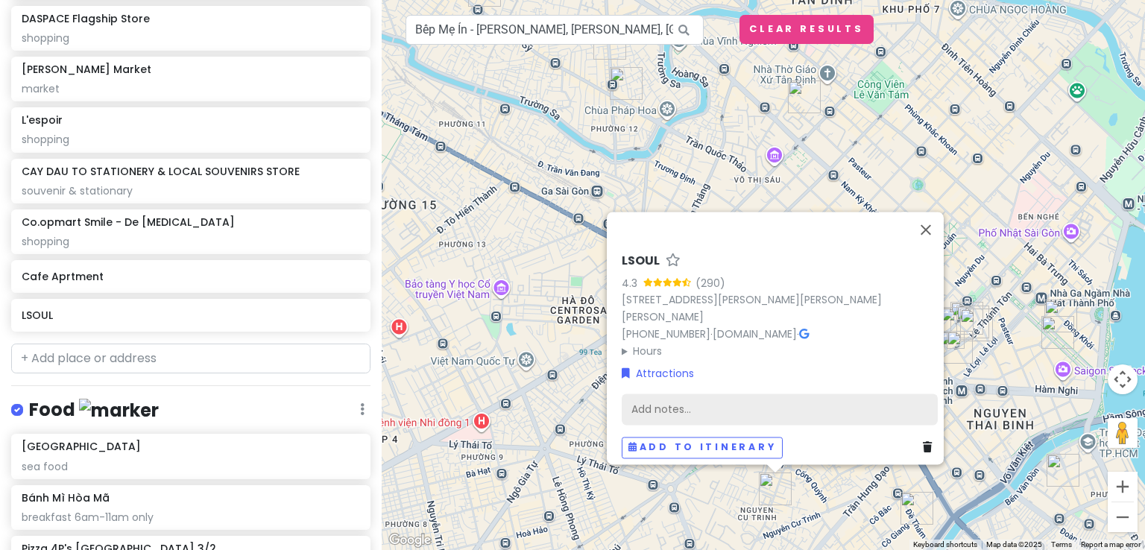
click at [682, 394] on div "Add notes..." at bounding box center [780, 409] width 316 height 31
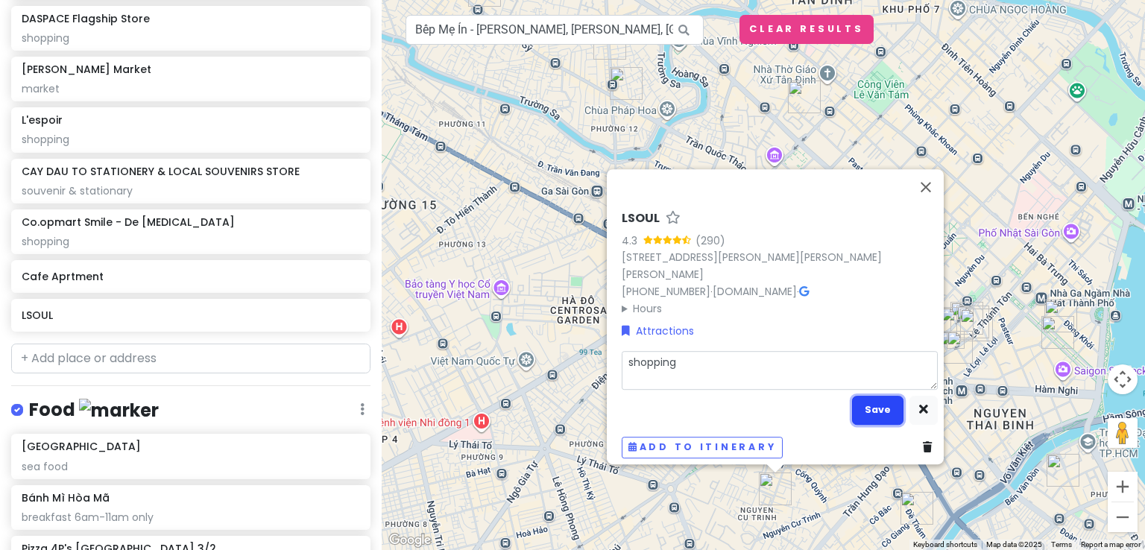
click at [878, 407] on button "Save" at bounding box center [877, 410] width 51 height 29
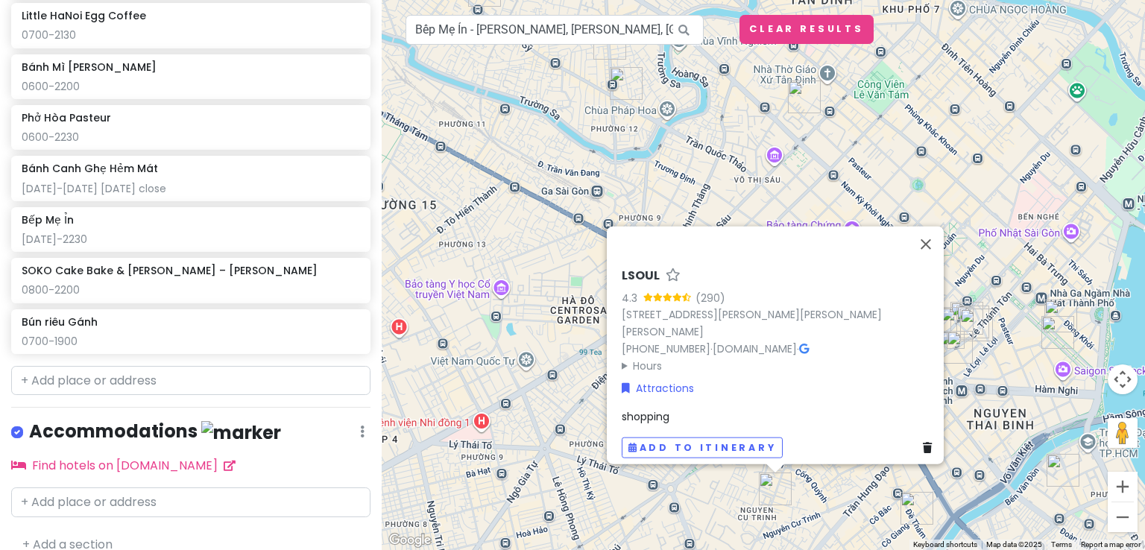
scroll to position [1327, 0]
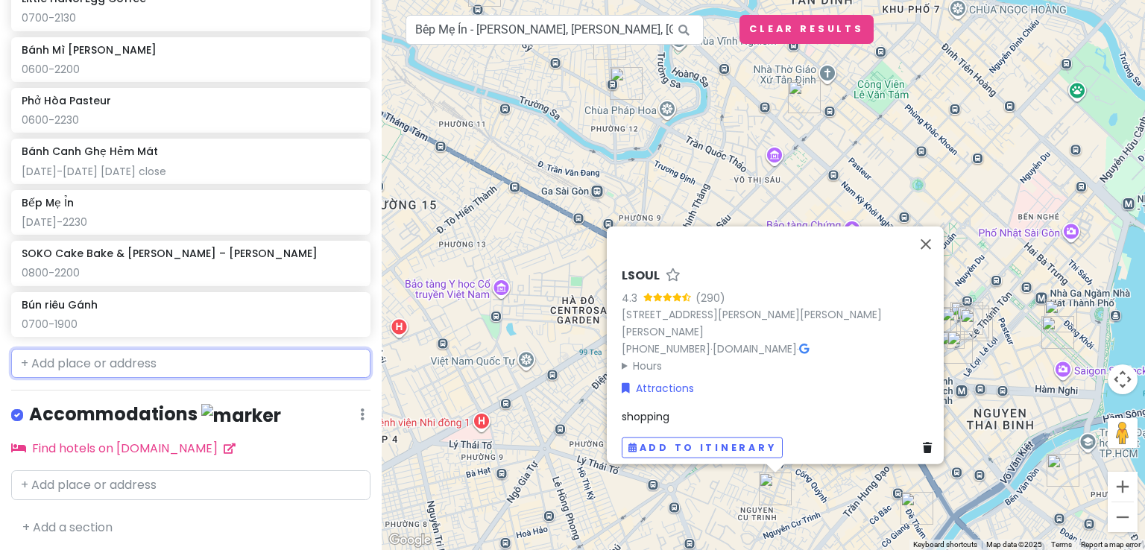
click at [91, 352] on input "text" at bounding box center [190, 364] width 359 height 30
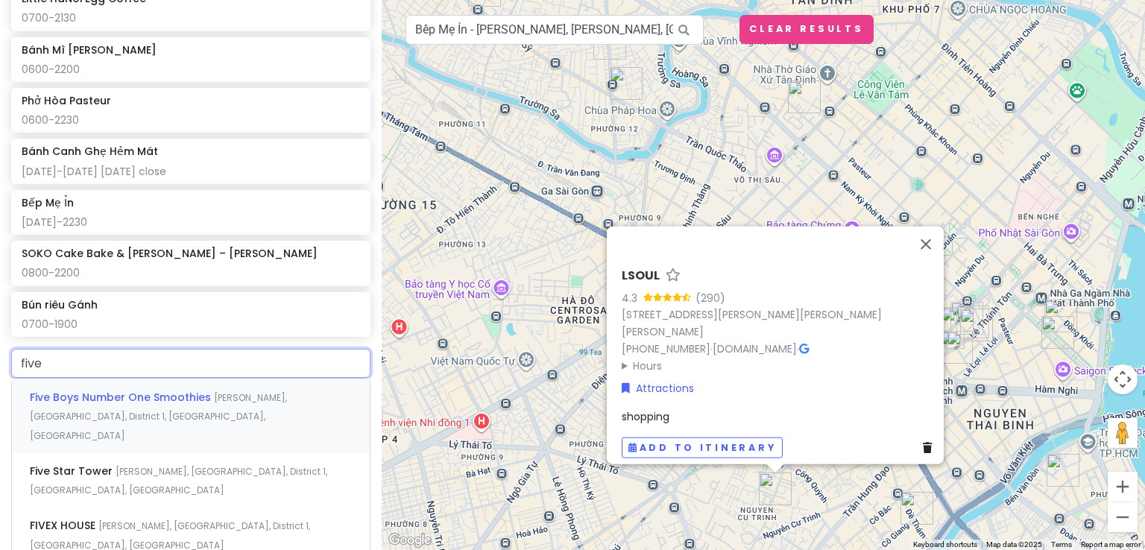
click at [213, 408] on div "Five Boys Number One Smoothies [PERSON_NAME], [GEOGRAPHIC_DATA], District 1, [G…" at bounding box center [191, 416] width 358 height 74
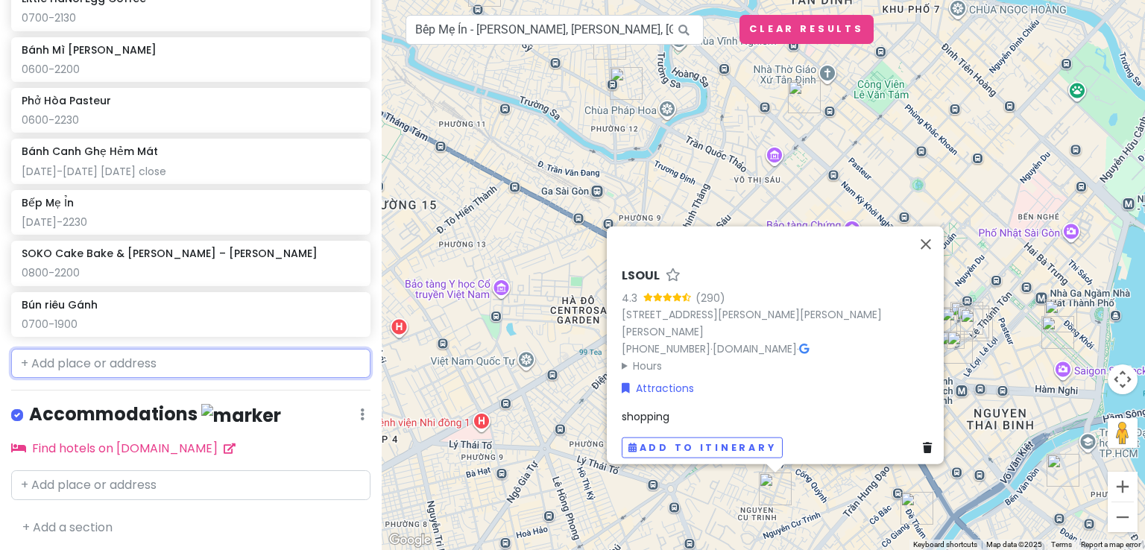
scroll to position [1365, 0]
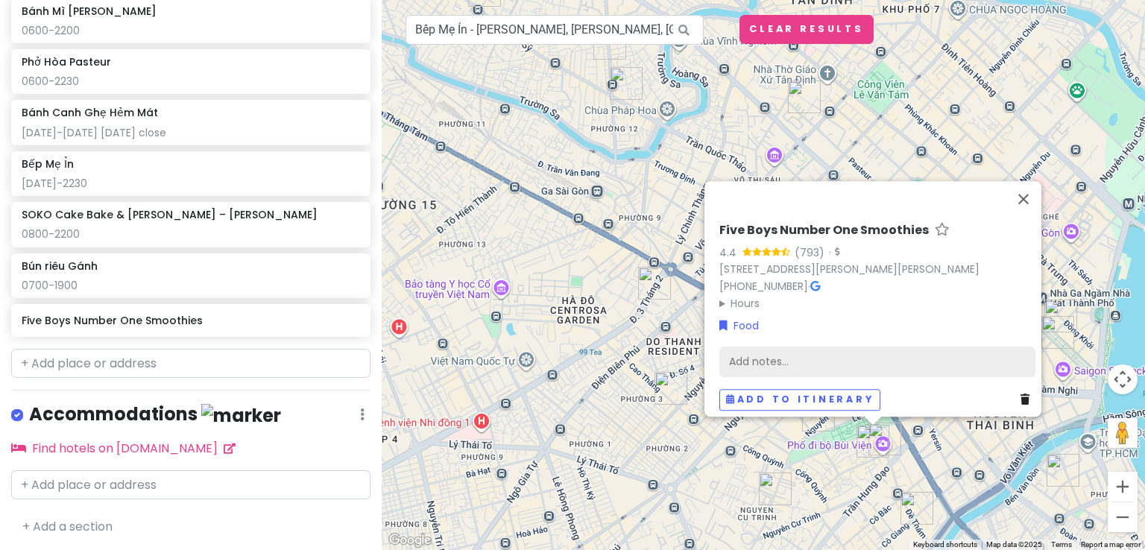
click at [757, 350] on div "Add notes..." at bounding box center [877, 362] width 316 height 31
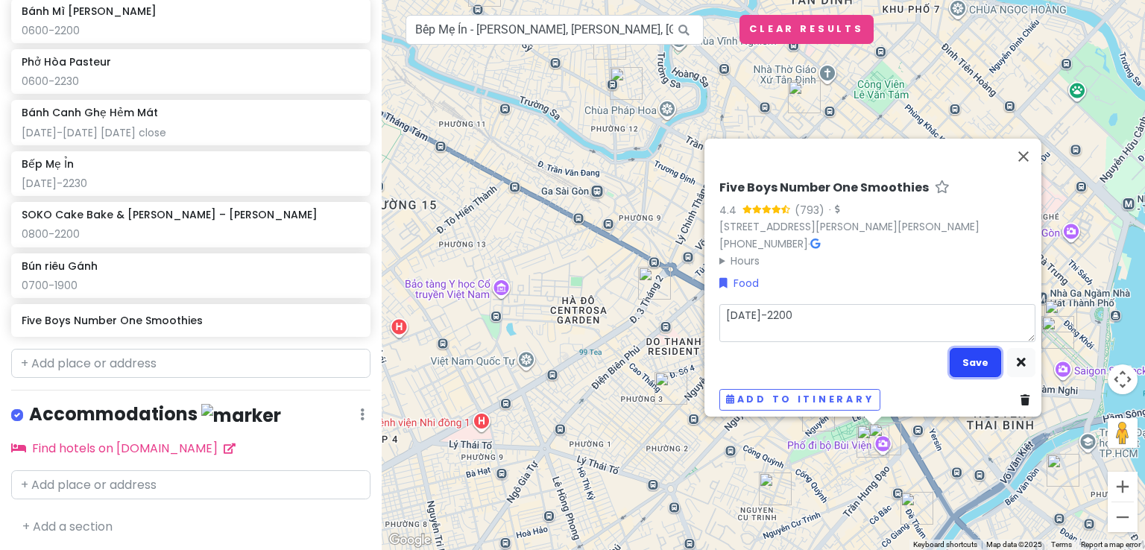
click at [970, 356] on button "Save" at bounding box center [974, 362] width 51 height 29
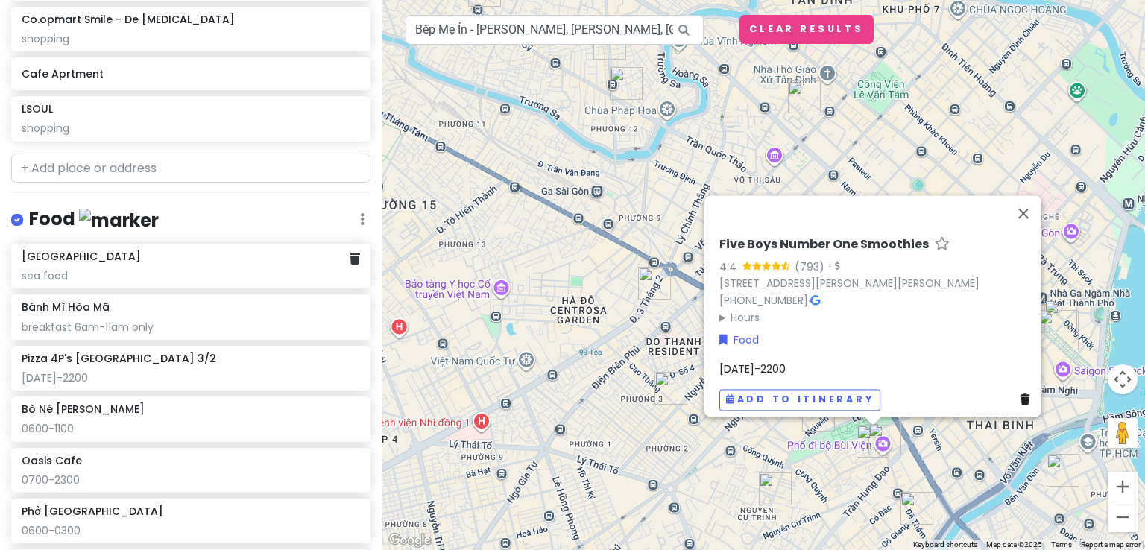
scroll to position [735, 0]
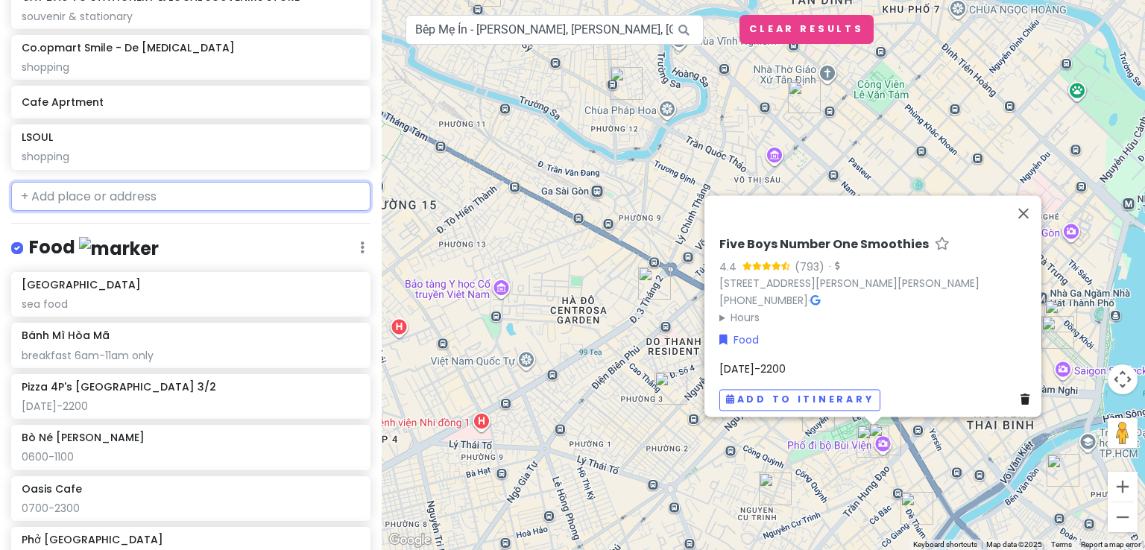
click at [206, 199] on input "text" at bounding box center [190, 197] width 359 height 30
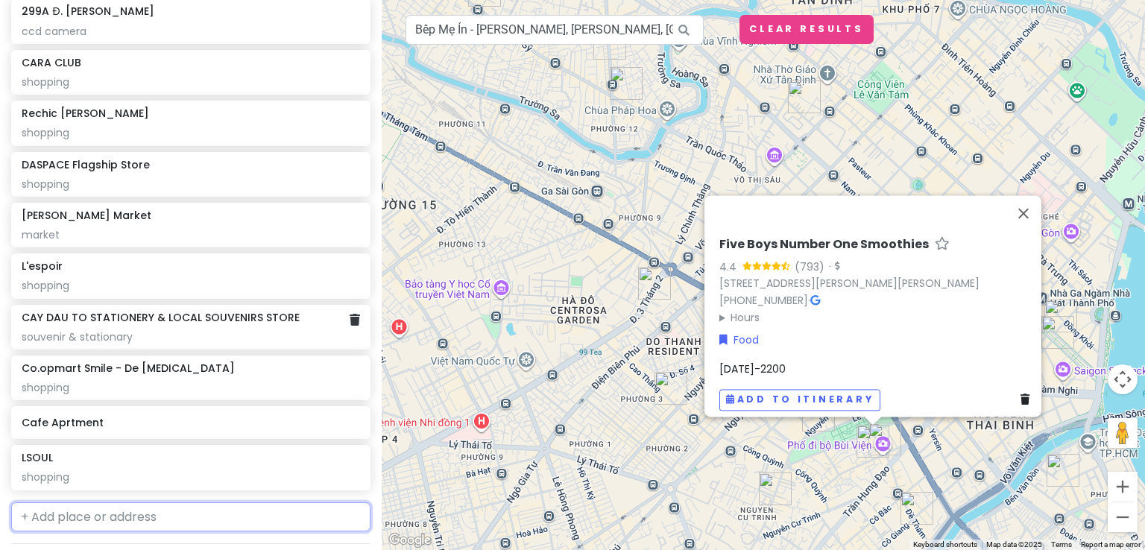
scroll to position [610, 0]
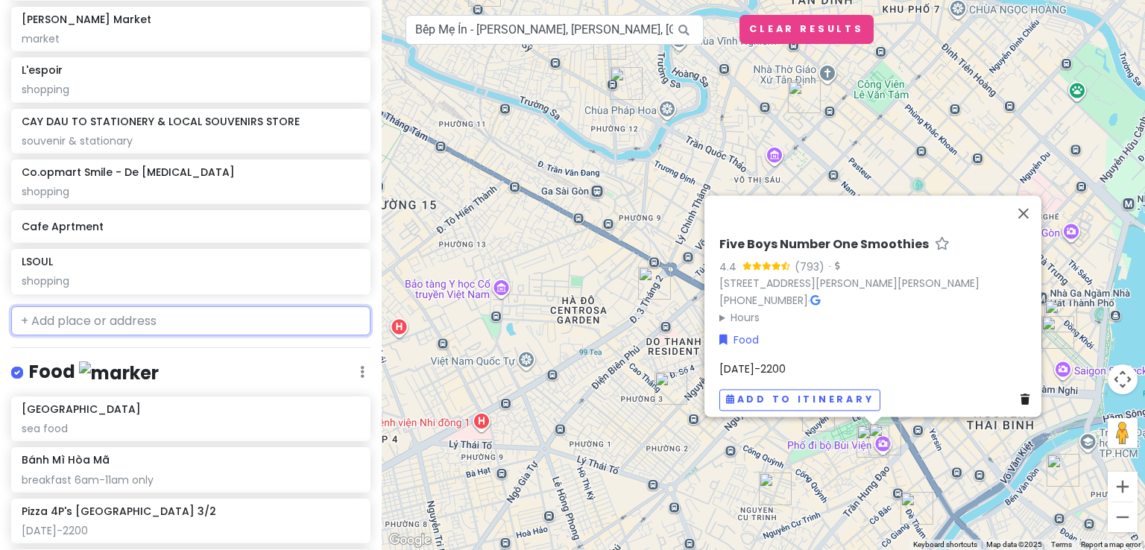
click at [182, 320] on input "text" at bounding box center [190, 321] width 359 height 30
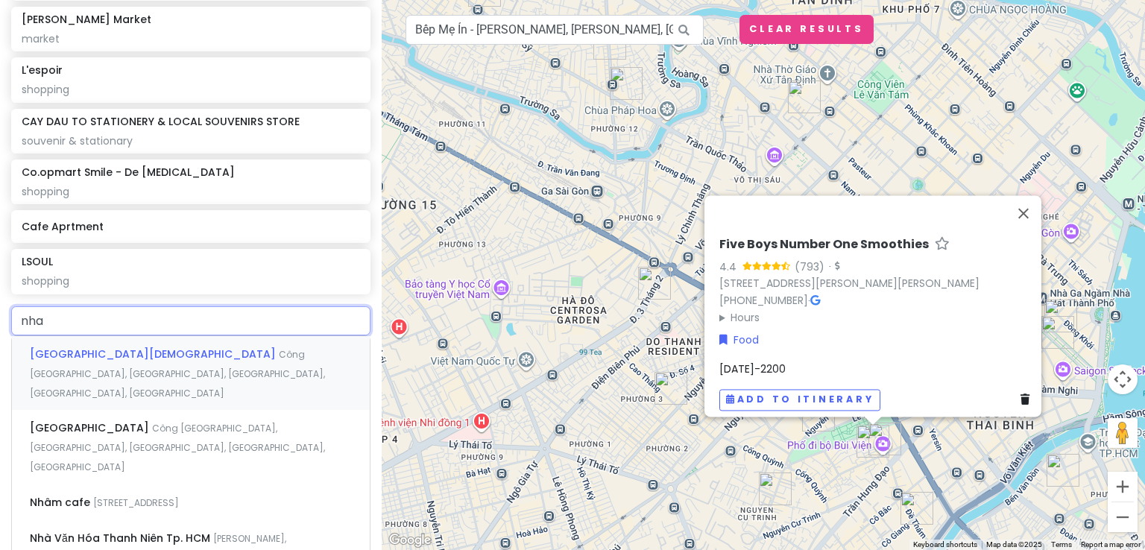
click at [191, 361] on div "Nhà thờ [DEMOGRAPHIC_DATA][GEOGRAPHIC_DATA], [GEOGRAPHIC_DATA], [GEOGRAPHIC_DAT…" at bounding box center [191, 373] width 358 height 74
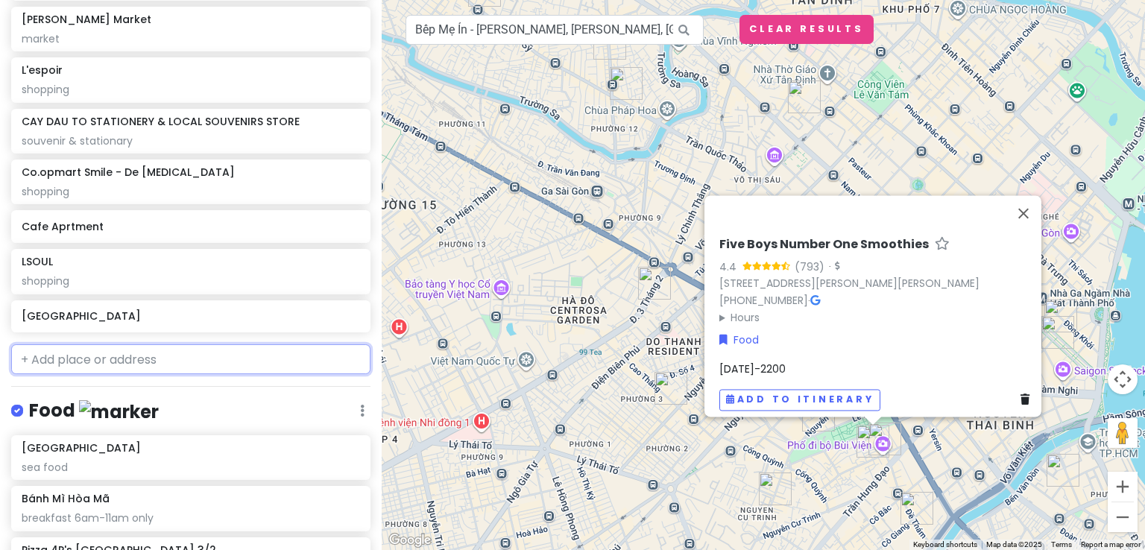
scroll to position [649, 0]
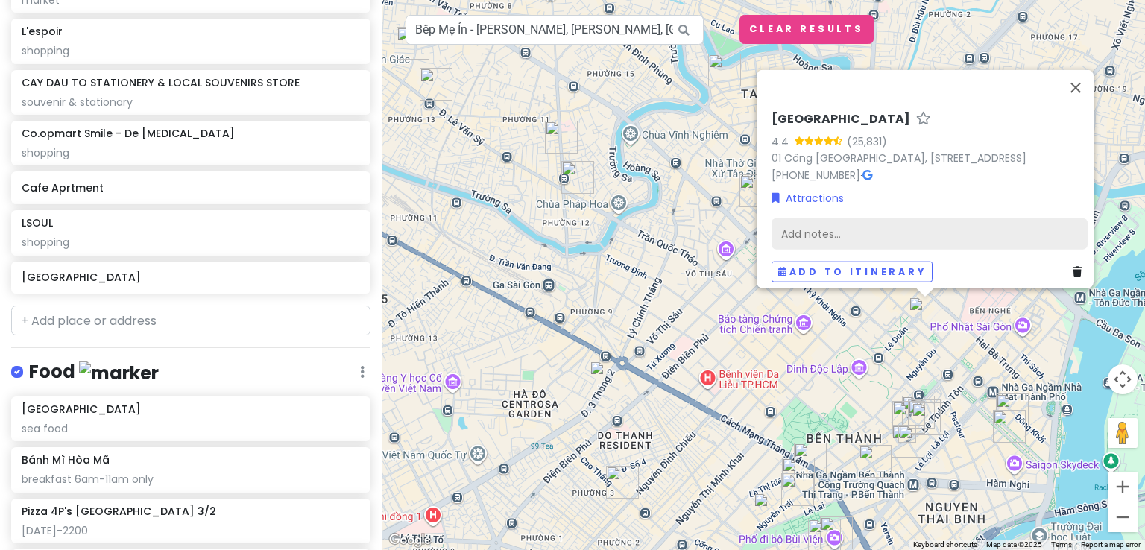
click at [824, 218] on div "Add notes..." at bounding box center [929, 233] width 316 height 31
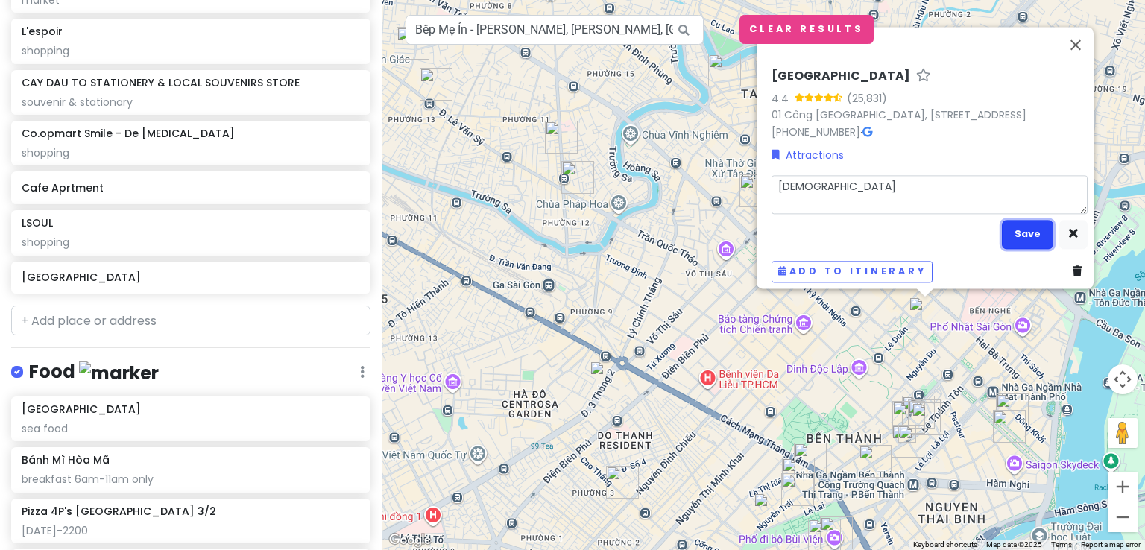
click at [1005, 220] on button "Save" at bounding box center [1027, 234] width 51 height 29
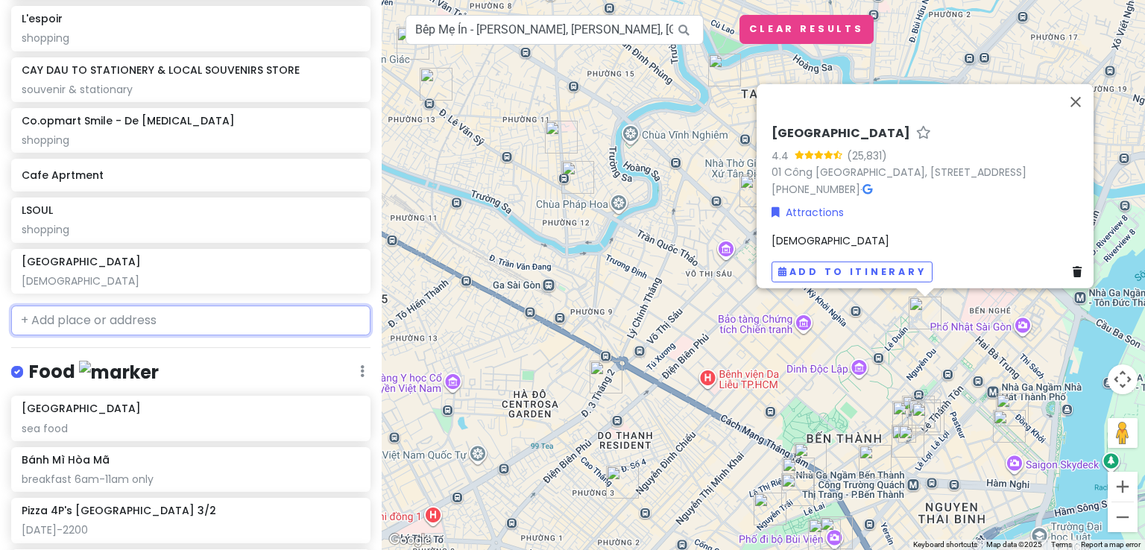
click at [98, 318] on input "text" at bounding box center [190, 321] width 359 height 30
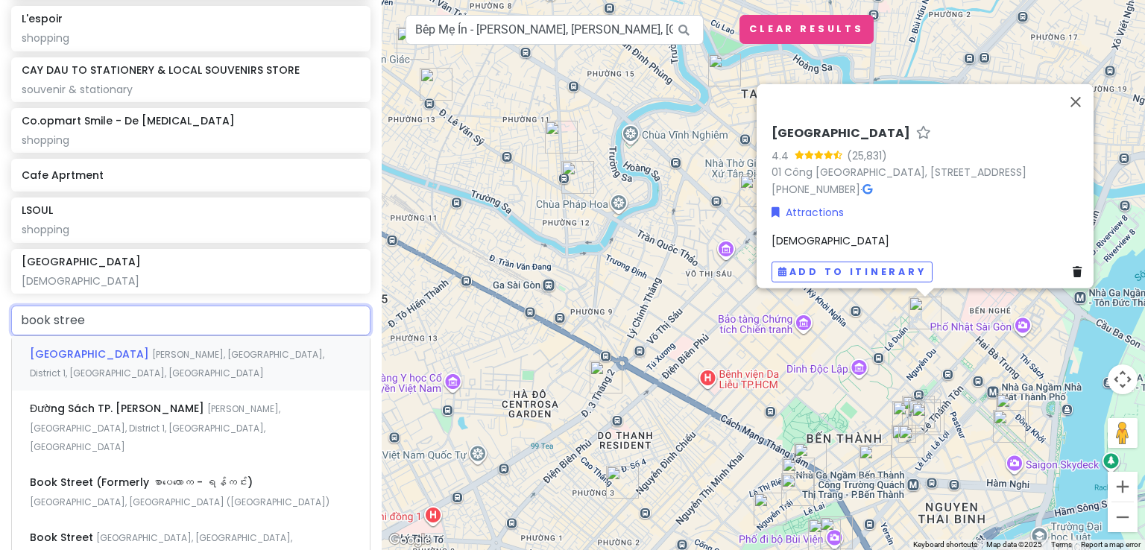
click at [285, 364] on div "[GEOGRAPHIC_DATA] Book [STREET_ADDRESS][PERSON_NAME]" at bounding box center [191, 363] width 358 height 55
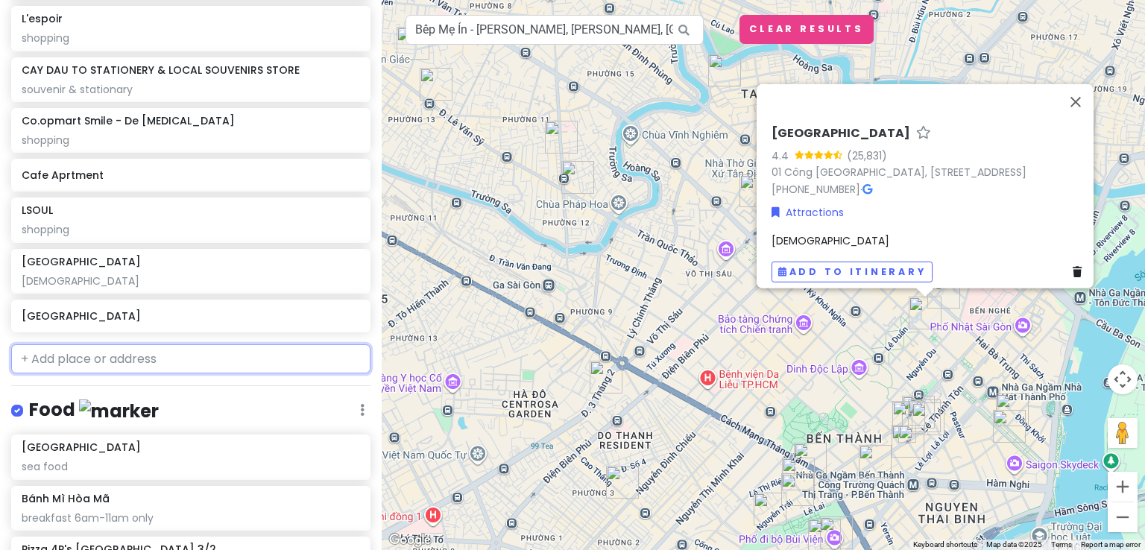
scroll to position [700, 0]
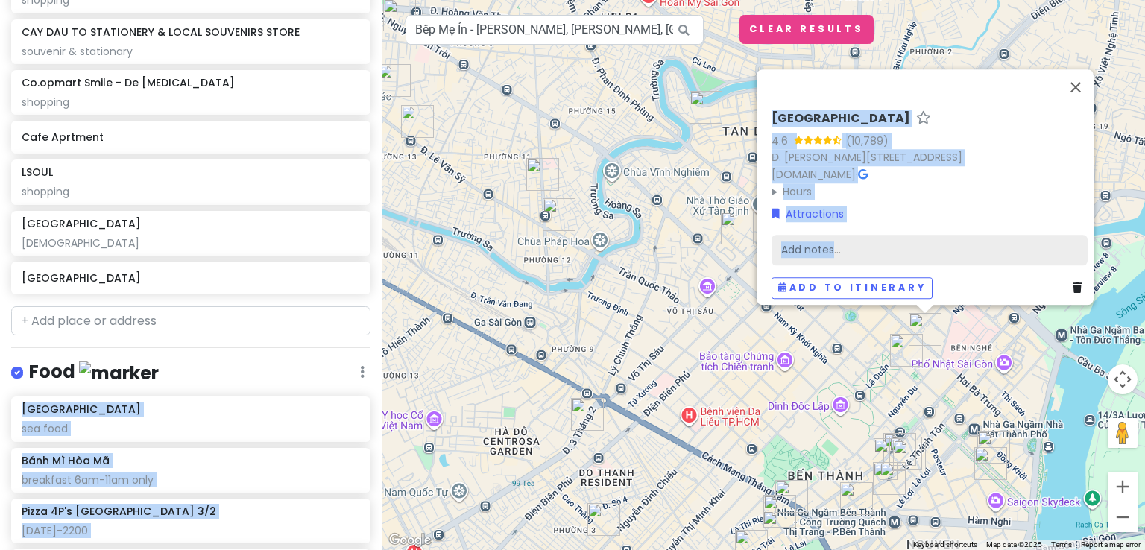
drag, startPoint x: 271, startPoint y: 358, endPoint x: 827, endPoint y: 241, distance: 568.0
click at [827, 241] on div "Viet~~ Private Change Dates Make a Copy Delete Trip Go Pro ⚡️ Give Feedback 💡 S…" at bounding box center [572, 275] width 1145 height 550
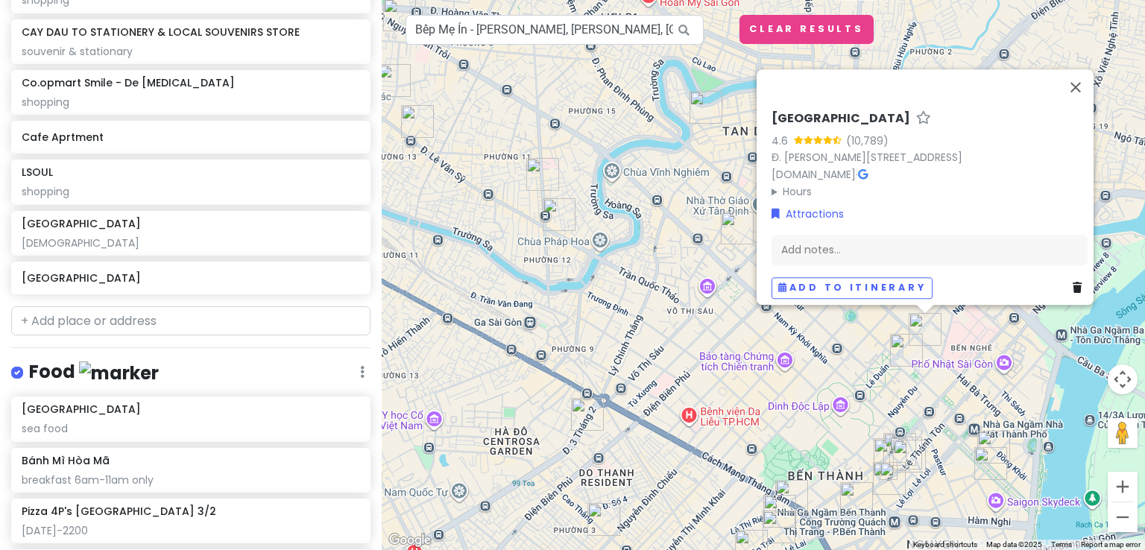
click at [215, 370] on div "Food Edit Reorder Delete List" at bounding box center [190, 375] width 359 height 31
click at [836, 245] on div "Add notes..." at bounding box center [929, 250] width 316 height 31
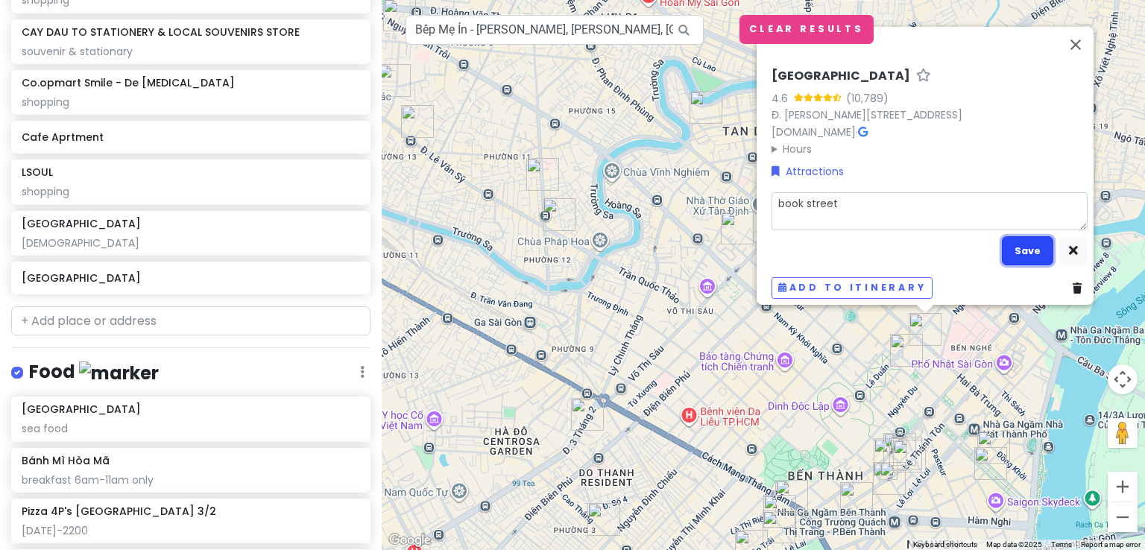
click at [1031, 236] on button "Save" at bounding box center [1027, 250] width 51 height 29
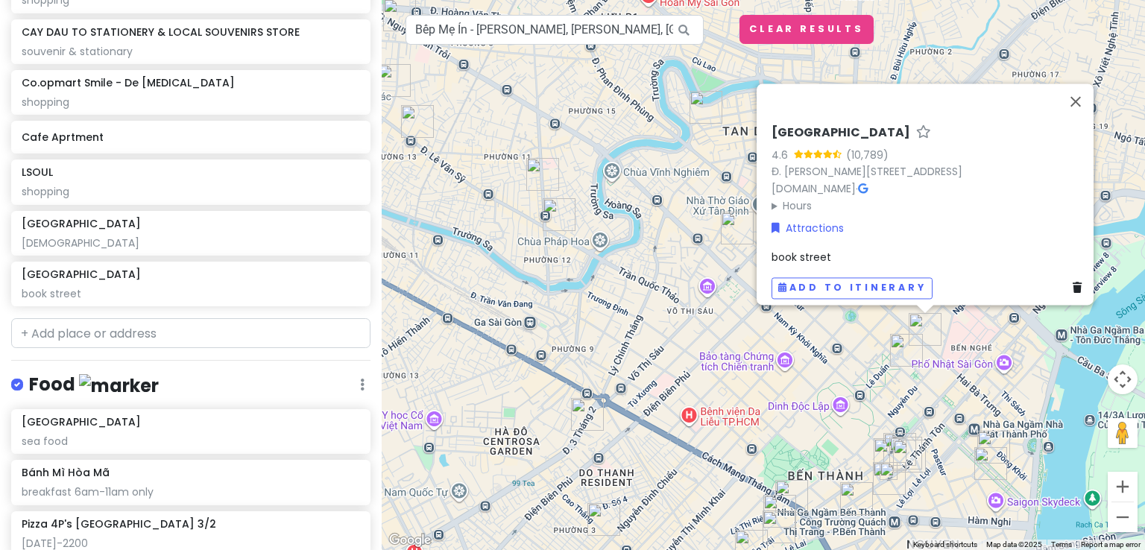
scroll to position [712, 0]
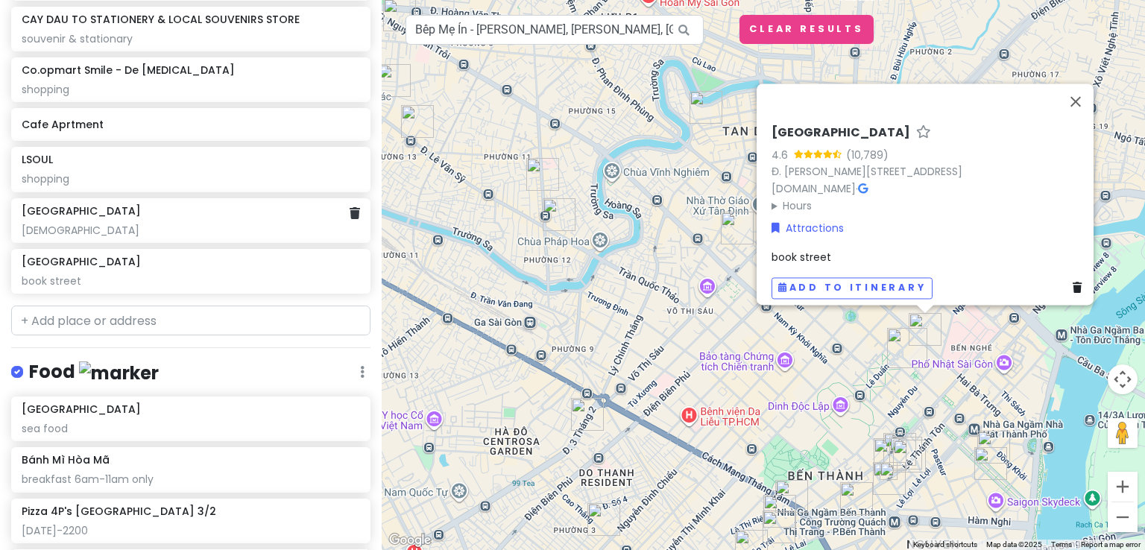
click at [307, 224] on div "[DEMOGRAPHIC_DATA]" at bounding box center [191, 230] width 338 height 13
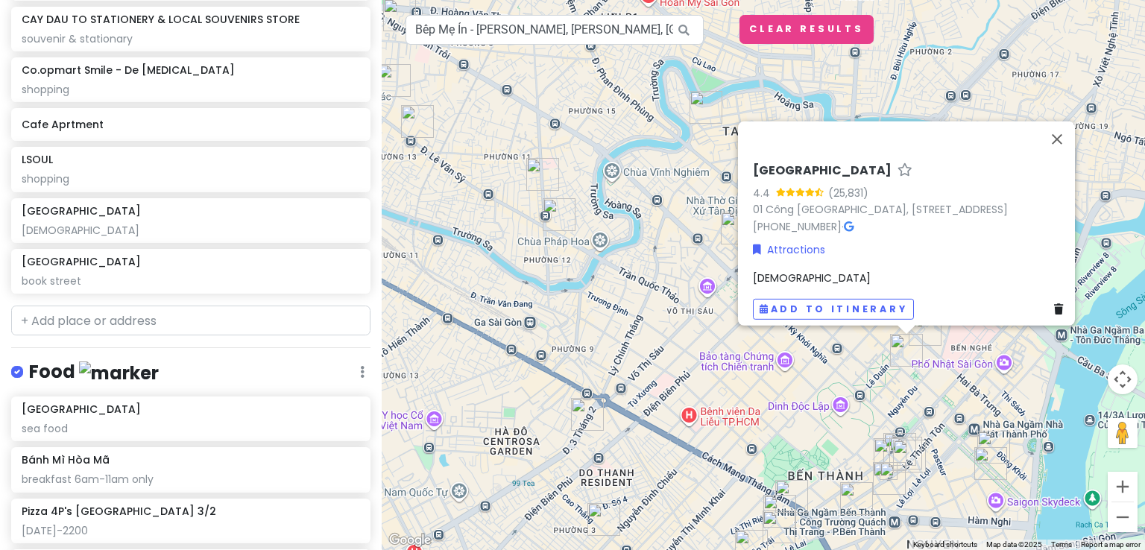
click at [887, 270] on div "[DEMOGRAPHIC_DATA]" at bounding box center [911, 278] width 316 height 16
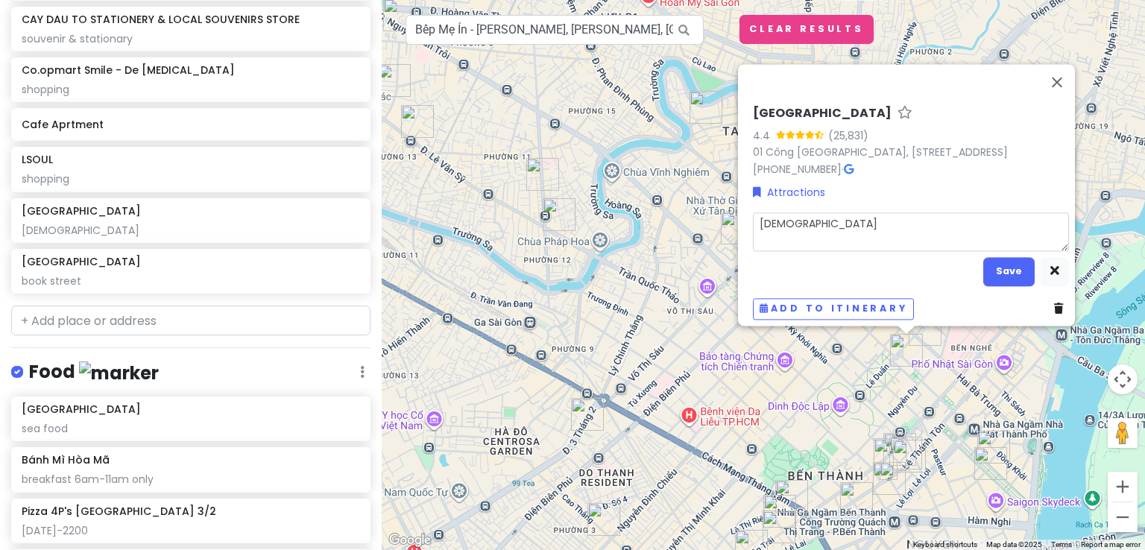
click at [871, 215] on textarea "[DEMOGRAPHIC_DATA]" at bounding box center [911, 232] width 316 height 39
click at [1000, 257] on button "Save" at bounding box center [1008, 271] width 51 height 29
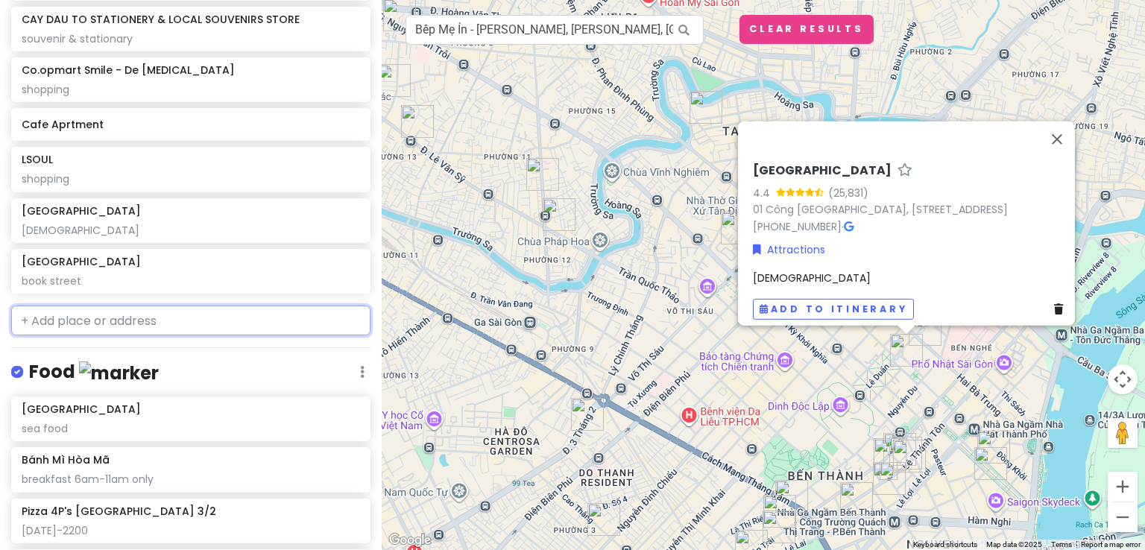
click at [288, 323] on input "text" at bounding box center [190, 321] width 359 height 30
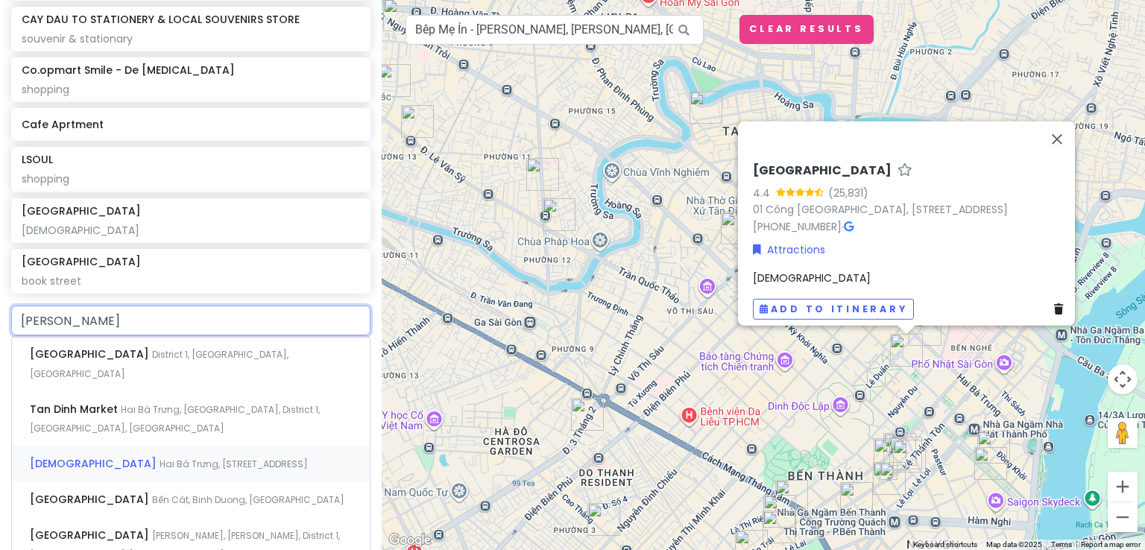
click at [247, 458] on span "Hai Bà Trưng, [STREET_ADDRESS]" at bounding box center [233, 464] width 148 height 13
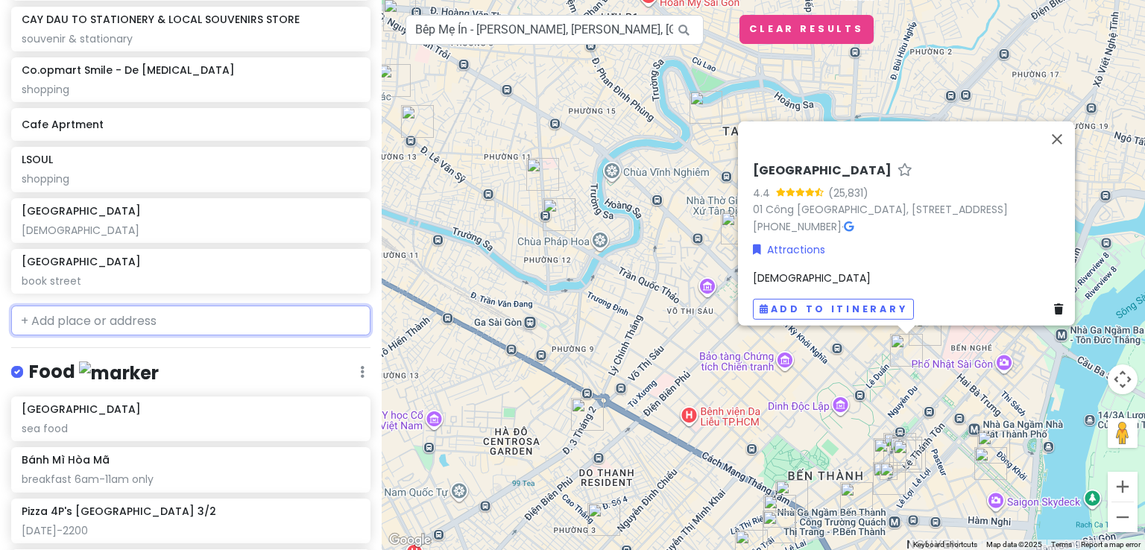
scroll to position [751, 0]
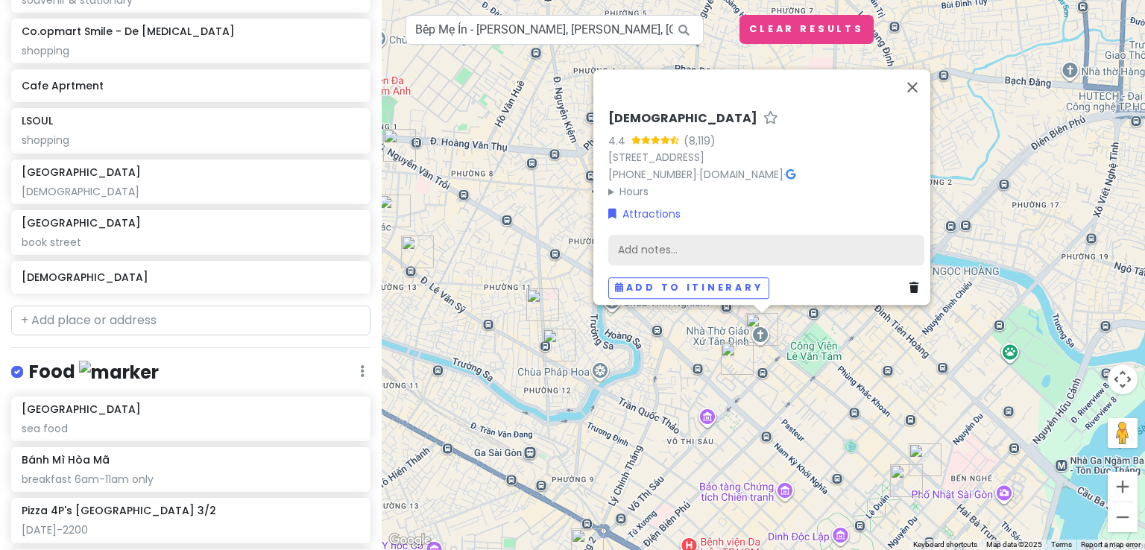
click at [705, 246] on div "Add notes..." at bounding box center [766, 250] width 316 height 31
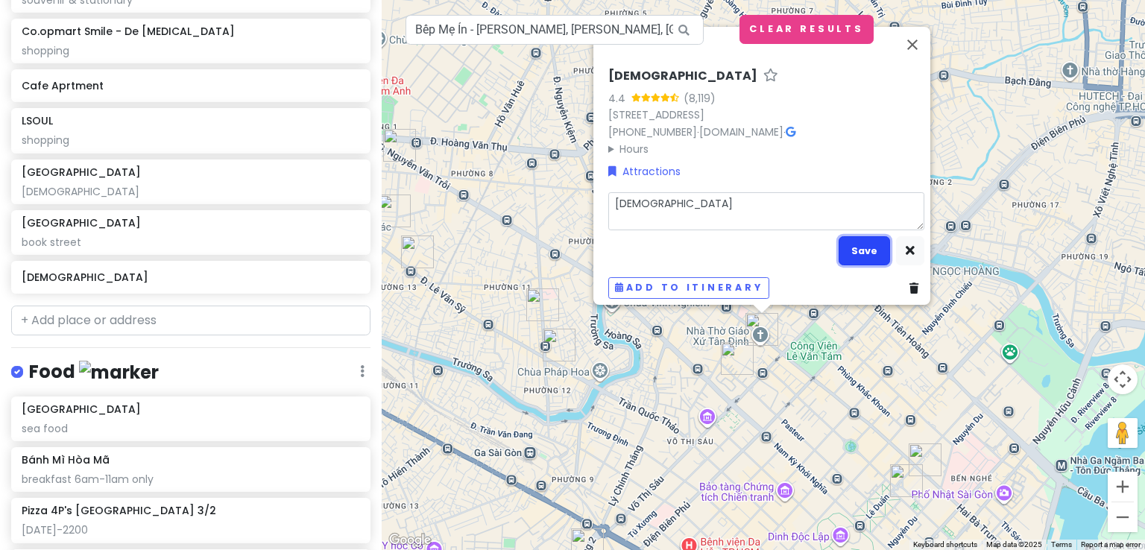
click at [863, 239] on button "Save" at bounding box center [863, 250] width 51 height 29
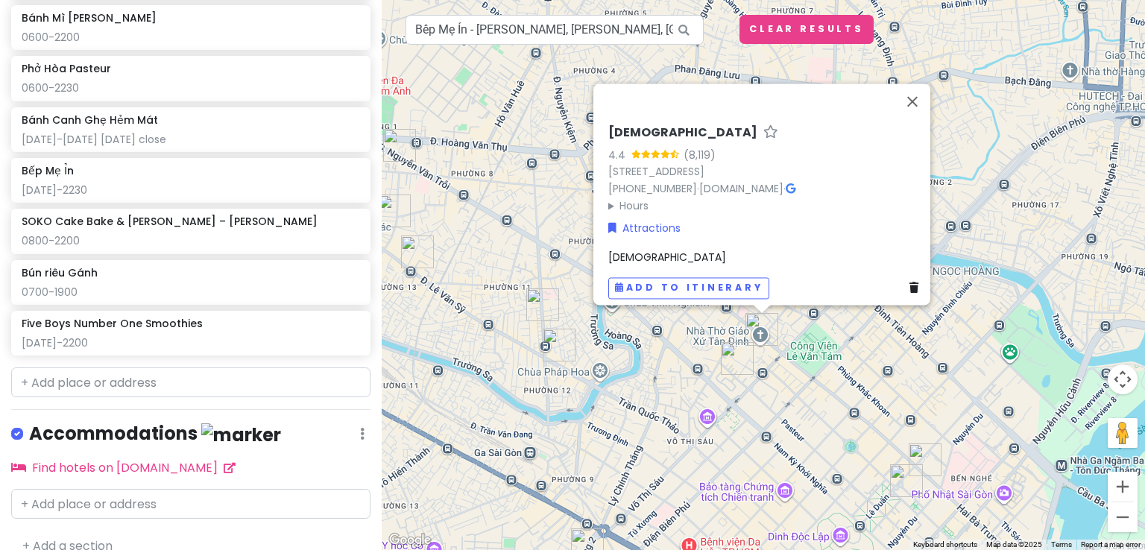
scroll to position [1531, 0]
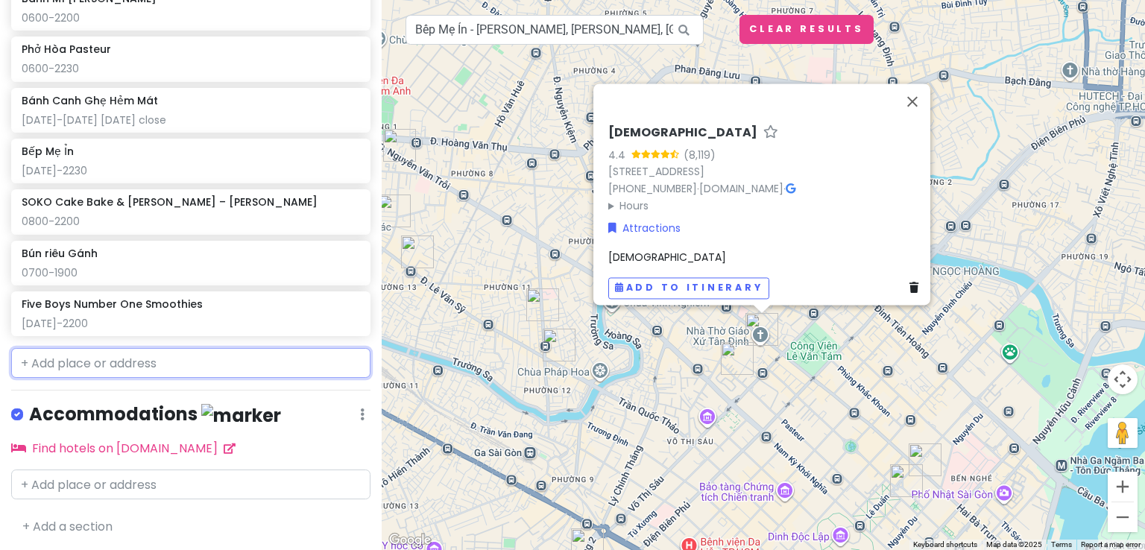
click at [209, 361] on input "text" at bounding box center [190, 363] width 359 height 30
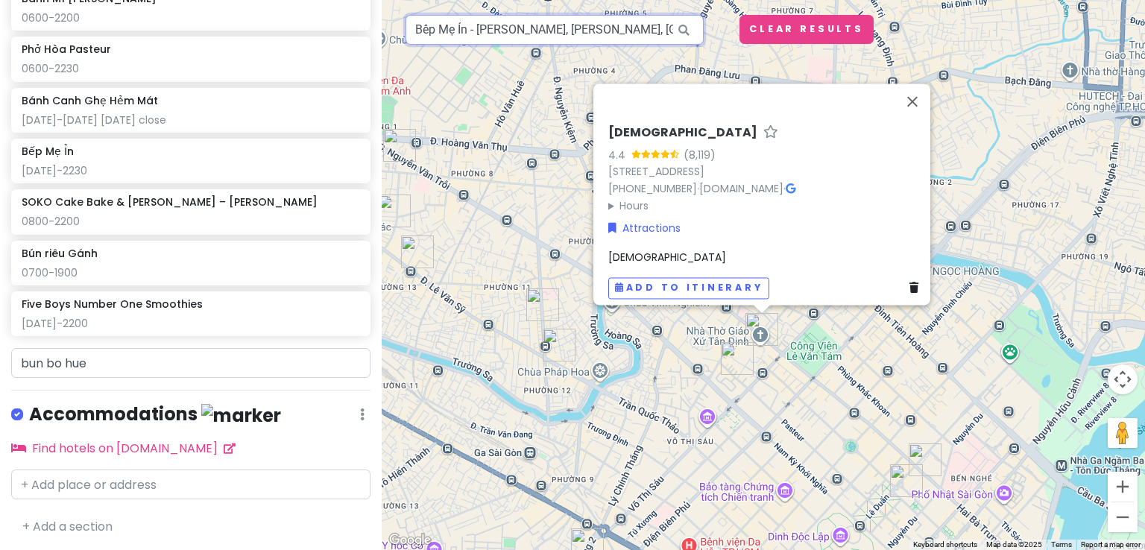
click at [629, 33] on input "Bếp Mẹ Ỉn - [PERSON_NAME], [PERSON_NAME], [GEOGRAPHIC_DATA], District 1, [GEOGR…" at bounding box center [554, 30] width 298 height 30
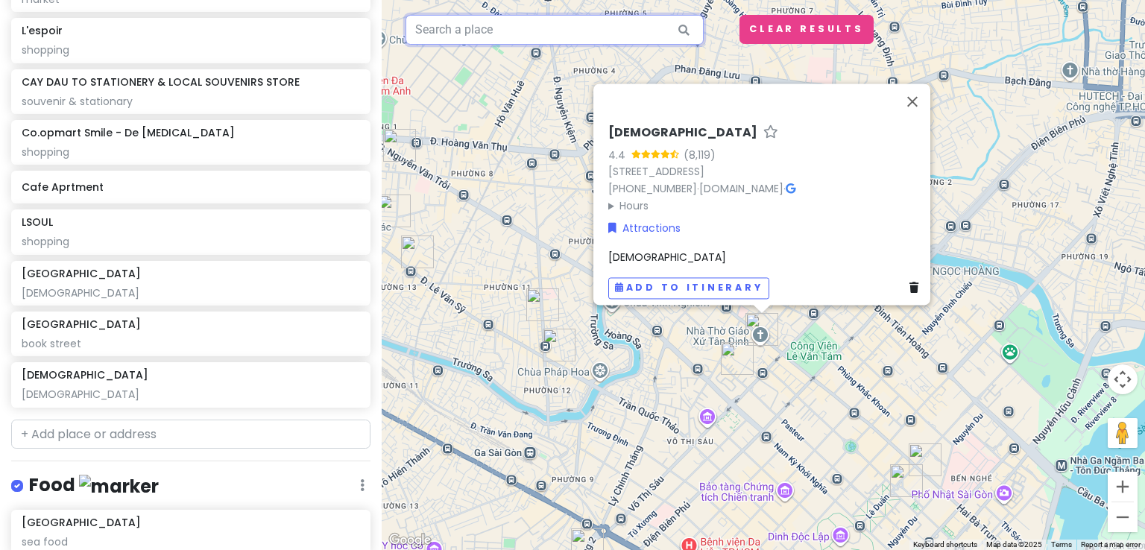
scroll to position [641, 0]
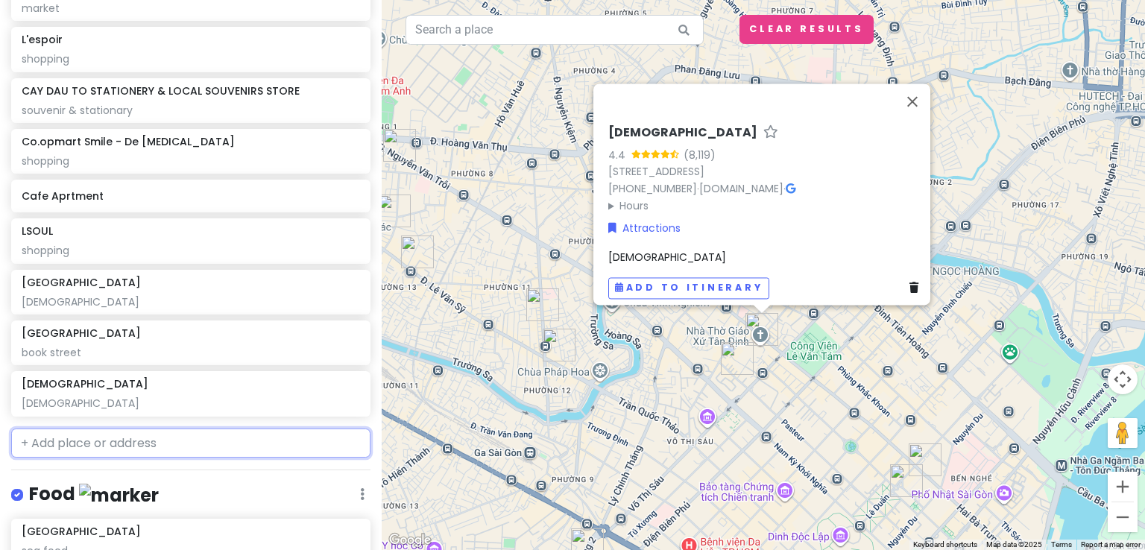
click at [182, 444] on input "text" at bounding box center [190, 444] width 359 height 30
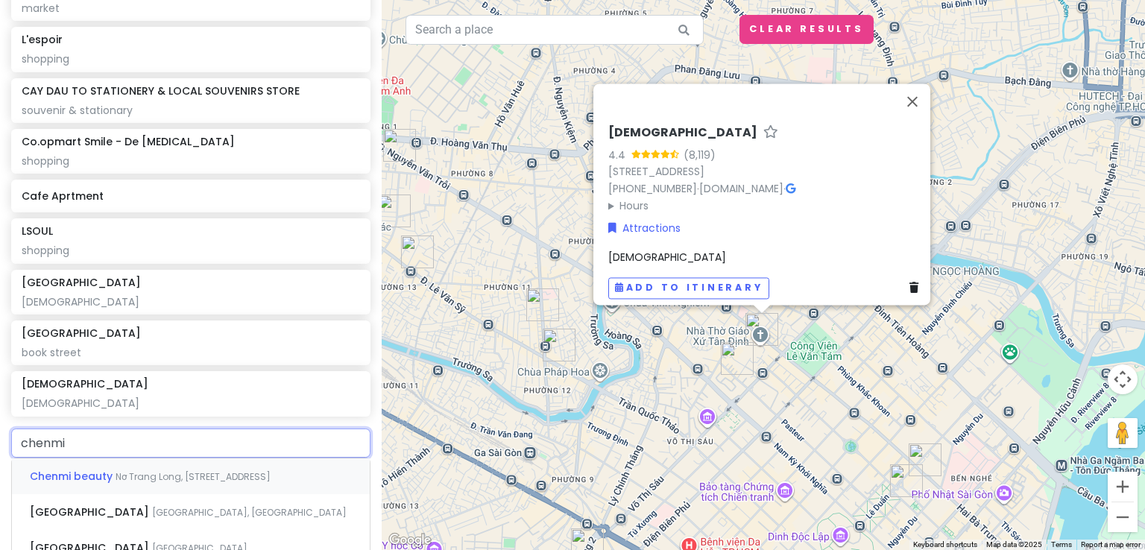
click at [200, 489] on div "Chenmi beauty Nơ Trang Long, [GEOGRAPHIC_DATA], [GEOGRAPHIC_DATA], [GEOGRAPHIC_…" at bounding box center [191, 476] width 358 height 36
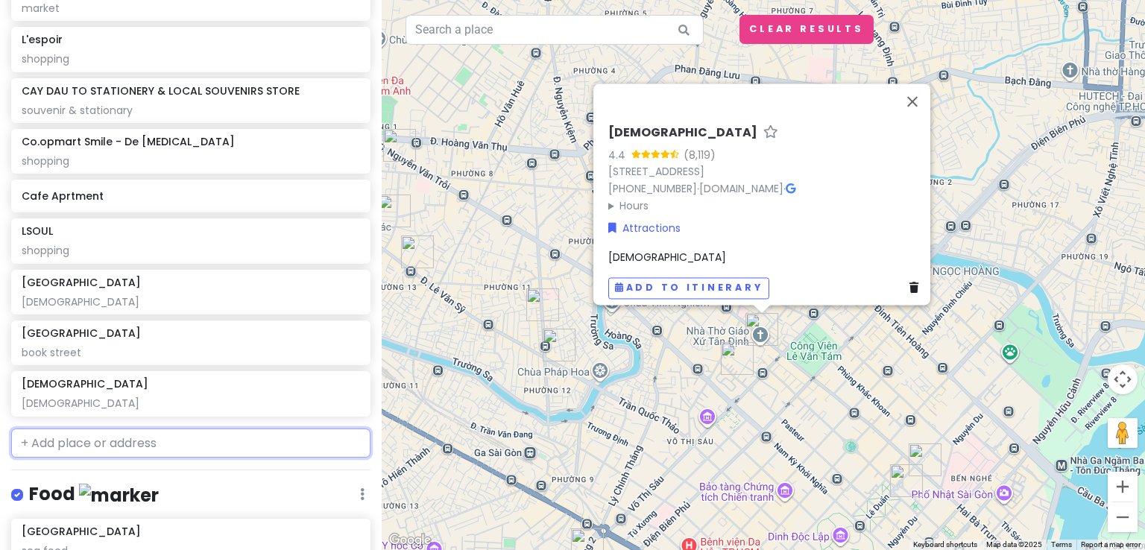
scroll to position [680, 0]
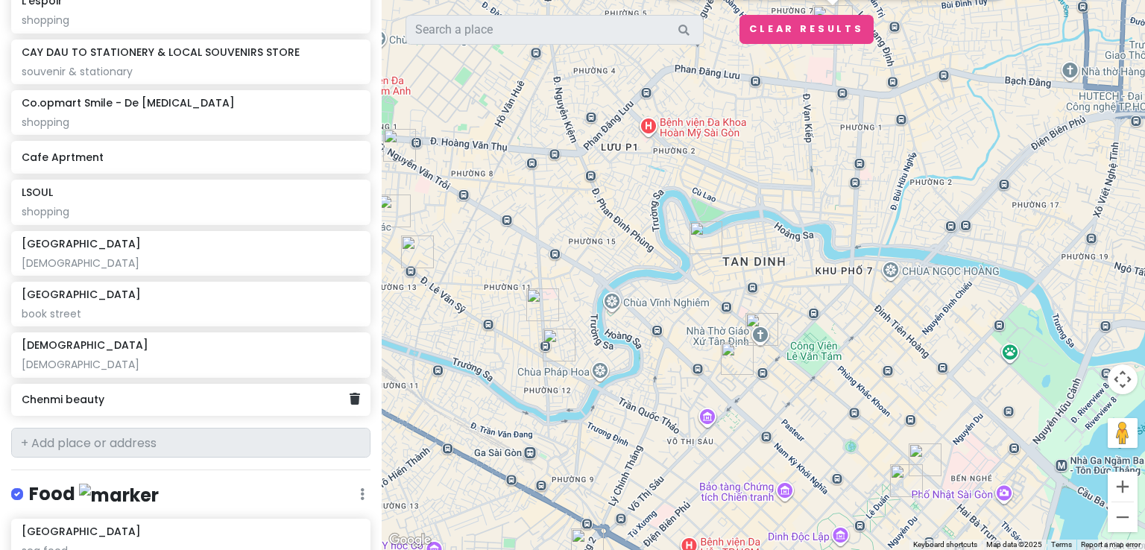
click at [210, 399] on h6 "Chenmi beauty" at bounding box center [185, 399] width 327 height 13
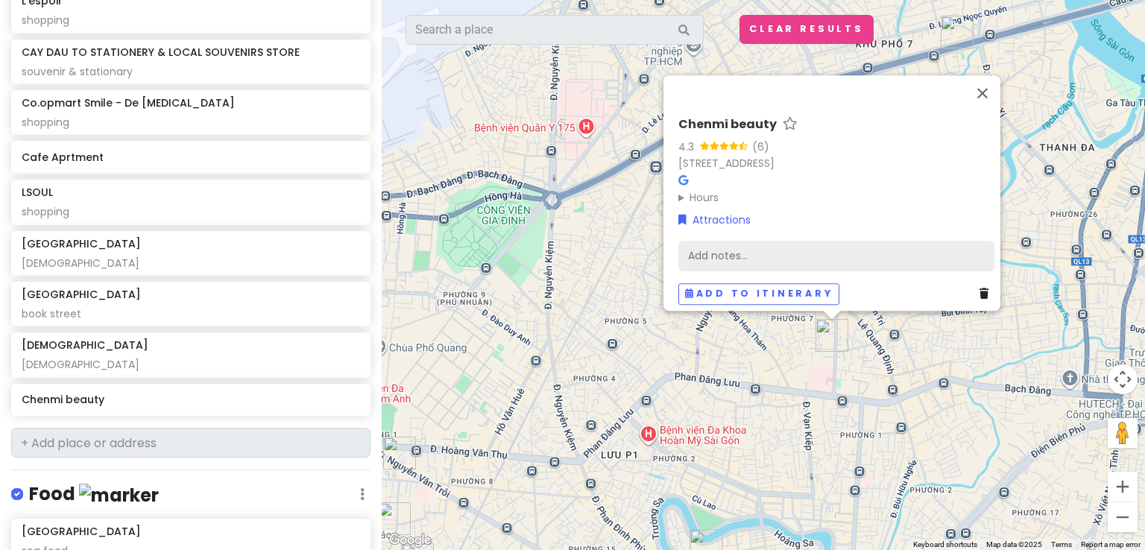
click at [791, 241] on div "Add notes..." at bounding box center [836, 256] width 316 height 31
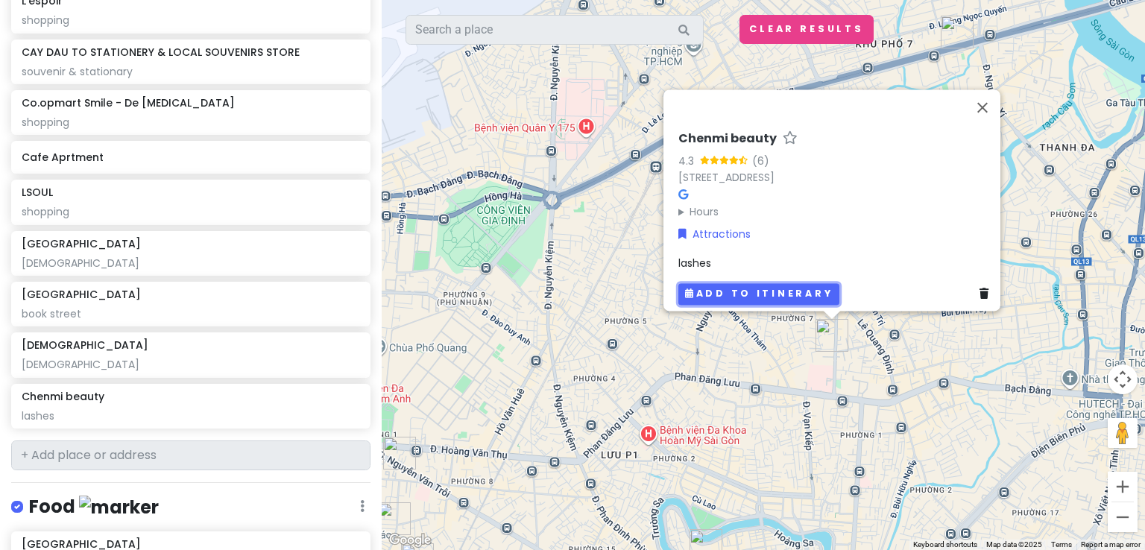
scroll to position [692, 0]
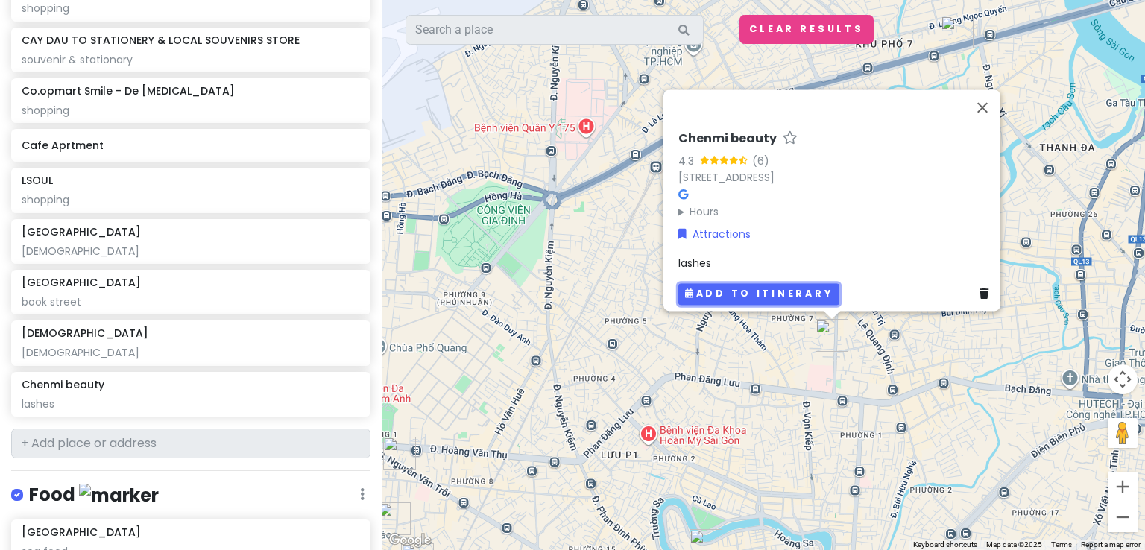
click at [776, 284] on button "Add to itinerary" at bounding box center [758, 294] width 161 height 22
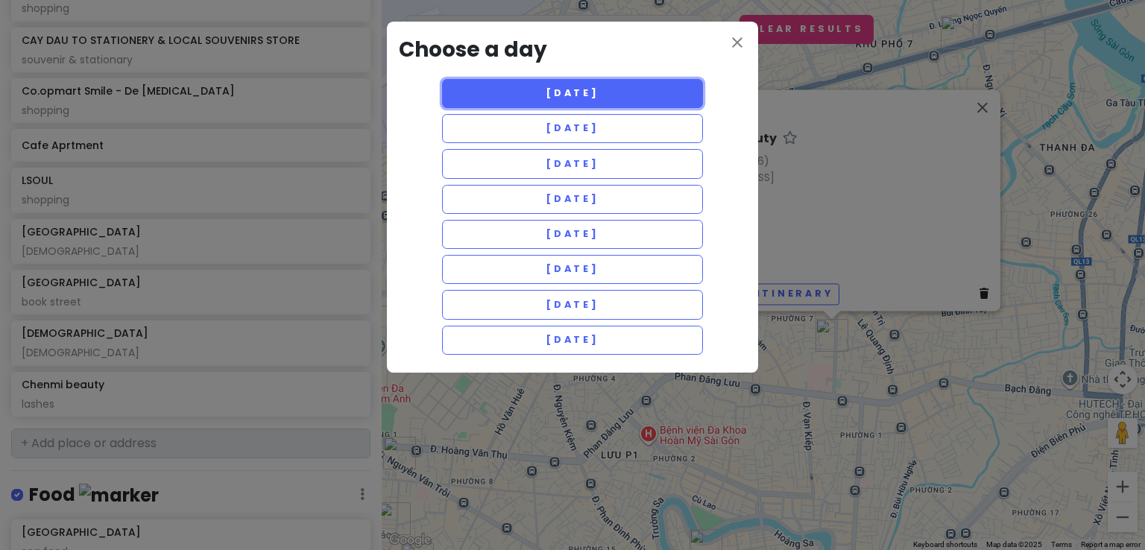
click at [641, 83] on button "[DATE]" at bounding box center [572, 93] width 261 height 29
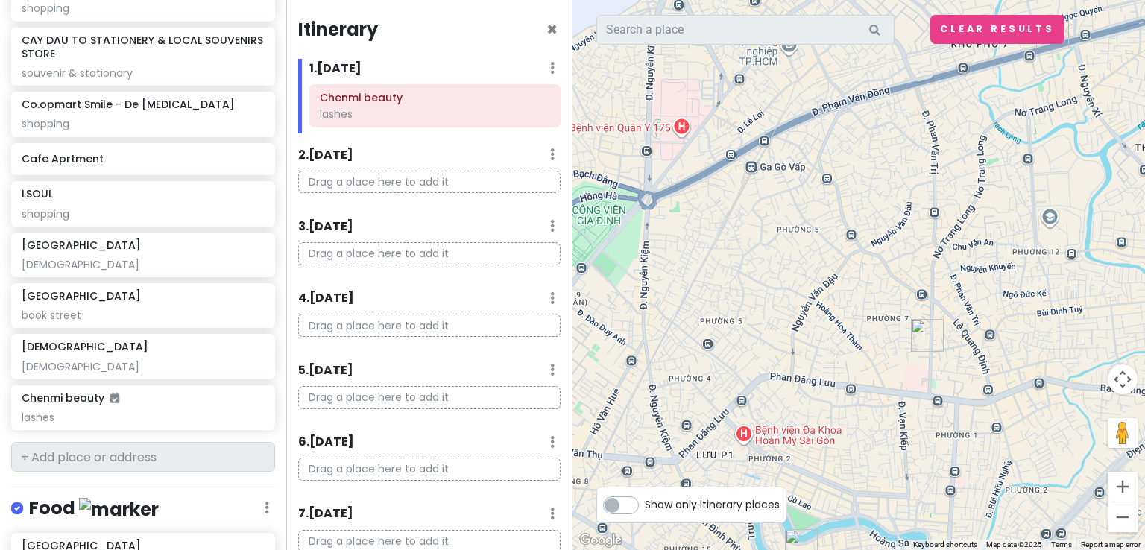
click at [550, 66] on icon at bounding box center [552, 68] width 4 height 12
click at [391, 108] on div "lashes" at bounding box center [435, 113] width 230 height 13
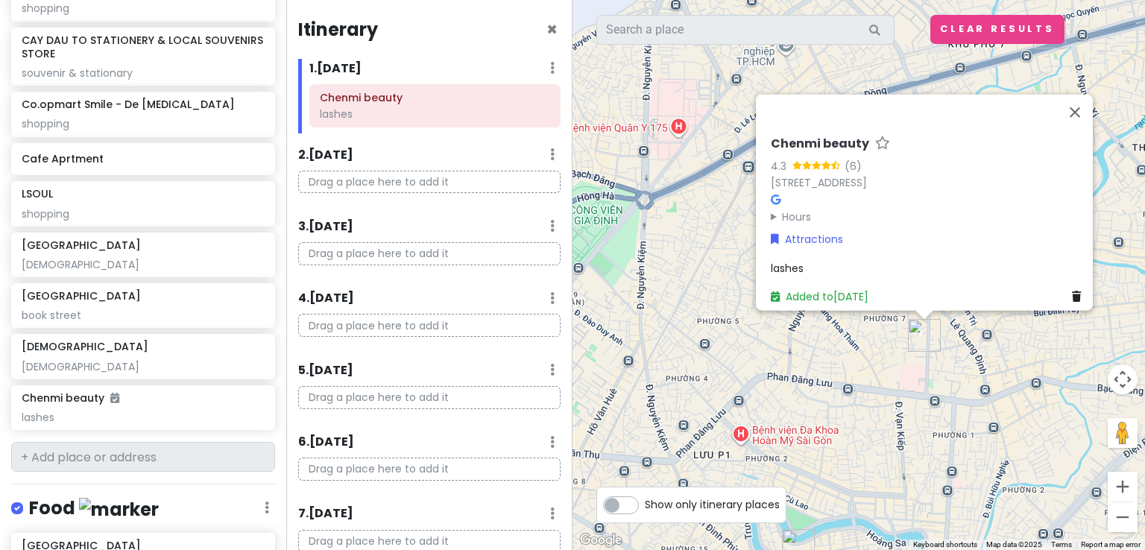
click at [825, 259] on div "lashes" at bounding box center [929, 267] width 316 height 16
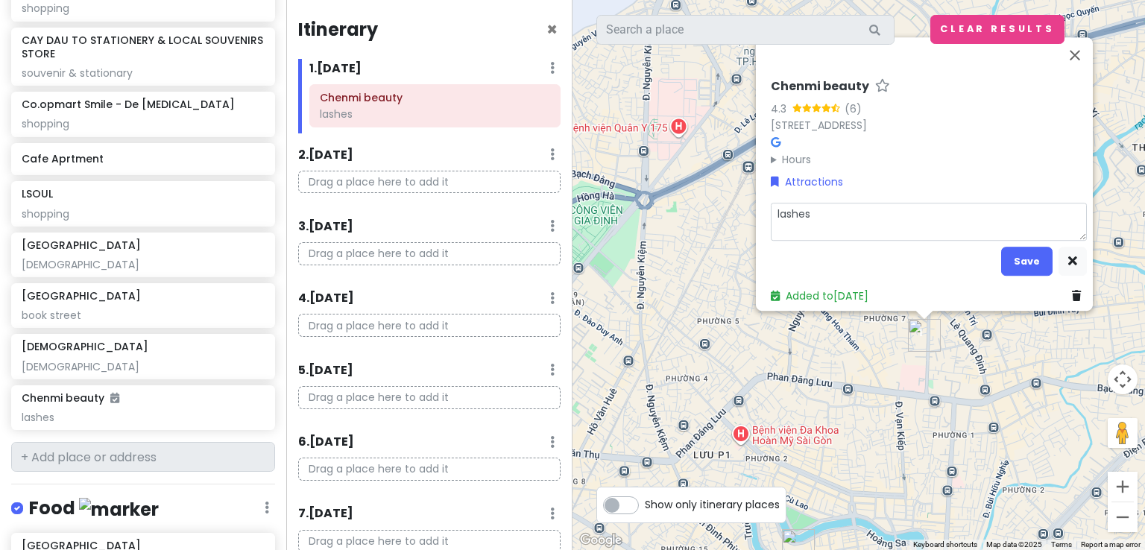
click at [826, 203] on textarea "lashes" at bounding box center [929, 222] width 316 height 39
click at [1034, 248] on button "Save" at bounding box center [1026, 261] width 51 height 29
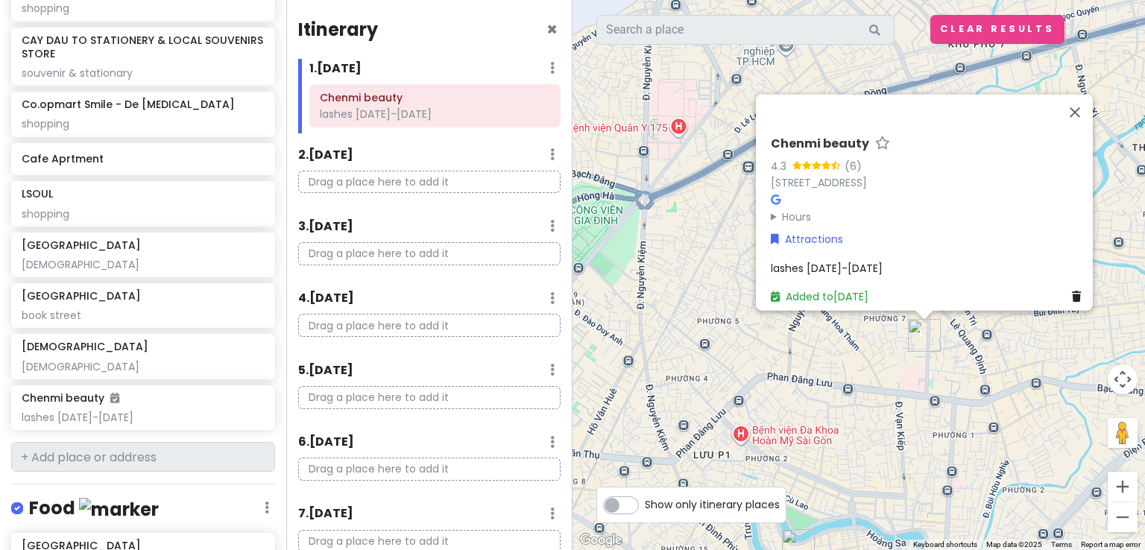
click at [550, 67] on icon at bounding box center [552, 68] width 4 height 12
click at [499, 109] on link "Add Day Notes" at bounding box center [506, 113] width 122 height 36
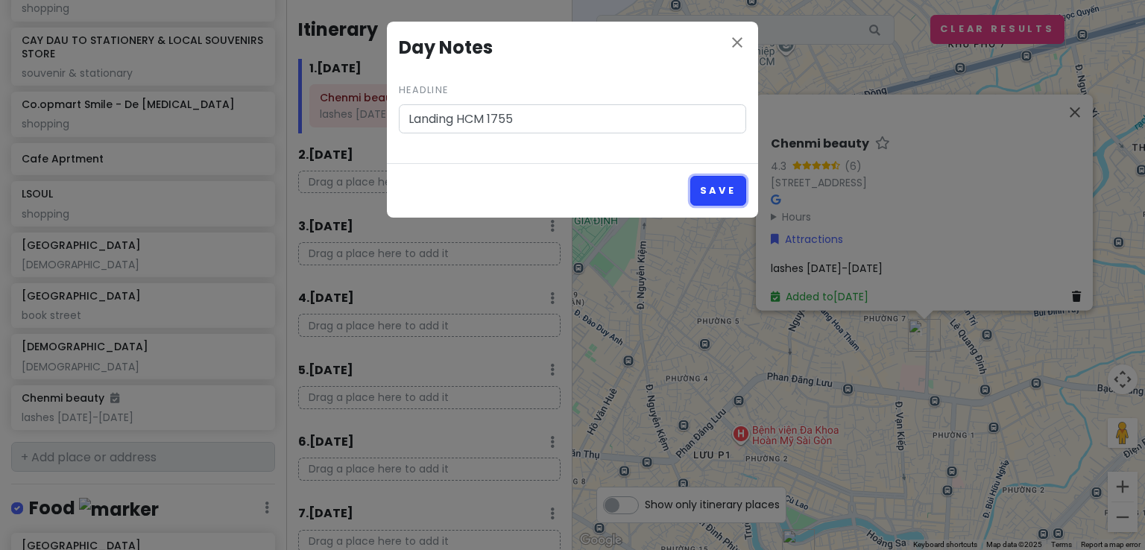
click at [721, 186] on button "Save" at bounding box center [718, 190] width 56 height 29
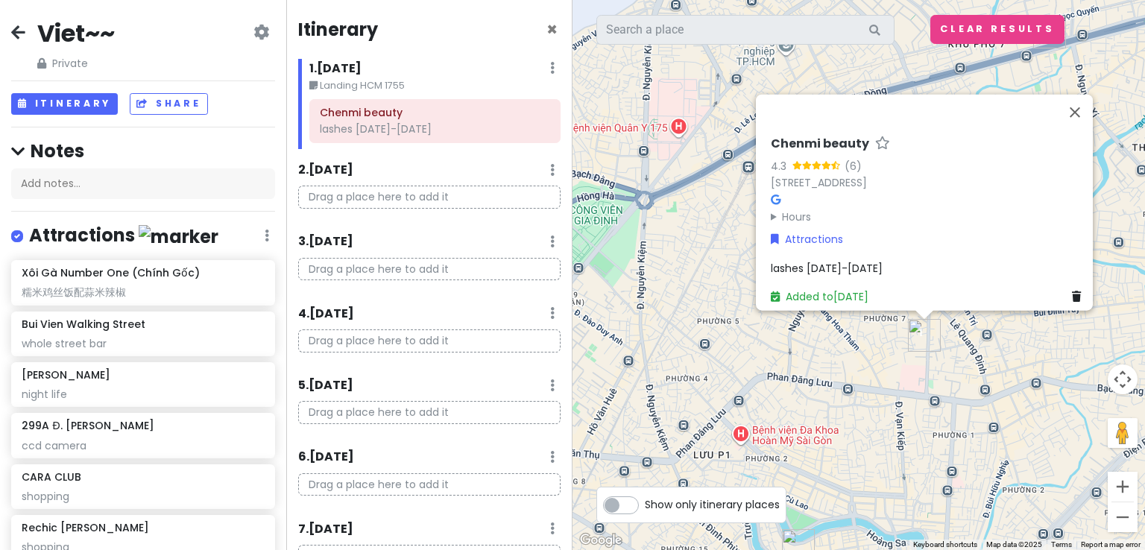
scroll to position [148, 0]
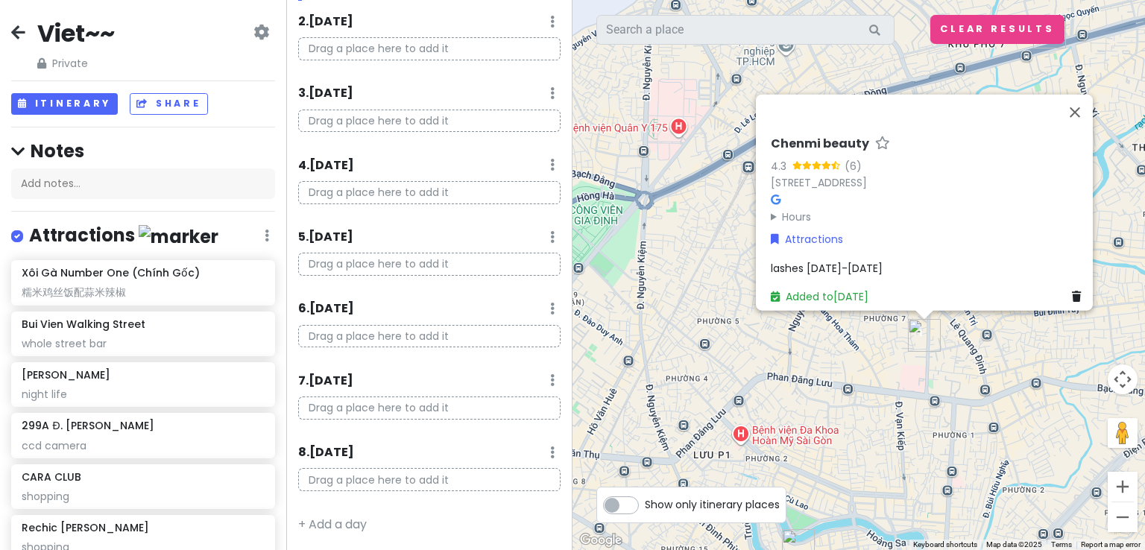
click at [550, 449] on icon at bounding box center [552, 452] width 4 height 12
click at [511, 370] on link "Add Day Notes" at bounding box center [506, 385] width 122 height 36
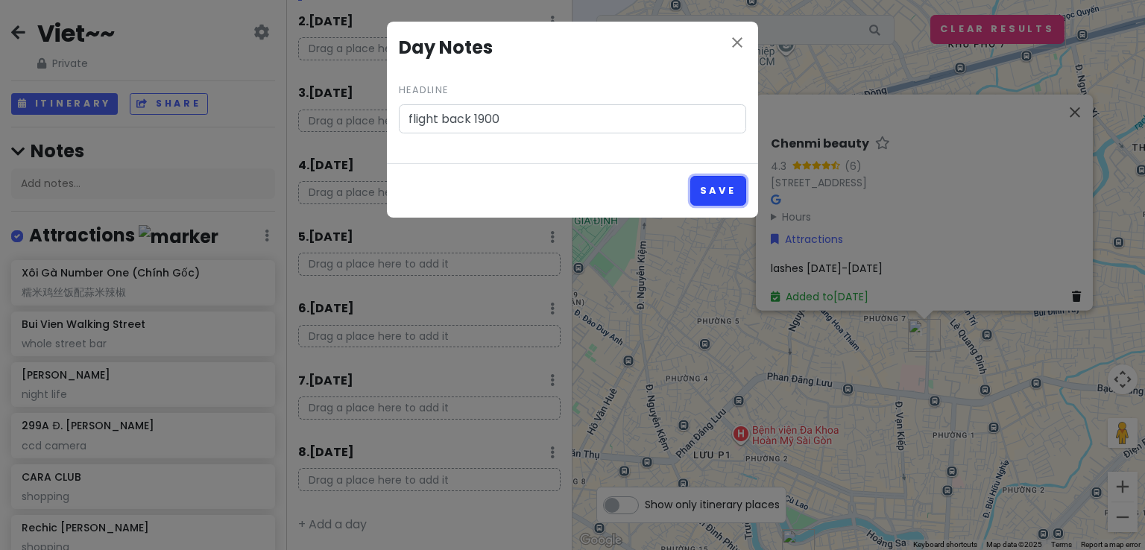
click at [739, 190] on button "Save" at bounding box center [718, 190] width 56 height 29
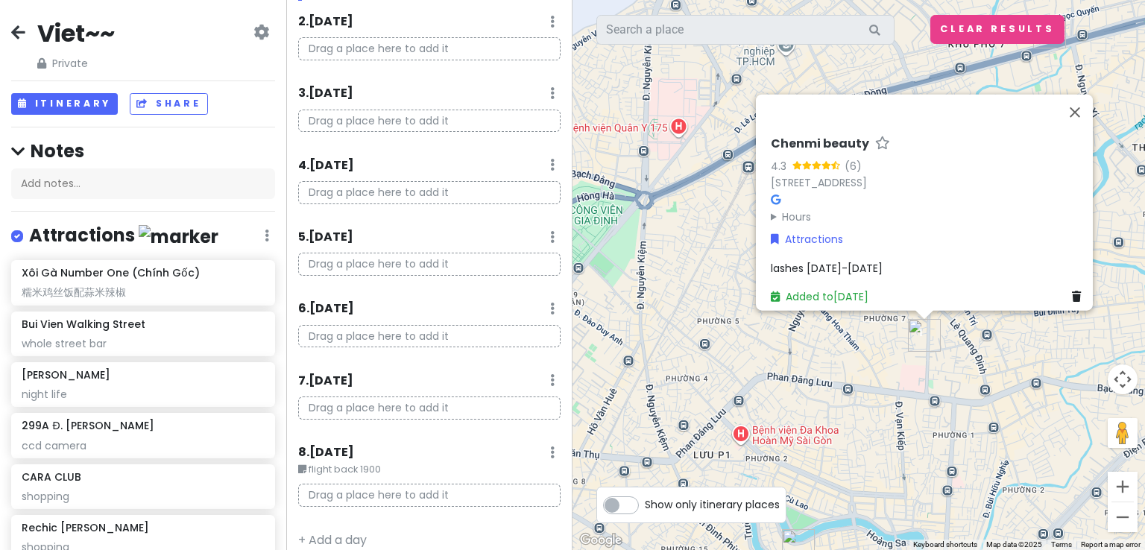
scroll to position [0, 0]
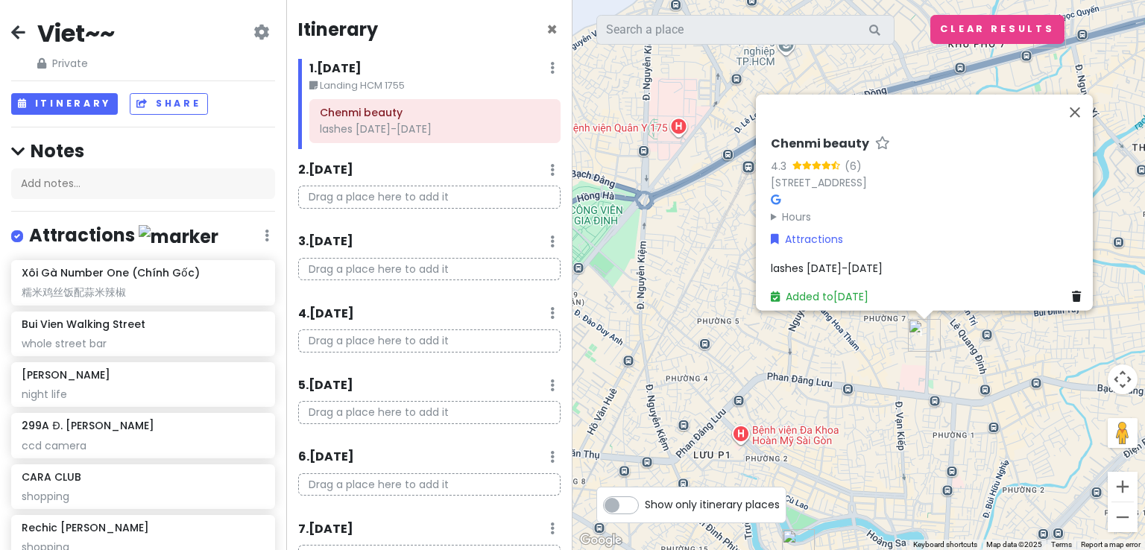
click at [550, 71] on icon at bounding box center [552, 68] width 4 height 12
click at [388, 79] on small "Landing HCM 1755" at bounding box center [434, 85] width 251 height 15
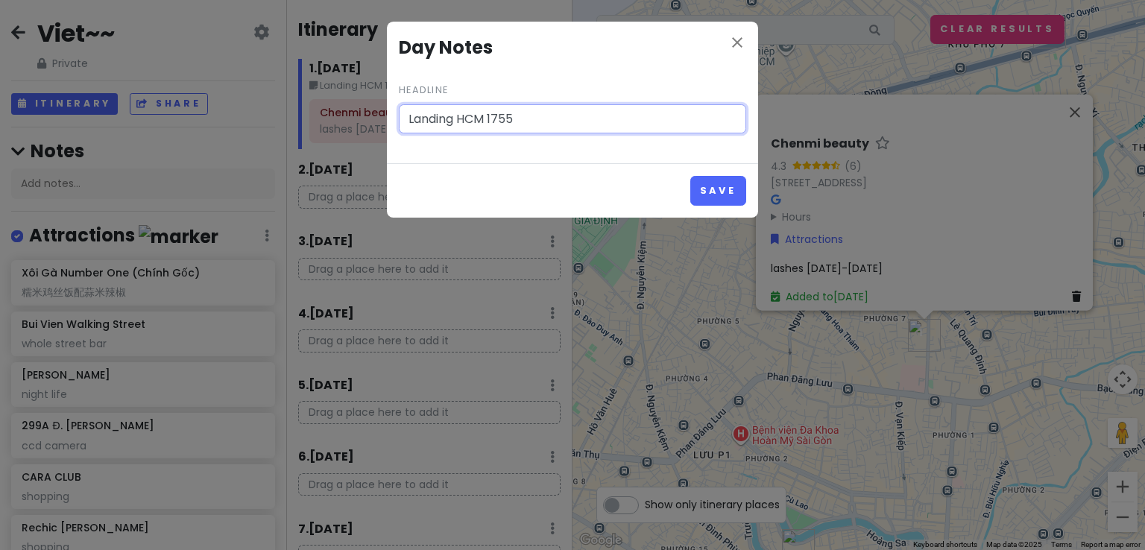
click at [458, 118] on input "Landing HCM 1755" at bounding box center [572, 119] width 347 height 30
click at [487, 117] on input "flying to HCM 1755" at bounding box center [572, 119] width 347 height 30
click at [522, 121] on input "flying to HCM [DATE]- [DATE]" at bounding box center [572, 119] width 347 height 30
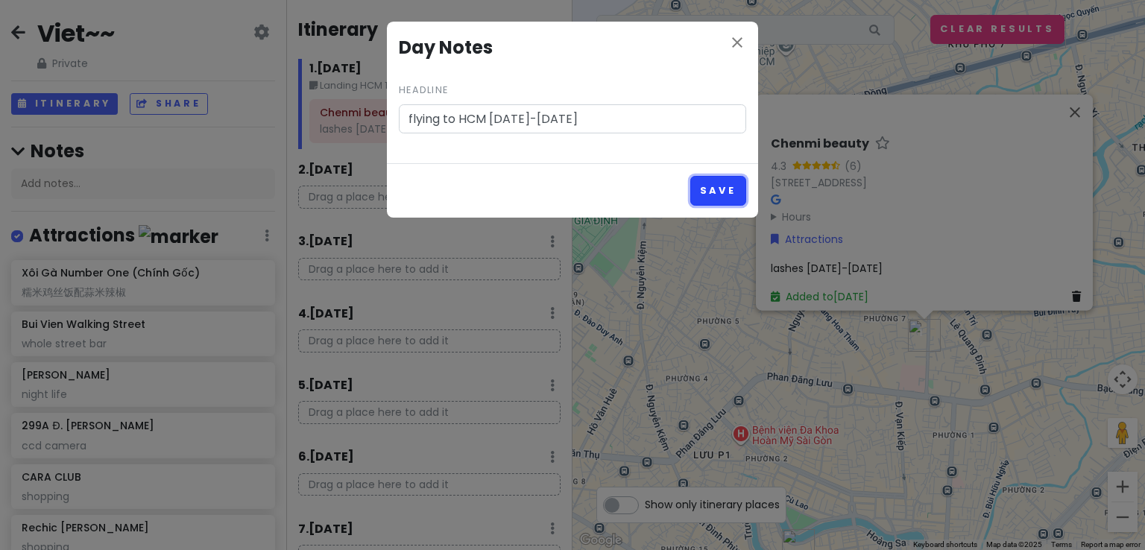
click at [701, 195] on button "Save" at bounding box center [718, 190] width 56 height 29
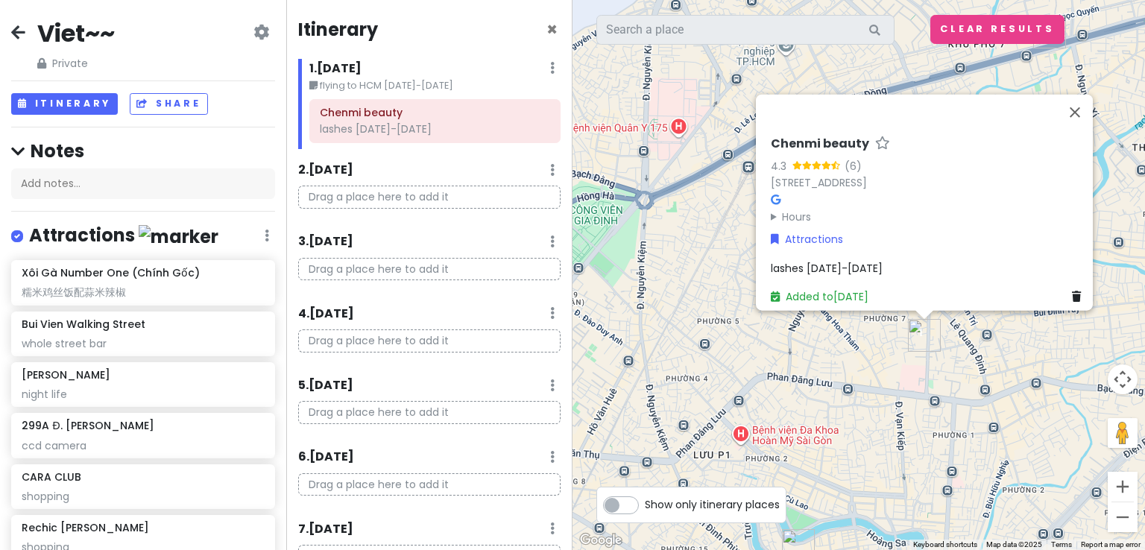
click at [550, 68] on icon at bounding box center [552, 68] width 4 height 12
click at [498, 102] on link "Edit Day Notes" at bounding box center [508, 113] width 121 height 36
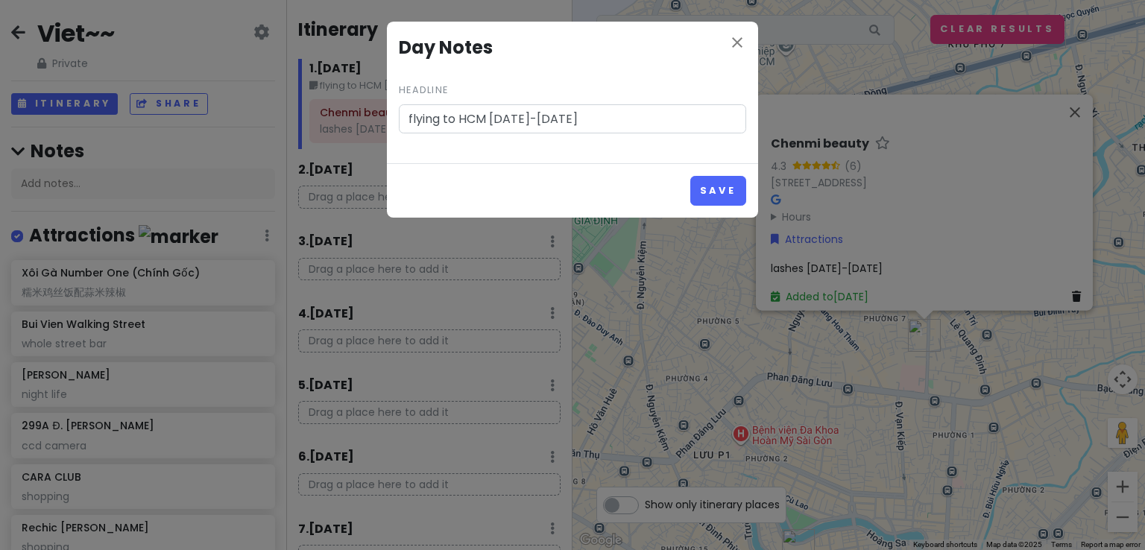
click at [440, 121] on input "flying to HCM [DATE]-[DATE]" at bounding box center [572, 119] width 347 height 30
click at [723, 183] on button "Save" at bounding box center [718, 190] width 56 height 29
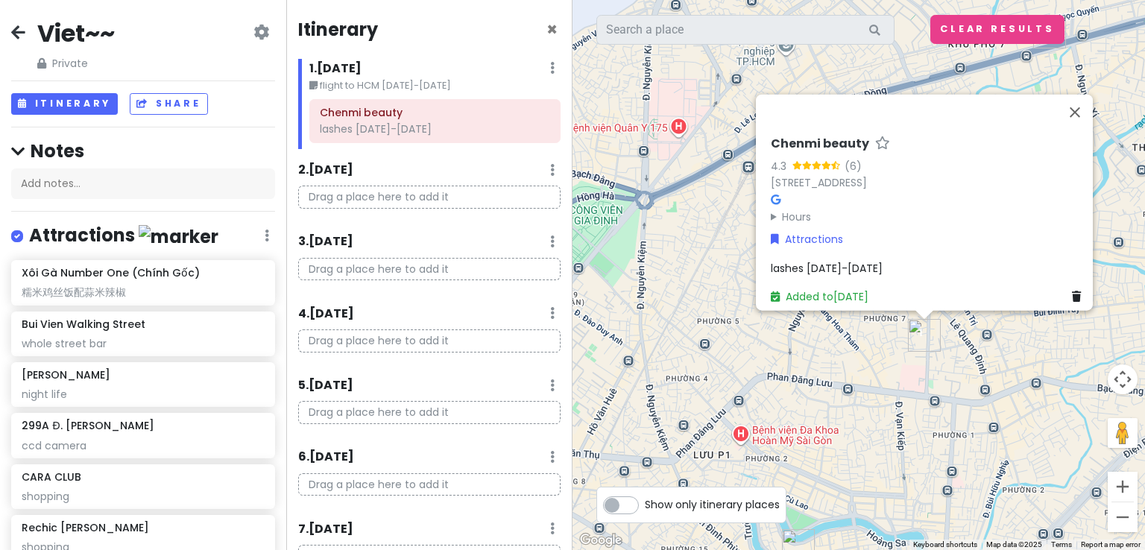
scroll to position [164, 0]
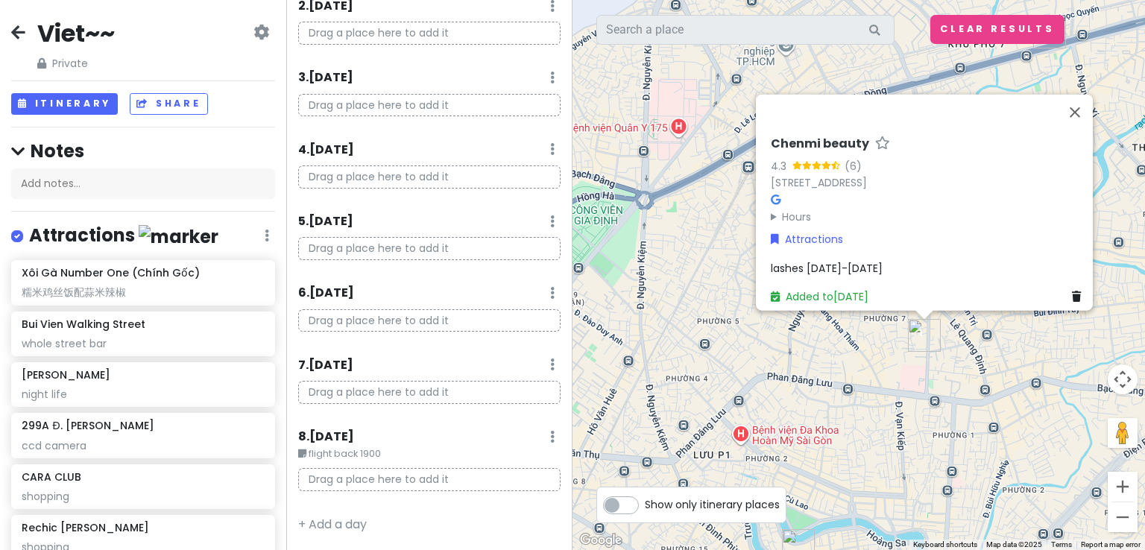
click at [372, 452] on small "flight back 1900" at bounding box center [429, 453] width 262 height 15
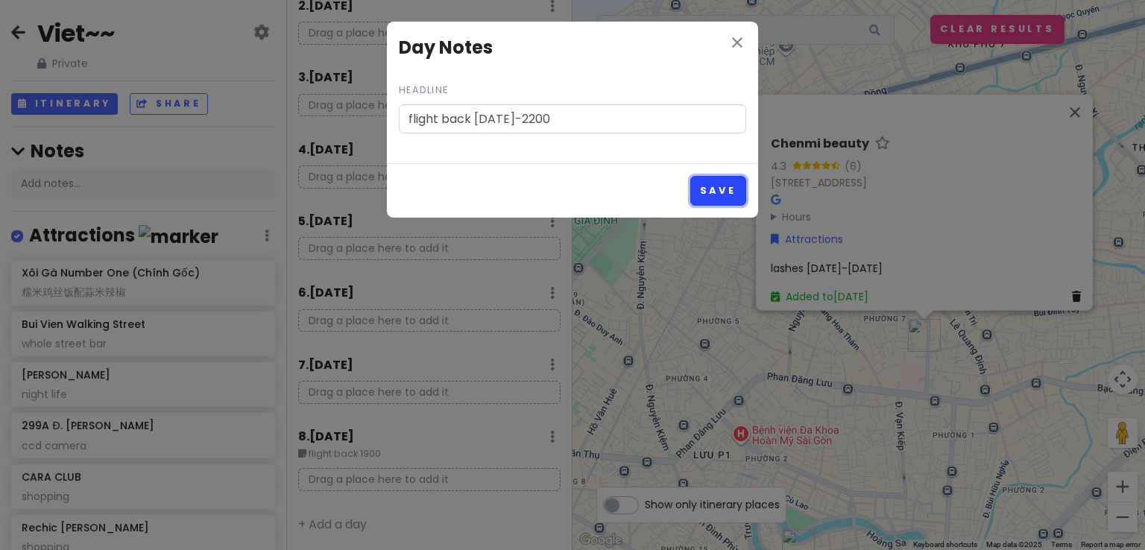
click at [725, 198] on button "Save" at bounding box center [718, 190] width 56 height 29
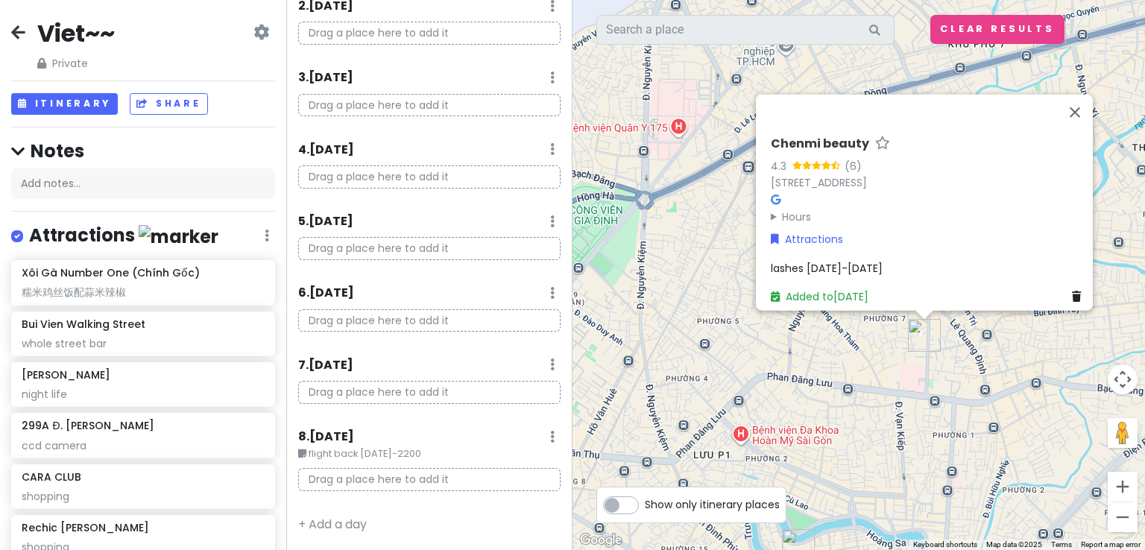
scroll to position [0, 0]
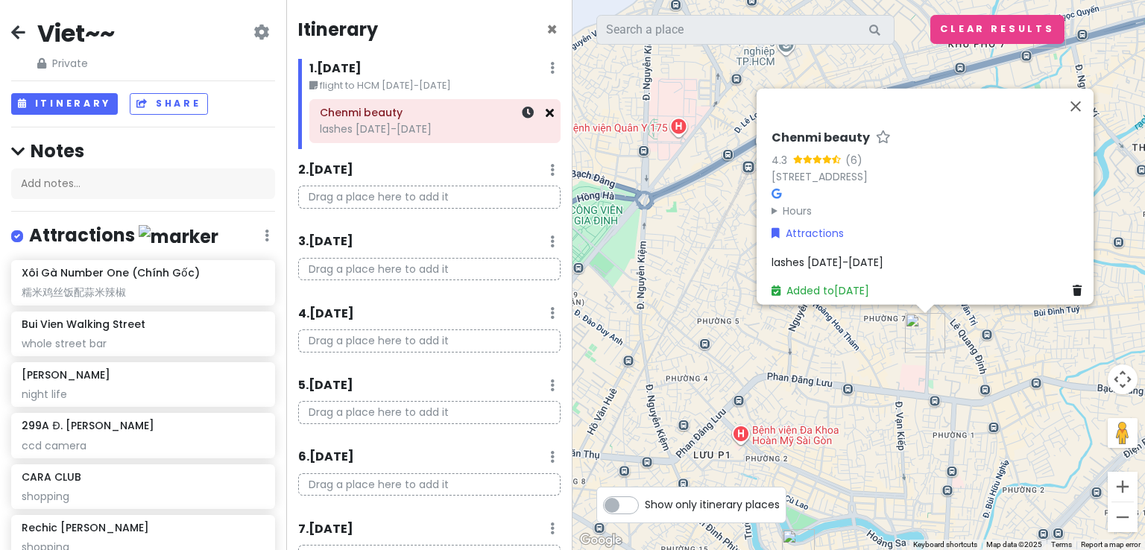
click at [546, 117] on icon at bounding box center [550, 113] width 8 height 12
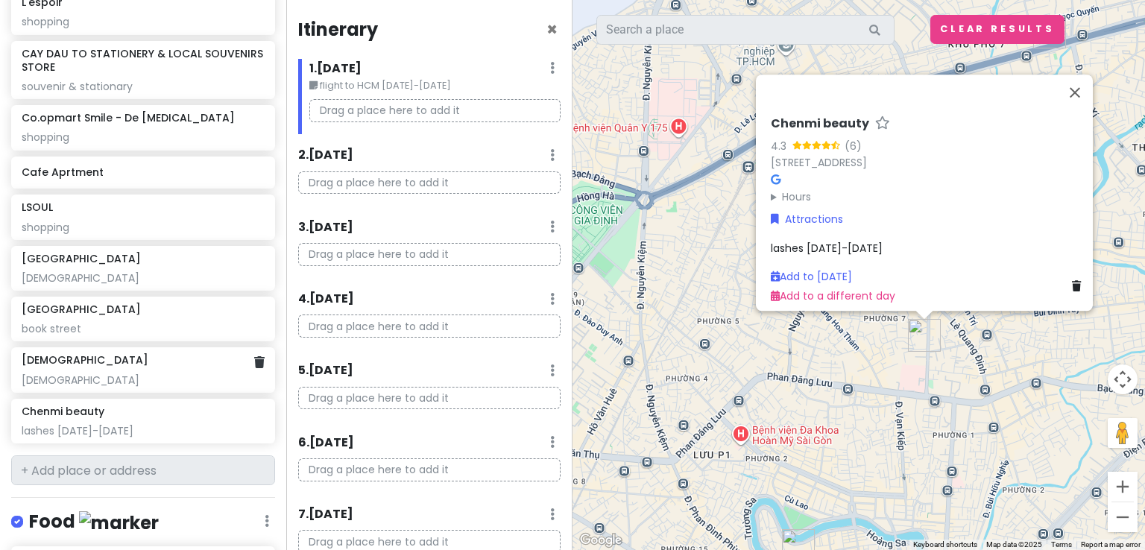
scroll to position [800, 0]
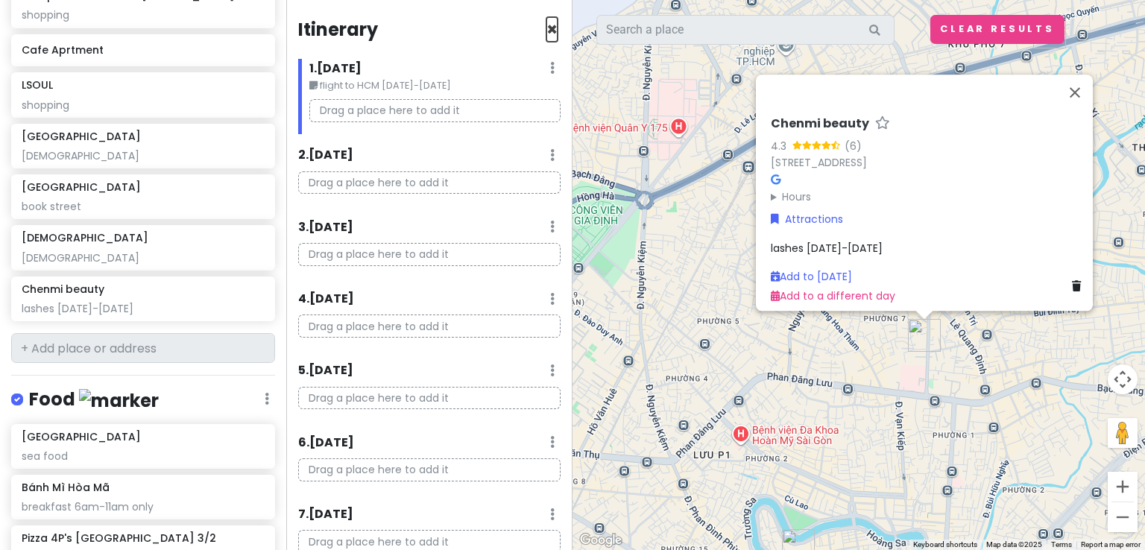
click at [546, 31] on span "×" at bounding box center [551, 29] width 11 height 25
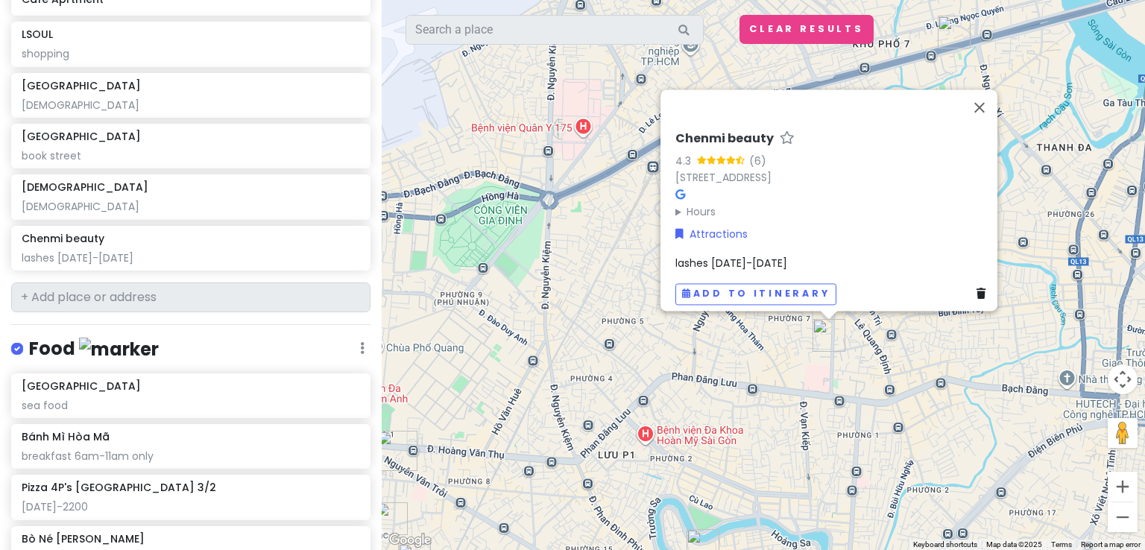
scroll to position [838, 0]
click at [253, 291] on input "text" at bounding box center [190, 297] width 359 height 30
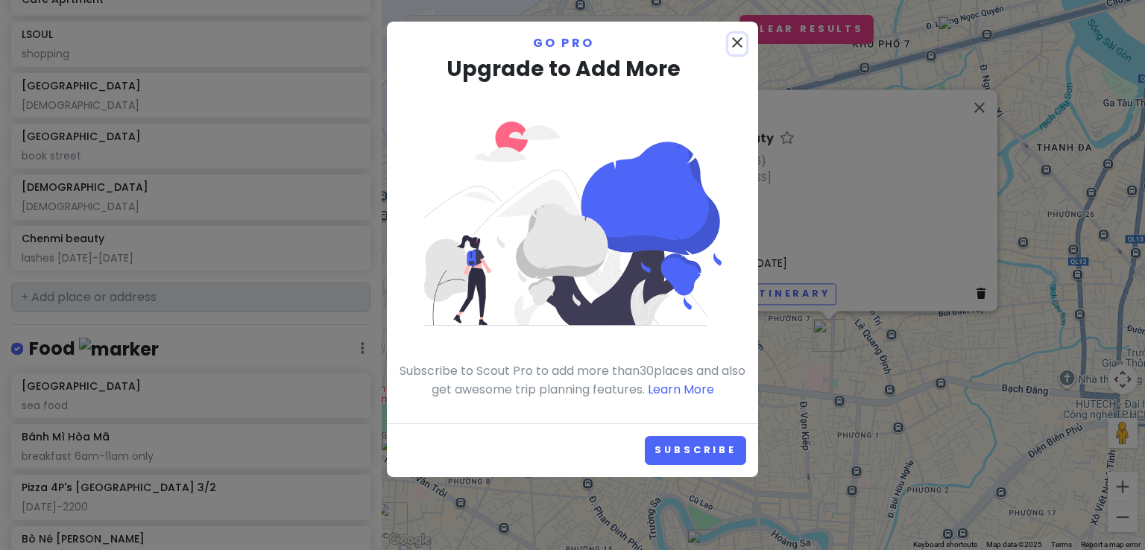
click at [739, 41] on icon "close" at bounding box center [737, 43] width 18 height 18
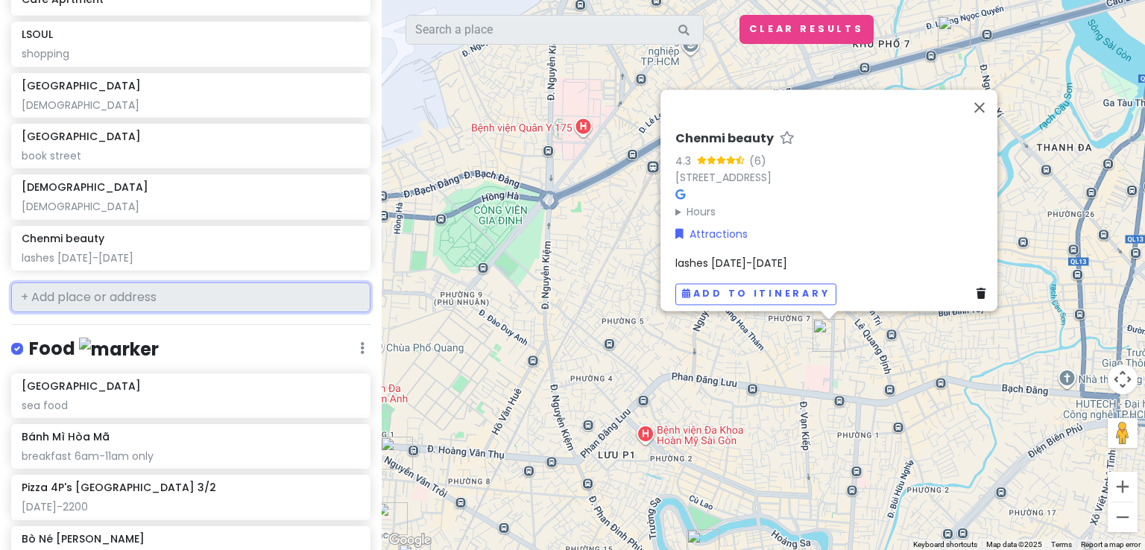
click at [207, 293] on input "text" at bounding box center [190, 297] width 359 height 30
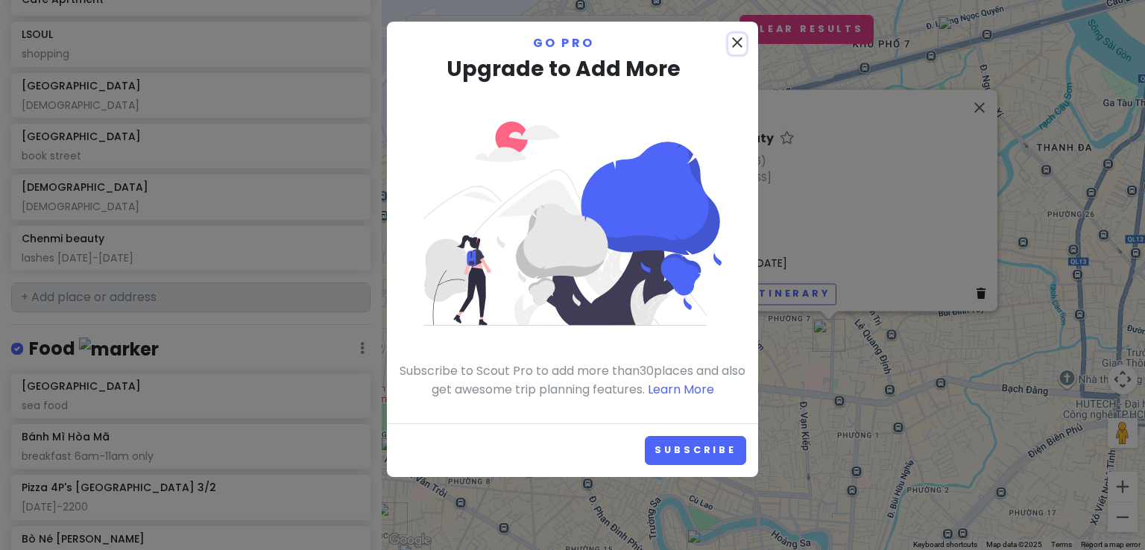
click at [733, 37] on icon "close" at bounding box center [737, 43] width 18 height 18
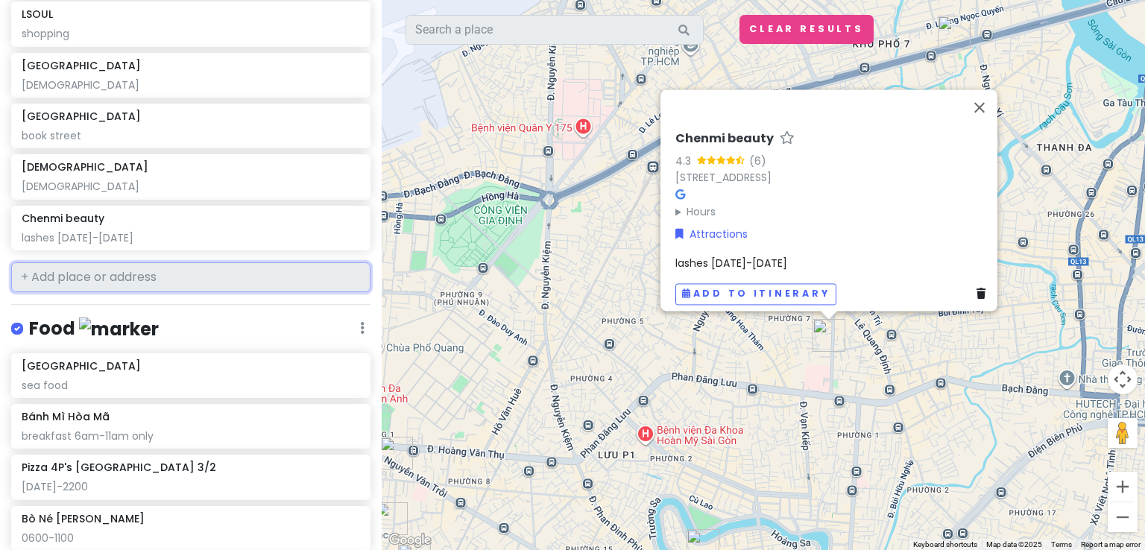
scroll to position [859, 0]
